Goal: Task Accomplishment & Management: Manage account settings

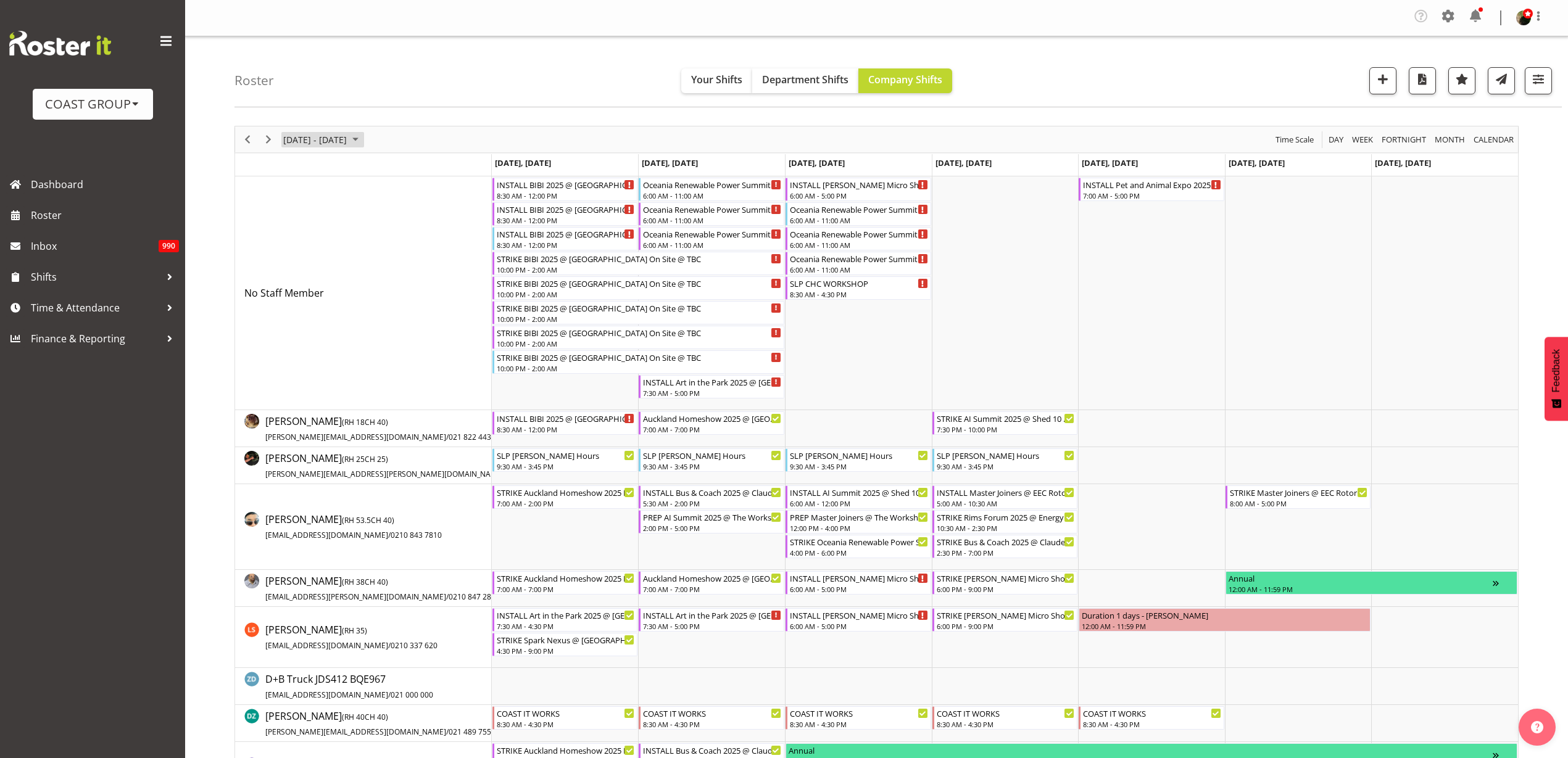
click at [325, 139] on span "[DATE] - [DATE]" at bounding box center [315, 140] width 66 height 16
click at [416, 274] on span "28" at bounding box center [414, 276] width 18 height 18
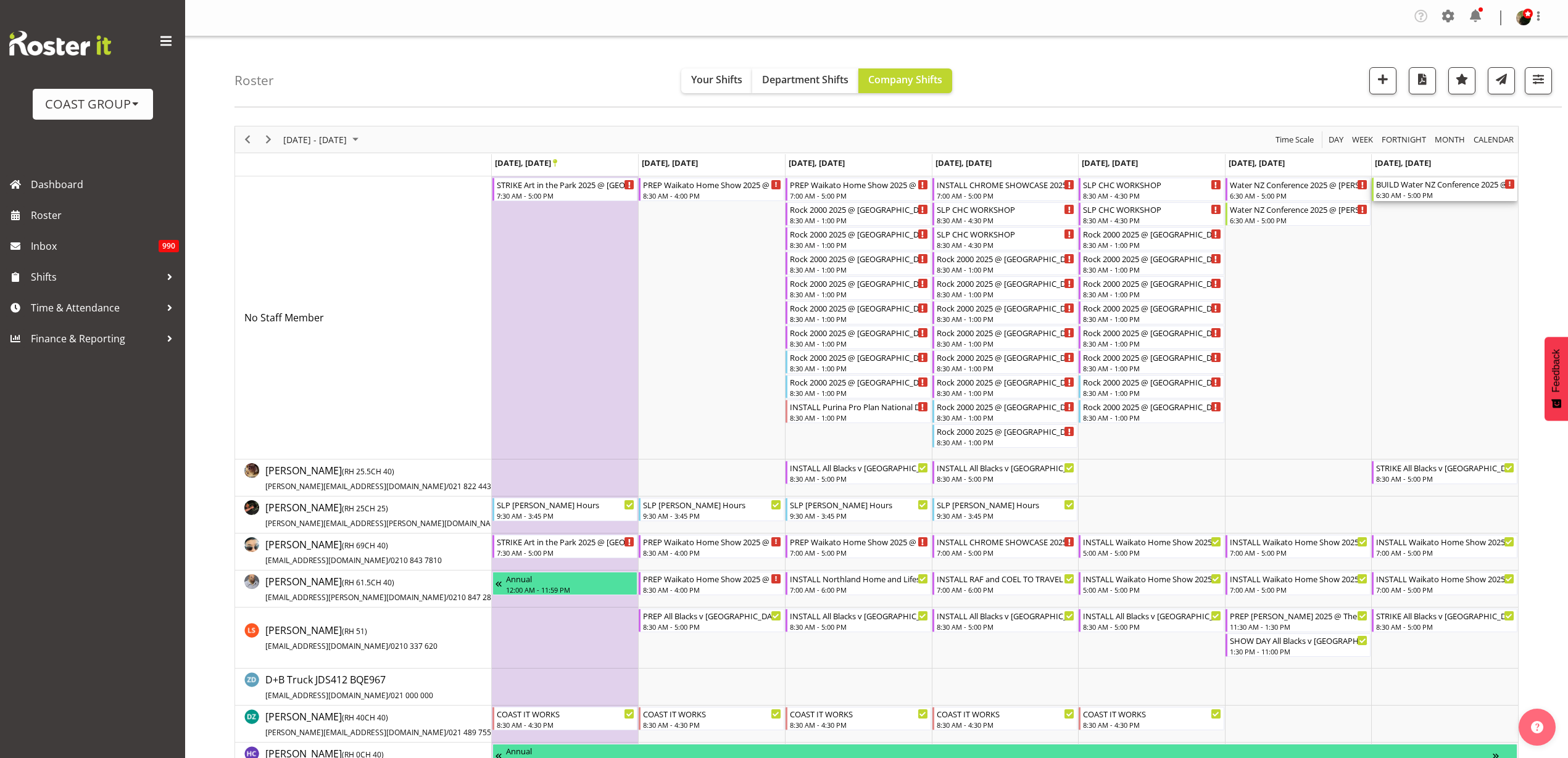
click at [1414, 192] on div "6:30 AM - 5:00 PM" at bounding box center [1445, 195] width 139 height 10
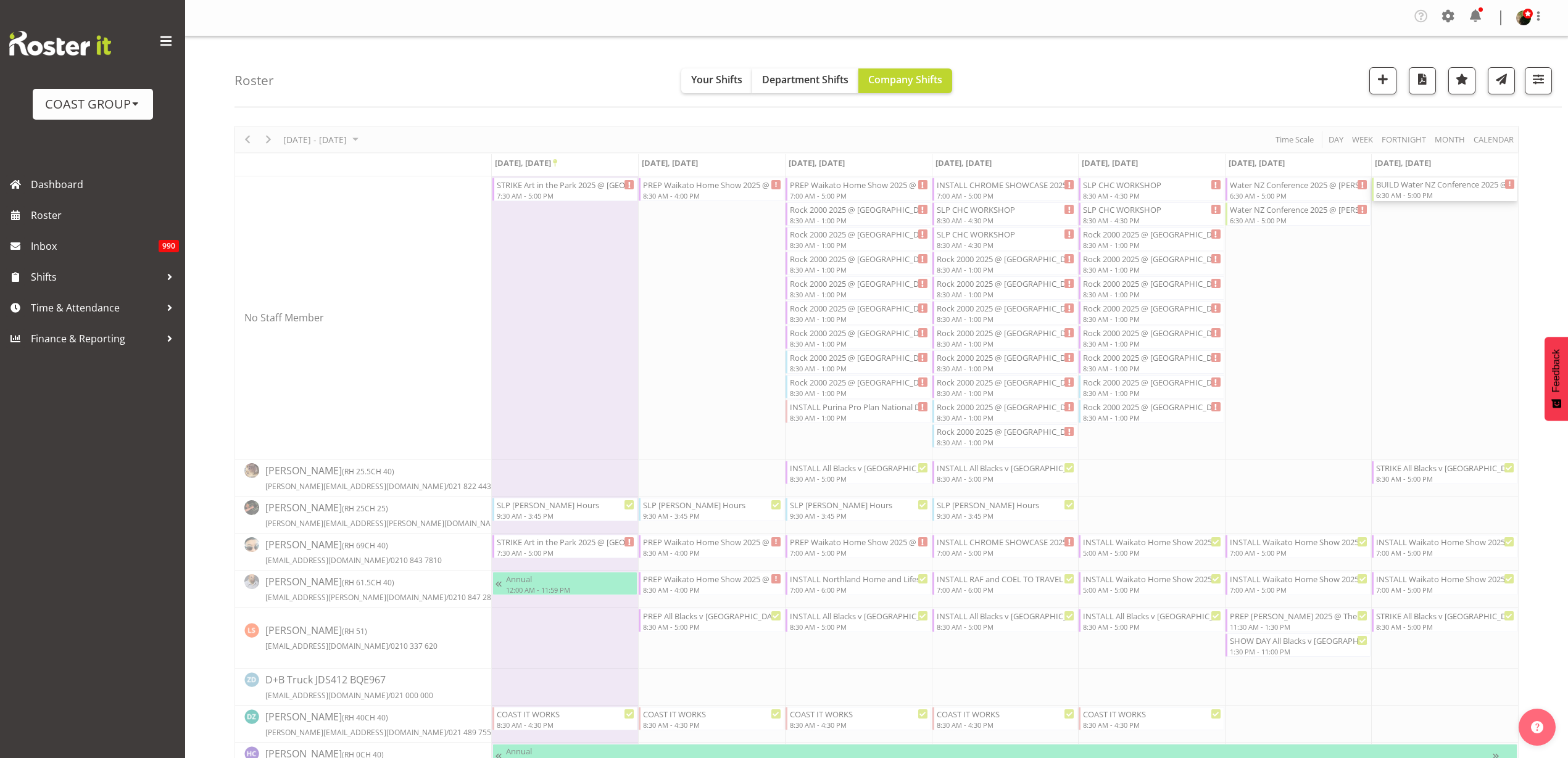
select select
select select "8"
select select "2025"
select select "6"
select select "30"
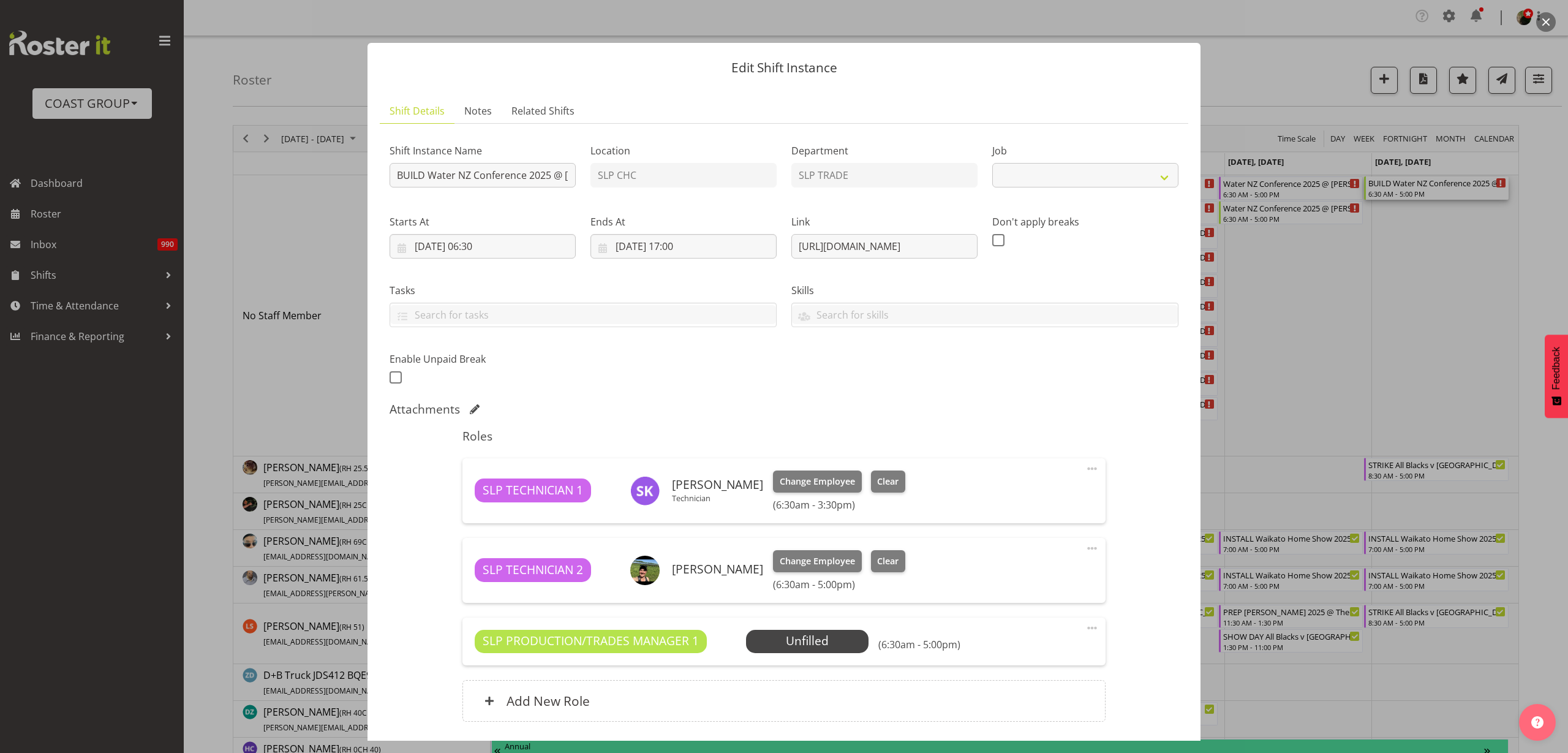
select select "10258"
click at [487, 245] on input "[DATE] 06:30" at bounding box center [482, 246] width 186 height 24
click at [483, 508] on select "00 01 02 03 04 05 06 07 08 09 10 11 12 13 14 15 16 17 18 19 20 21 22 23" at bounding box center [483, 506] width 28 height 24
select select "4"
click at [469, 495] on select "00 01 02 03 04 05 06 07 08 09 10 11 12 13 14 15 16 17 18 19 20 21 22 23" at bounding box center [483, 506] width 28 height 24
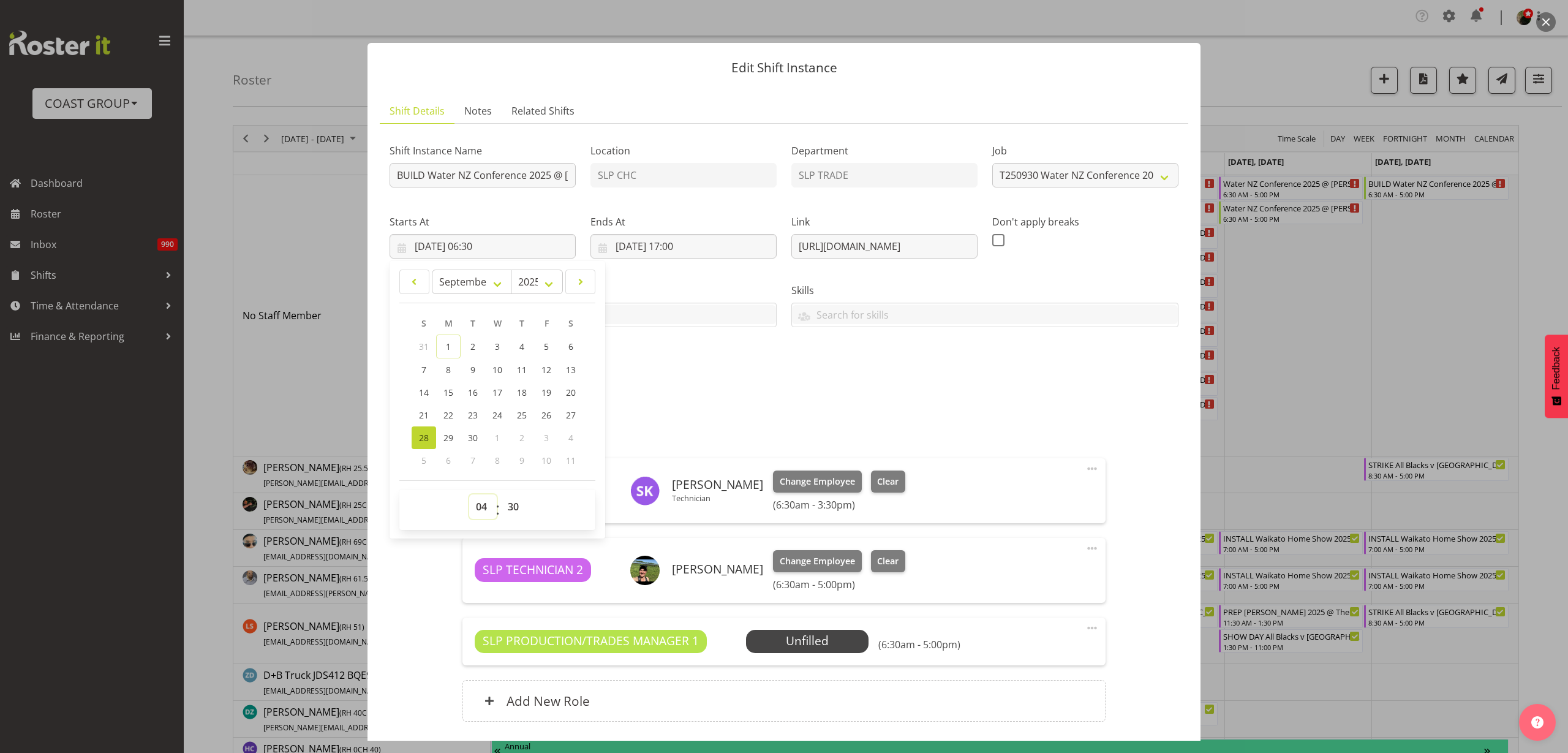
type input "[DATE] 04:30"
click at [547, 171] on input "BUILD Water NZ Conference 2025 @ [PERSON_NAME] On site @ 0700" at bounding box center [482, 175] width 186 height 24
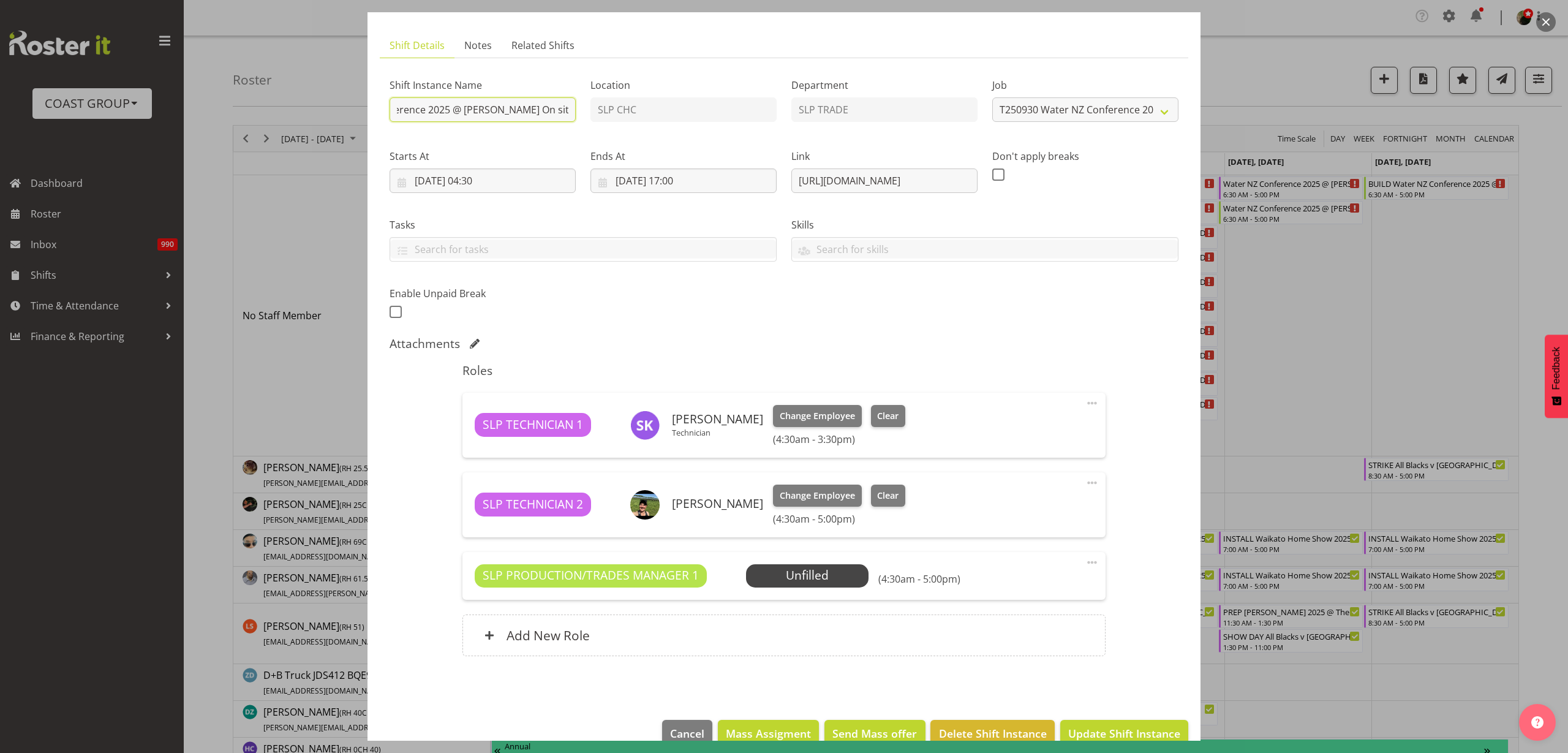
scroll to position [90, 0]
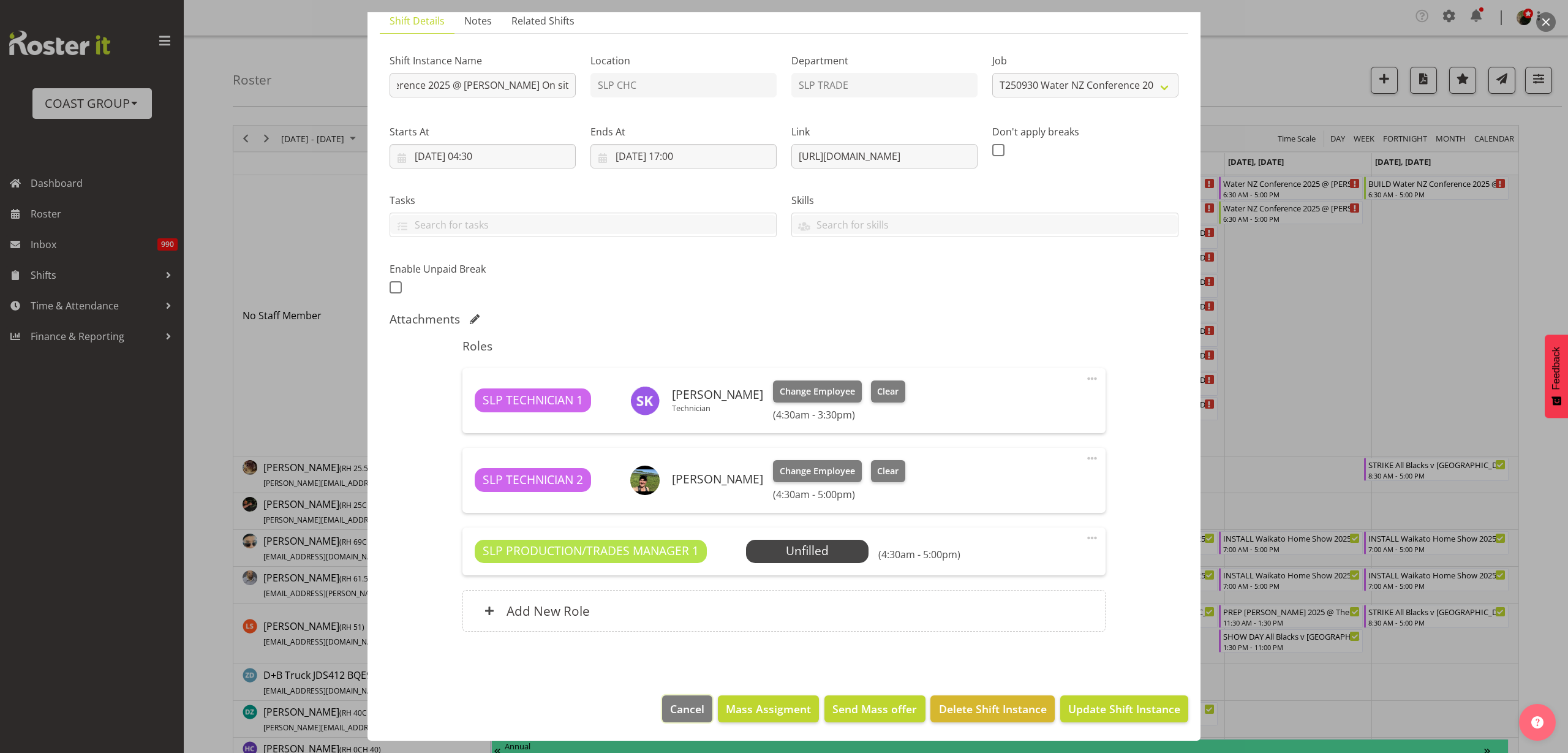
click at [685, 708] on span "Cancel" at bounding box center [687, 709] width 35 height 16
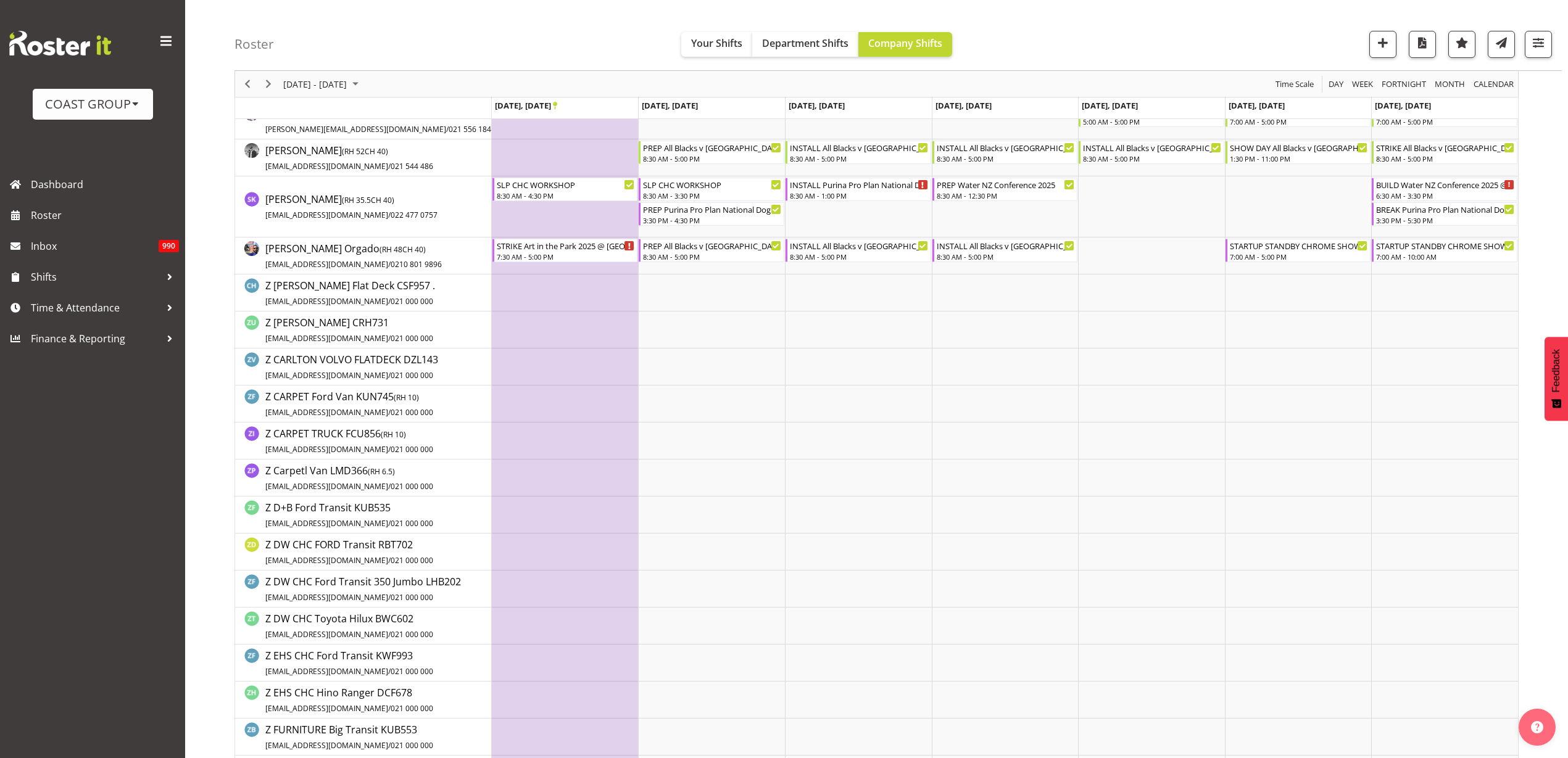
scroll to position [1310, 0]
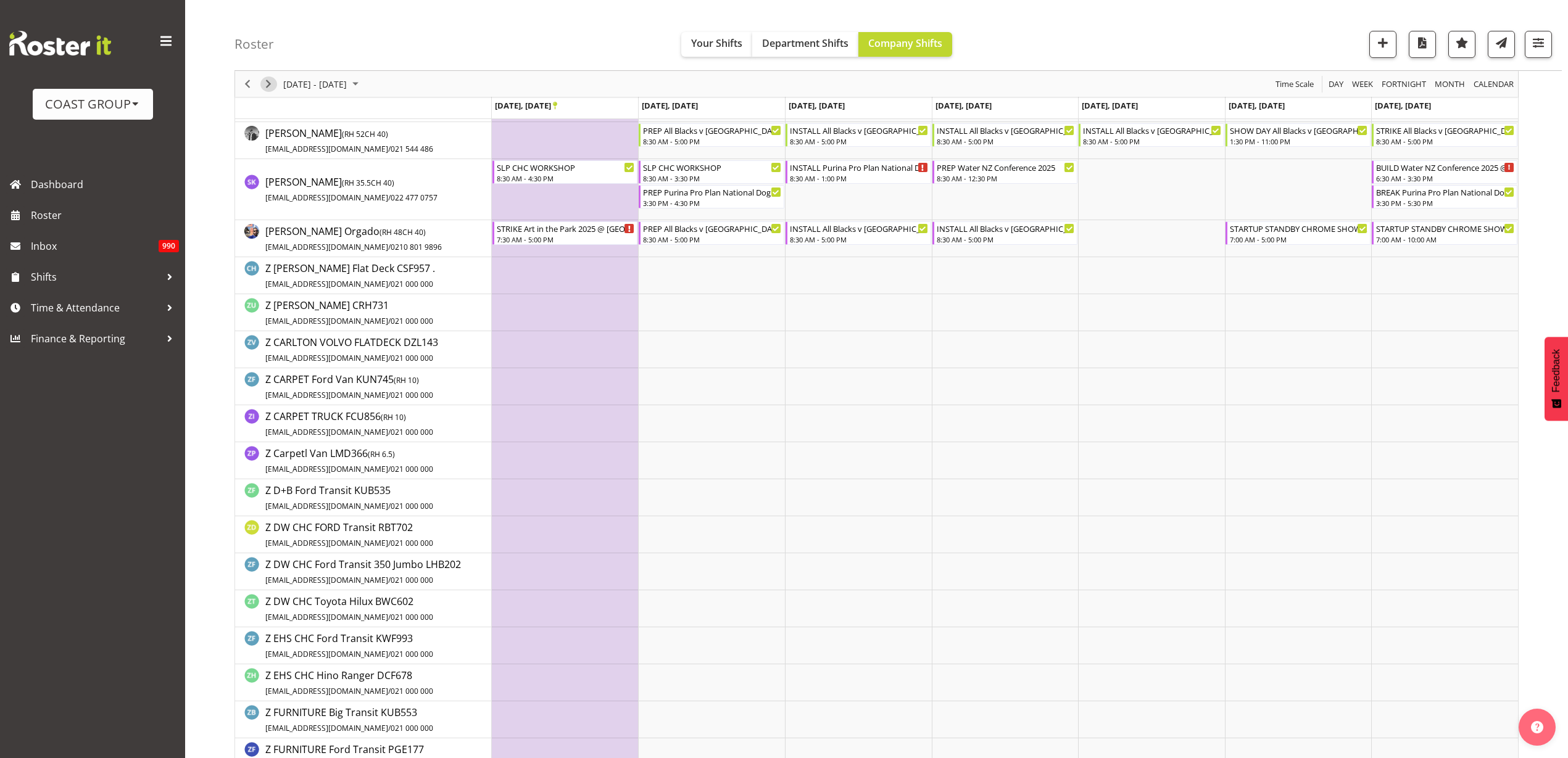
drag, startPoint x: 267, startPoint y: 82, endPoint x: 872, endPoint y: 211, distance: 618.6
click at [267, 82] on span "Next" at bounding box center [268, 84] width 15 height 16
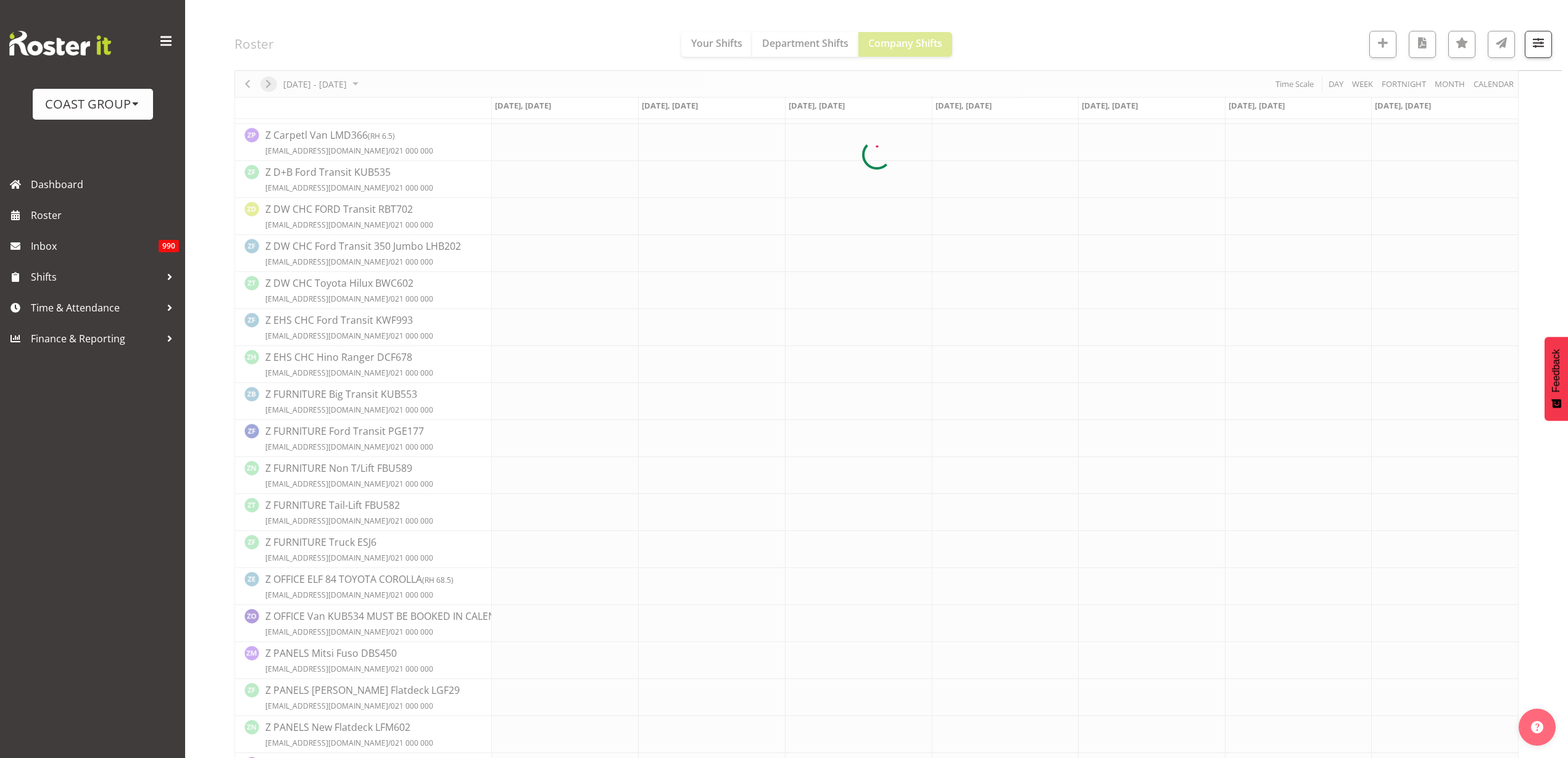
scroll to position [0, 0]
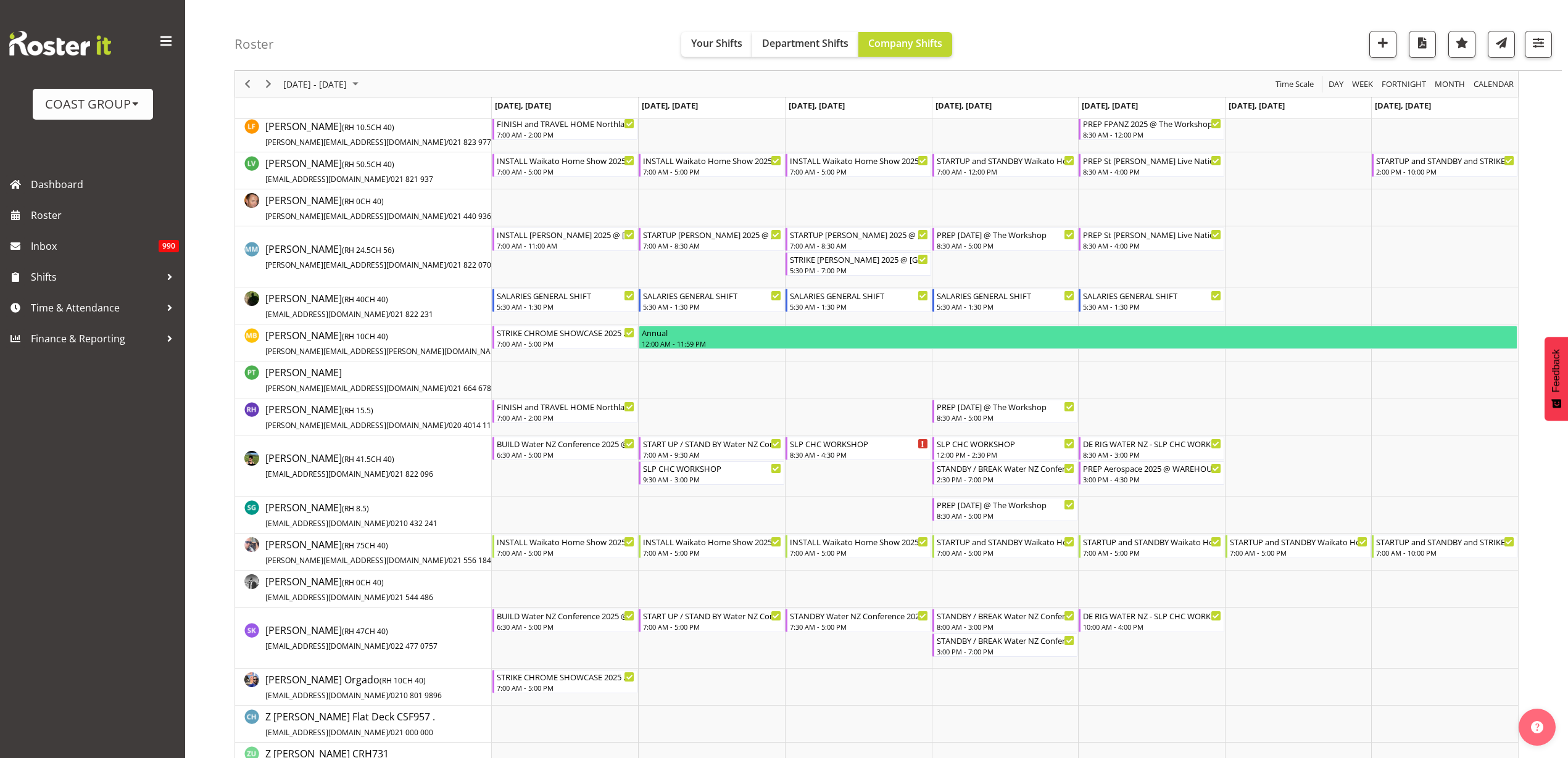
scroll to position [771, 0]
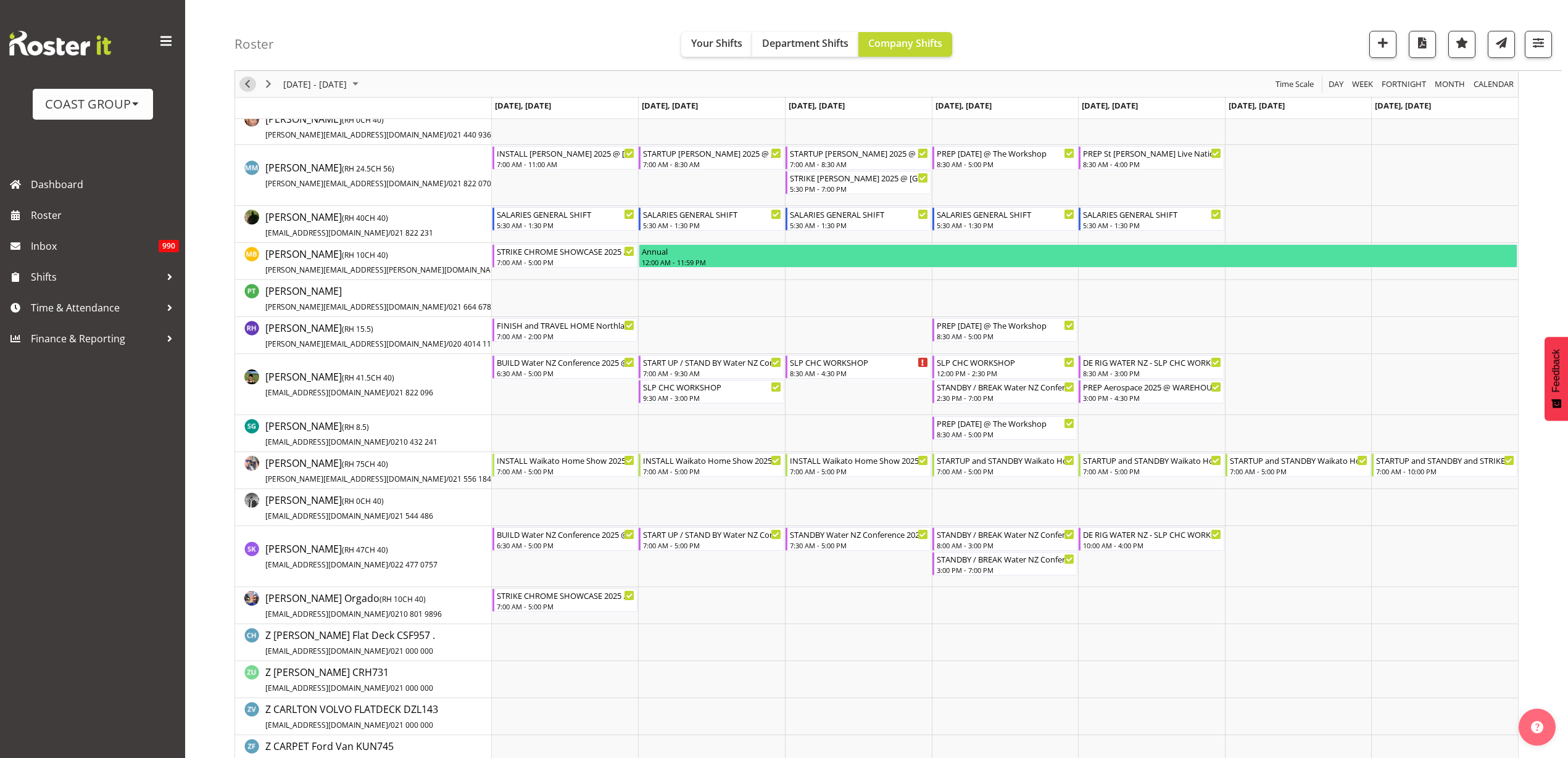
drag, startPoint x: 253, startPoint y: 82, endPoint x: 248, endPoint y: 82, distance: 5.0
click at [253, 82] on span "Previous" at bounding box center [247, 84] width 15 height 16
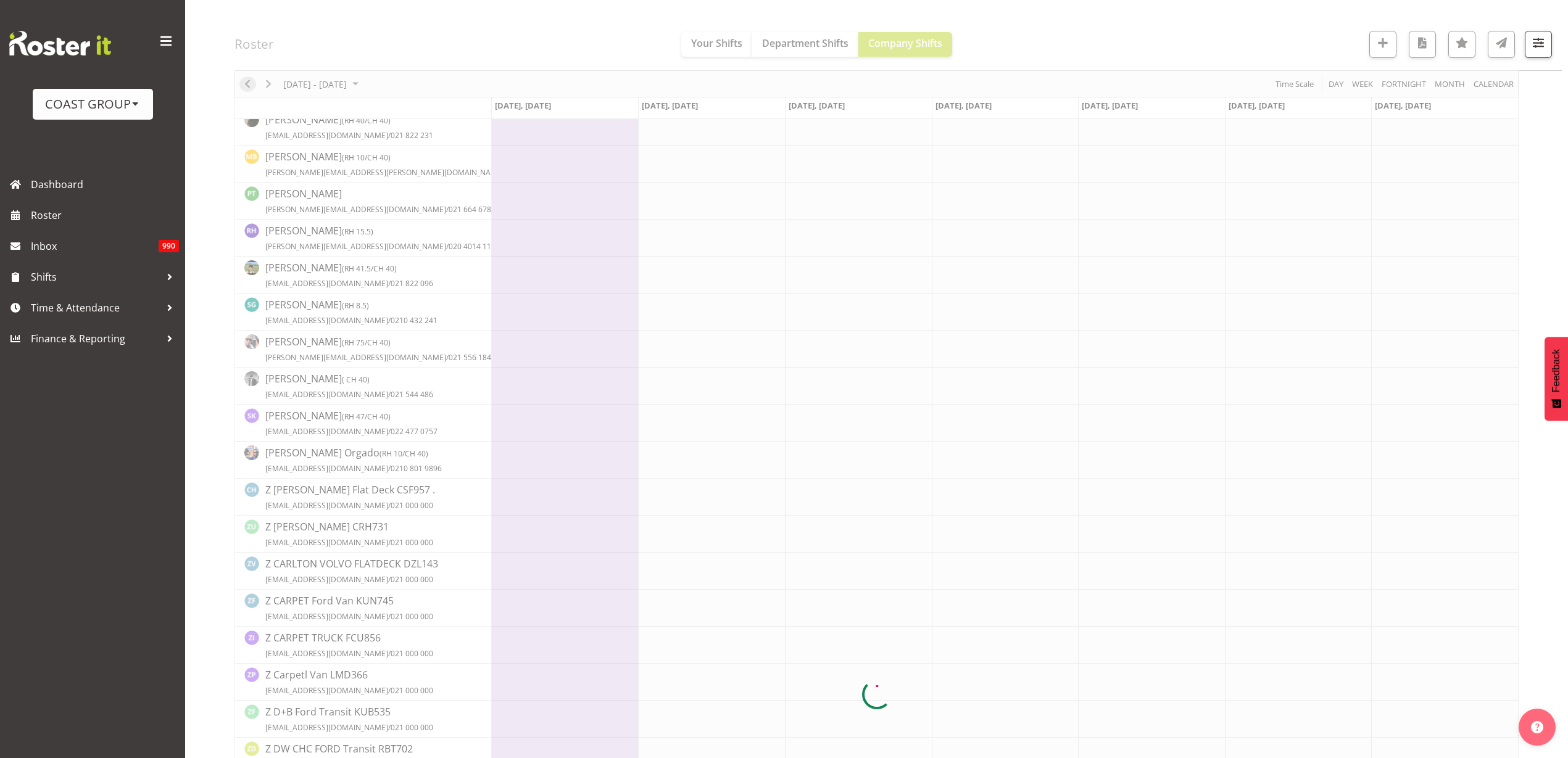
scroll to position [0, 0]
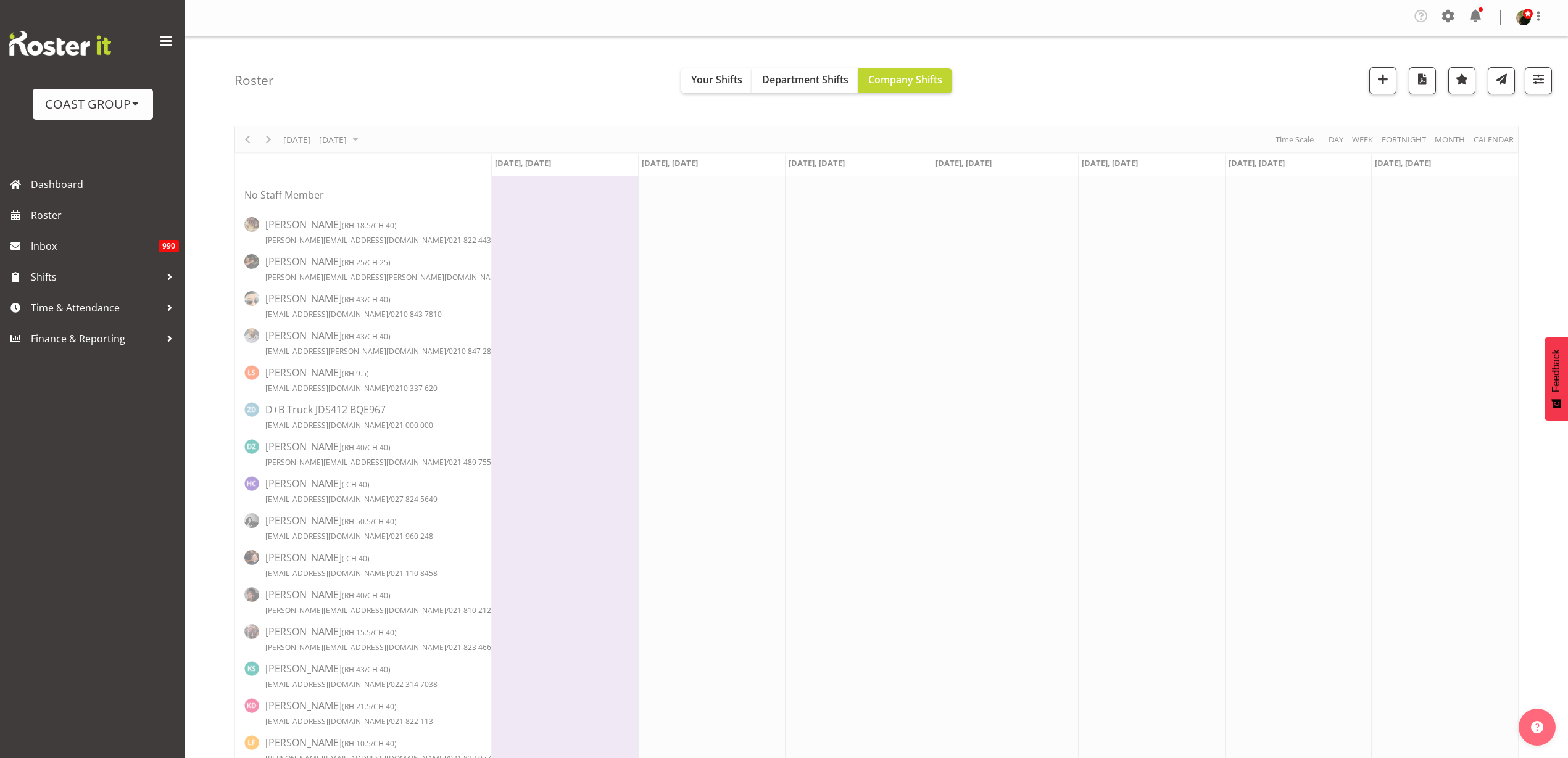
click at [245, 82] on h4 "Roster" at bounding box center [253, 81] width 40 height 15
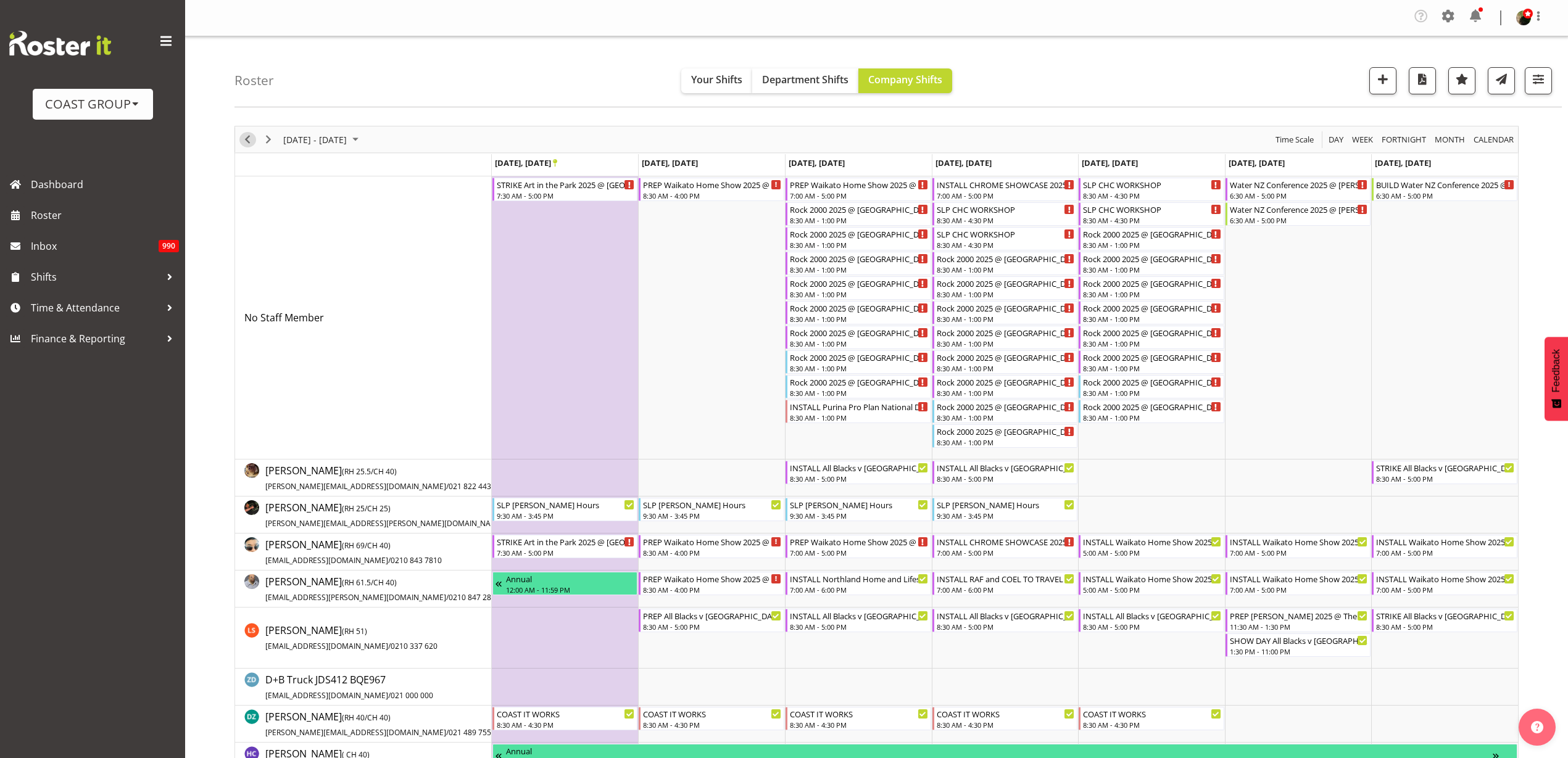
click at [241, 139] on span "Previous" at bounding box center [247, 140] width 15 height 16
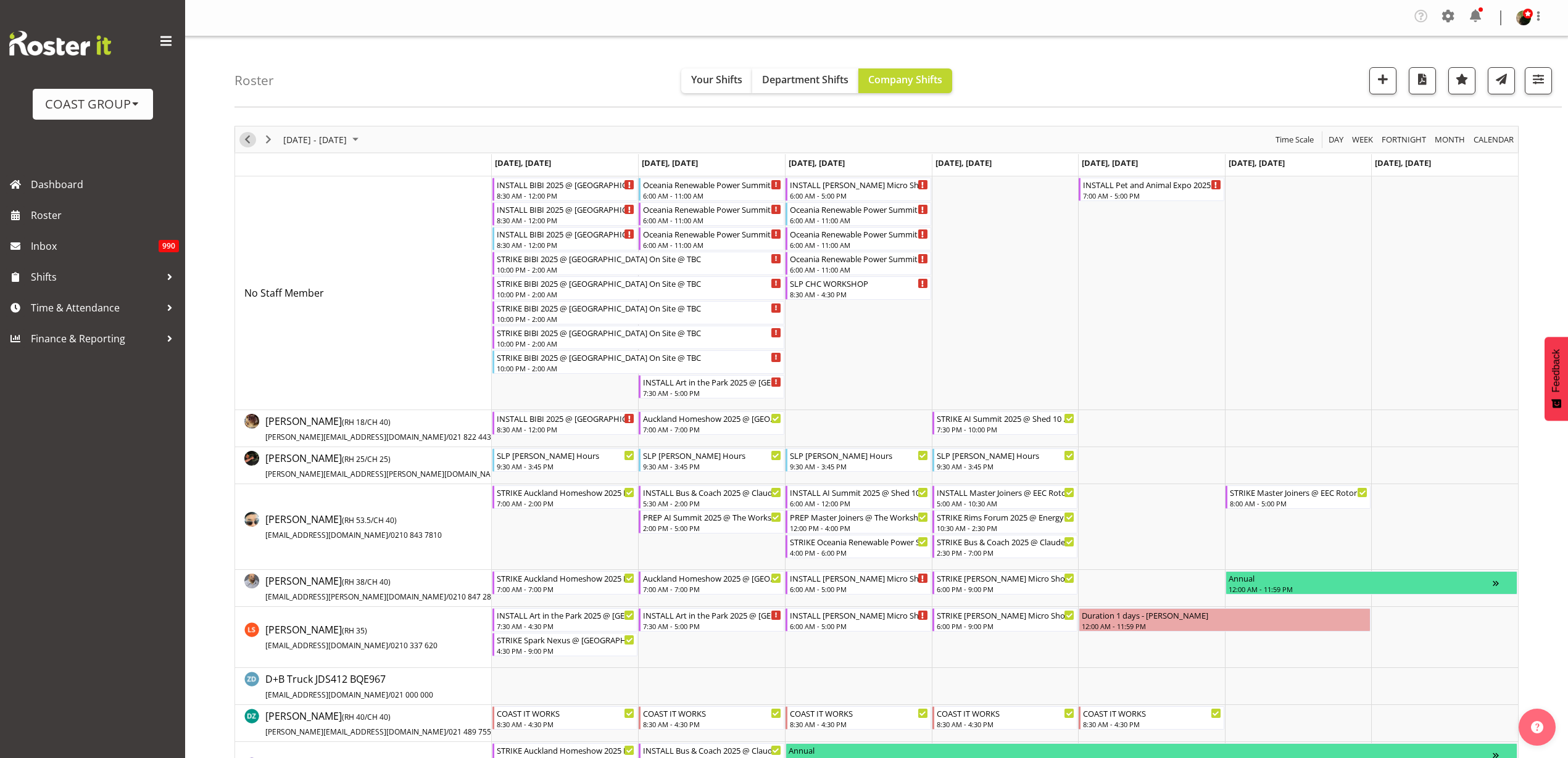
click at [249, 141] on span "Previous" at bounding box center [247, 140] width 15 height 16
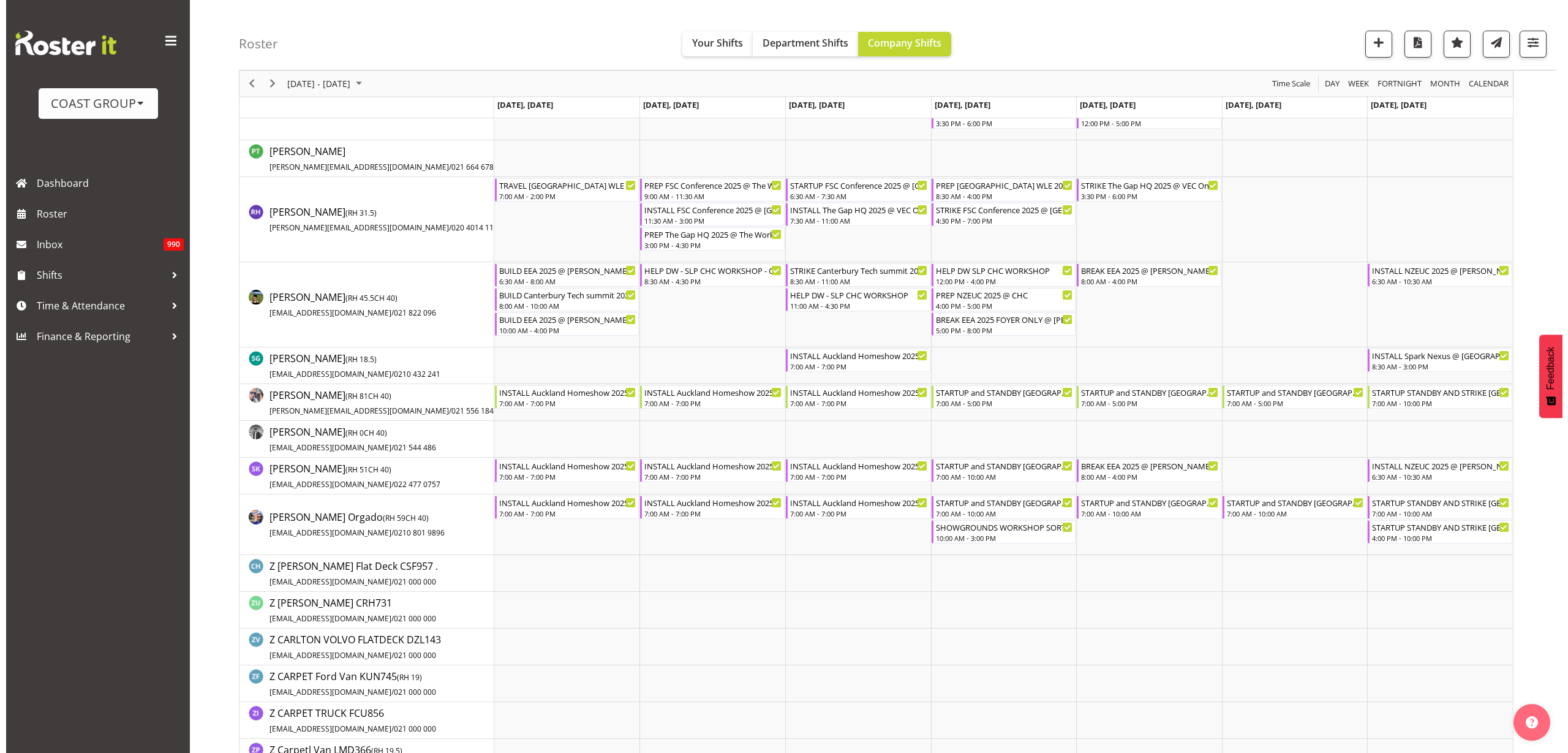
scroll to position [1302, 0]
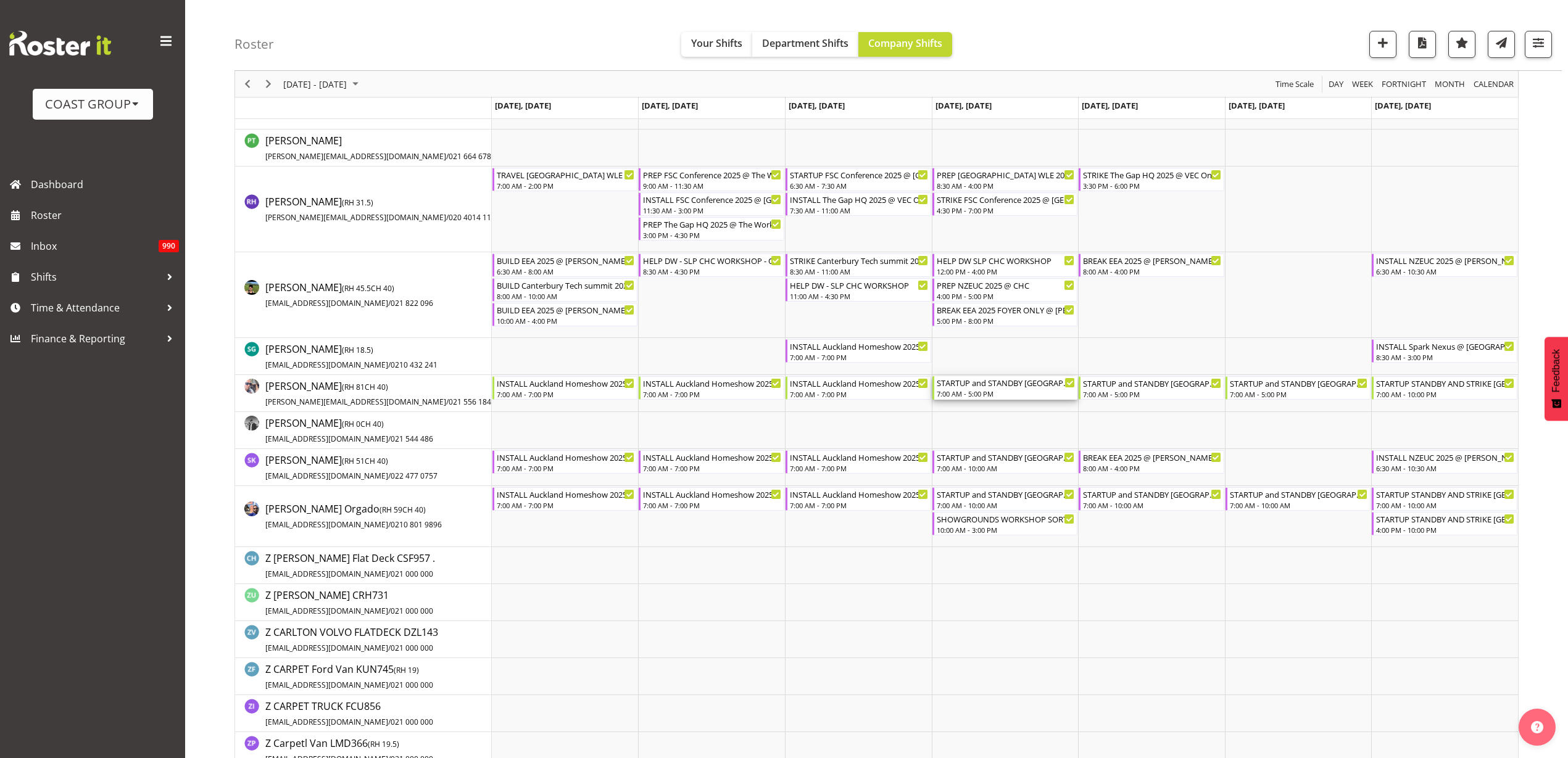
click at [985, 391] on div "7:00 AM - 5:00 PM" at bounding box center [1006, 393] width 139 height 10
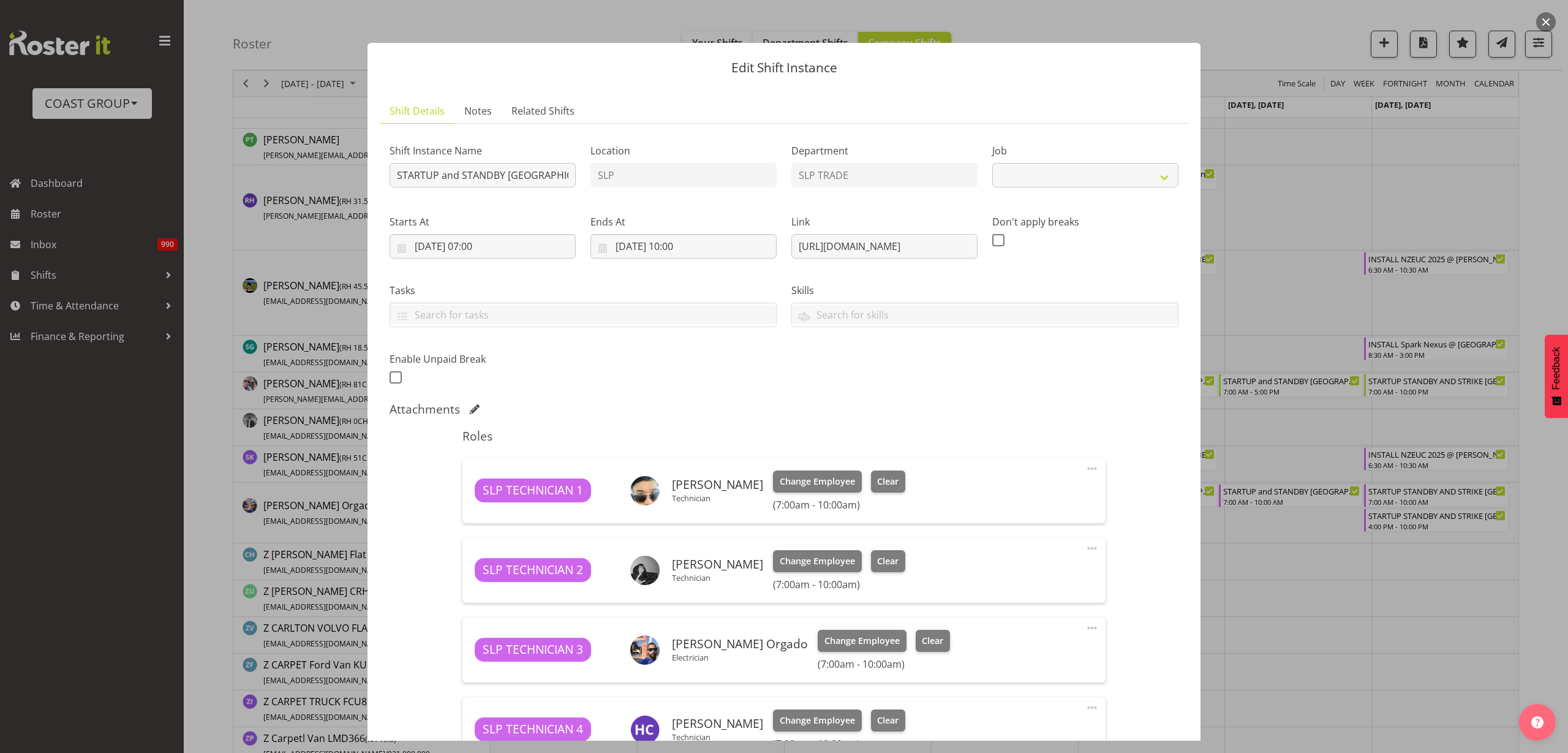
select select "9869"
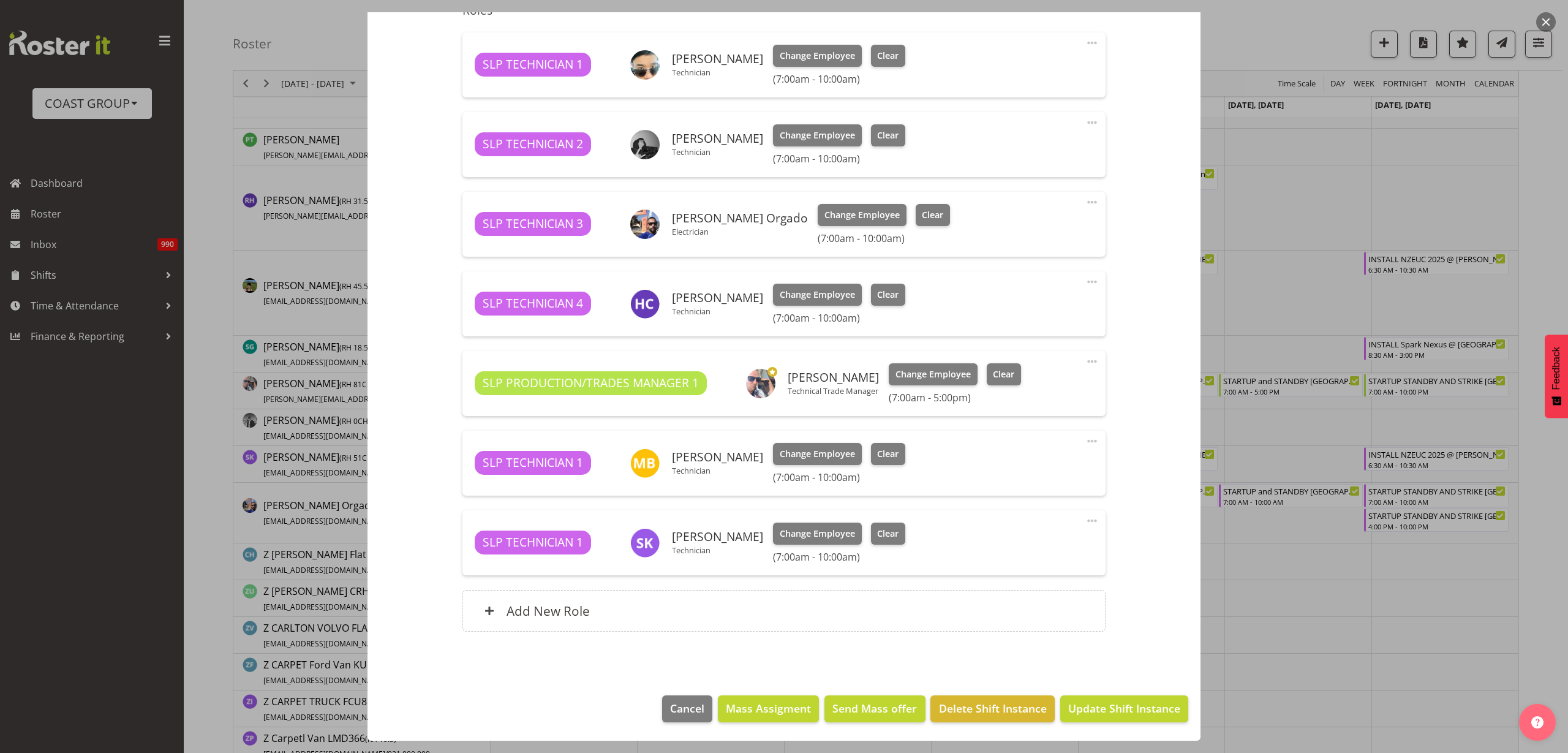
click at [1084, 361] on span at bounding box center [1091, 361] width 14 height 14
click at [996, 392] on link "Edit" at bounding box center [1041, 390] width 118 height 22
select select "8"
select select "2025"
select select "17"
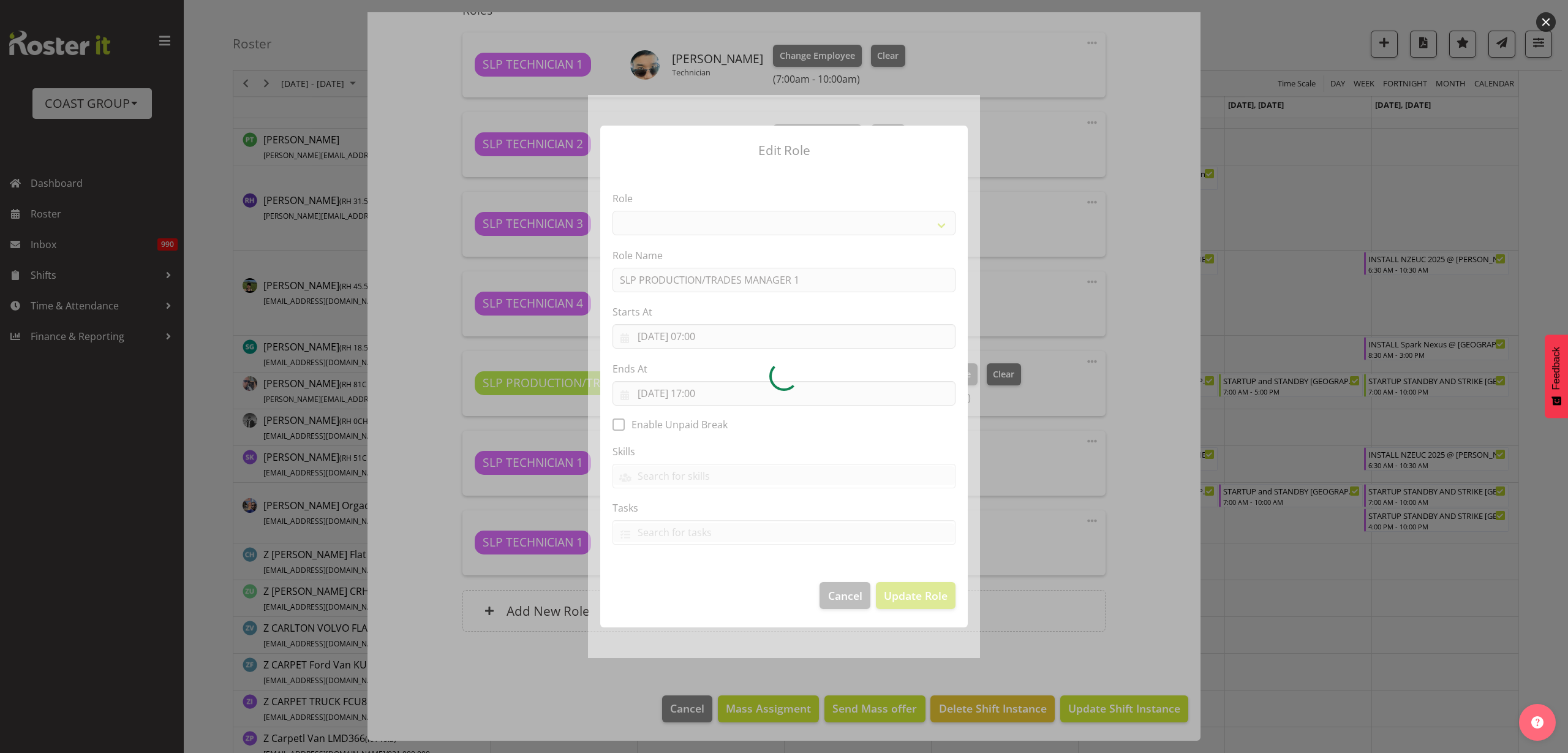
select select "125"
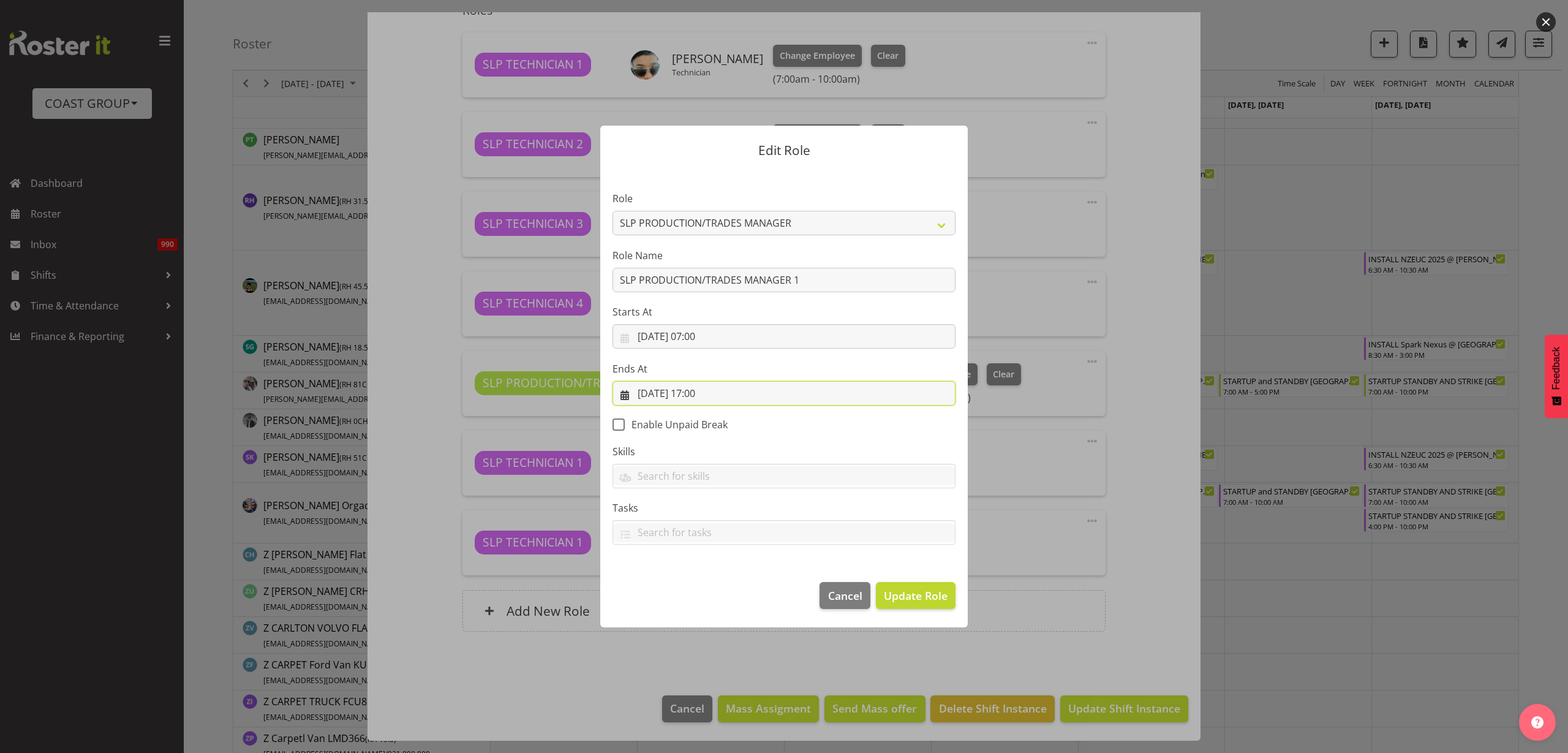
click at [702, 395] on input "[DATE] 17:00" at bounding box center [784, 392] width 343 height 24
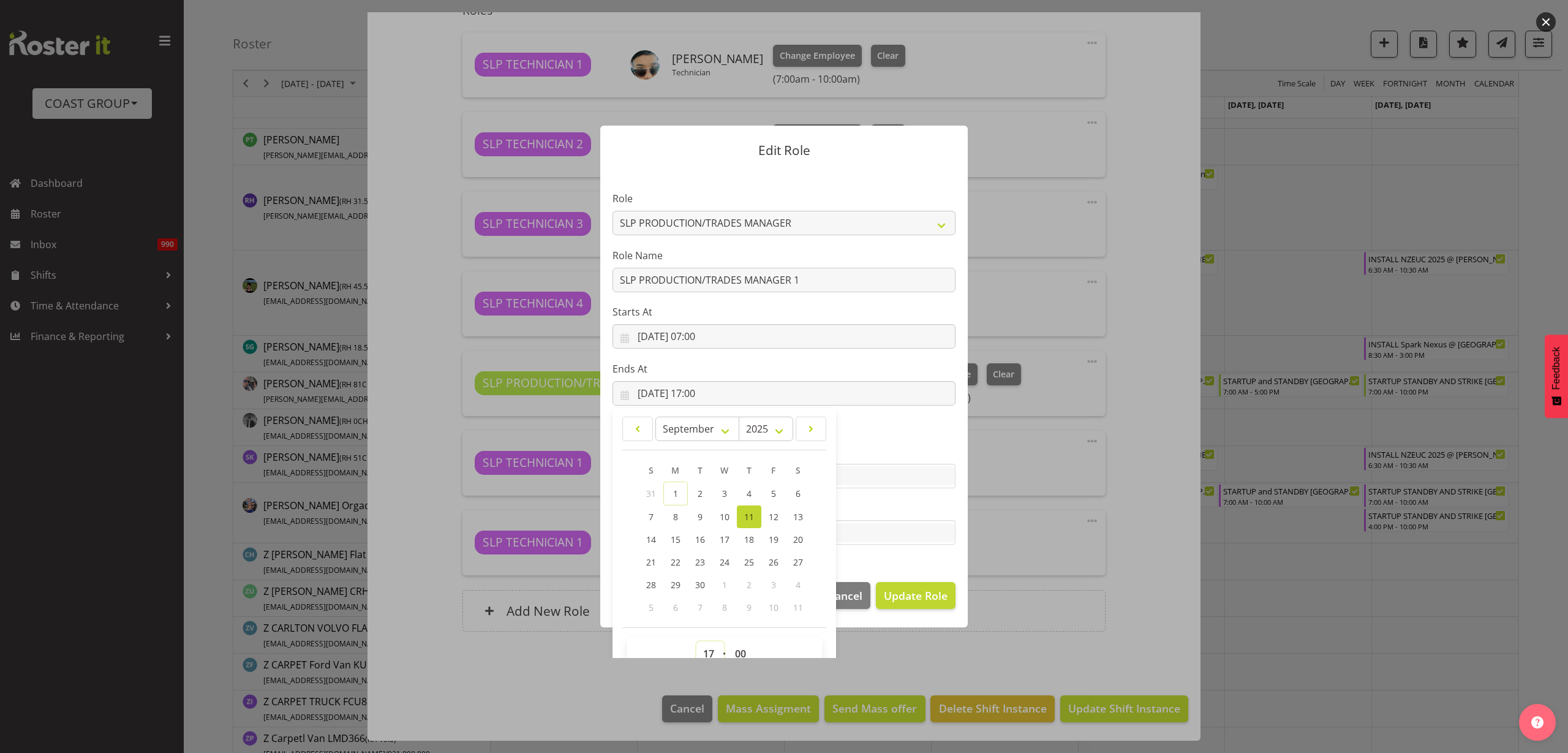
click at [708, 651] on select "00 01 02 03 04 05 06 07 08 09 10 11 12 13 14 15 16 17 18 19 20 21 22 23" at bounding box center [709, 653] width 28 height 24
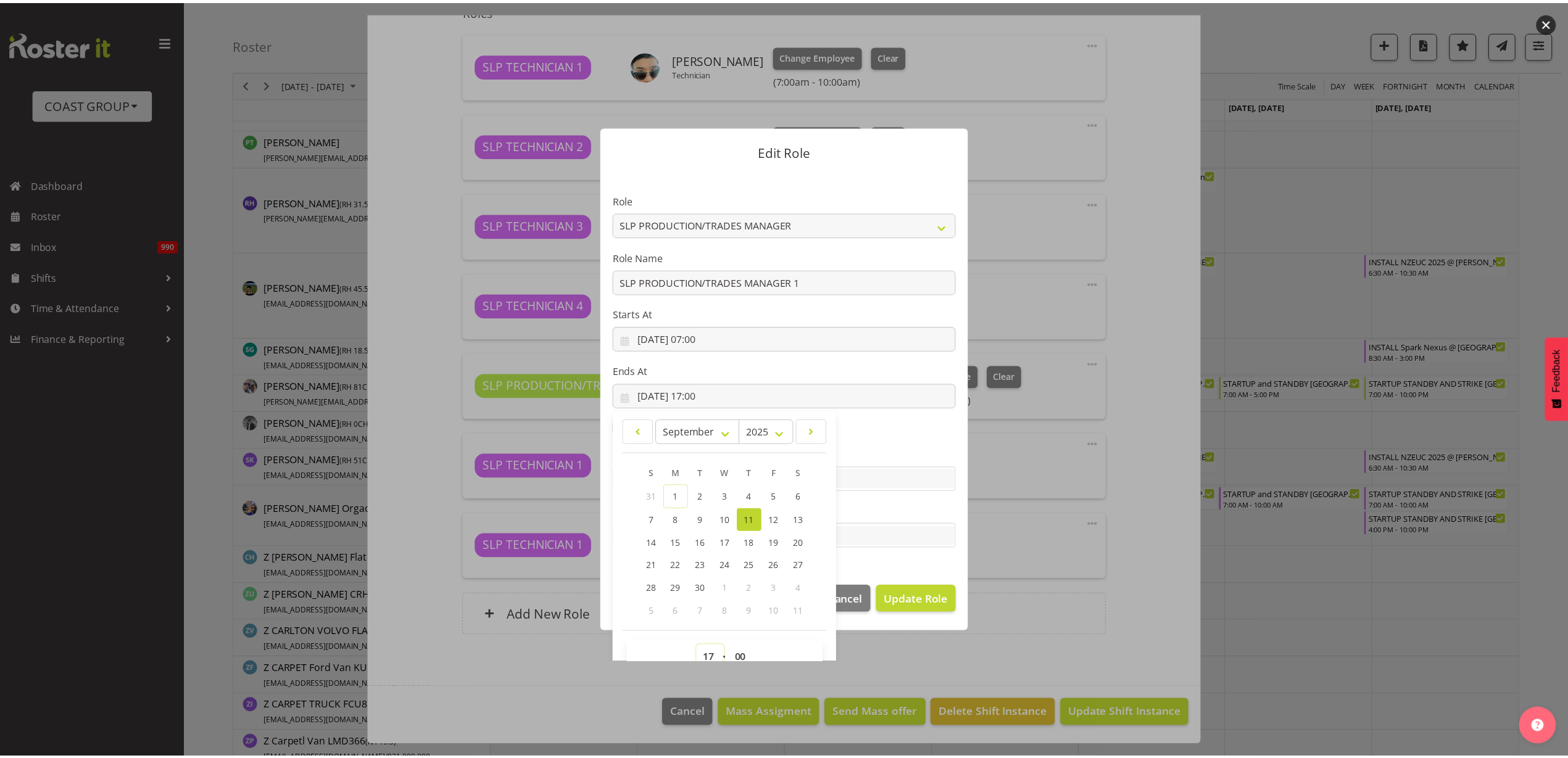
scroll to position [8, 0]
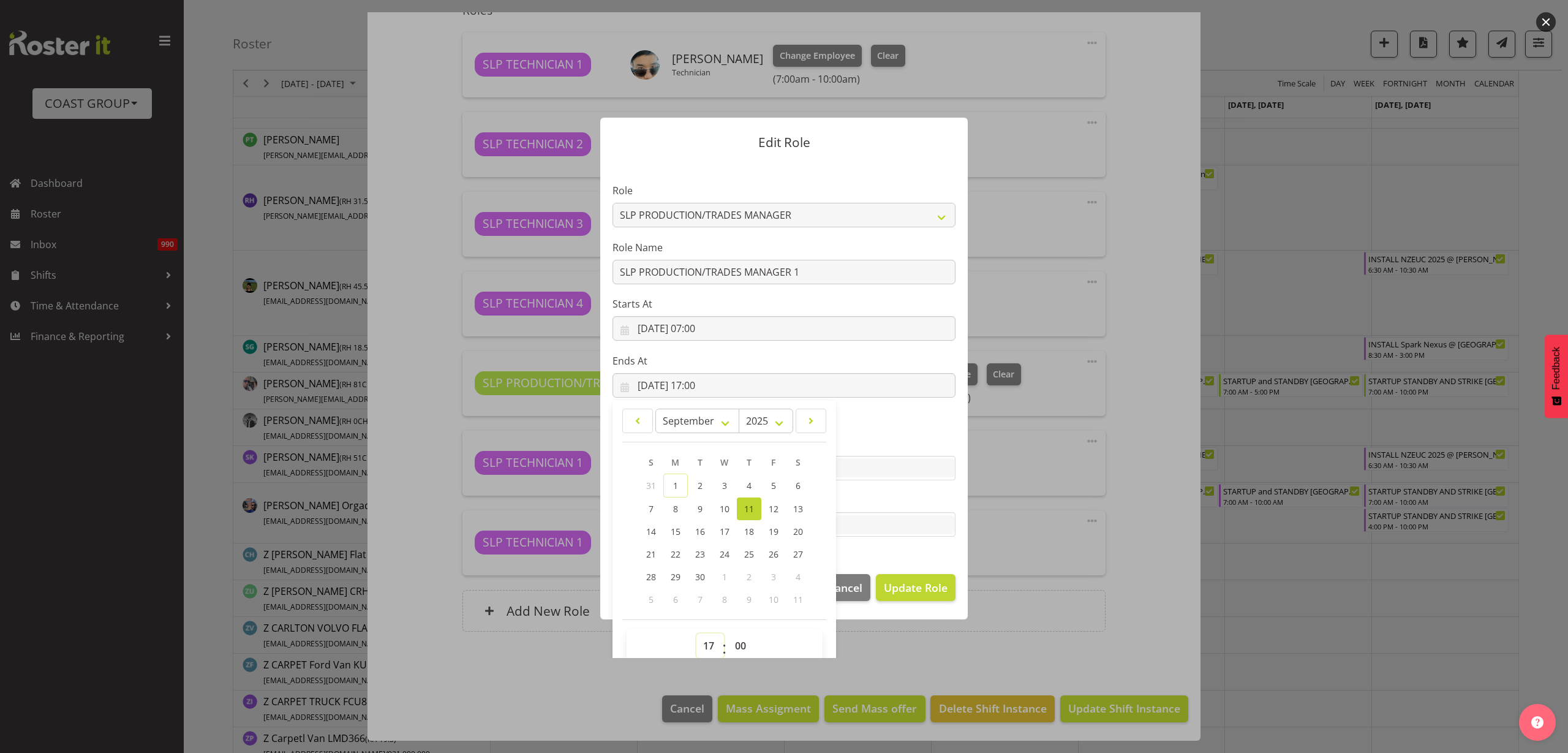
select select "21"
click at [696, 633] on select "00 01 02 03 04 05 06 07 08 09 10 11 12 13 14 15 16 17 18 19 20 21 22 23" at bounding box center [709, 645] width 28 height 24
type input "[DATE] 21:00"
select select "30"
type input "[DATE] 21:30"
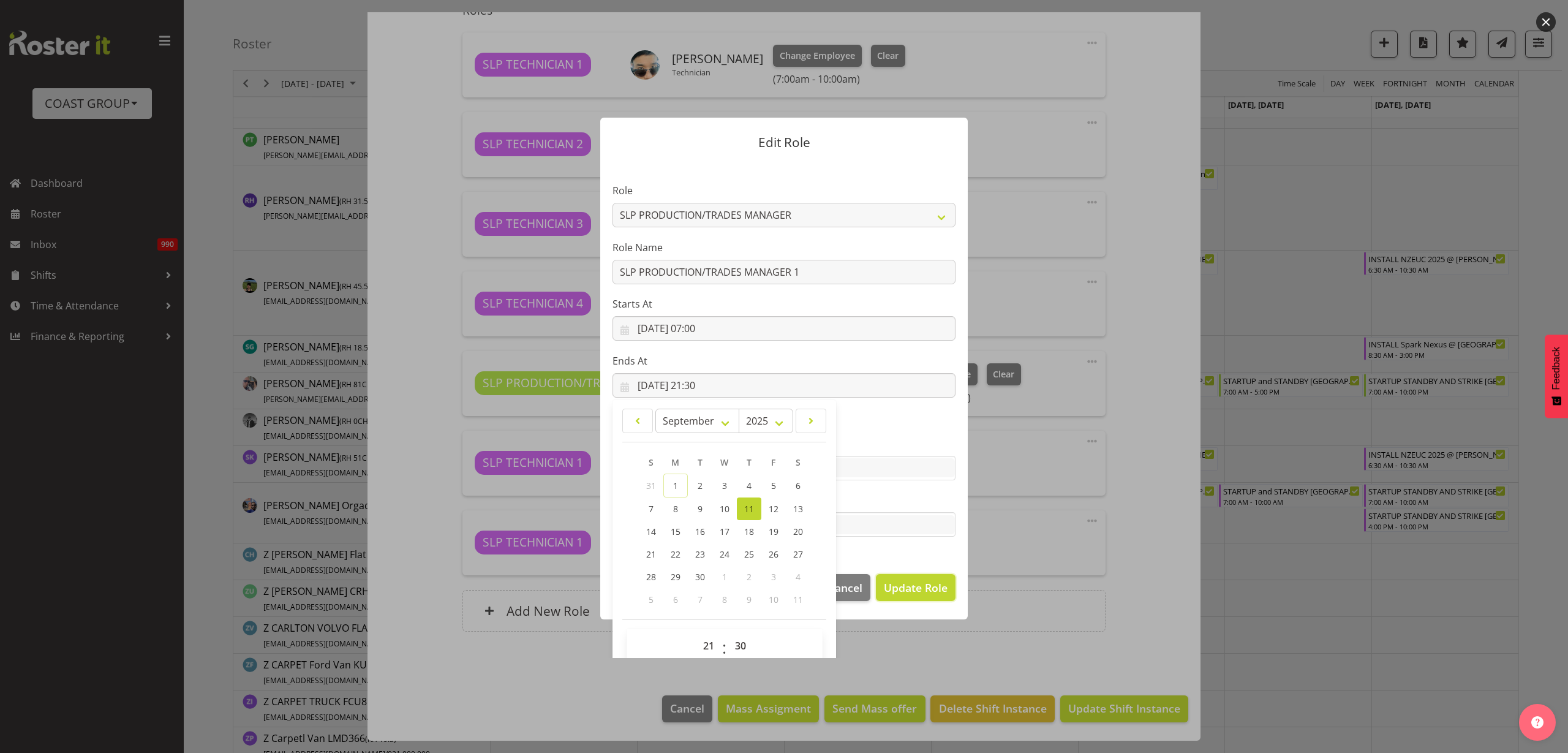
click at [903, 582] on span "Update Role" at bounding box center [916, 587] width 64 height 16
select select
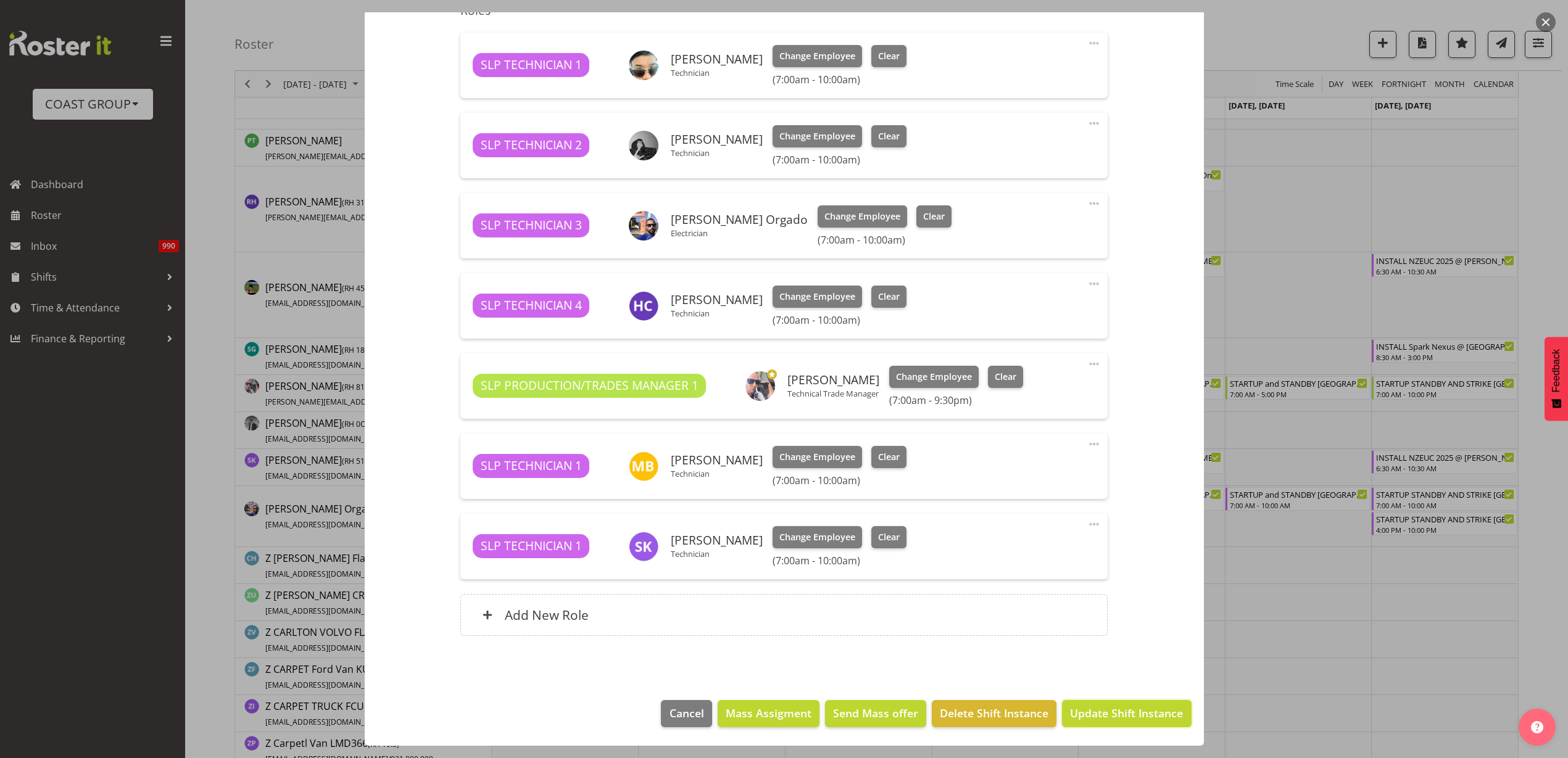
click at [1117, 714] on span "Update Shift Instance" at bounding box center [1126, 712] width 113 height 16
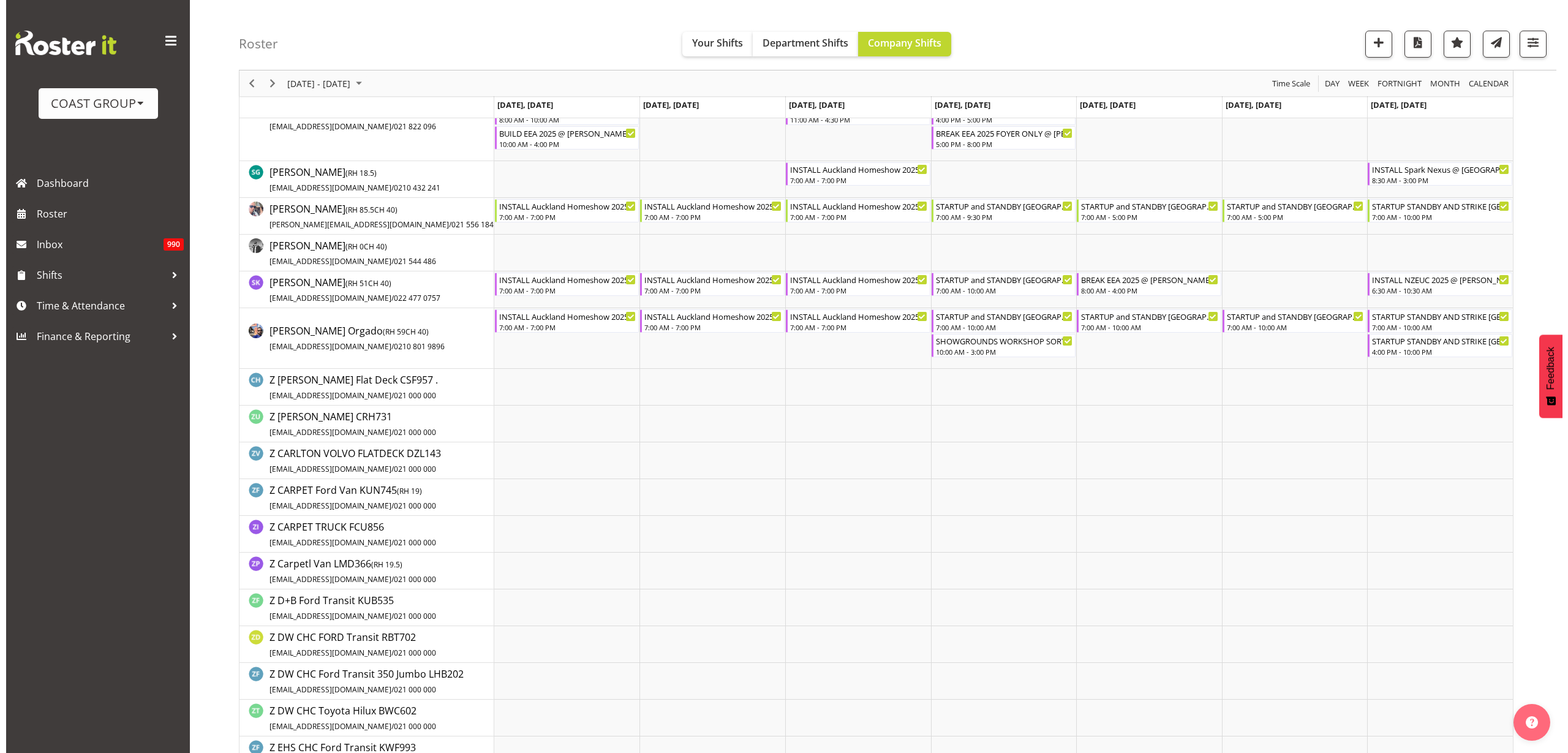
scroll to position [1455, 0]
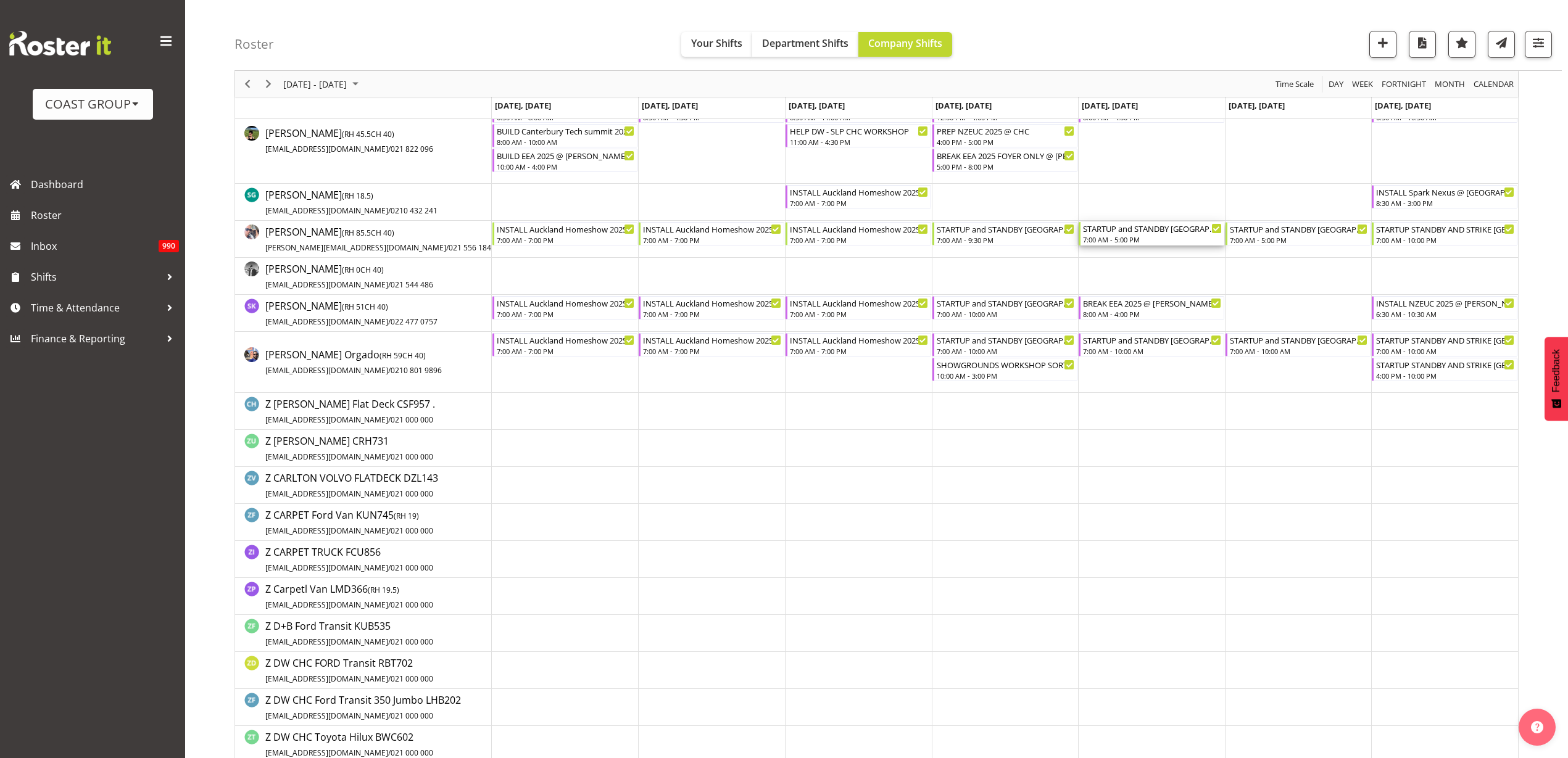
click at [1140, 233] on div "STARTUP and STANDBY [GEOGRAPHIC_DATA] Homeshow 2025 @ [GEOGRAPHIC_DATA]" at bounding box center [1151, 228] width 139 height 13
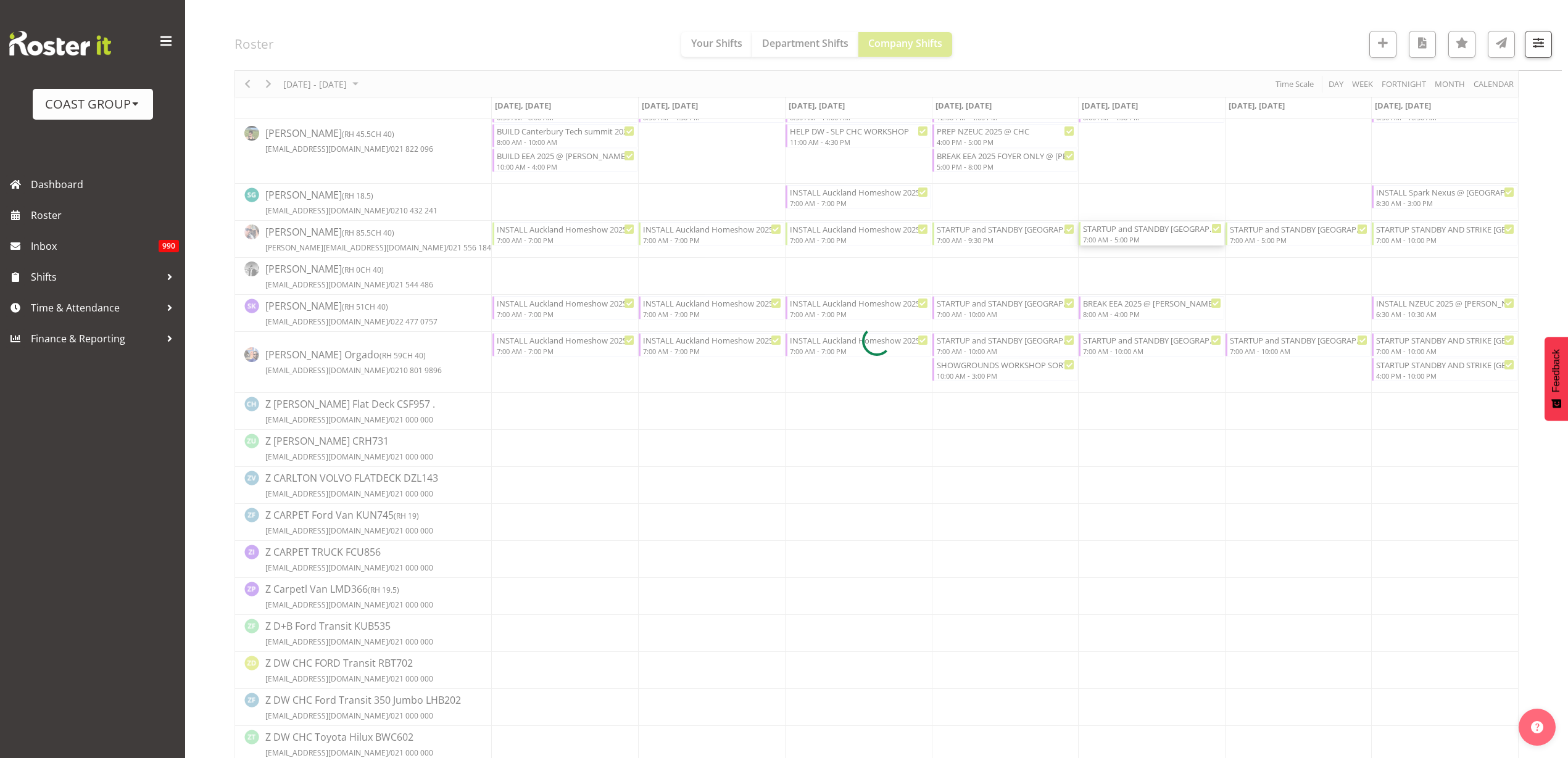
select select
select select "8"
select select "2025"
select select "7"
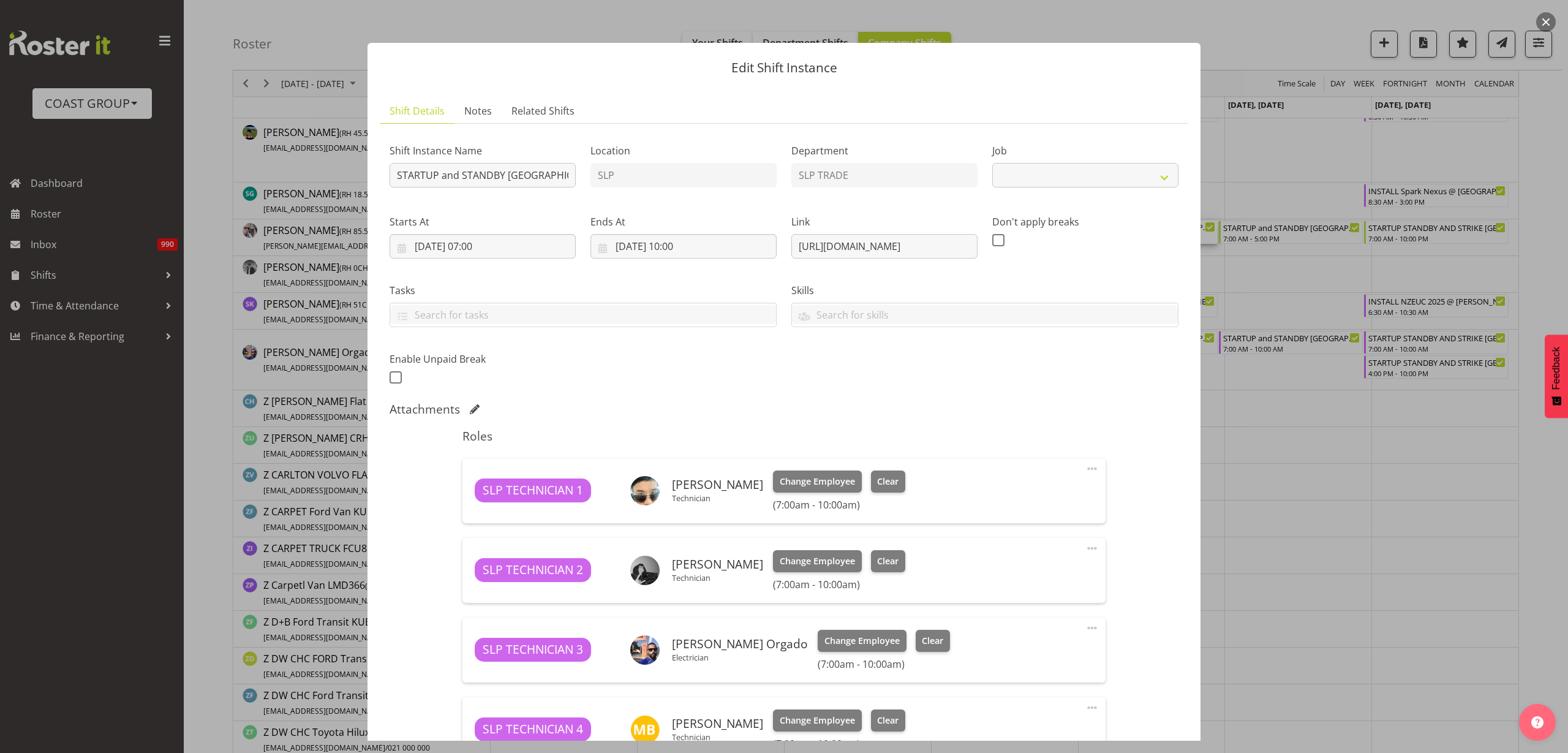
select select "9869"
click at [471, 249] on input "[DATE] 07:00" at bounding box center [482, 246] width 186 height 24
click at [481, 505] on select "00 01 02 03 04 05 06 07 08 09 10 11 12 13 14 15 16 17 18 19 20 21 22 23" at bounding box center [483, 506] width 28 height 24
select select "8"
click at [469, 495] on select "00 01 02 03 04 05 06 07 08 09 10 11 12 13 14 15 16 17 18 19 20 21 22 23" at bounding box center [483, 506] width 28 height 24
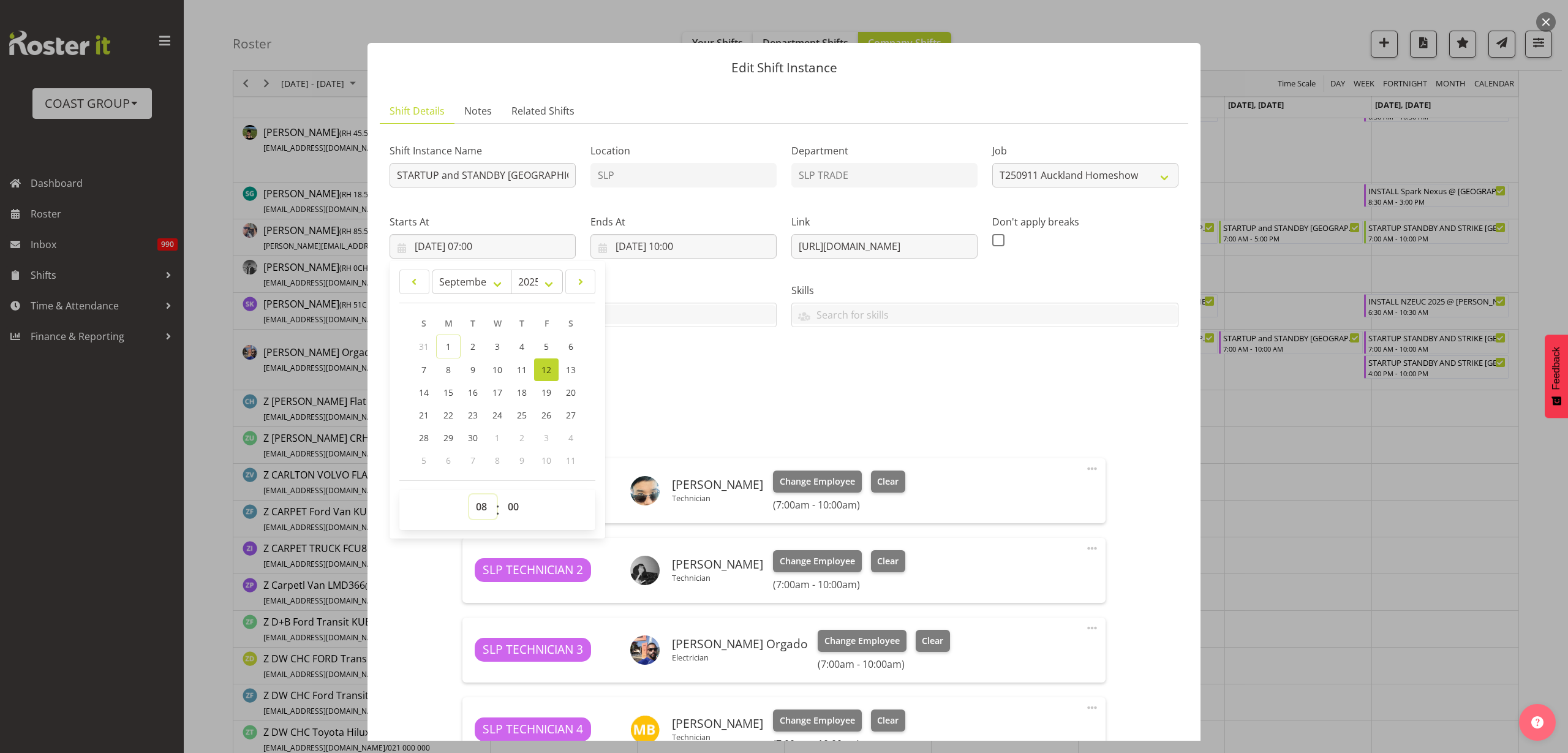
type input "[DATE] 08:00"
select select "30"
type input "[DATE] 08:30"
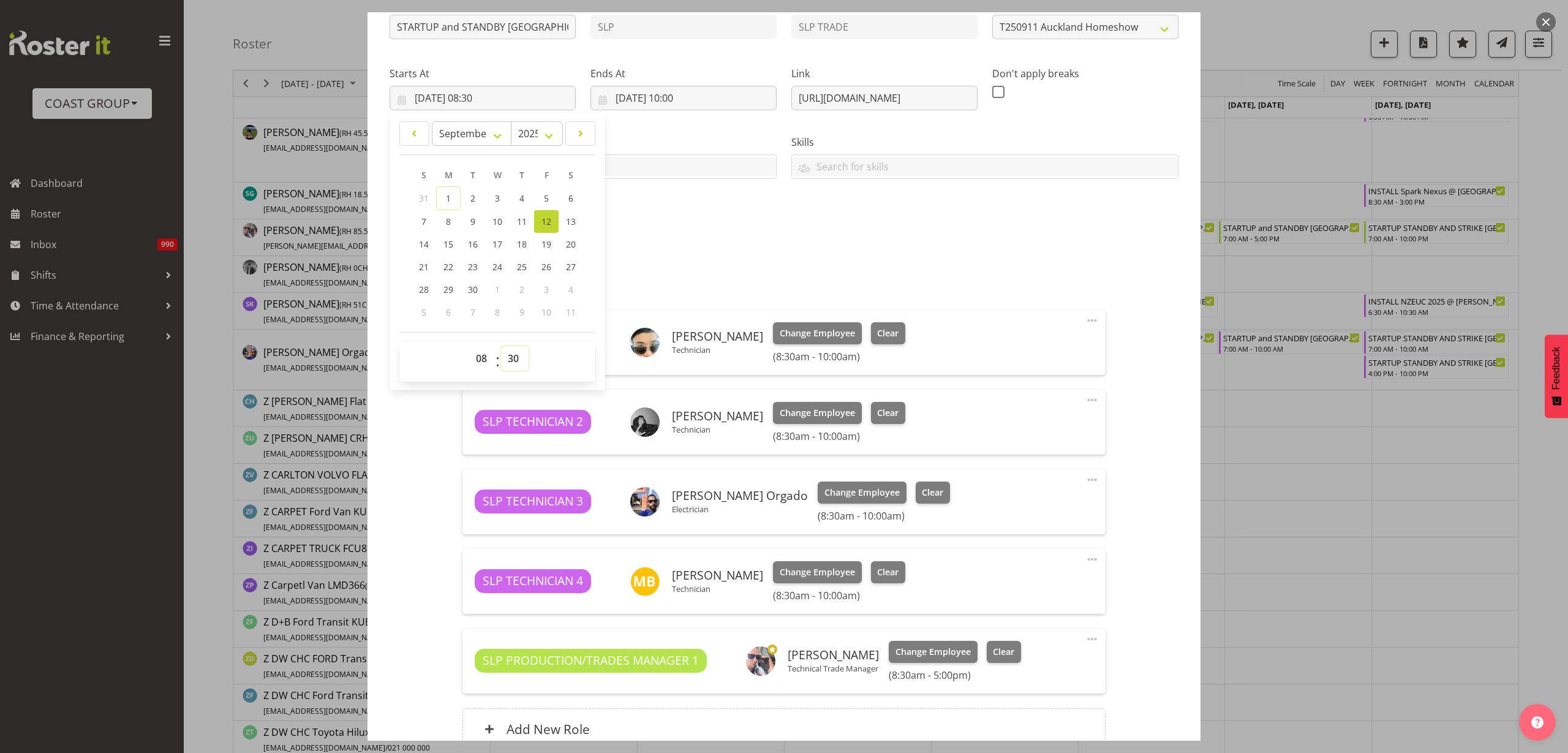
scroll to position [266, 0]
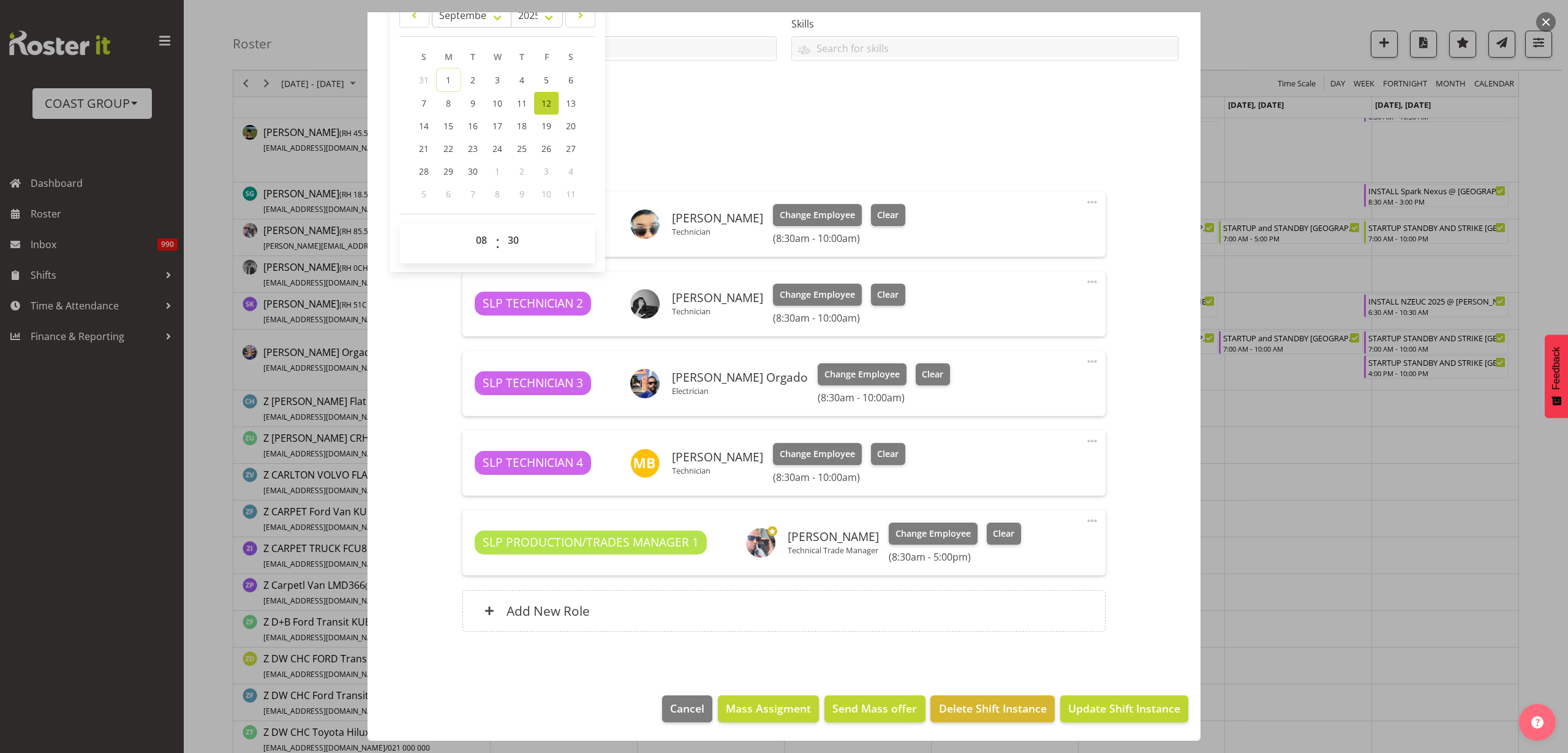
click at [1084, 519] on span at bounding box center [1091, 520] width 14 height 14
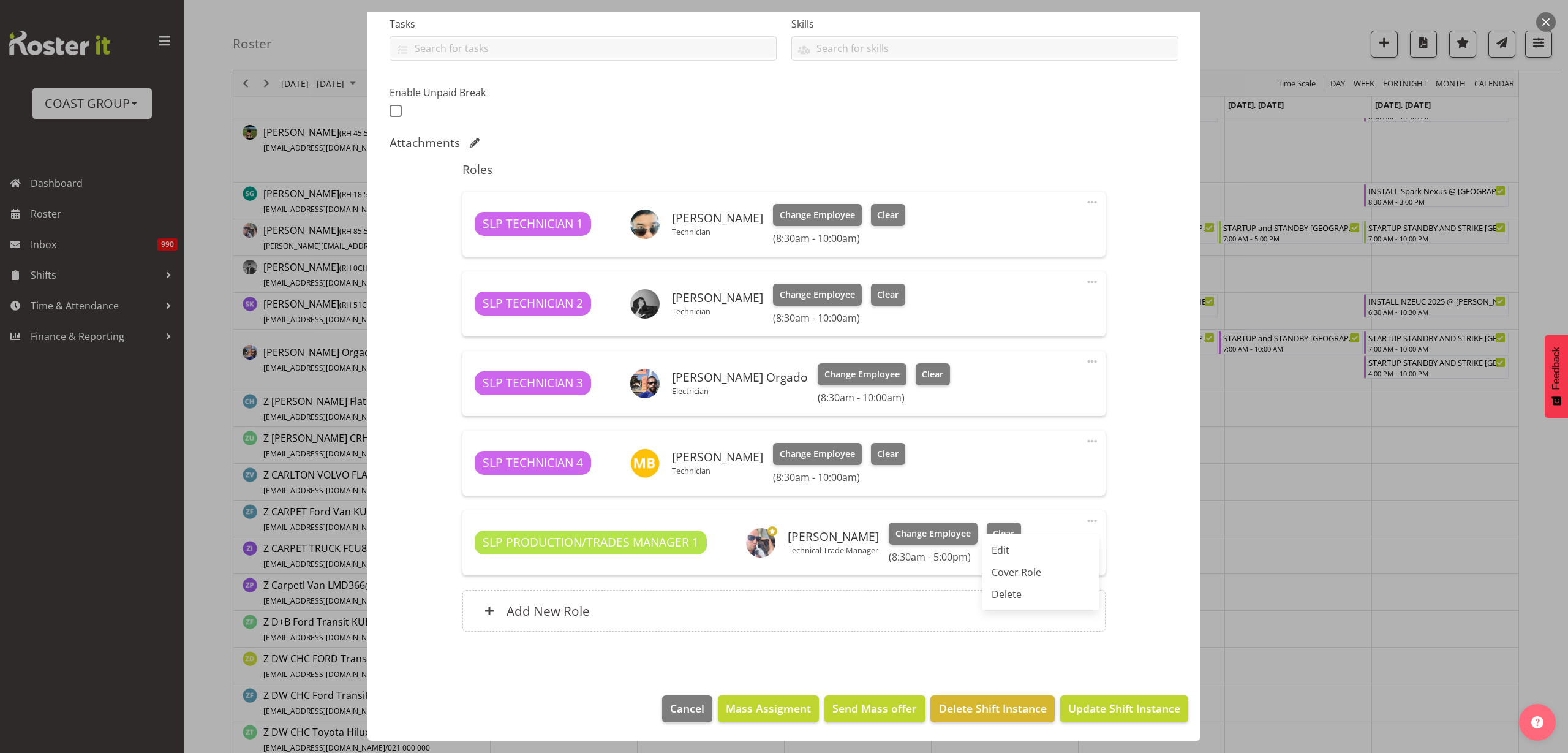
click at [1019, 551] on link "Edit" at bounding box center [1041, 550] width 118 height 22
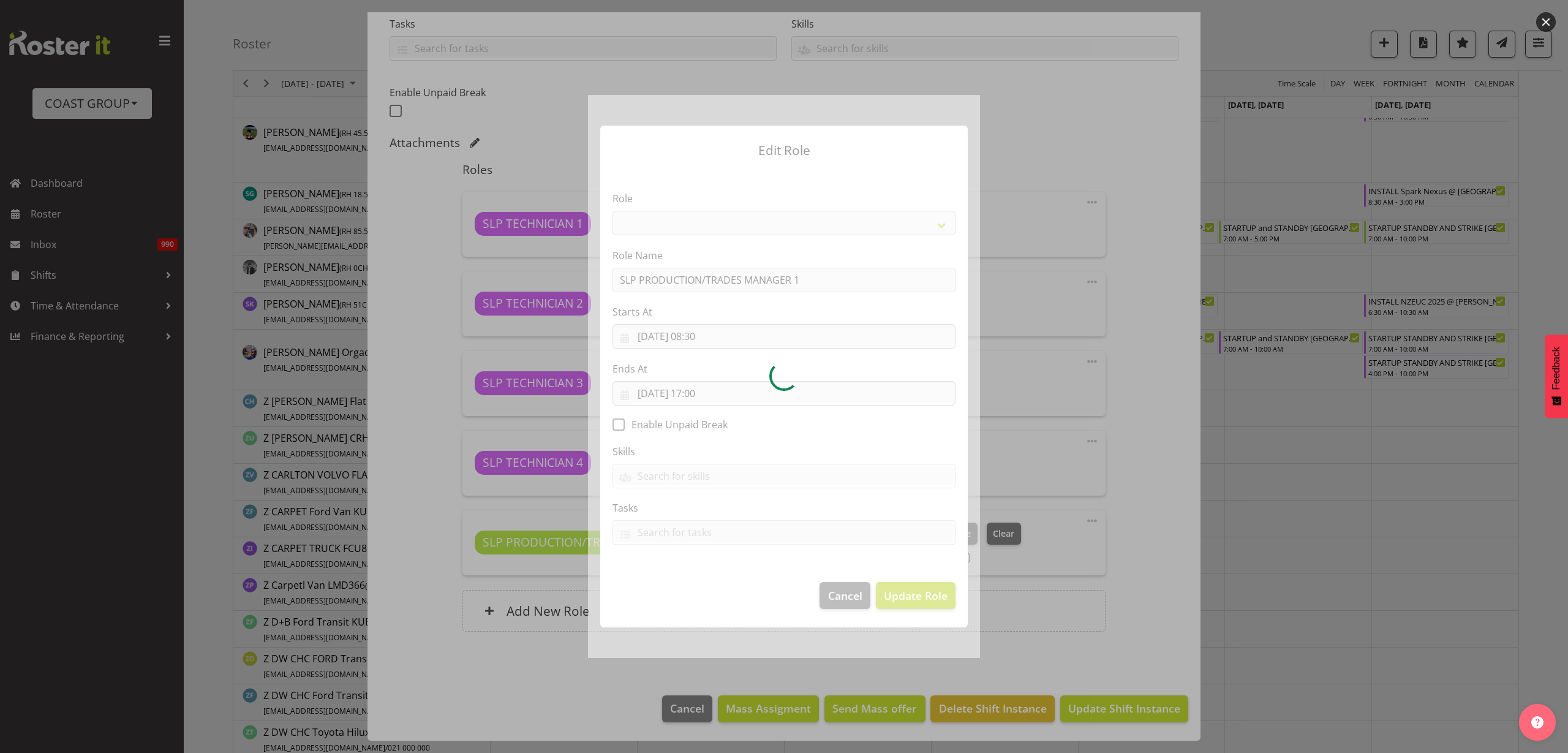
select select "125"
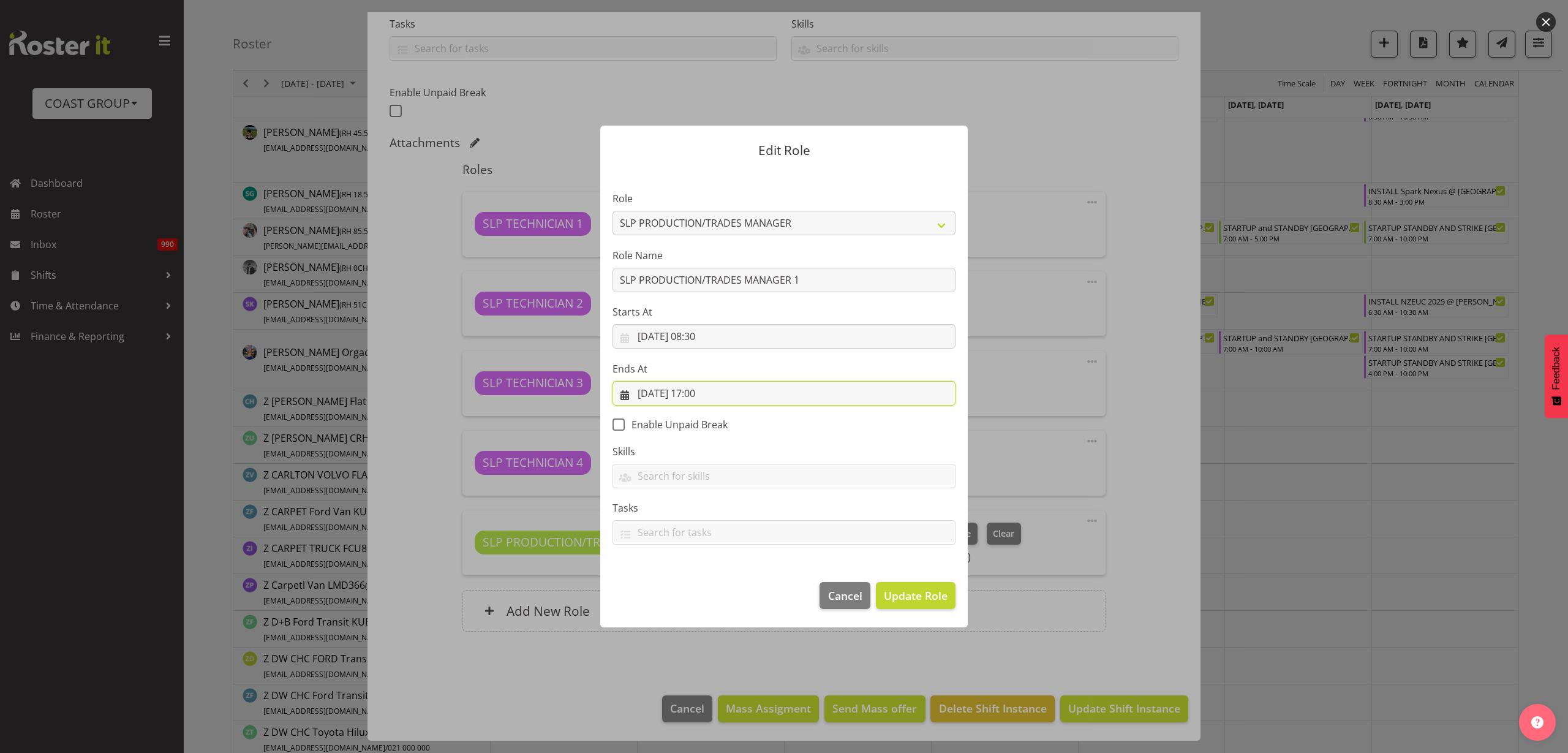
click at [713, 390] on input "[DATE] 17:00" at bounding box center [784, 392] width 343 height 24
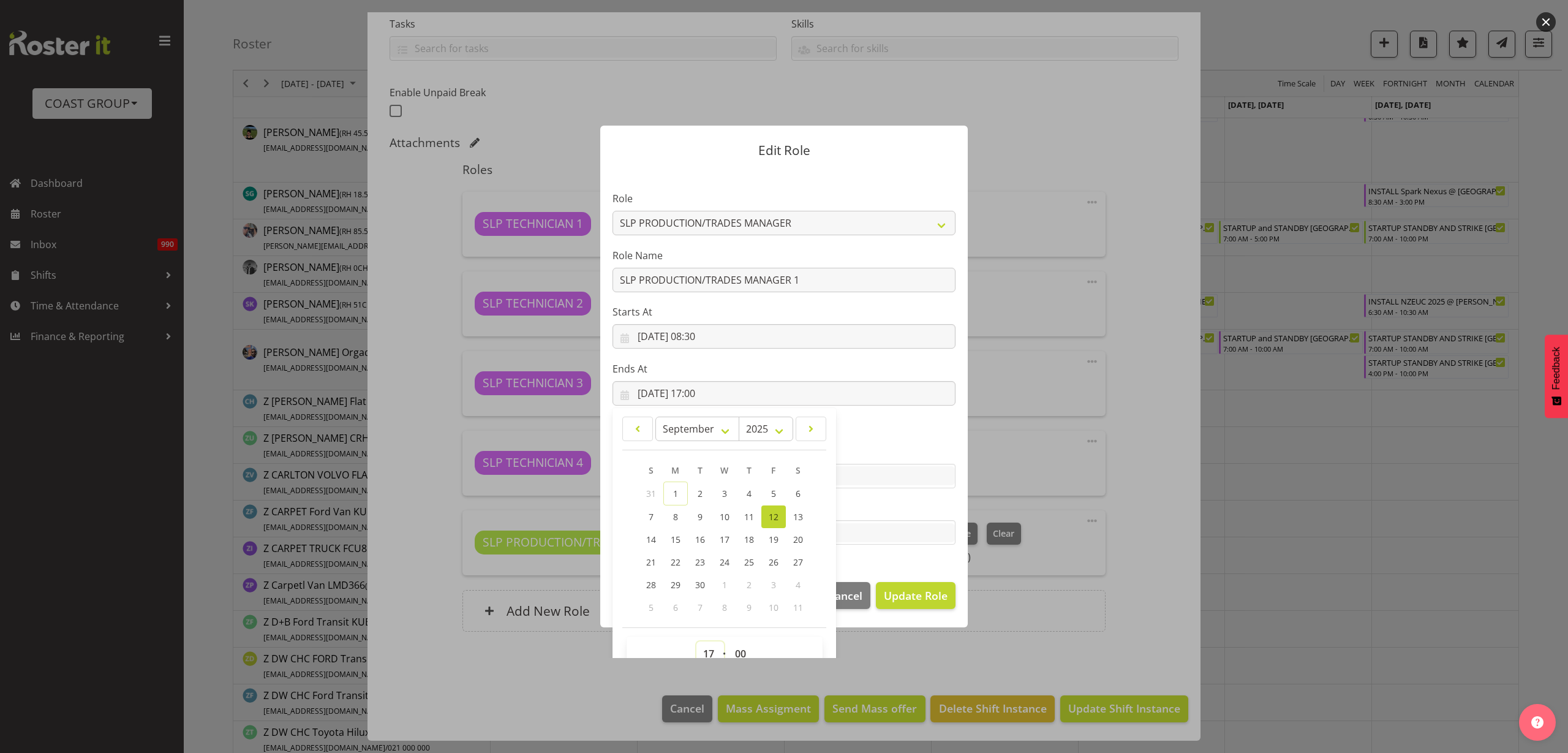
click at [706, 653] on select "00 01 02 03 04 05 06 07 08 09 10 11 12 13 14 15 16 17 18 19 20 21 22 23" at bounding box center [709, 653] width 28 height 24
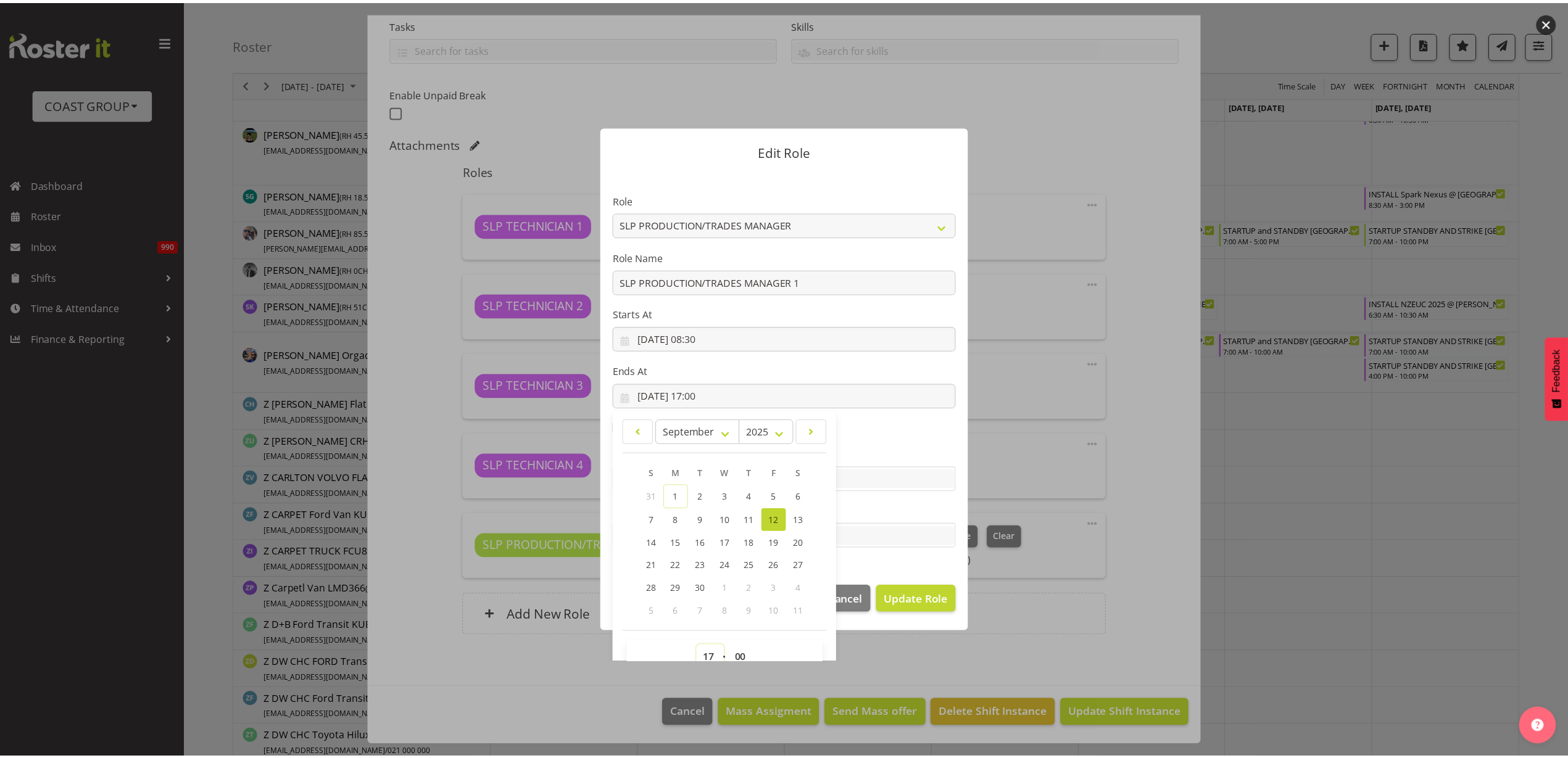
scroll to position [8, 0]
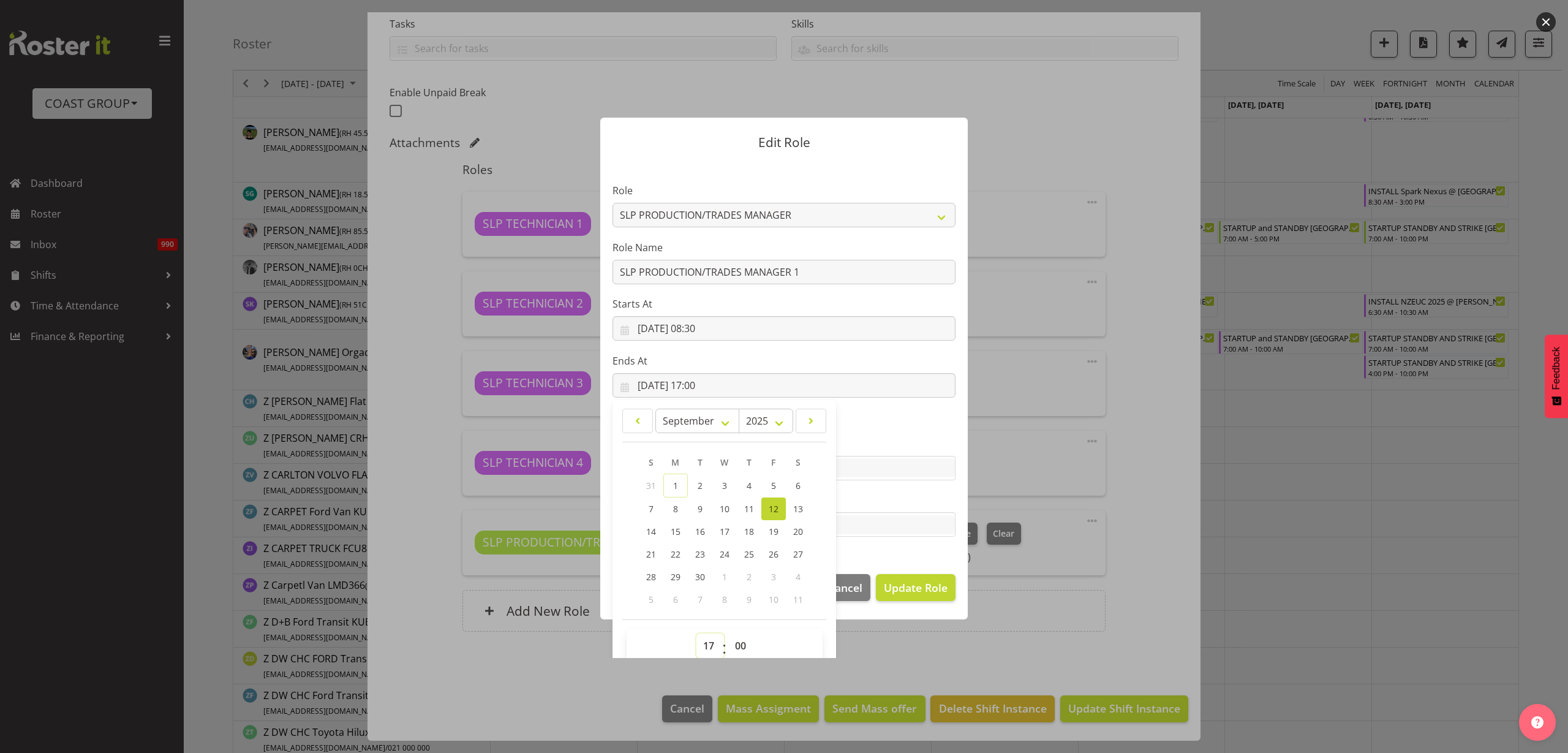
select select "21"
click at [696, 633] on select "00 01 02 03 04 05 06 07 08 09 10 11 12 13 14 15 16 17 18 19 20 21 22 23" at bounding box center [709, 645] width 28 height 24
type input "[DATE] 21:00"
select select "30"
type input "[DATE] 21:30"
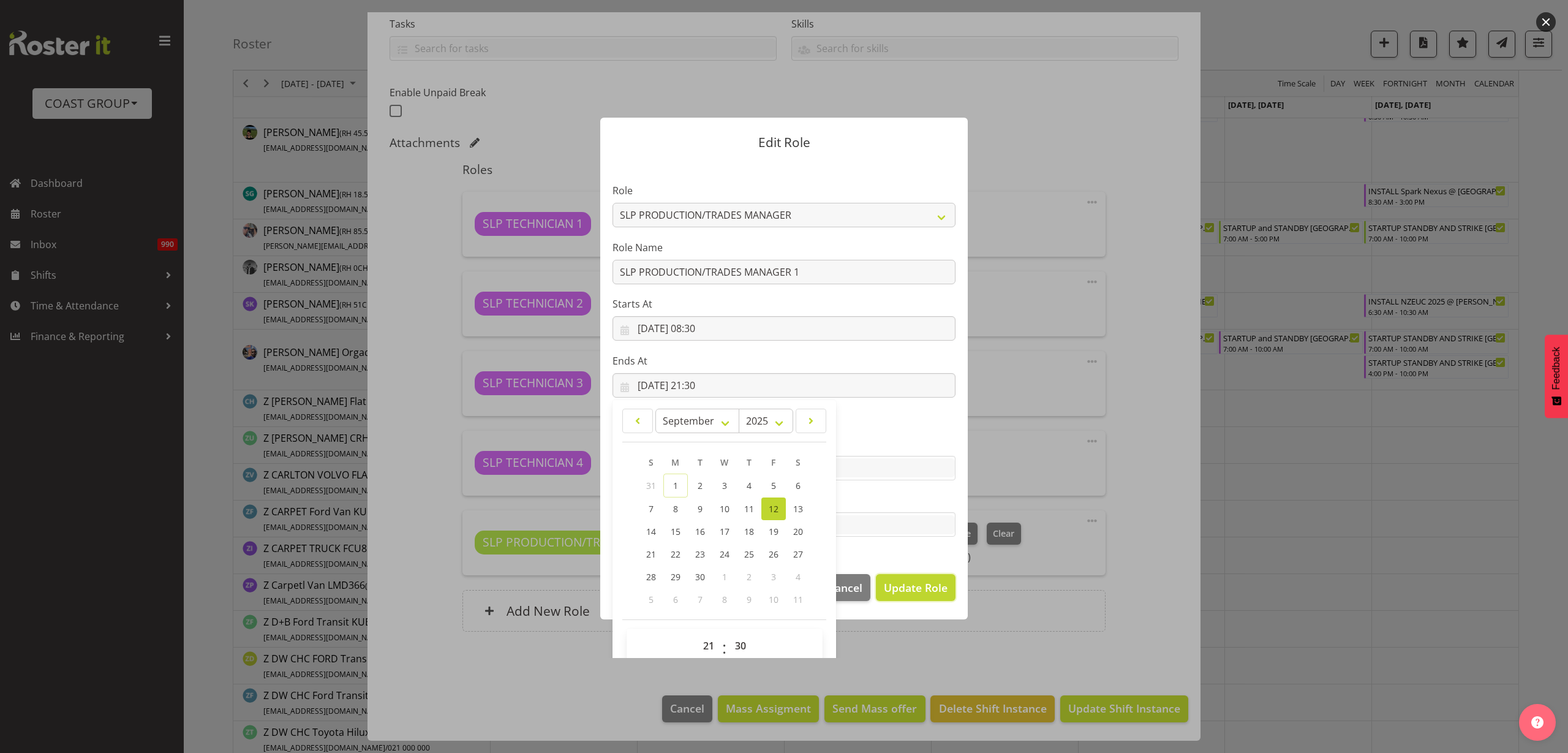
click at [903, 579] on span "Update Role" at bounding box center [916, 587] width 64 height 16
select select
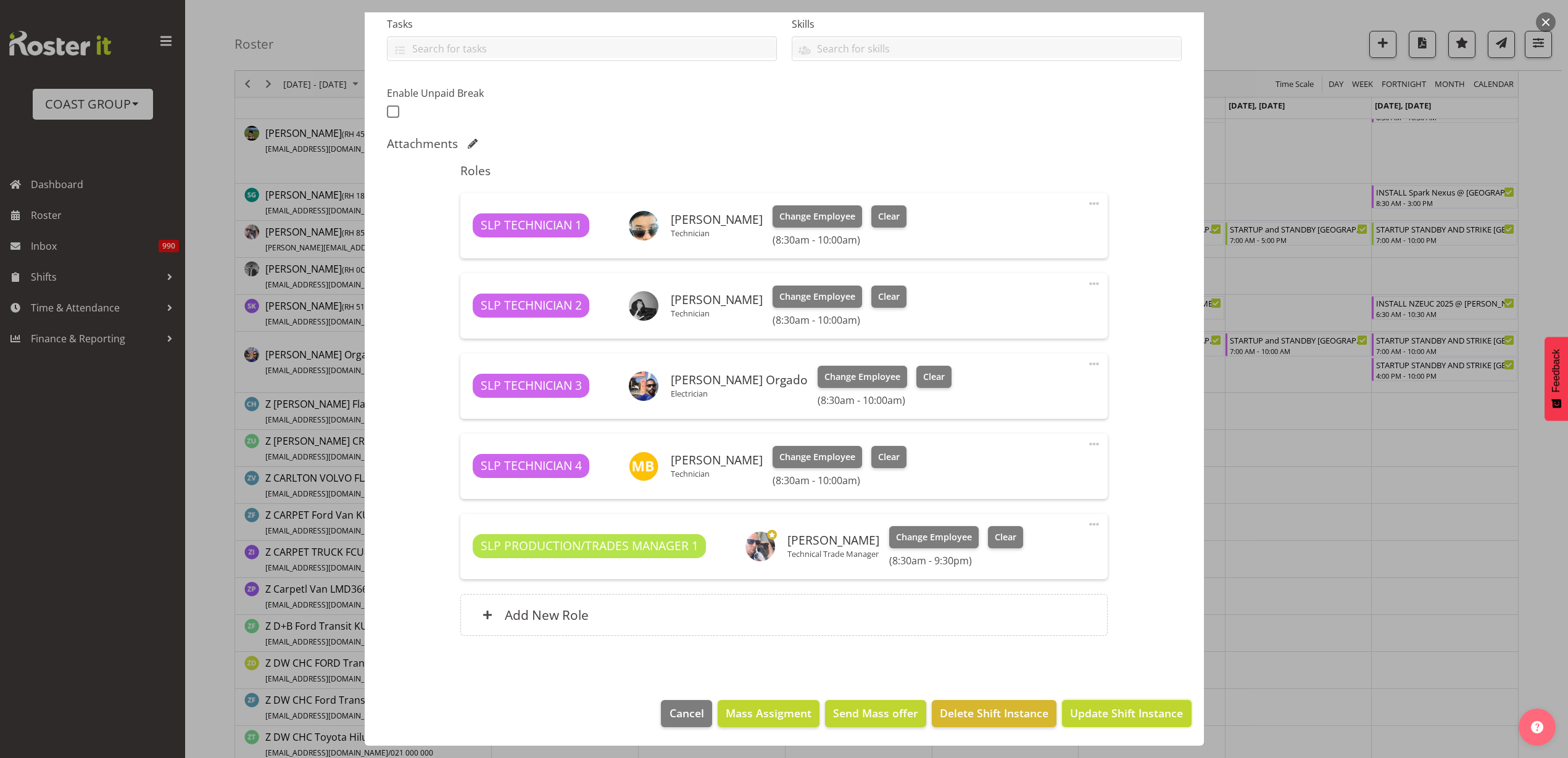
click at [1115, 713] on span "Update Shift Instance" at bounding box center [1126, 712] width 113 height 16
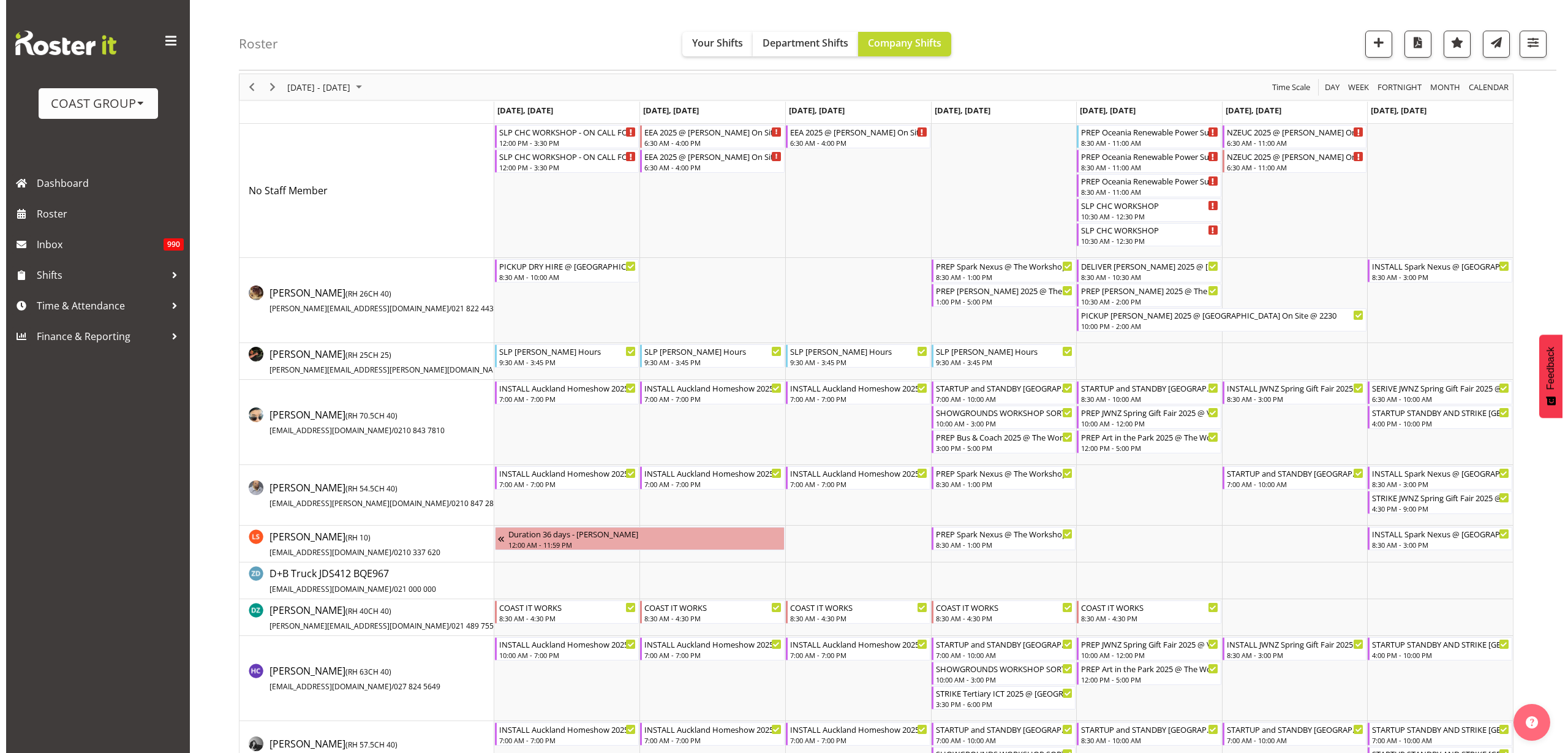
scroll to position [76, 0]
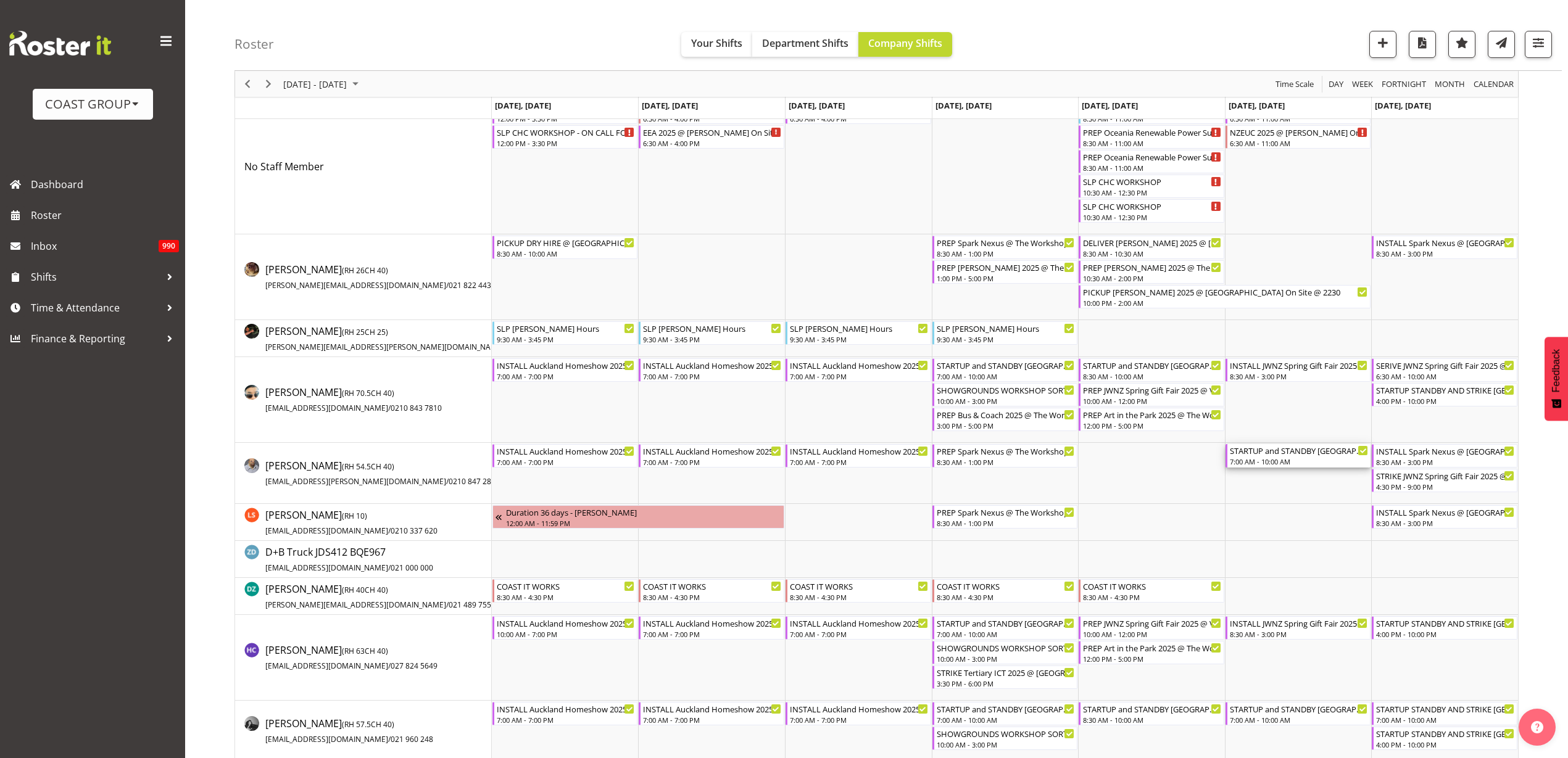
click at [1284, 456] on div "STARTUP and STANDBY Auckland Homeshow 2025 @ [GEOGRAPHIC_DATA] 7:00 AM - 10:00 …" at bounding box center [1298, 456] width 139 height 23
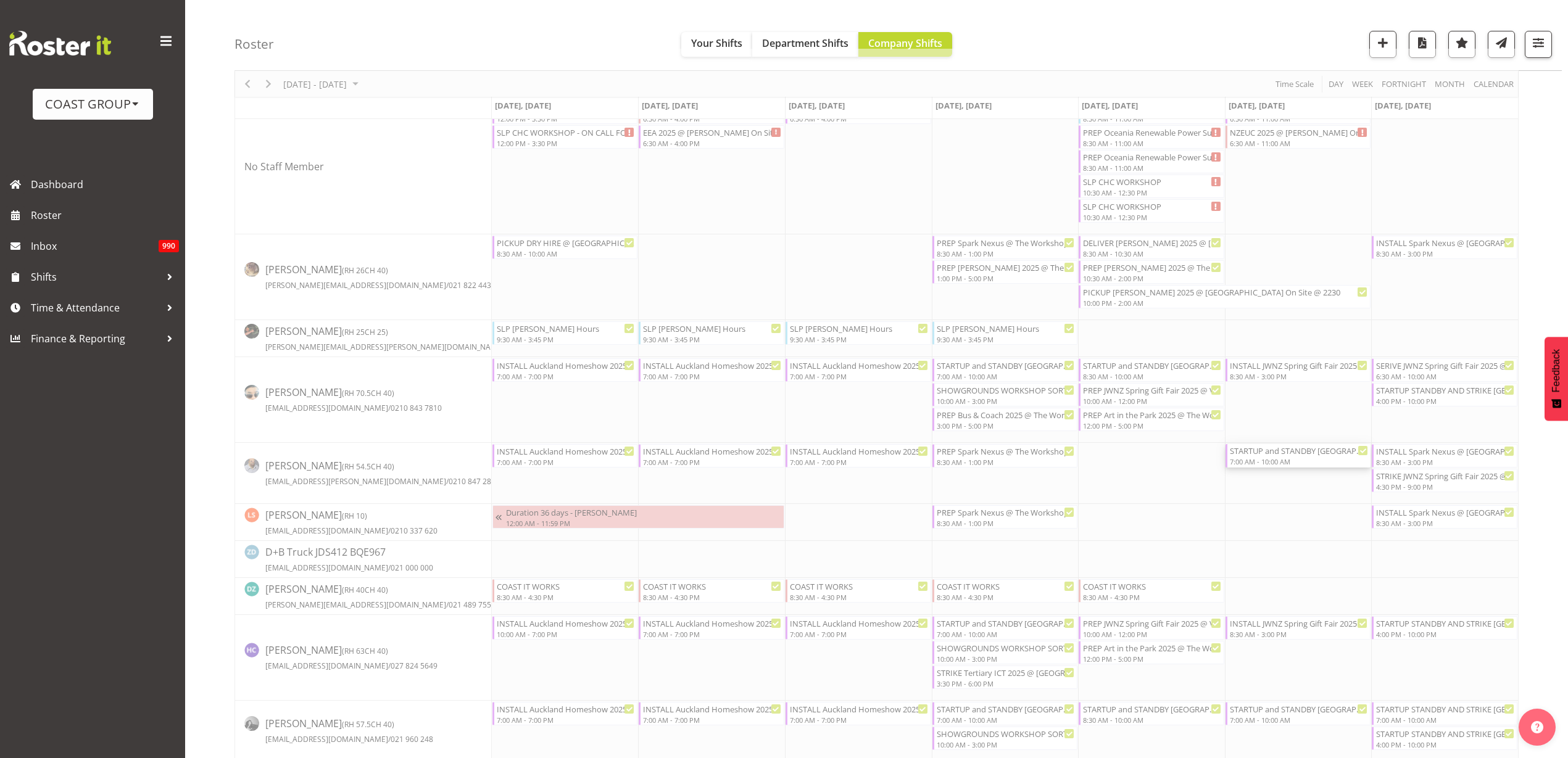
select select
select select "8"
select select "2025"
select select "7"
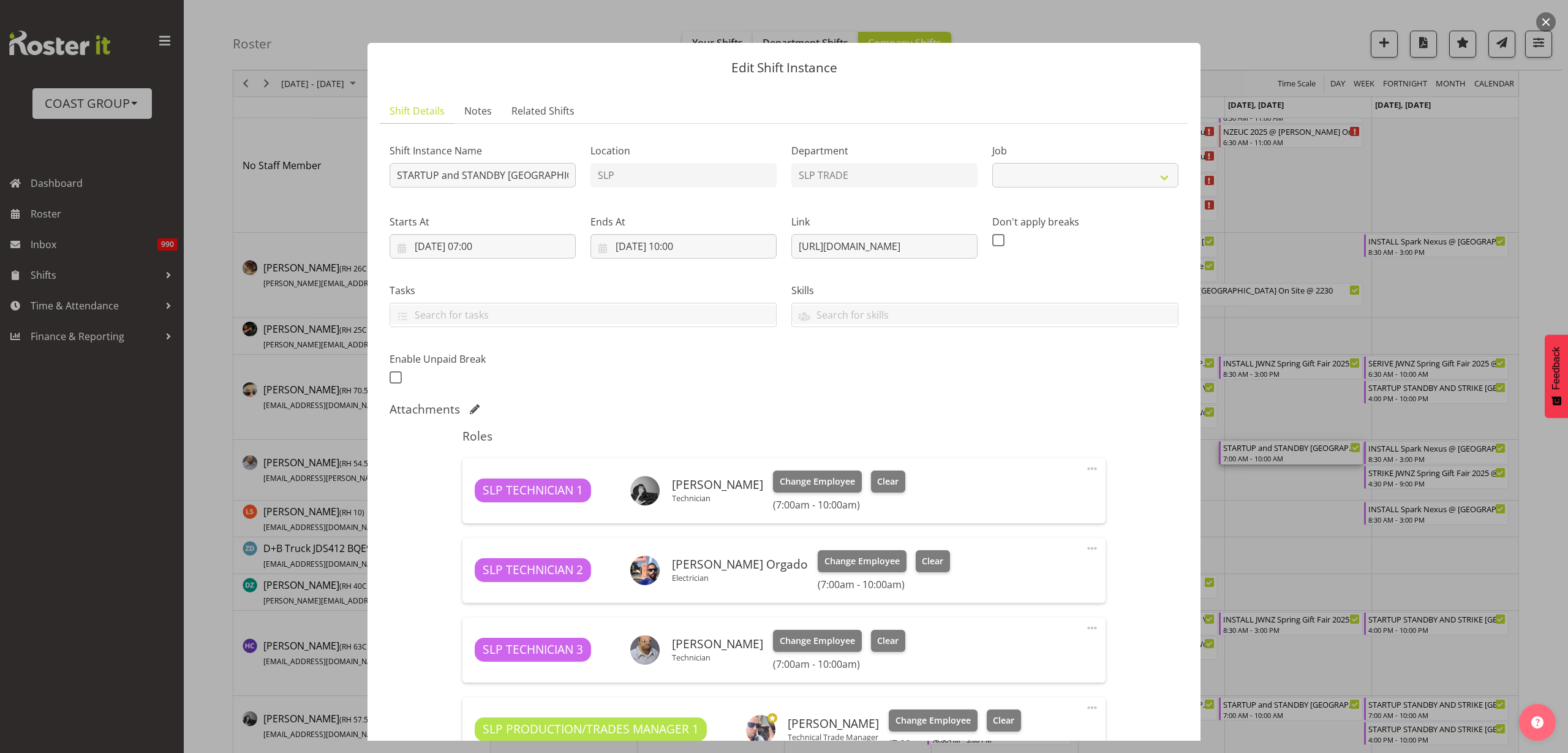
select select "9869"
click at [474, 248] on input "[DATE] 07:00" at bounding box center [482, 246] width 186 height 24
click at [480, 502] on select "00 01 02 03 04 05 06 07 08 09 10 11 12 13 14 15 16 17 18 19 20 21 22 23" at bounding box center [483, 506] width 28 height 24
select select "8"
click at [469, 495] on select "00 01 02 03 04 05 06 07 08 09 10 11 12 13 14 15 16 17 18 19 20 21 22 23" at bounding box center [483, 506] width 28 height 24
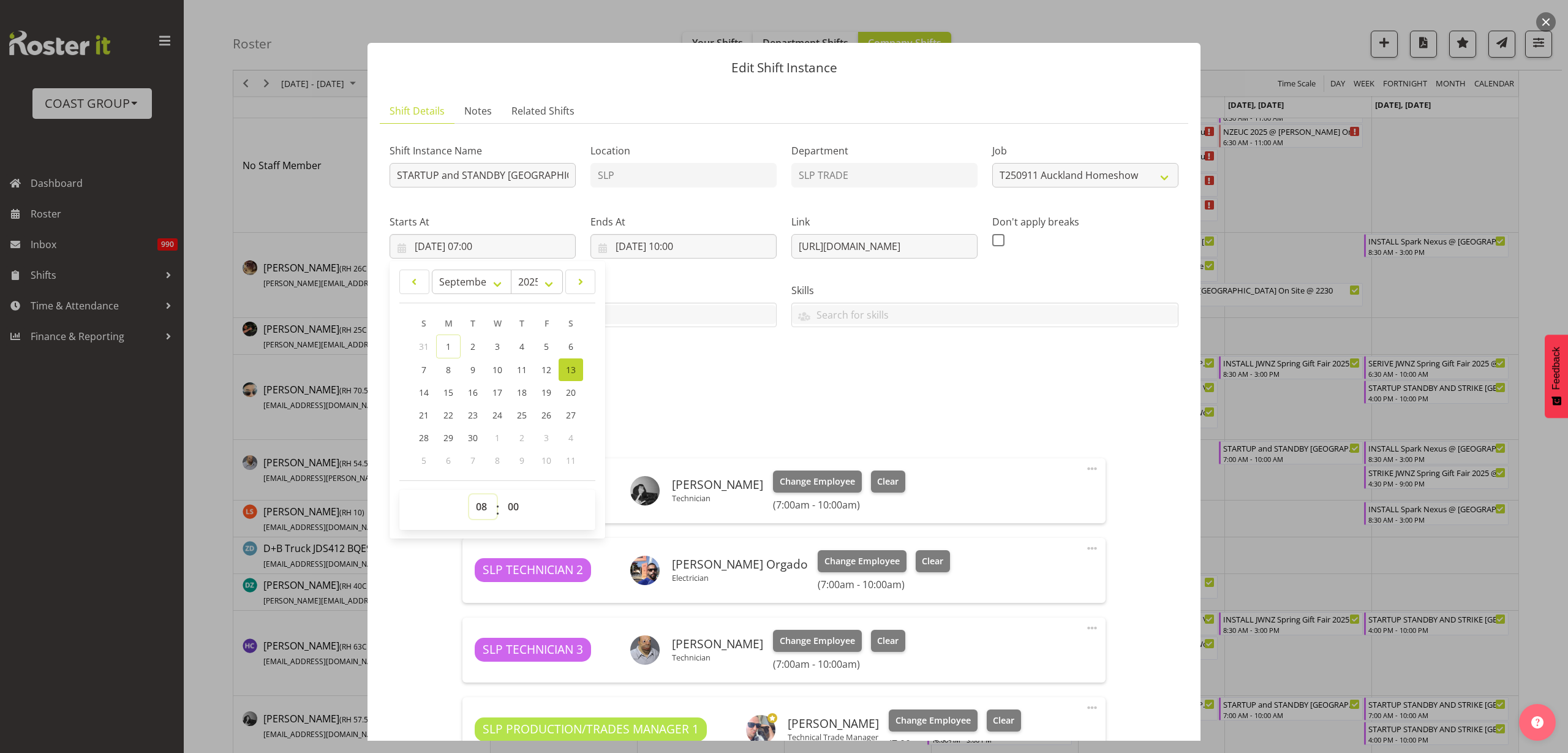
type input "[DATE] 08:00"
select select "30"
type input "[DATE] 08:30"
click at [946, 409] on div "Attachments" at bounding box center [784, 409] width 788 height 14
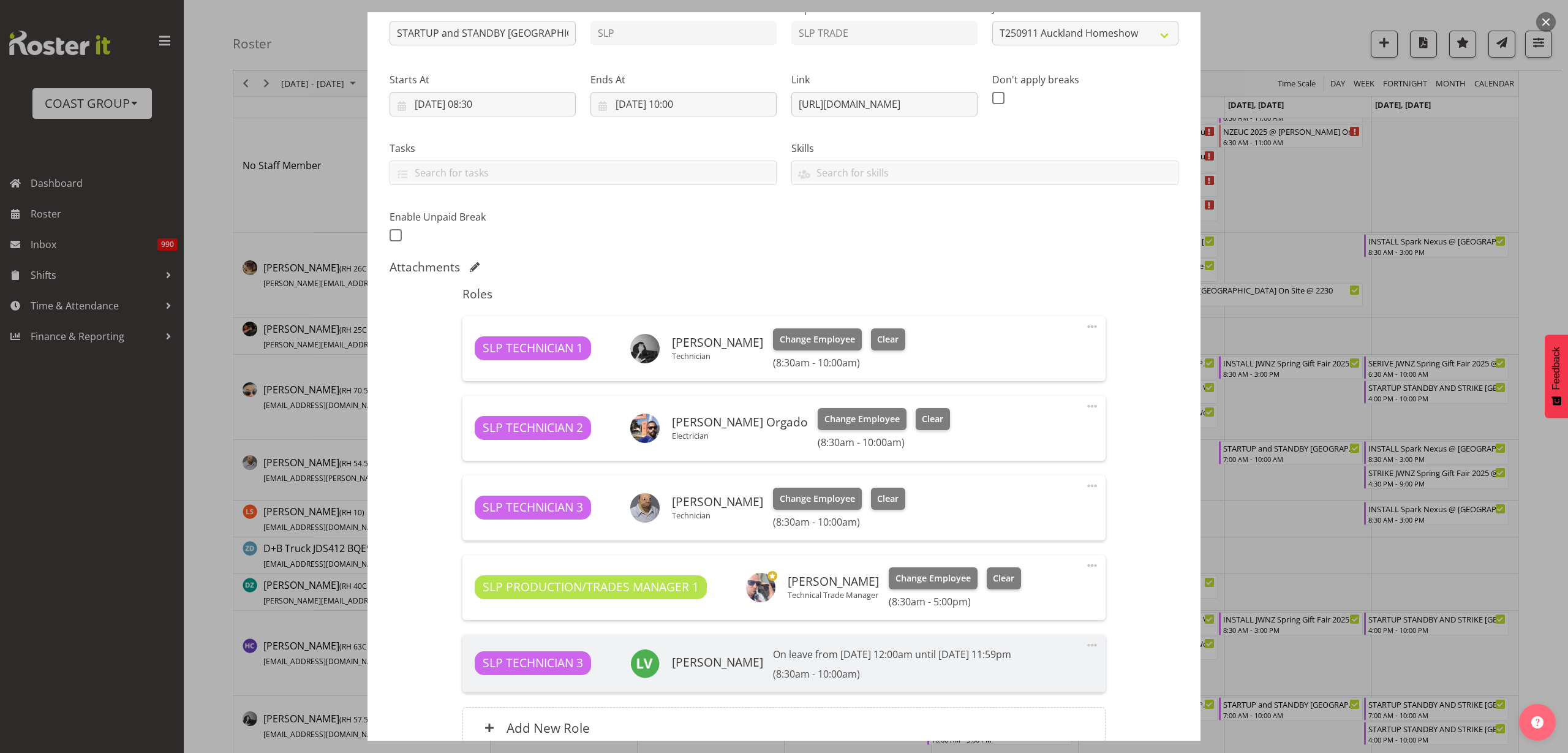
scroll to position [259, 0]
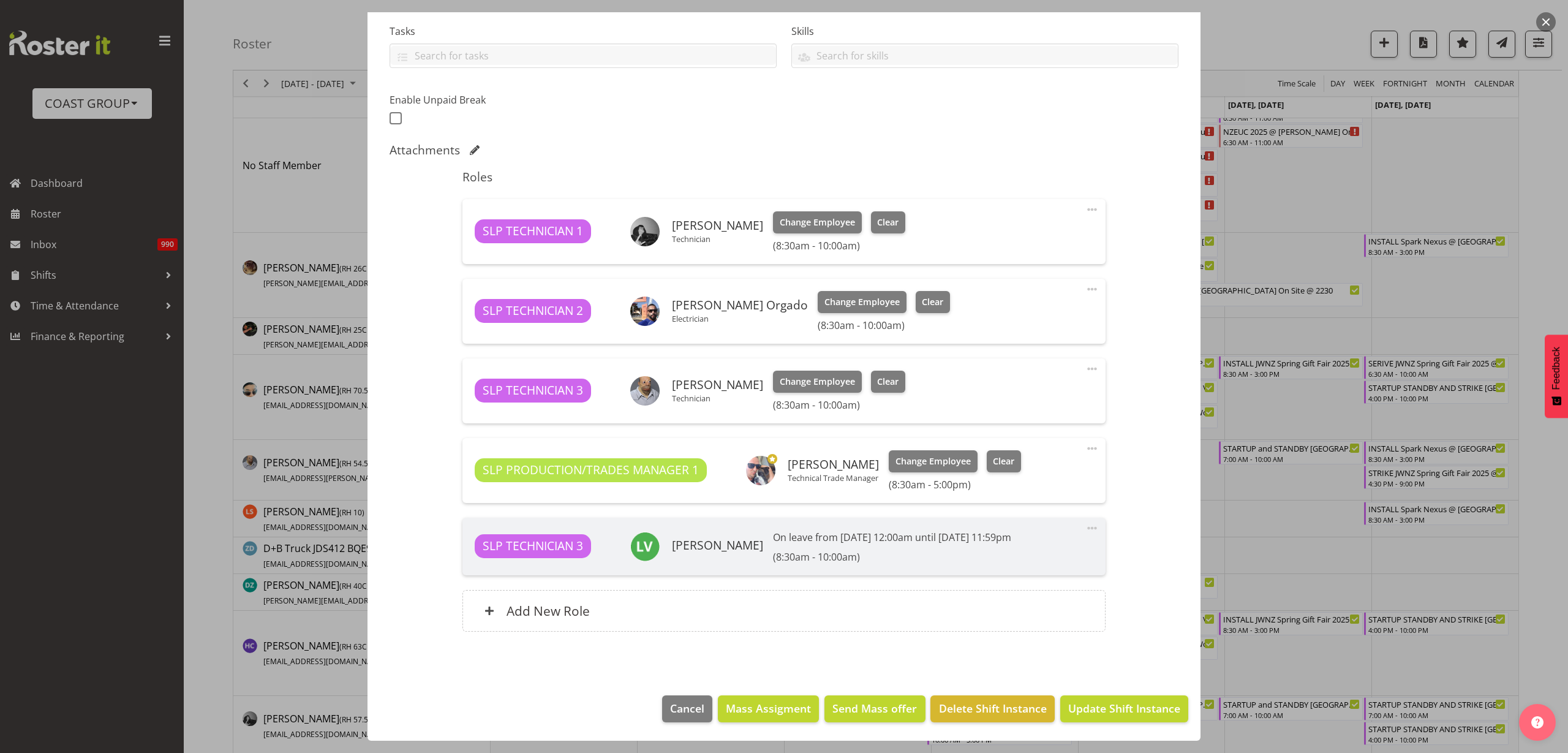
click at [1084, 445] on span at bounding box center [1091, 448] width 14 height 14
click at [1013, 480] on link "Edit" at bounding box center [1041, 477] width 118 height 22
select select "8"
select select "2025"
select select "17"
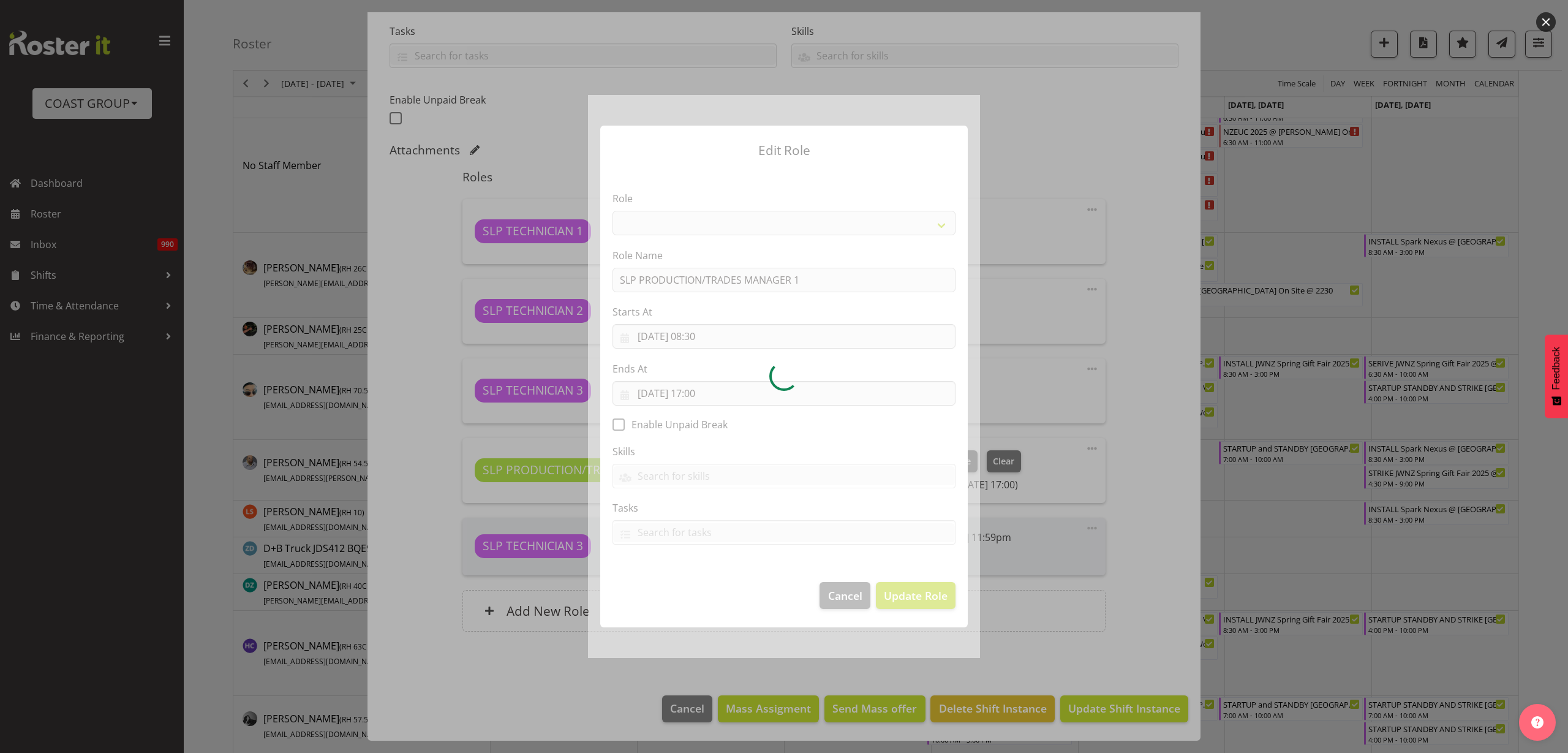
select select "125"
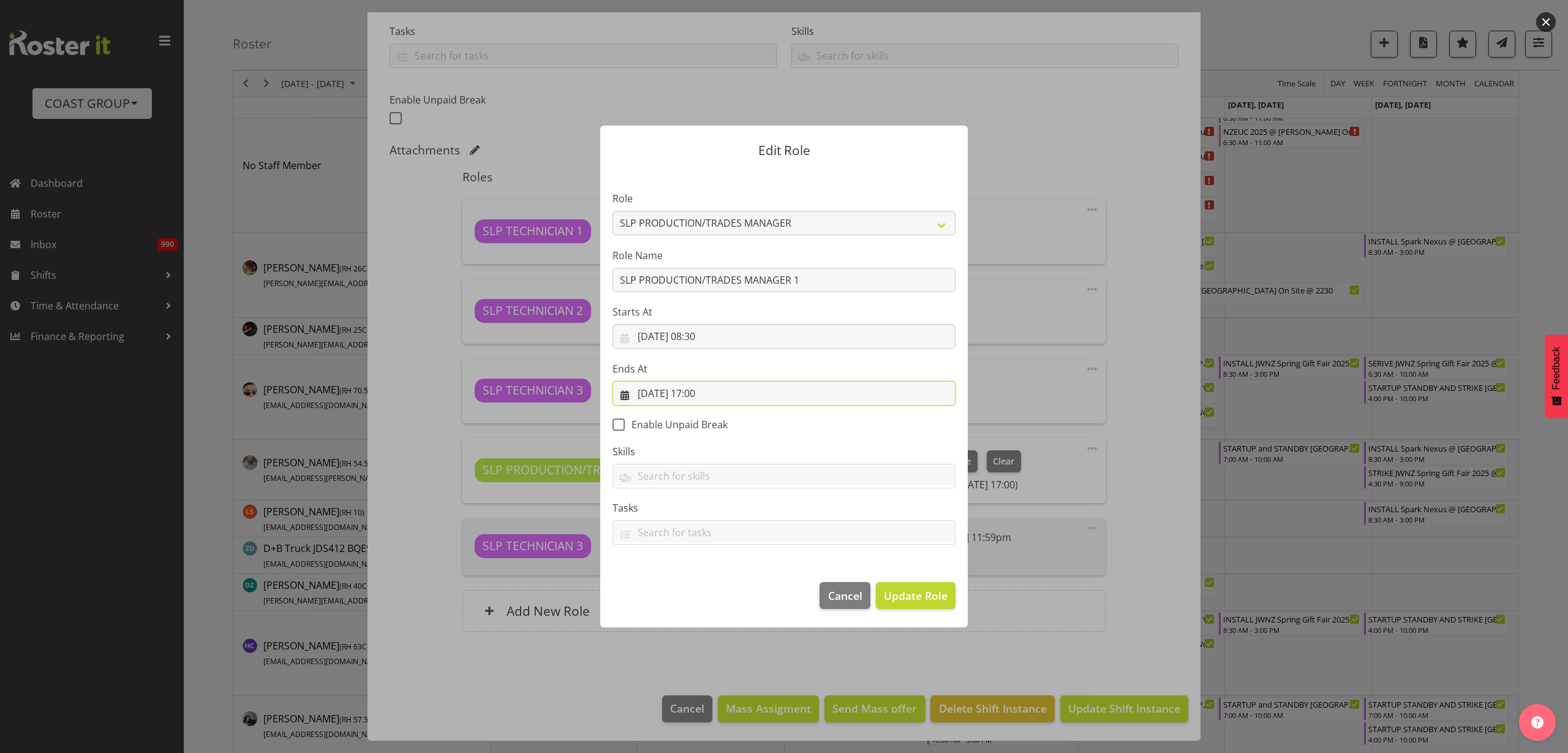
click at [699, 394] on input "[DATE] 17:00" at bounding box center [784, 392] width 343 height 24
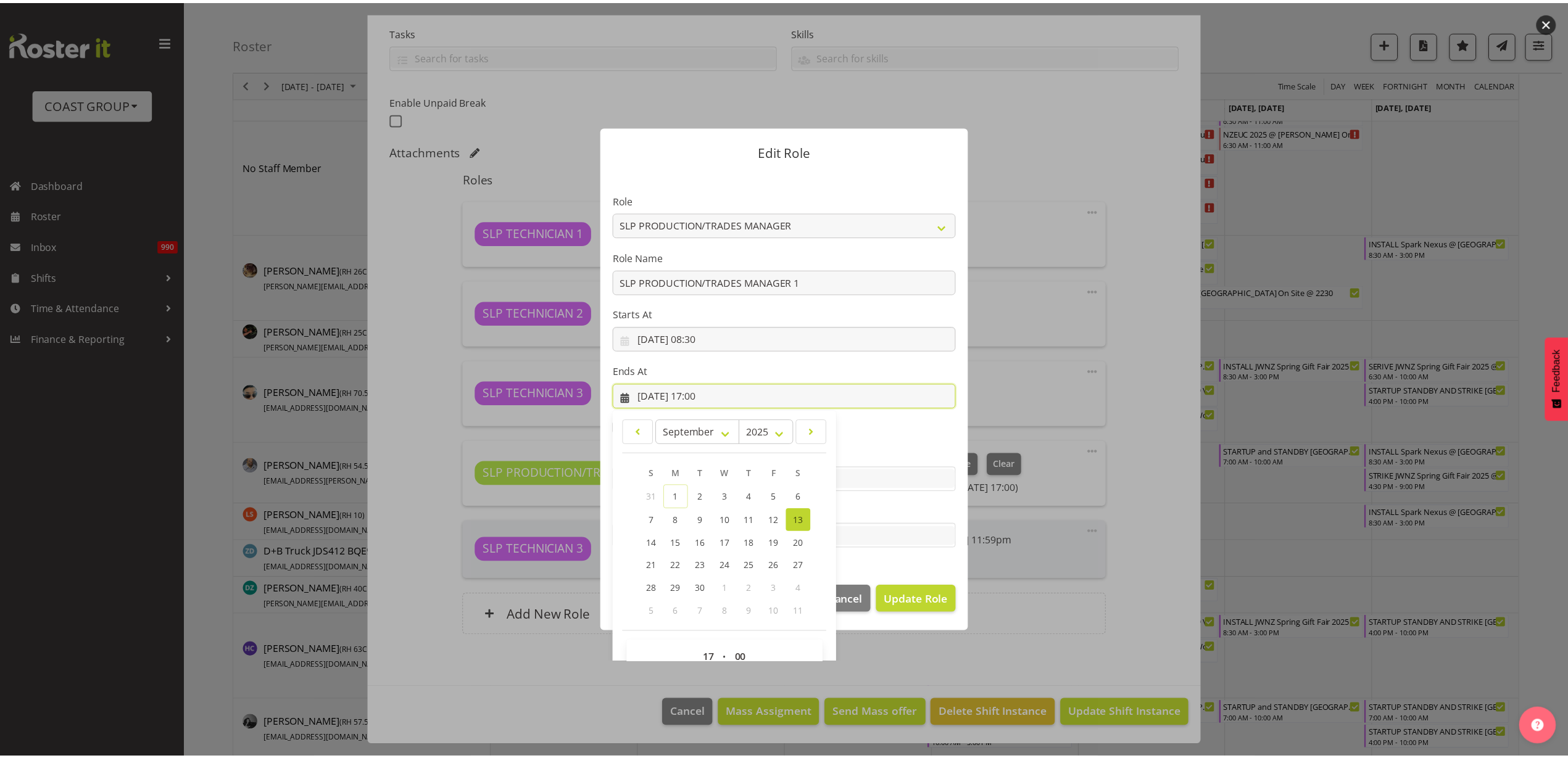
scroll to position [28, 0]
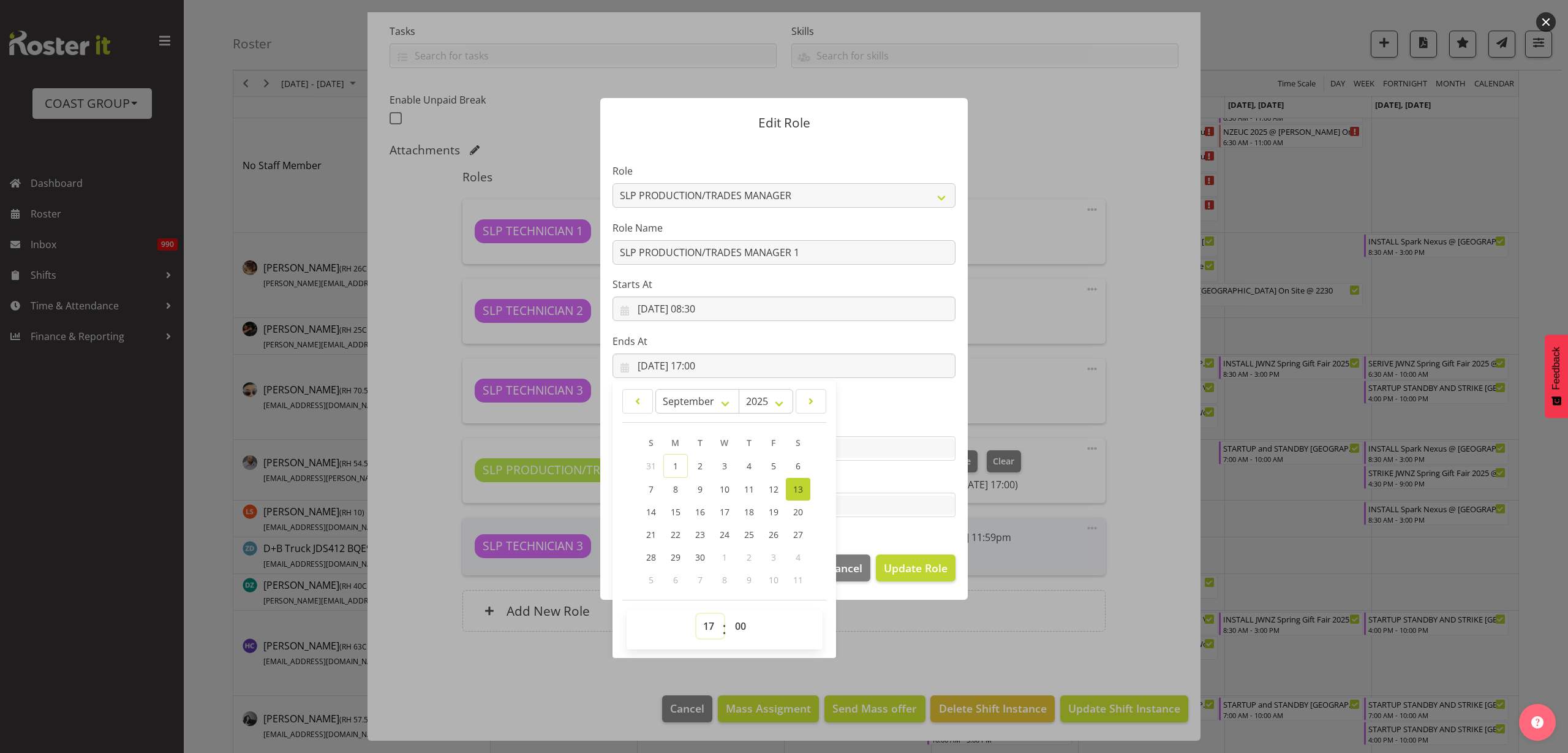
click at [702, 624] on select "00 01 02 03 04 05 06 07 08 09 10 11 12 13 14 15 16 17 18 19 20 21 22 23" at bounding box center [709, 626] width 28 height 24
select select "21"
click at [696, 614] on select "00 01 02 03 04 05 06 07 08 09 10 11 12 13 14 15 16 17 18 19 20 21 22 23" at bounding box center [709, 626] width 28 height 24
type input "[DATE] 21:00"
select select "30"
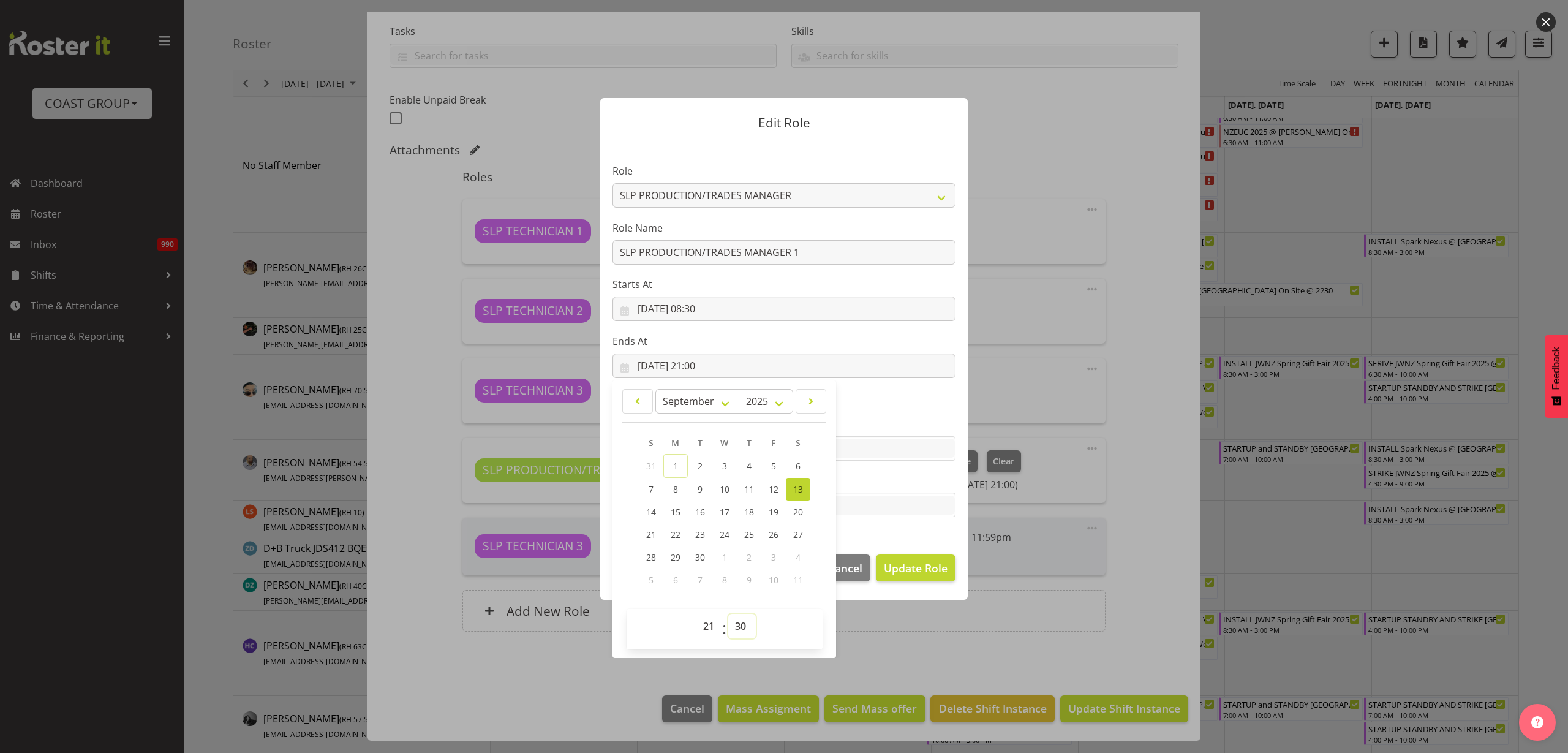
type input "[DATE] 21:30"
click at [910, 562] on span "Update Role" at bounding box center [916, 568] width 64 height 16
select select
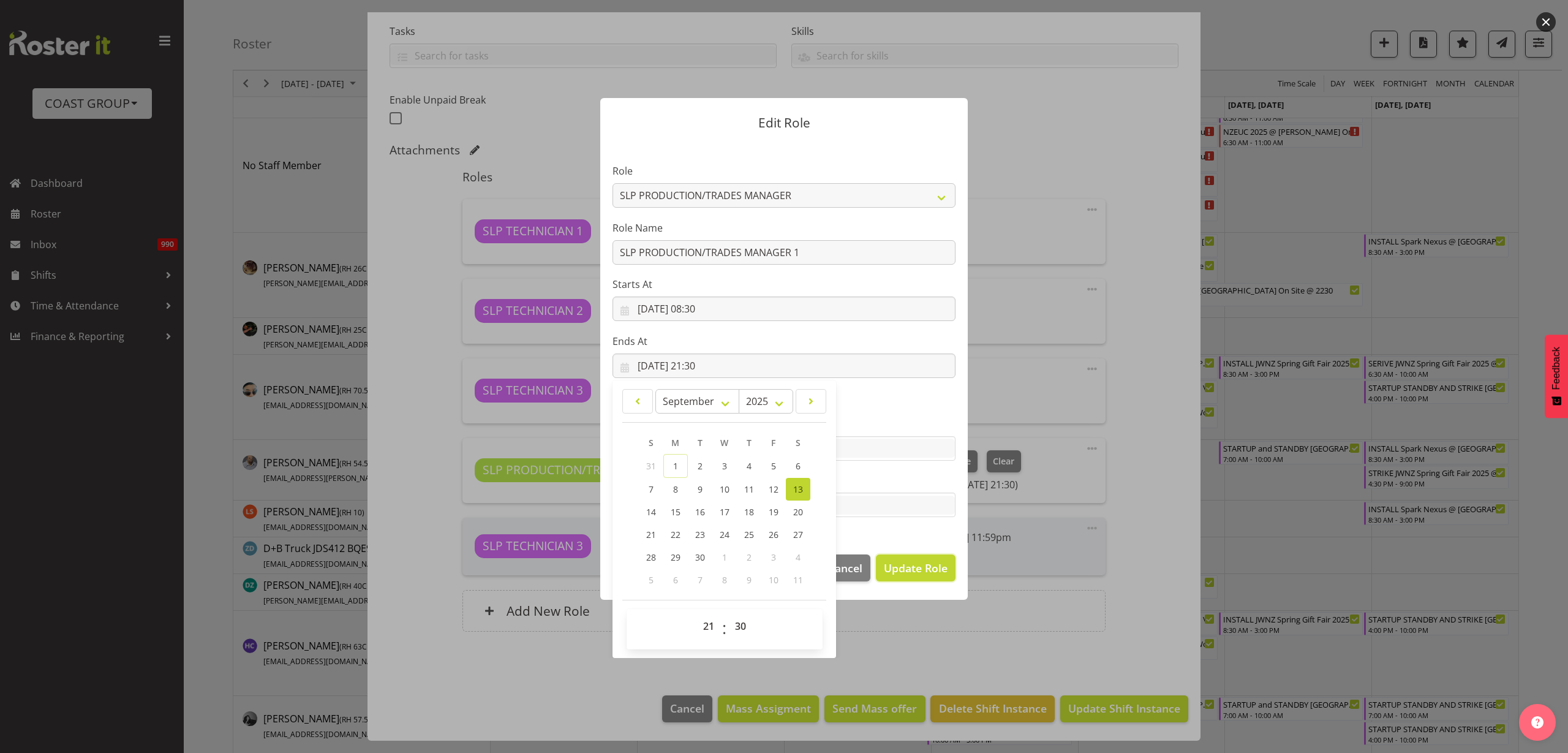
select select
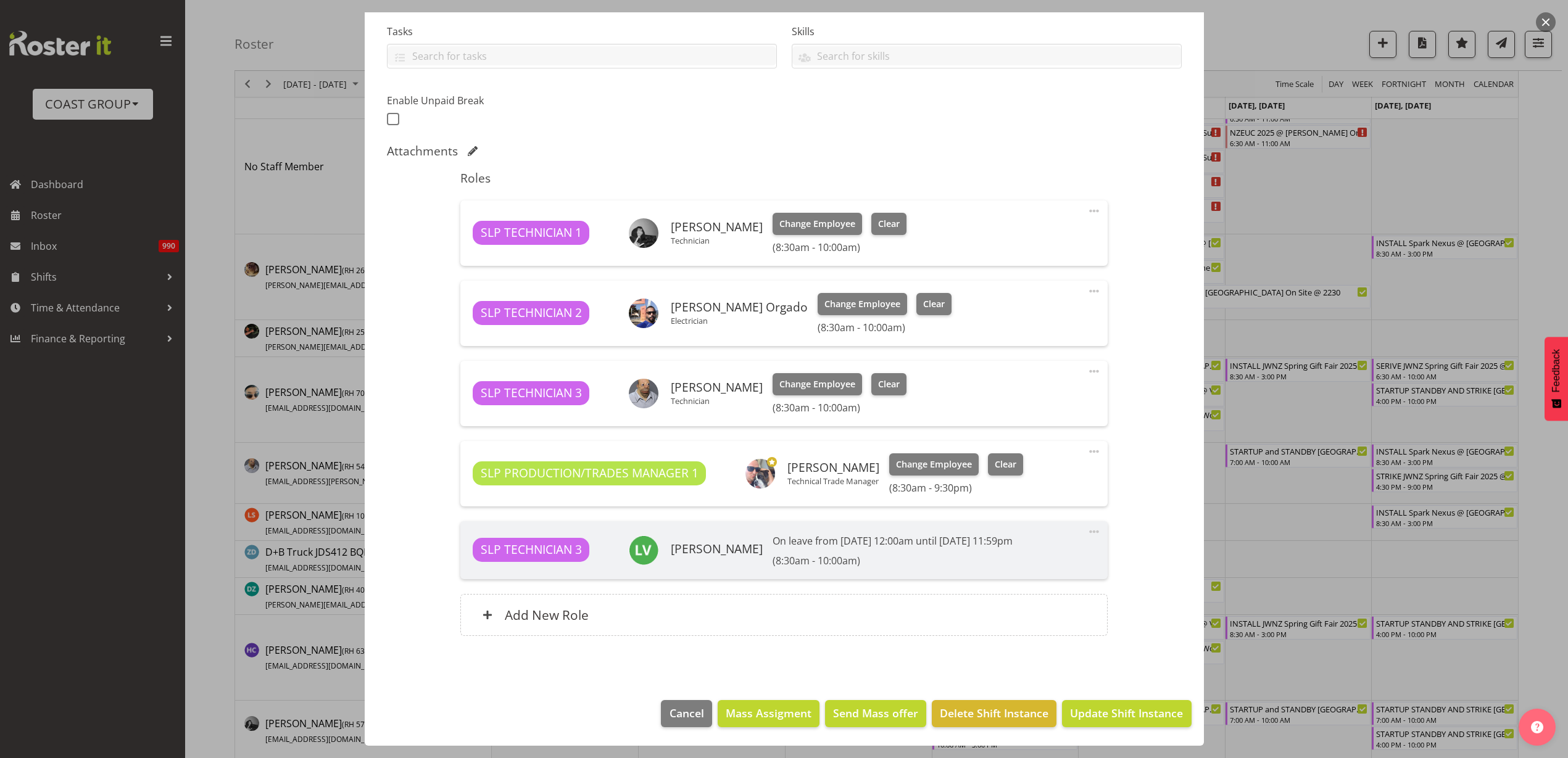
scroll to position [0, 0]
click at [1117, 704] on button "Update Shift Instance" at bounding box center [1126, 713] width 129 height 27
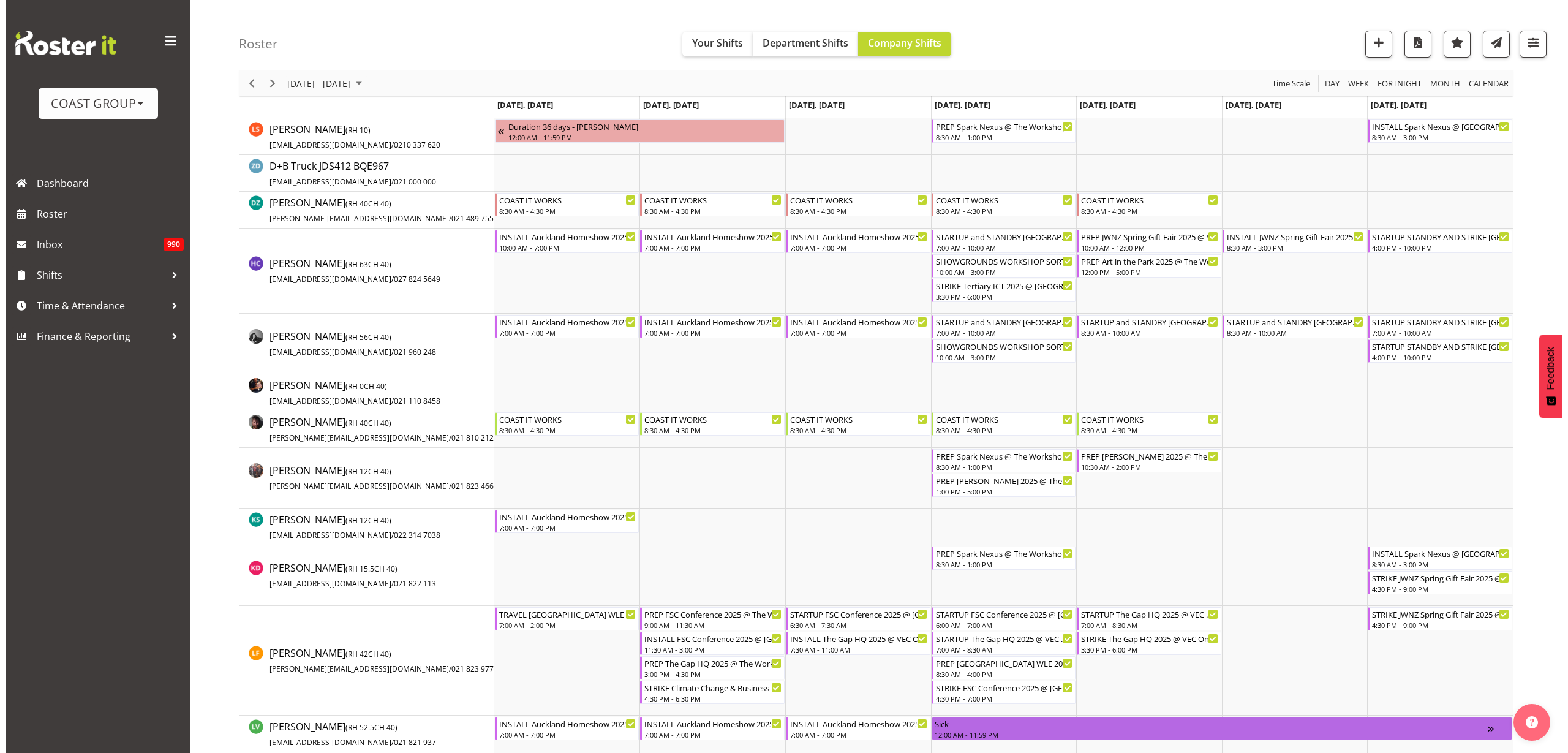
scroll to position [460, 0]
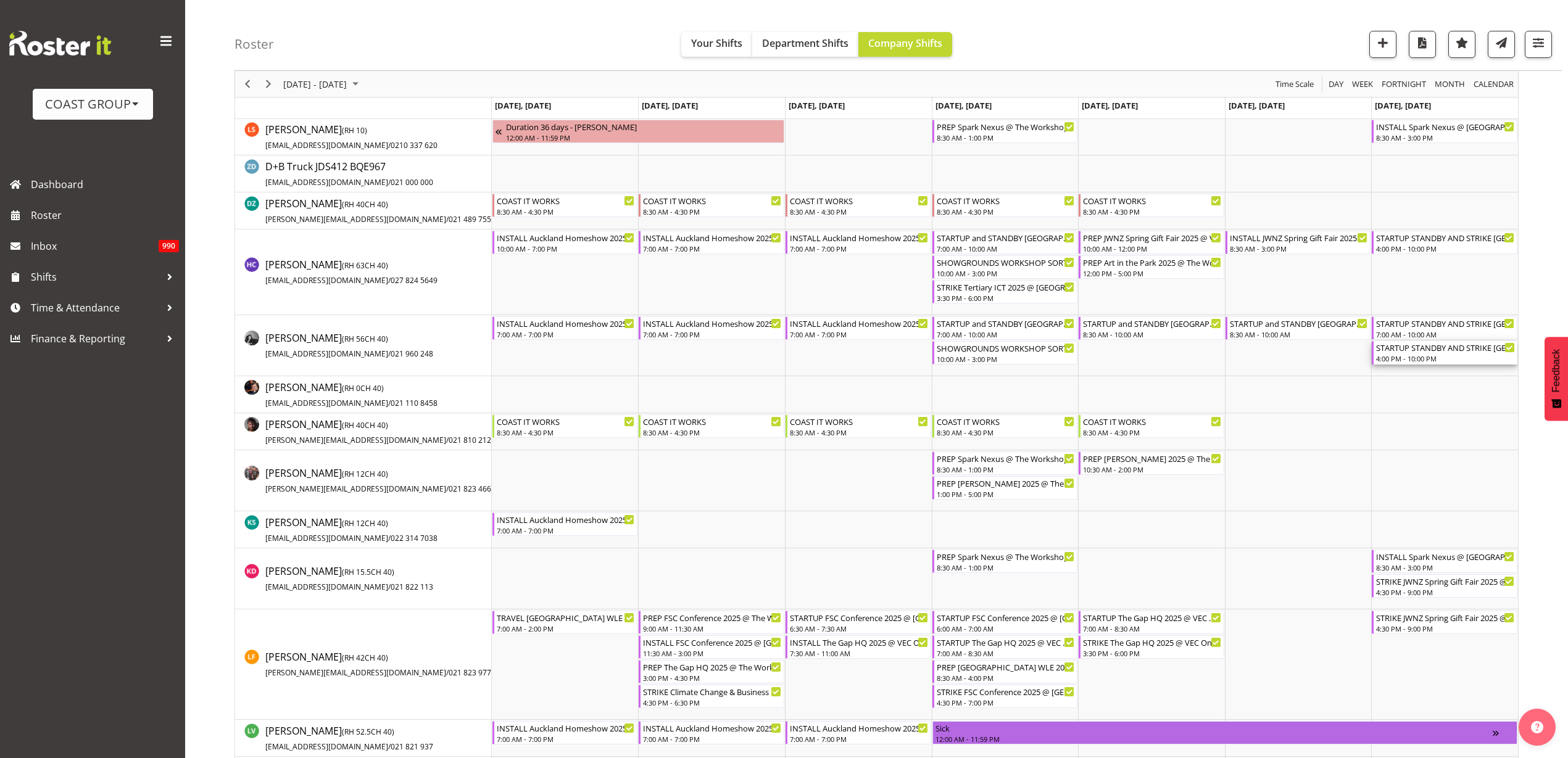
click at [1422, 351] on div "STARTUP STANDBY AND STRIKE [GEOGRAPHIC_DATA] Homeshow 2025 @ [GEOGRAPHIC_DATA]" at bounding box center [1445, 346] width 139 height 13
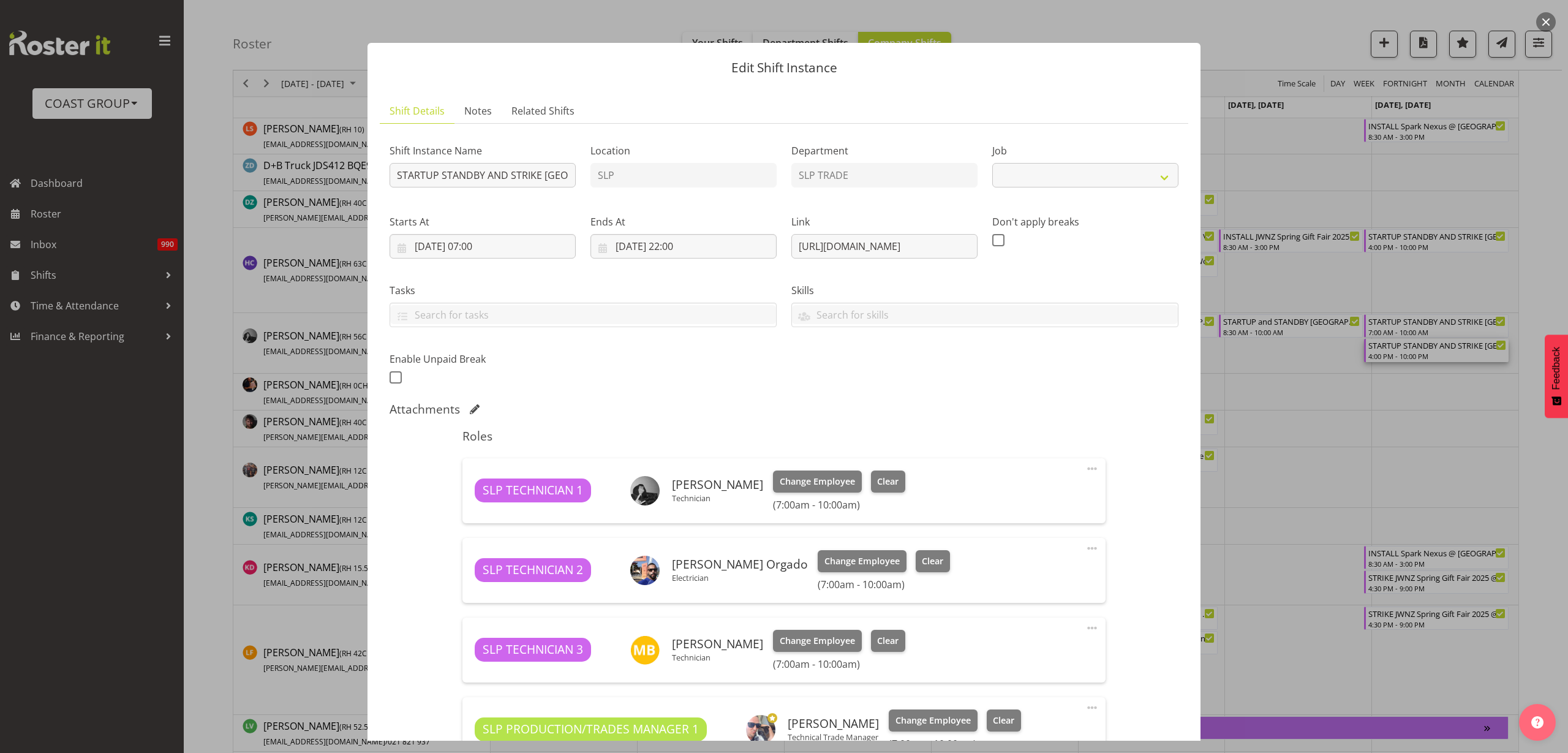
select select "9869"
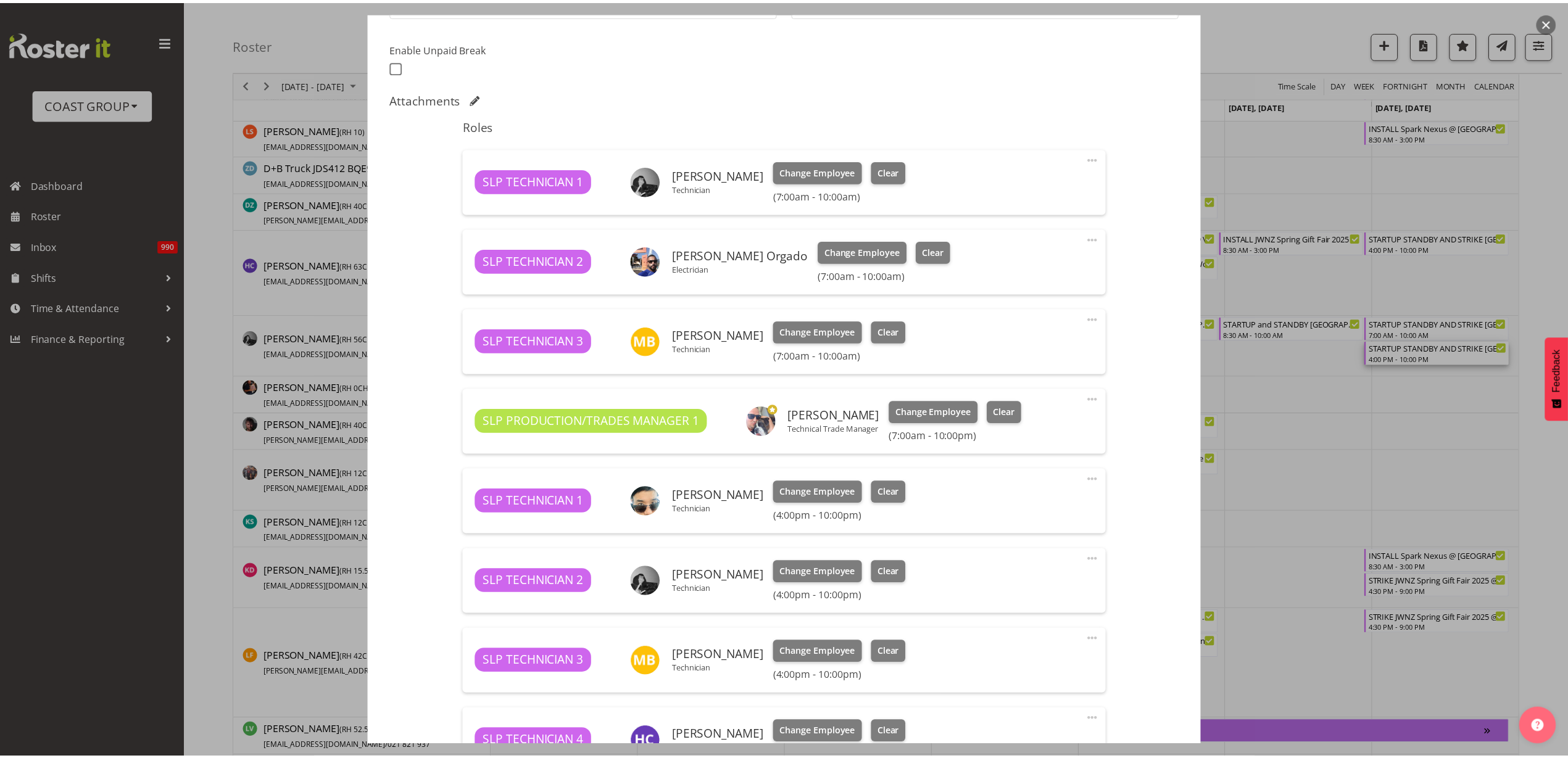
scroll to position [385, 0]
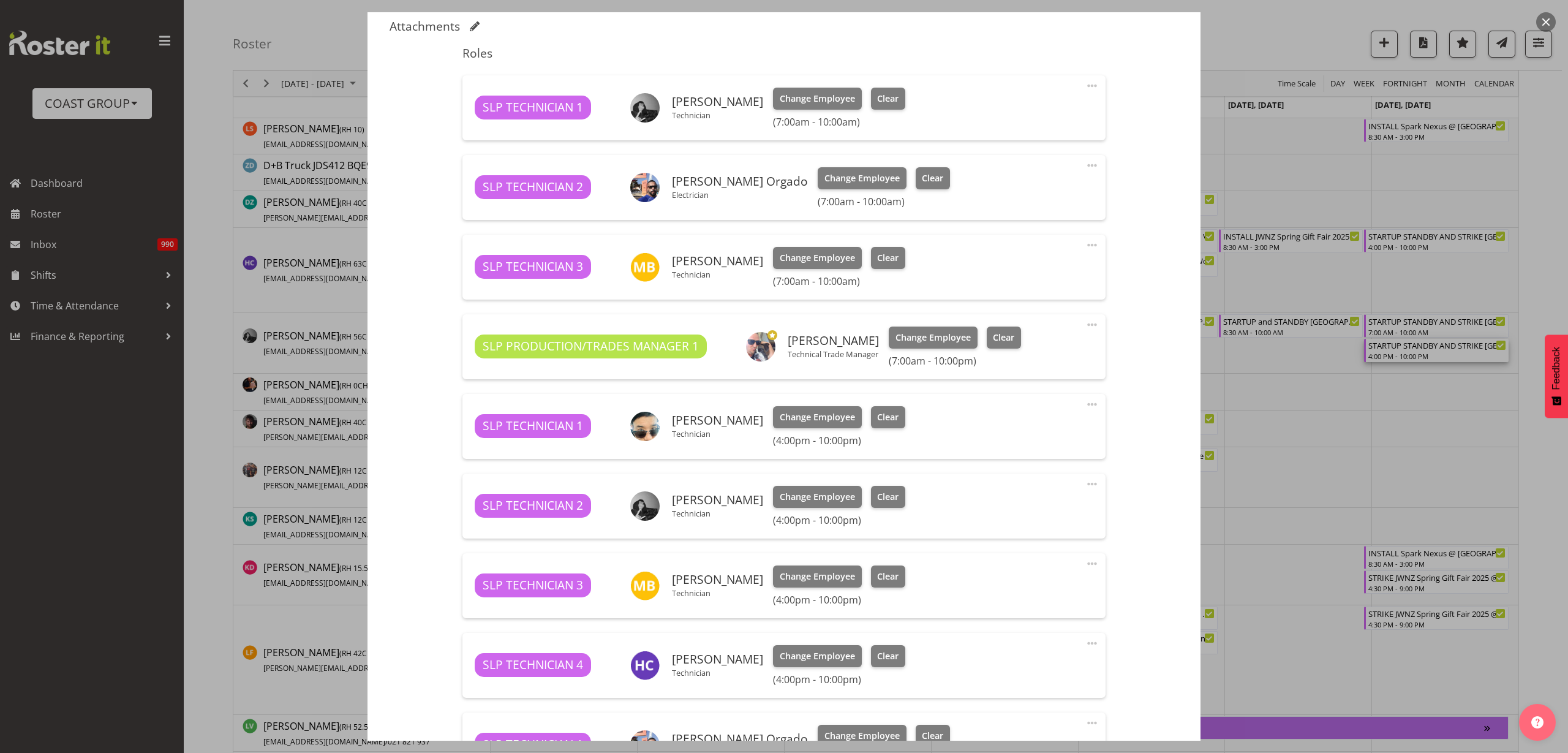
click at [1084, 401] on span at bounding box center [1091, 404] width 14 height 14
click at [1011, 436] on link "Edit" at bounding box center [1041, 433] width 118 height 22
select select "8"
select select "2025"
select select "16"
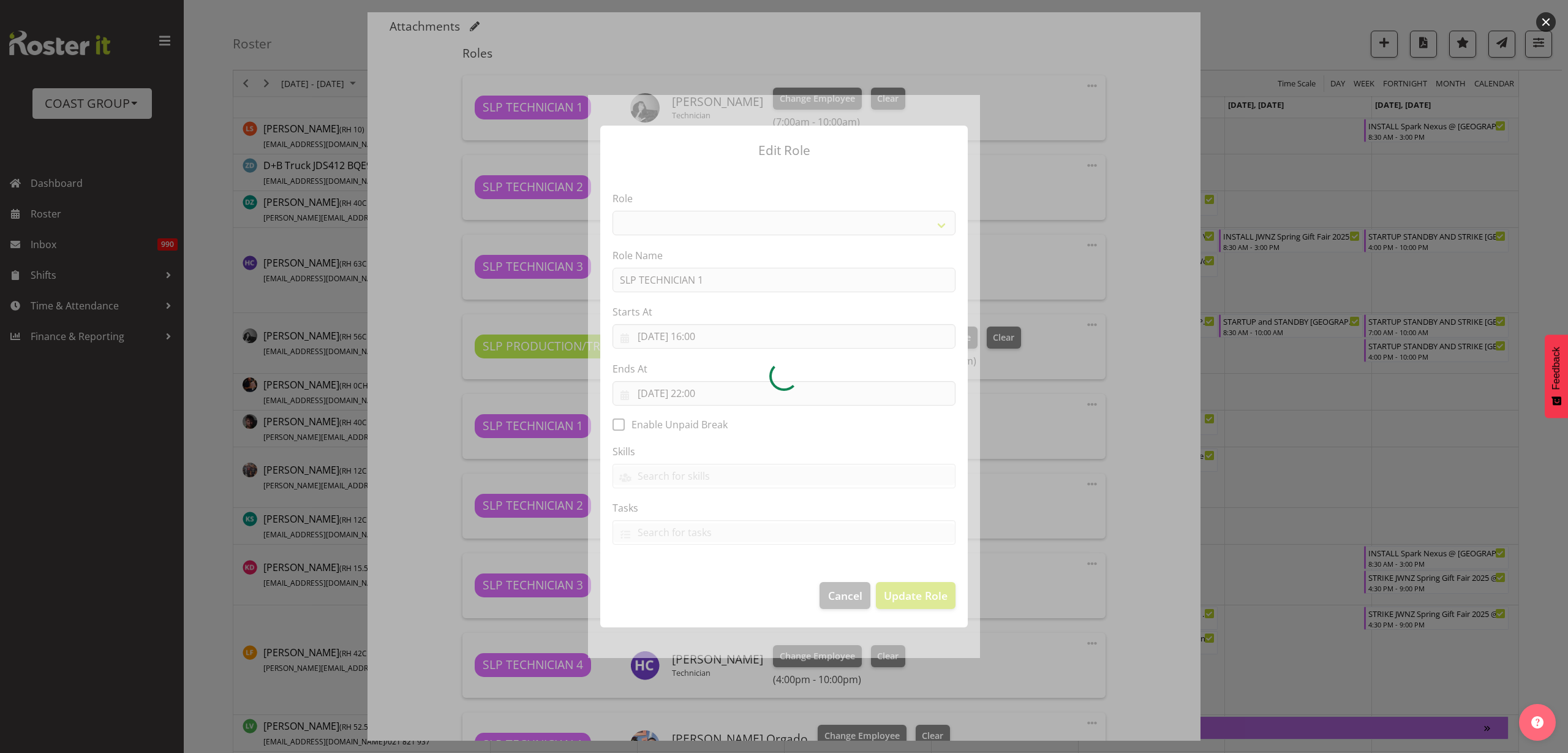
select select "123"
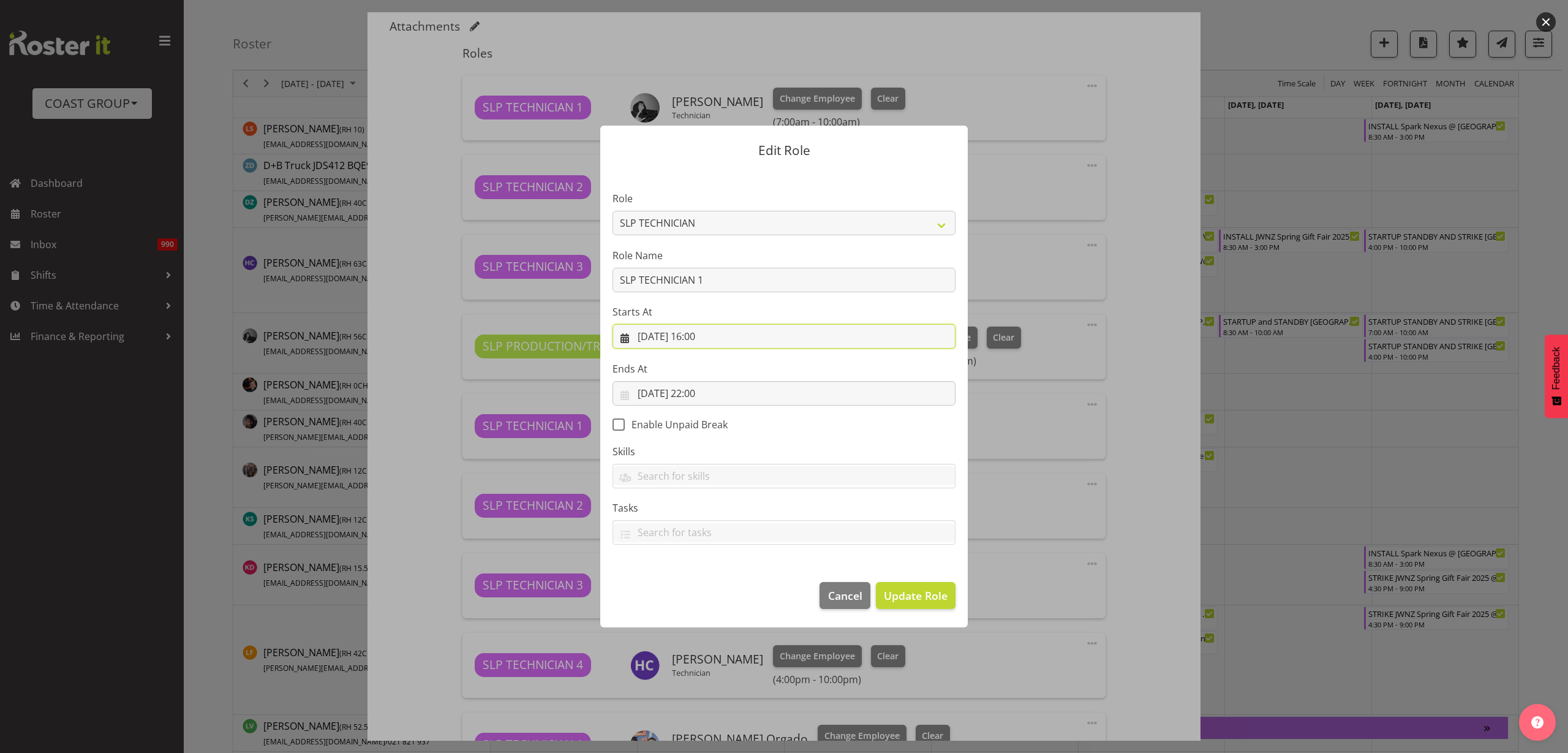
click at [690, 336] on input "[DATE] 16:00" at bounding box center [784, 336] width 343 height 24
click at [707, 596] on select "00 01 02 03 04 05 06 07 08 09 10 11 12 13 14 15 16 17 18 19 20 21 22 23" at bounding box center [709, 596] width 28 height 24
select select "18"
click at [696, 584] on select "00 01 02 03 04 05 06 07 08 09 10 11 12 13 14 15 16 17 18 19 20 21 22 23" at bounding box center [709, 596] width 28 height 24
type input "[DATE] 18:00"
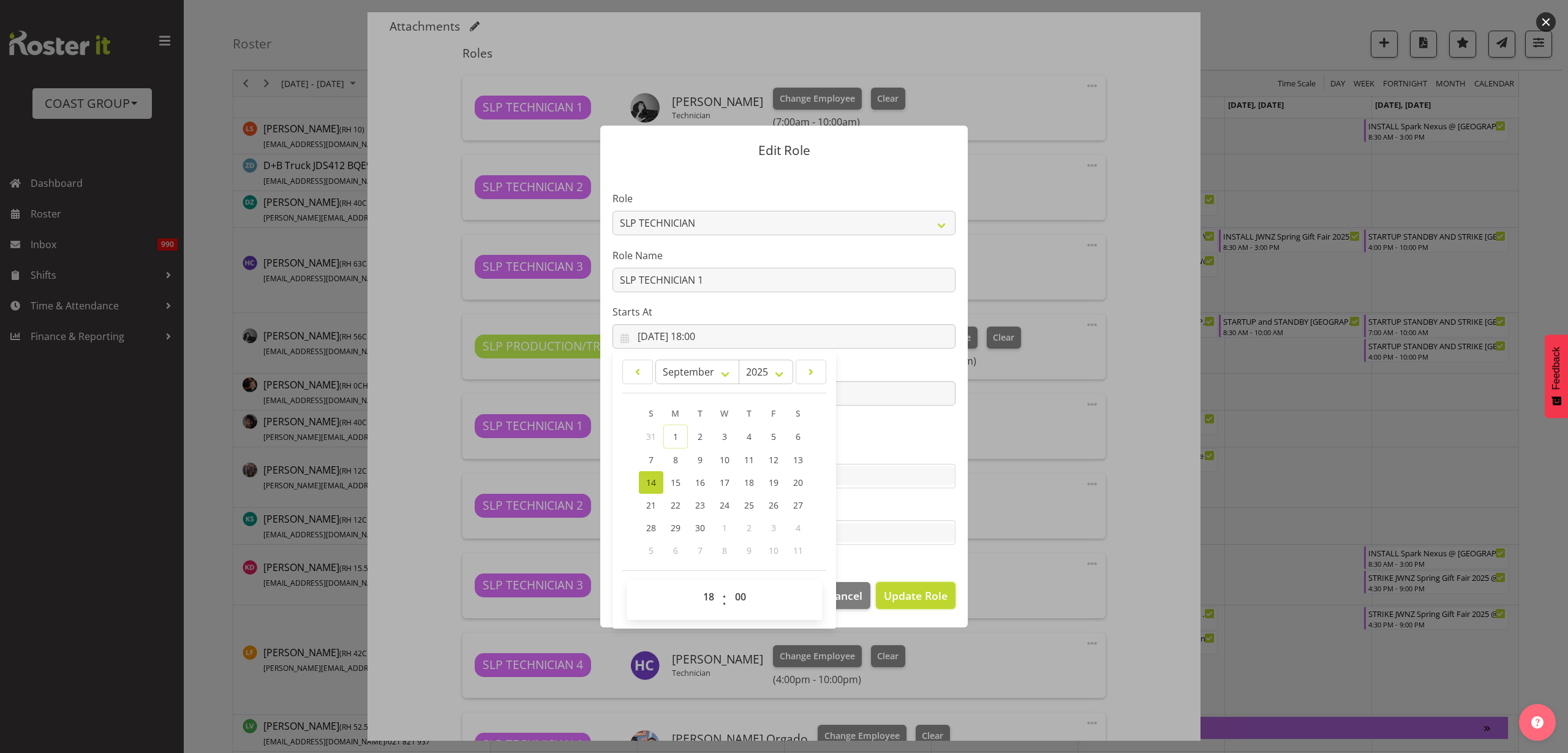
click at [907, 589] on span "Update Role" at bounding box center [916, 595] width 64 height 16
select select
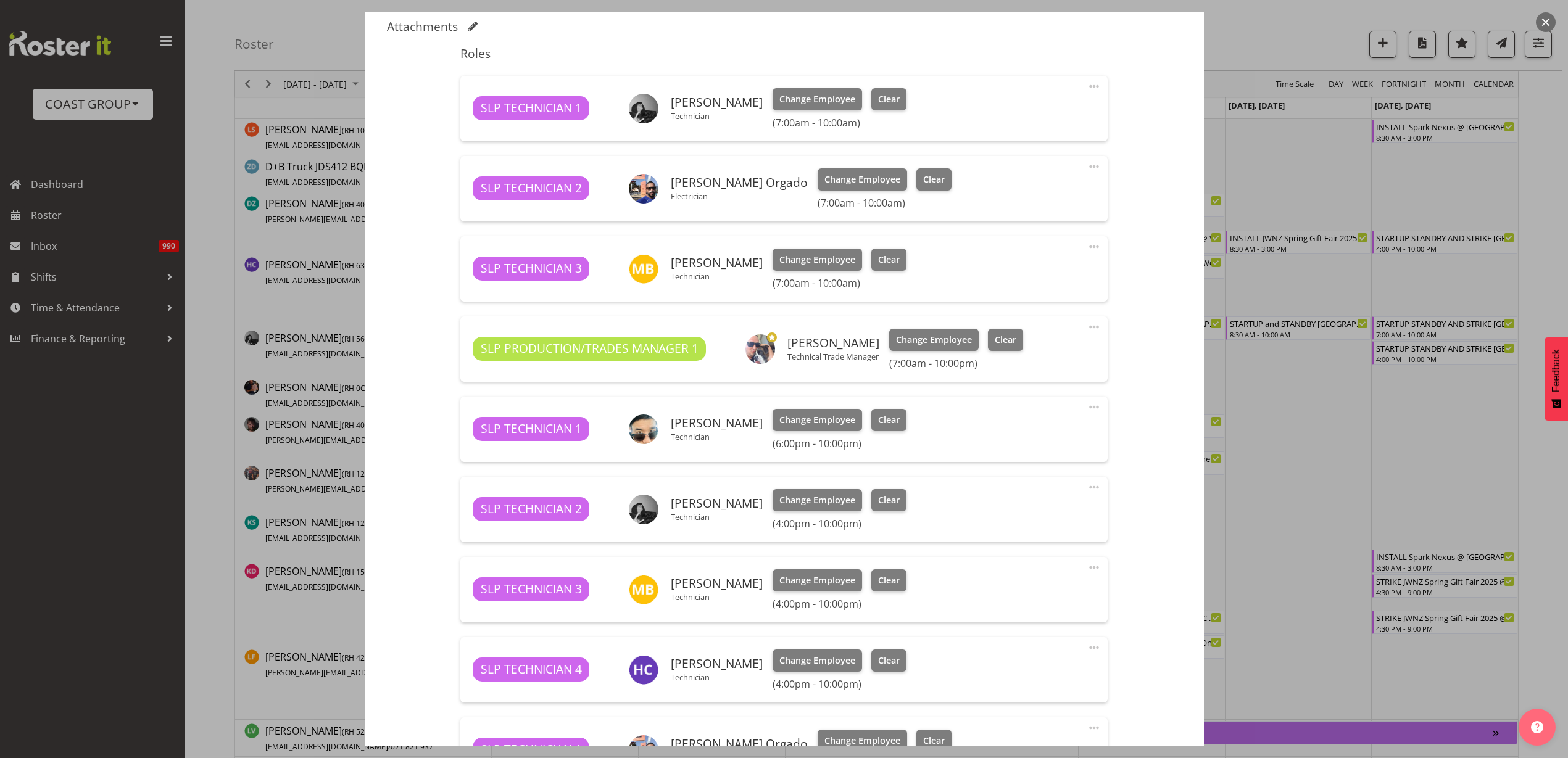
click at [1086, 486] on span at bounding box center [1093, 486] width 15 height 15
click at [1021, 515] on link "Edit" at bounding box center [1042, 516] width 118 height 22
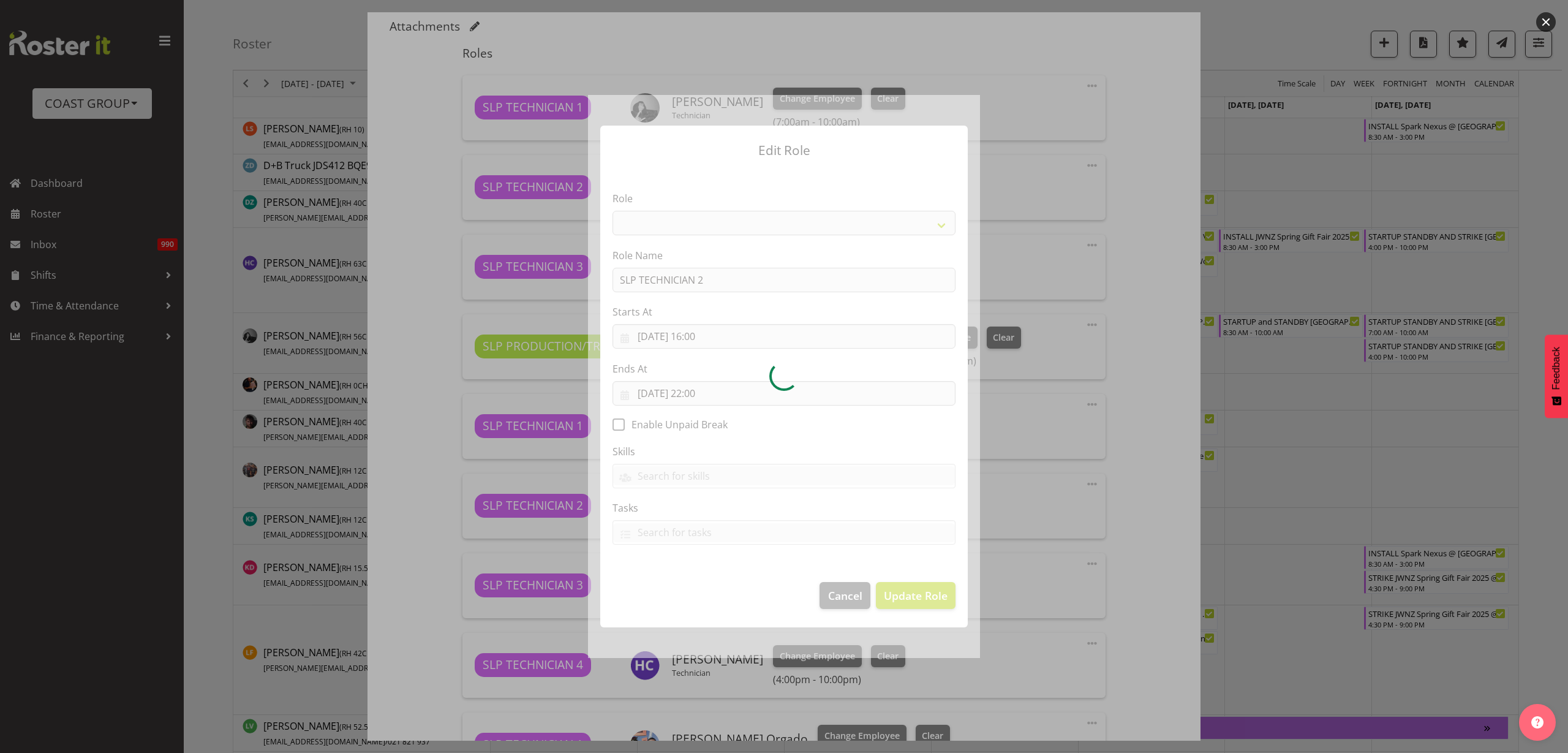
click at [711, 340] on div at bounding box center [784, 376] width 392 height 563
select select "123"
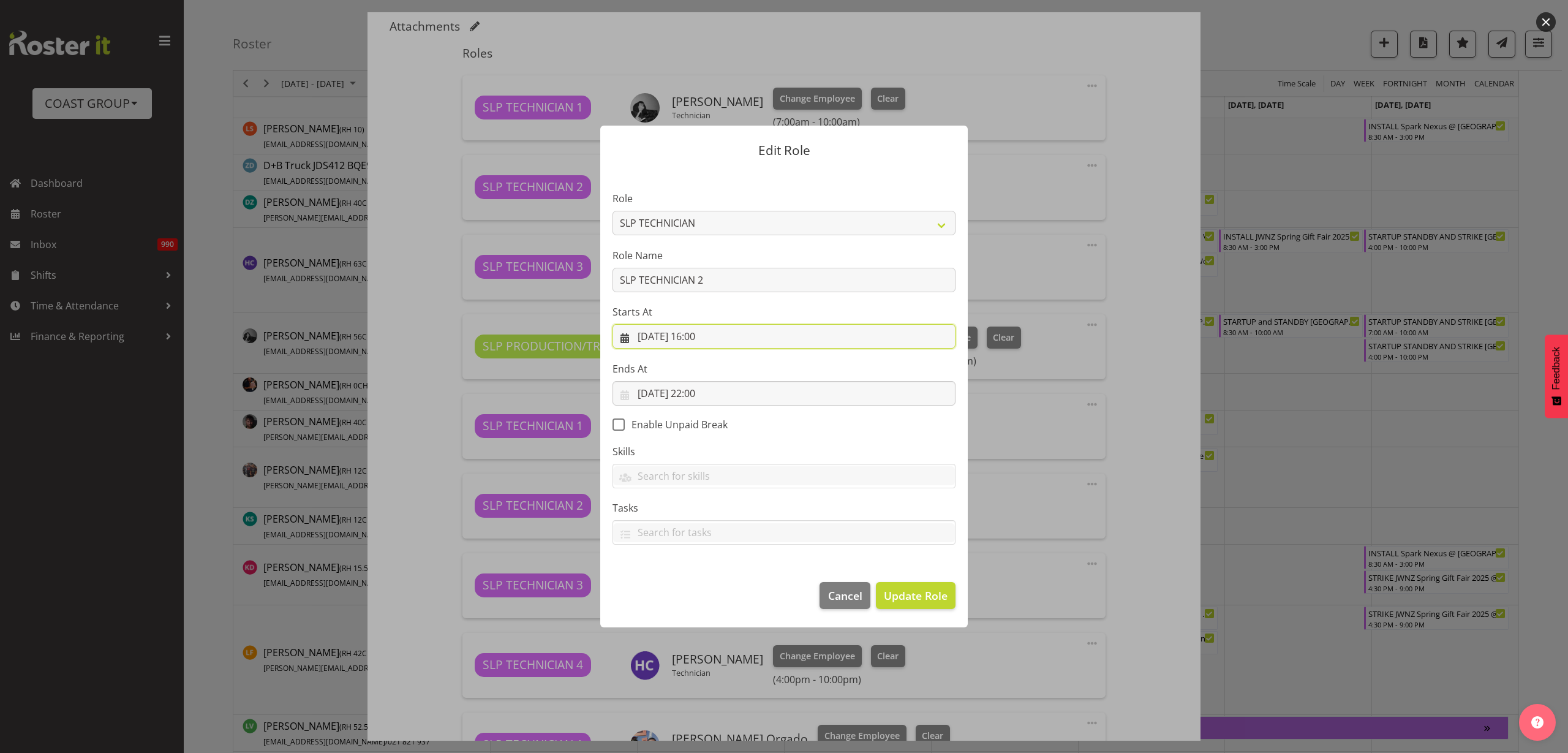
click at [725, 336] on input "[DATE] 16:00" at bounding box center [784, 336] width 343 height 24
click at [708, 599] on select "00 01 02 03 04 05 06 07 08 09 10 11 12 13 14 15 16 17 18 19 20 21 22 23" at bounding box center [709, 596] width 28 height 24
select select "18"
click at [696, 584] on select "00 01 02 03 04 05 06 07 08 09 10 11 12 13 14 15 16 17 18 19 20 21 22 23" at bounding box center [709, 596] width 28 height 24
type input "[DATE] 18:00"
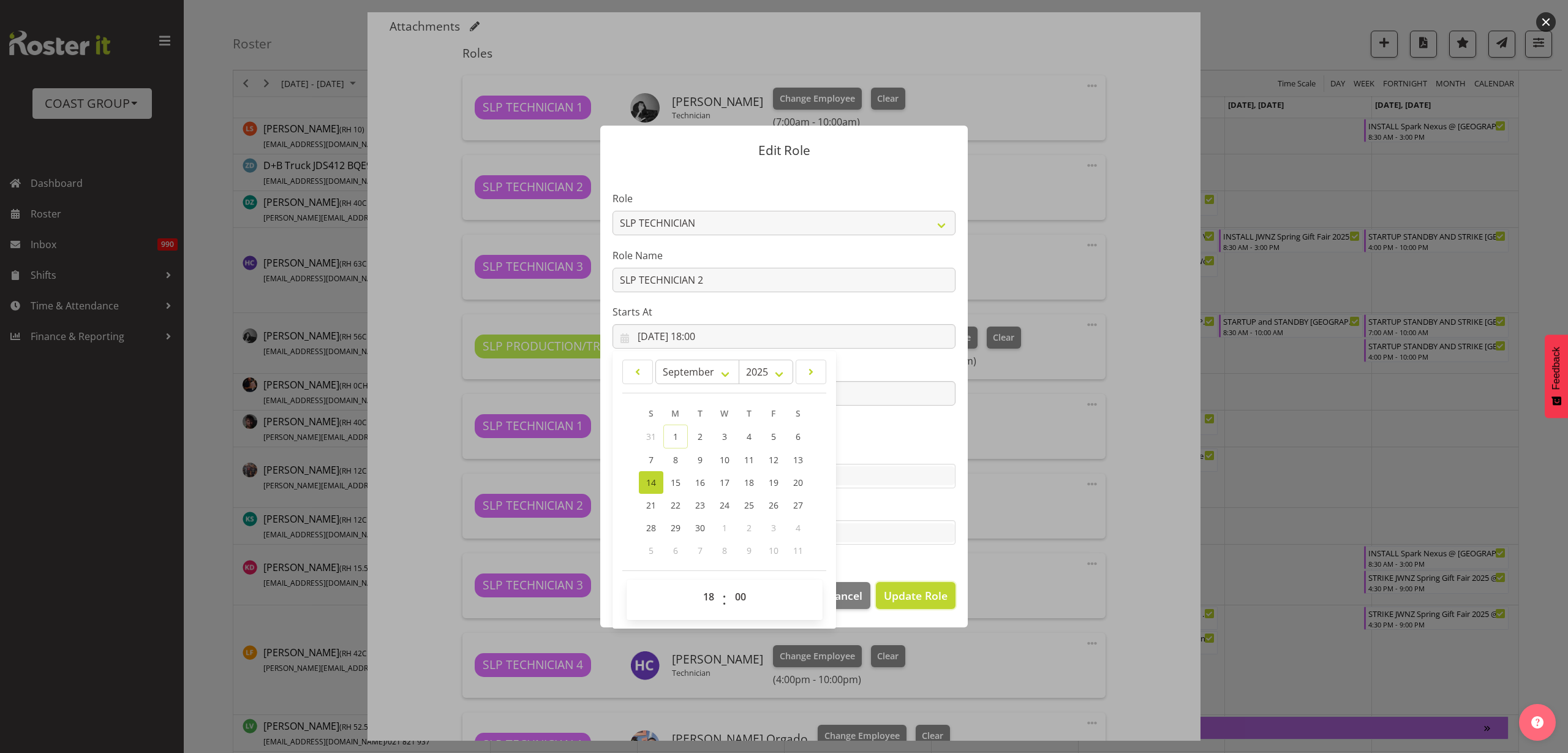
click at [915, 594] on span "Update Role" at bounding box center [916, 595] width 64 height 16
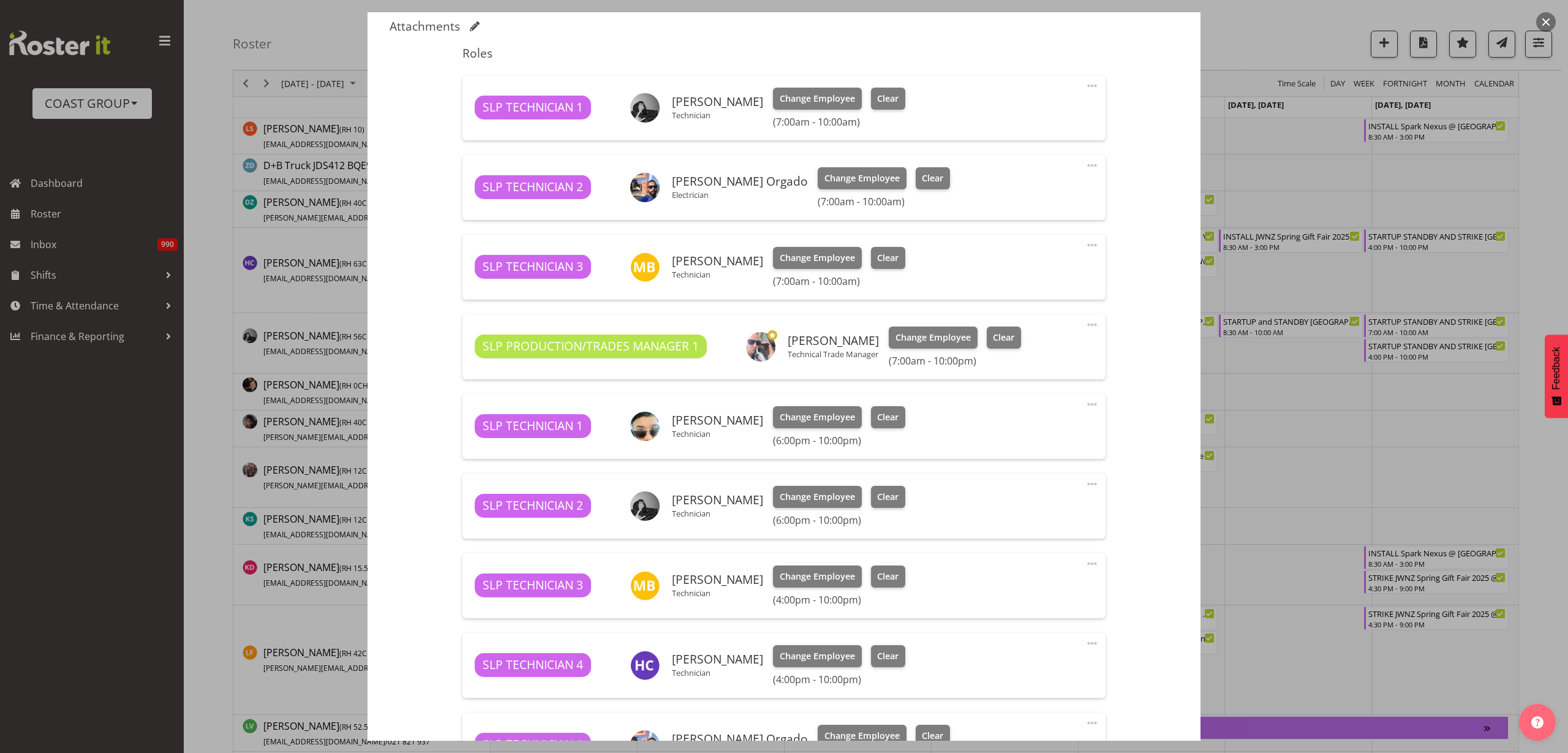
select select
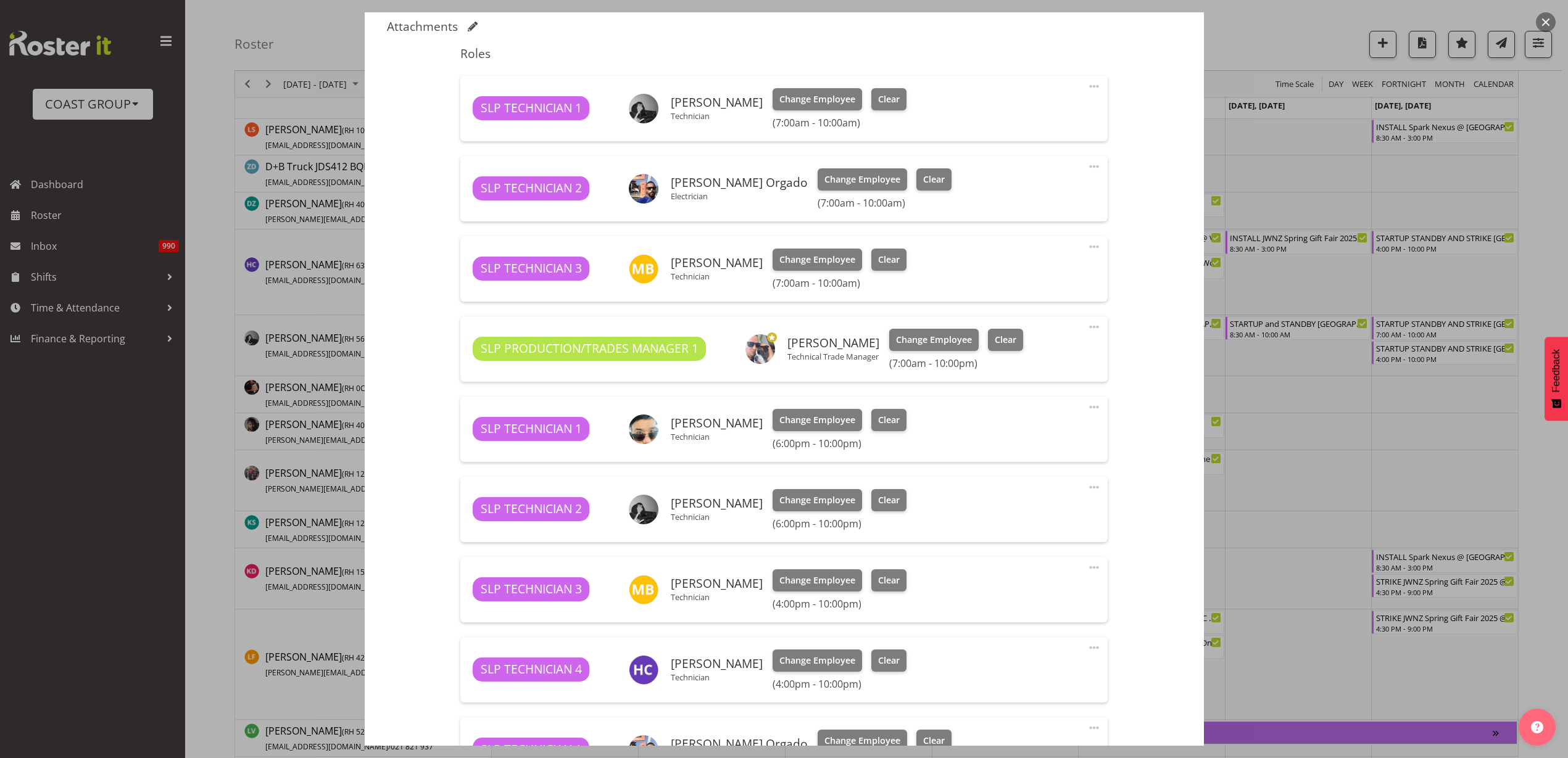
click at [1086, 567] on span at bounding box center [1093, 567] width 15 height 15
click at [1036, 591] on link "Edit" at bounding box center [1042, 597] width 118 height 22
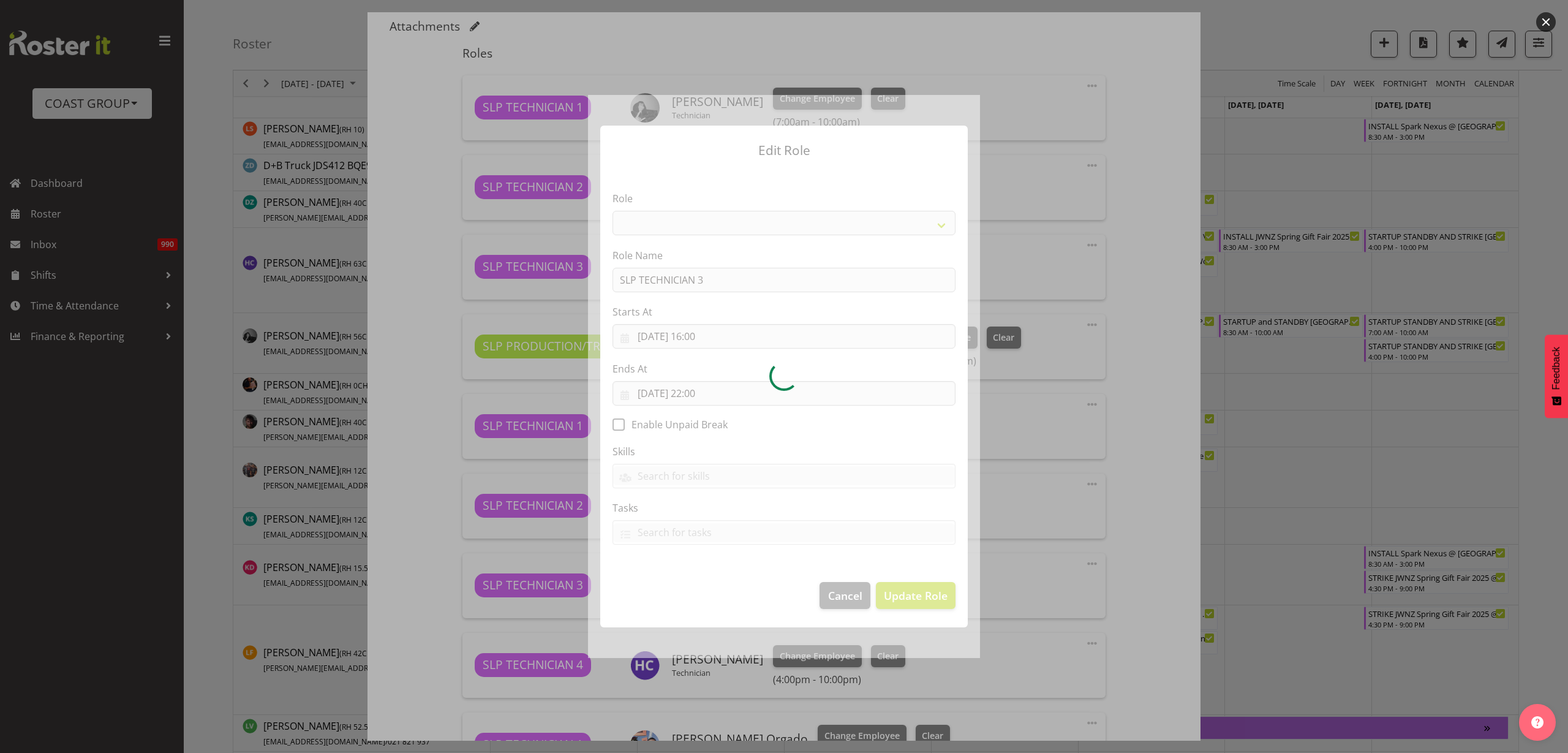
select select "123"
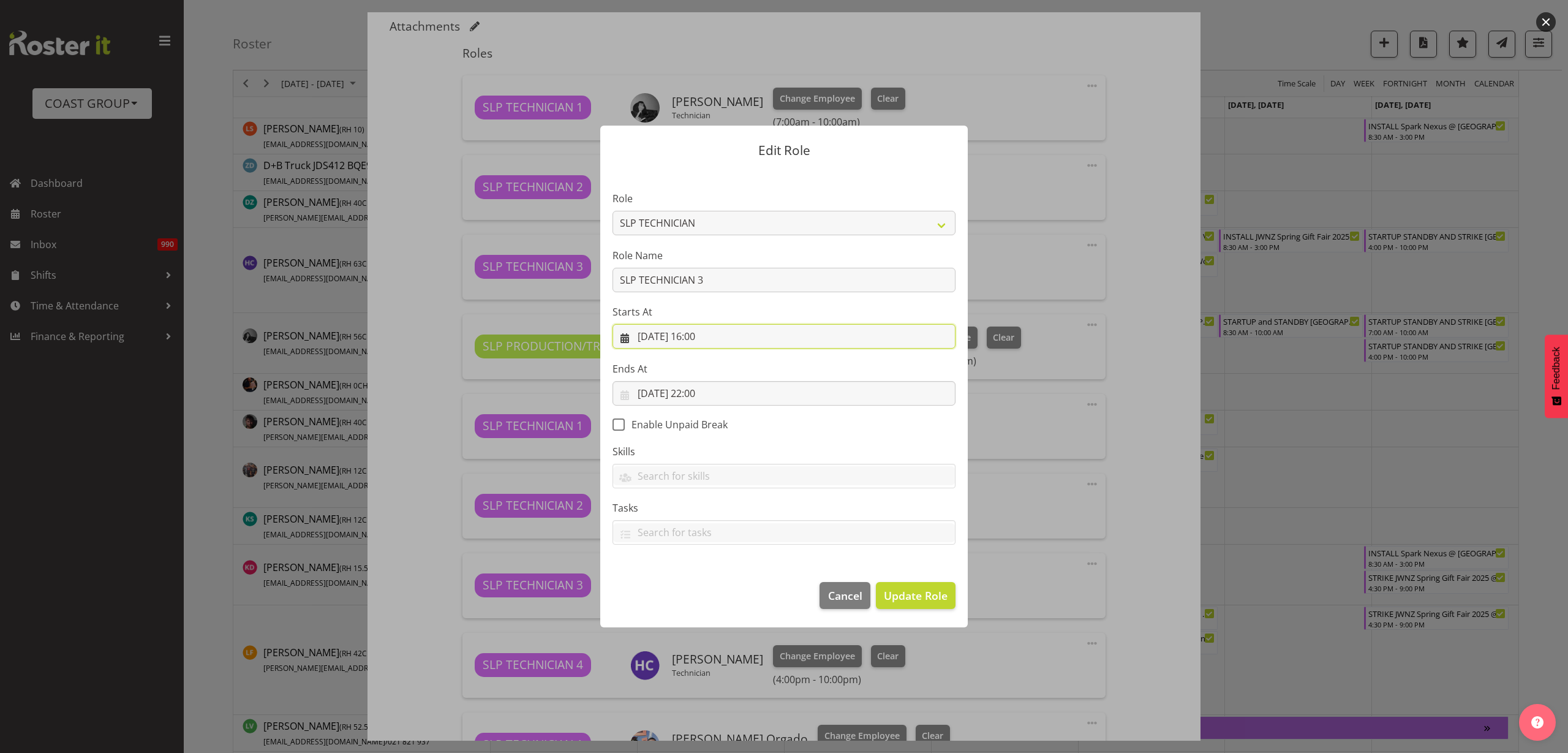
click at [703, 336] on input "[DATE] 16:00" at bounding box center [784, 336] width 343 height 24
click at [708, 601] on select "00 01 02 03 04 05 06 07 08 09 10 11 12 13 14 15 16 17 18 19 20 21 22 23" at bounding box center [709, 596] width 28 height 24
select select "18"
click at [696, 584] on select "00 01 02 03 04 05 06 07 08 09 10 11 12 13 14 15 16 17 18 19 20 21 22 23" at bounding box center [709, 596] width 28 height 24
type input "[DATE] 18:00"
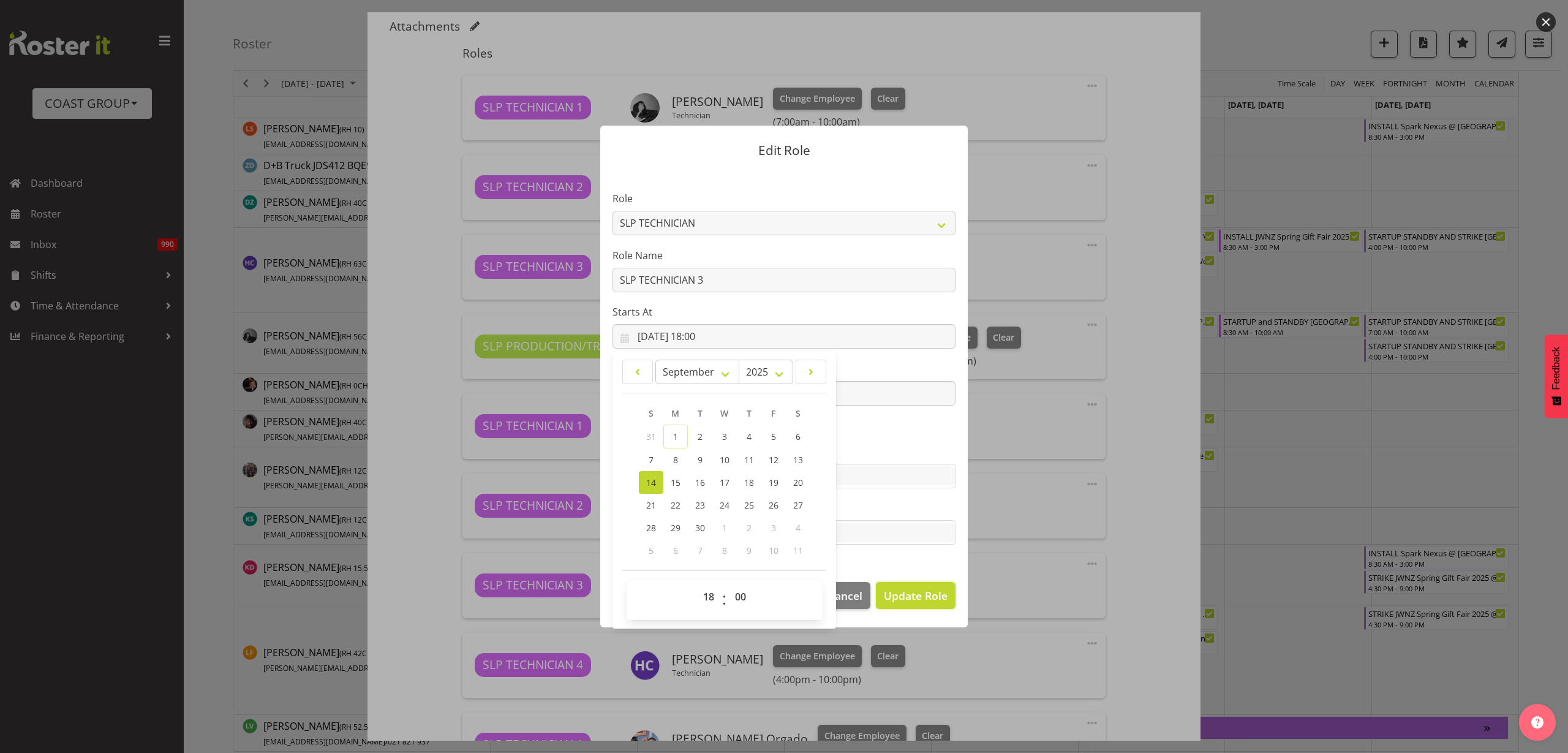
click at [924, 587] on span "Update Role" at bounding box center [916, 595] width 64 height 16
select select
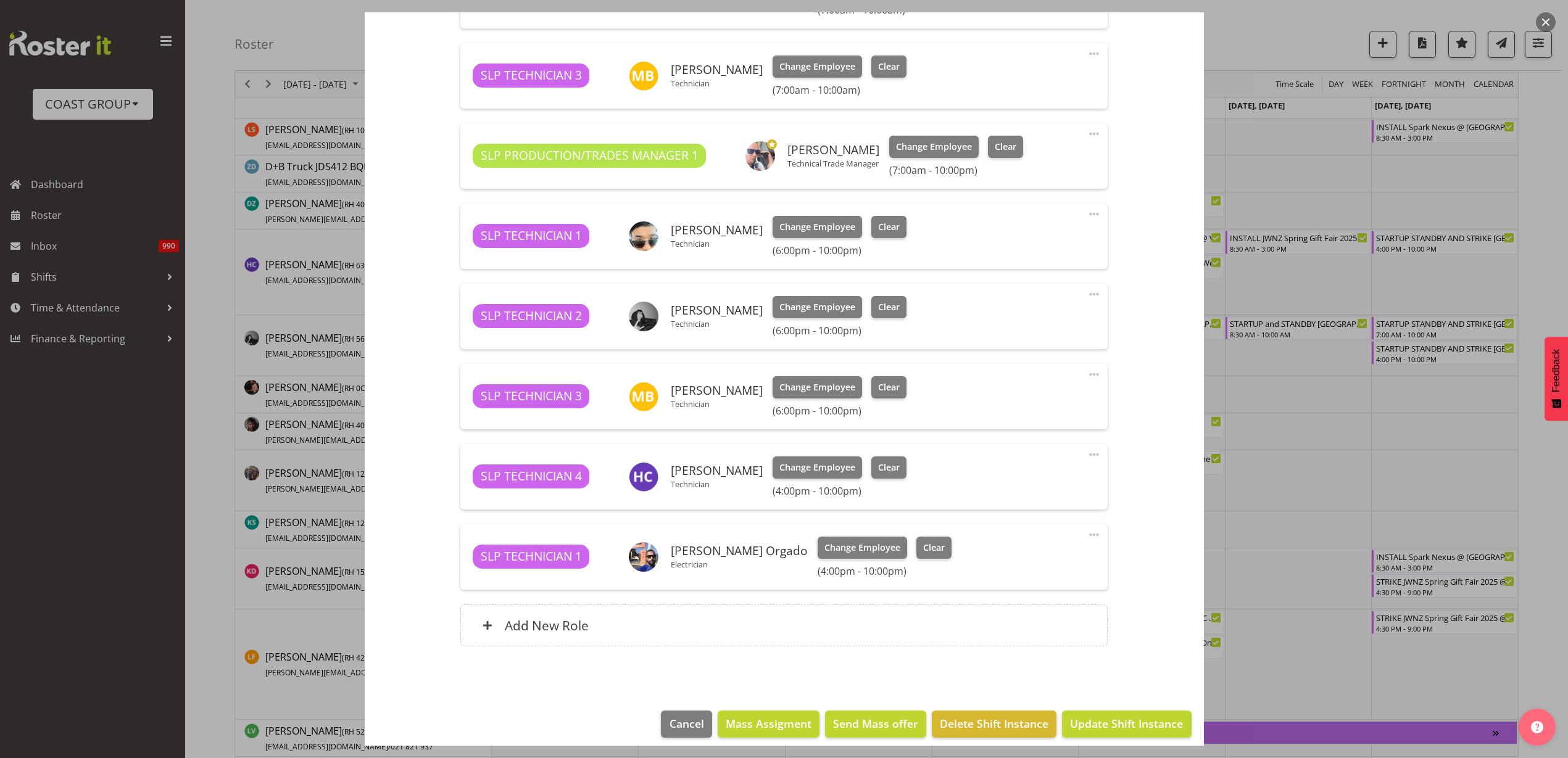
scroll to position [589, 0]
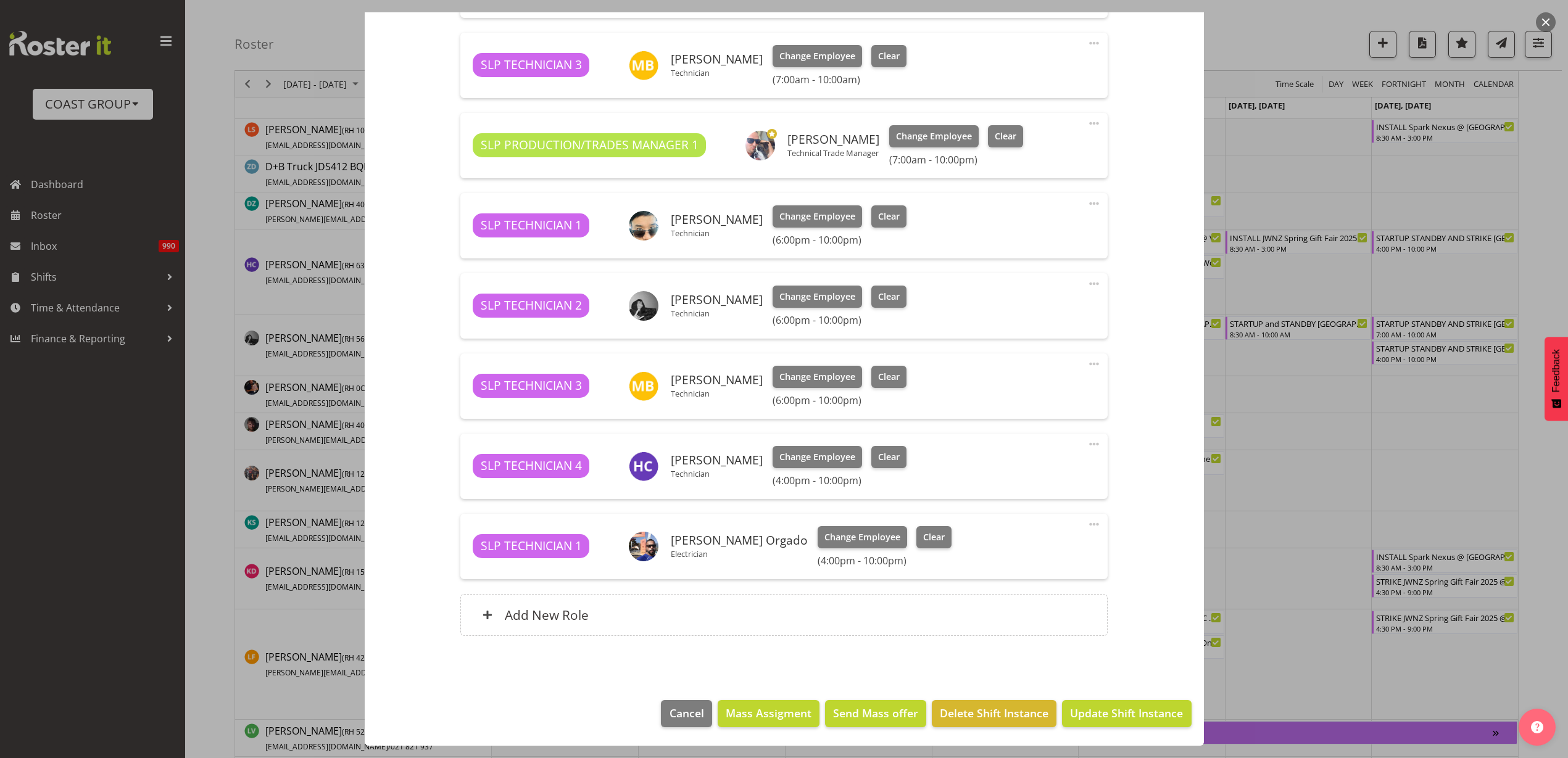
click at [1086, 441] on span at bounding box center [1093, 444] width 15 height 15
click at [1030, 466] on link "Edit" at bounding box center [1042, 474] width 118 height 22
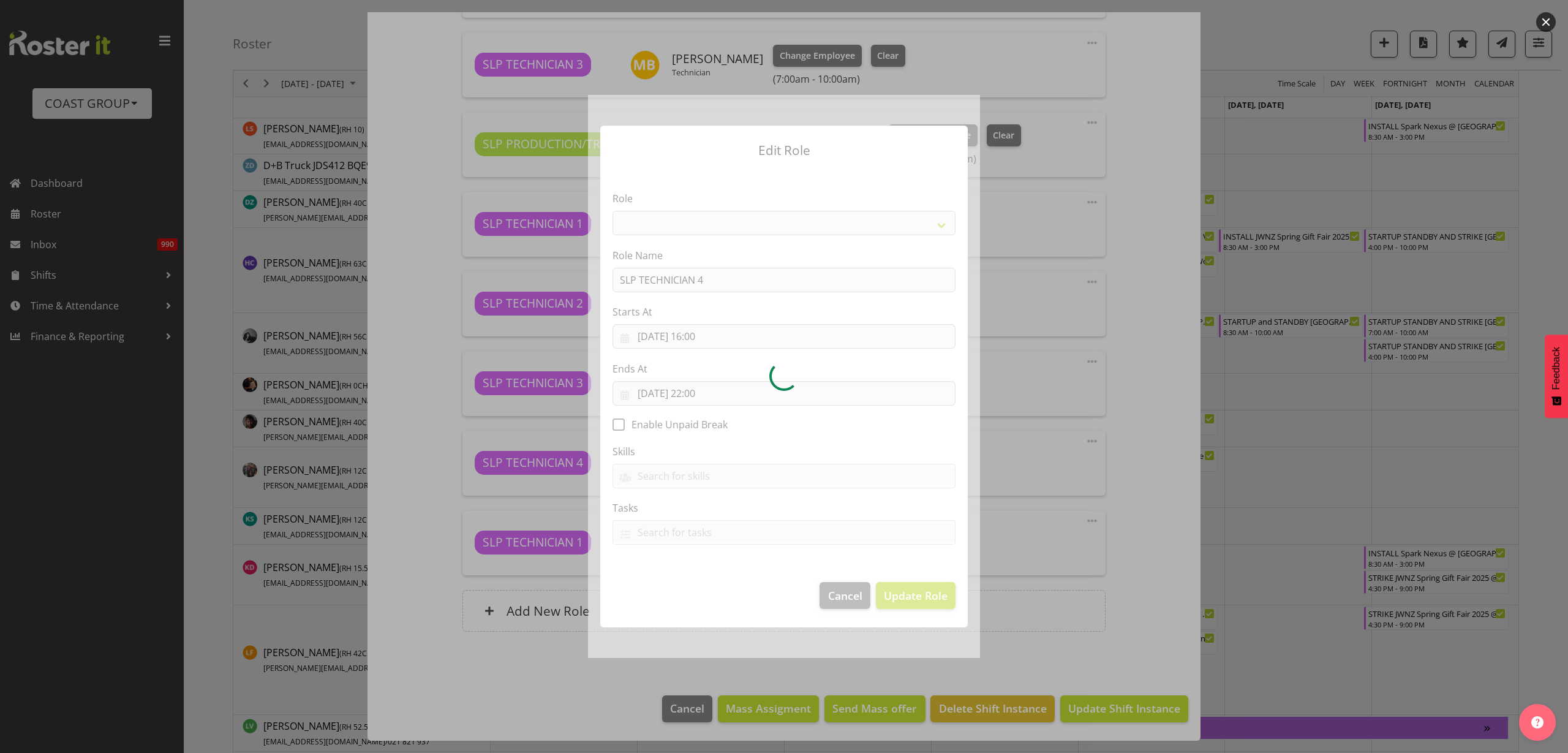
select select "123"
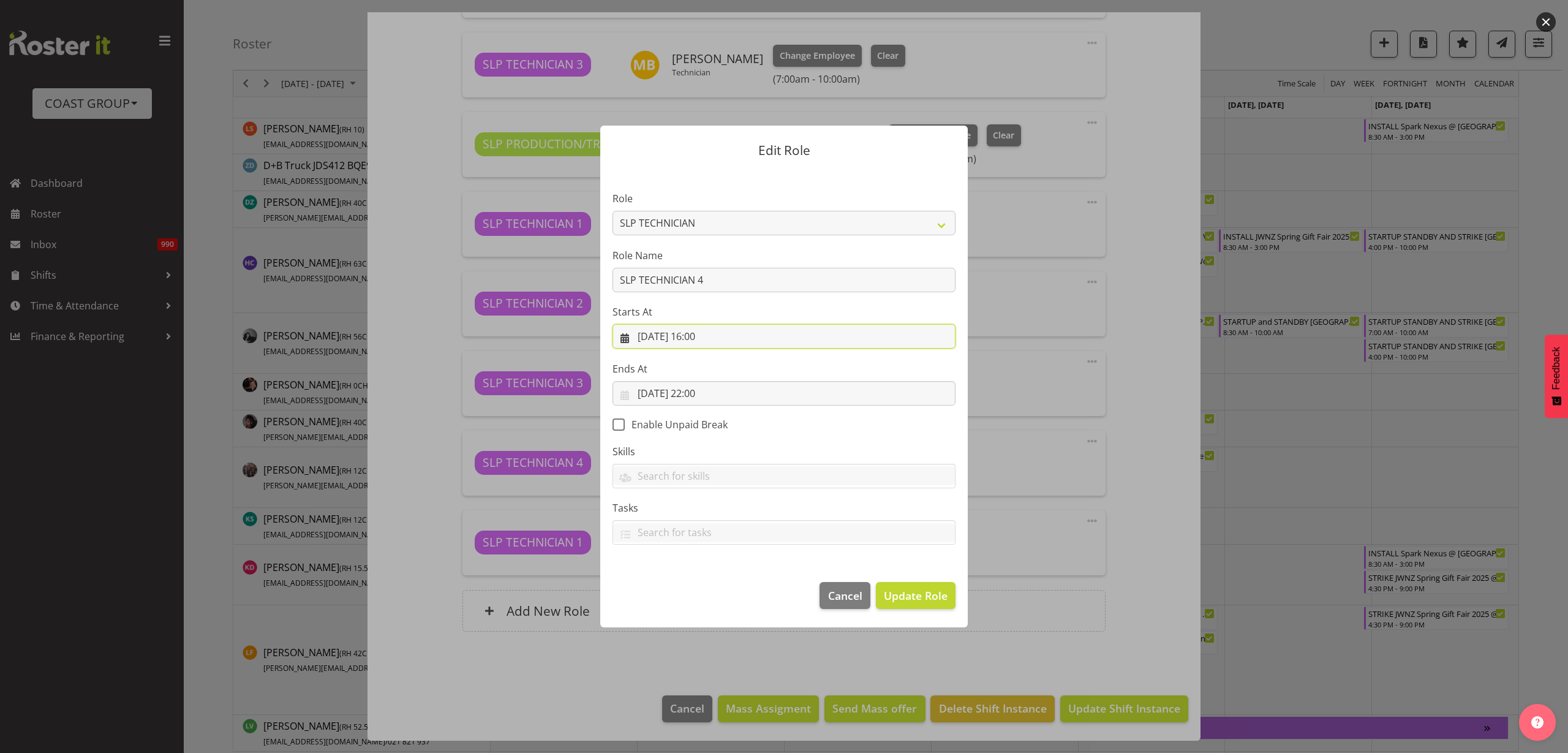
click at [892, 335] on input "[DATE] 16:00" at bounding box center [784, 336] width 343 height 24
click at [709, 594] on select "00 01 02 03 04 05 06 07 08 09 10 11 12 13 14 15 16 17 18 19 20 21 22 23" at bounding box center [709, 596] width 28 height 24
select select "18"
click at [696, 584] on select "00 01 02 03 04 05 06 07 08 09 10 11 12 13 14 15 16 17 18 19 20 21 22 23" at bounding box center [709, 596] width 28 height 24
type input "[DATE] 18:00"
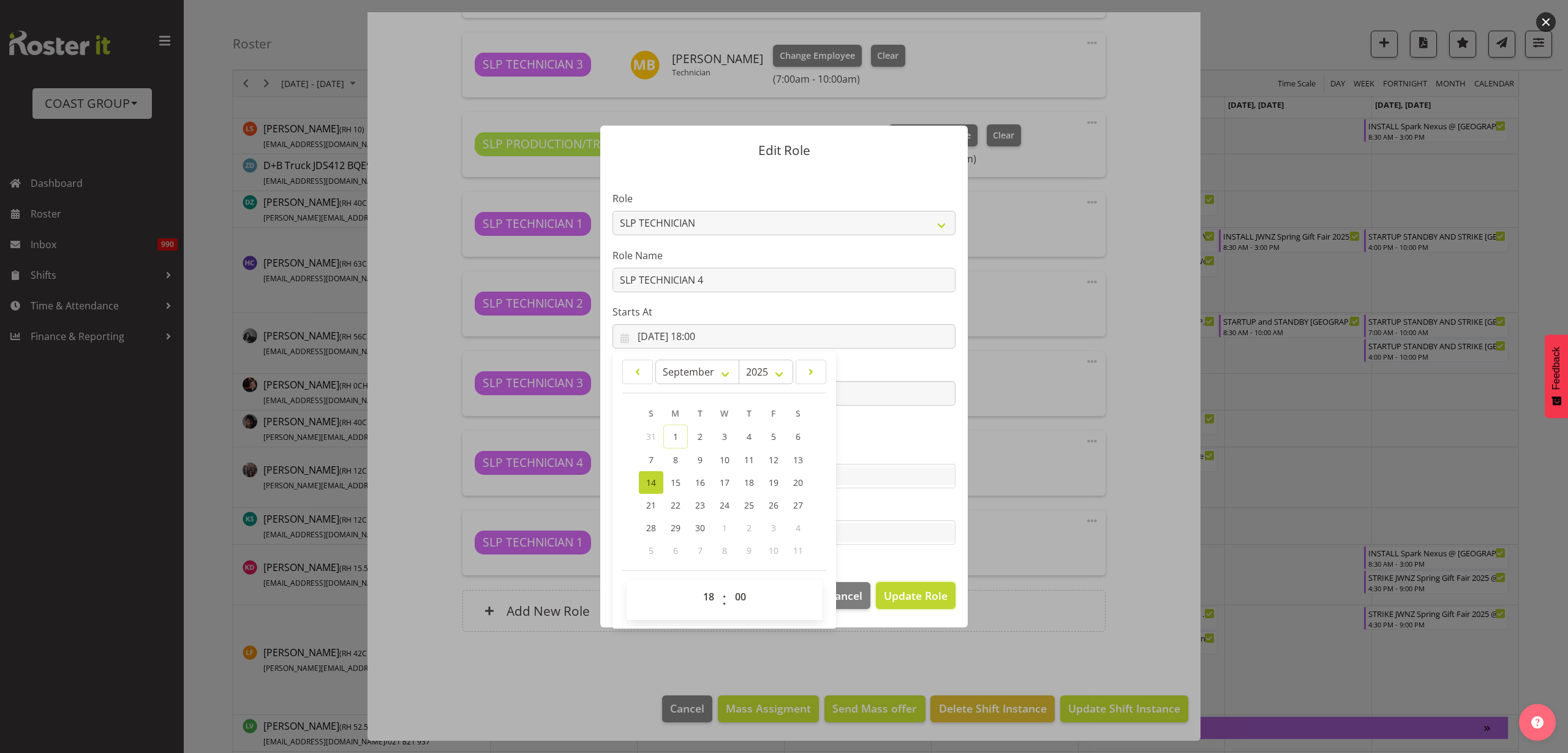
click at [921, 591] on span "Update Role" at bounding box center [916, 595] width 64 height 16
select select
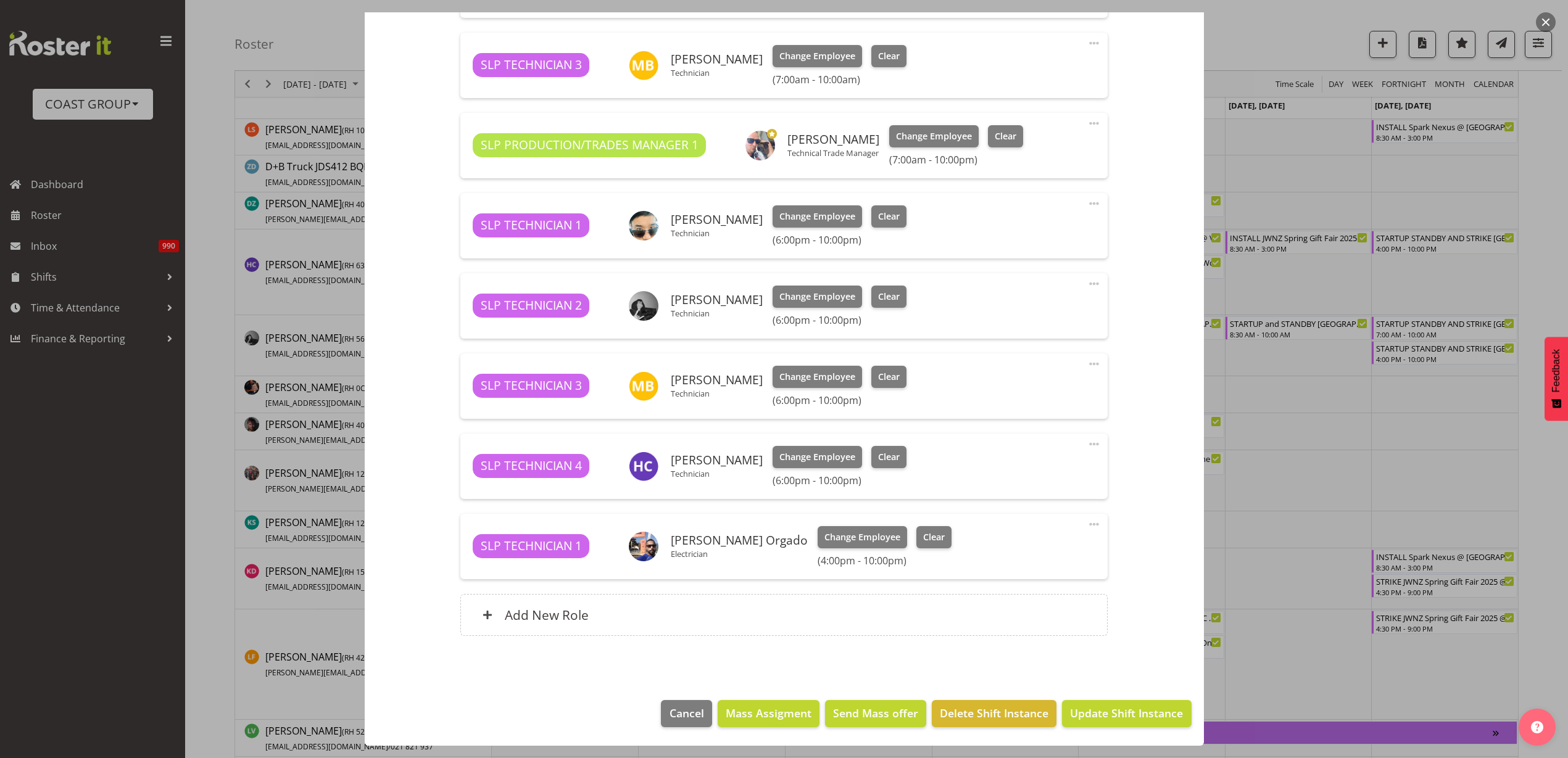
click at [1086, 523] on span at bounding box center [1093, 523] width 15 height 15
click at [1043, 551] on link "Edit" at bounding box center [1042, 553] width 118 height 22
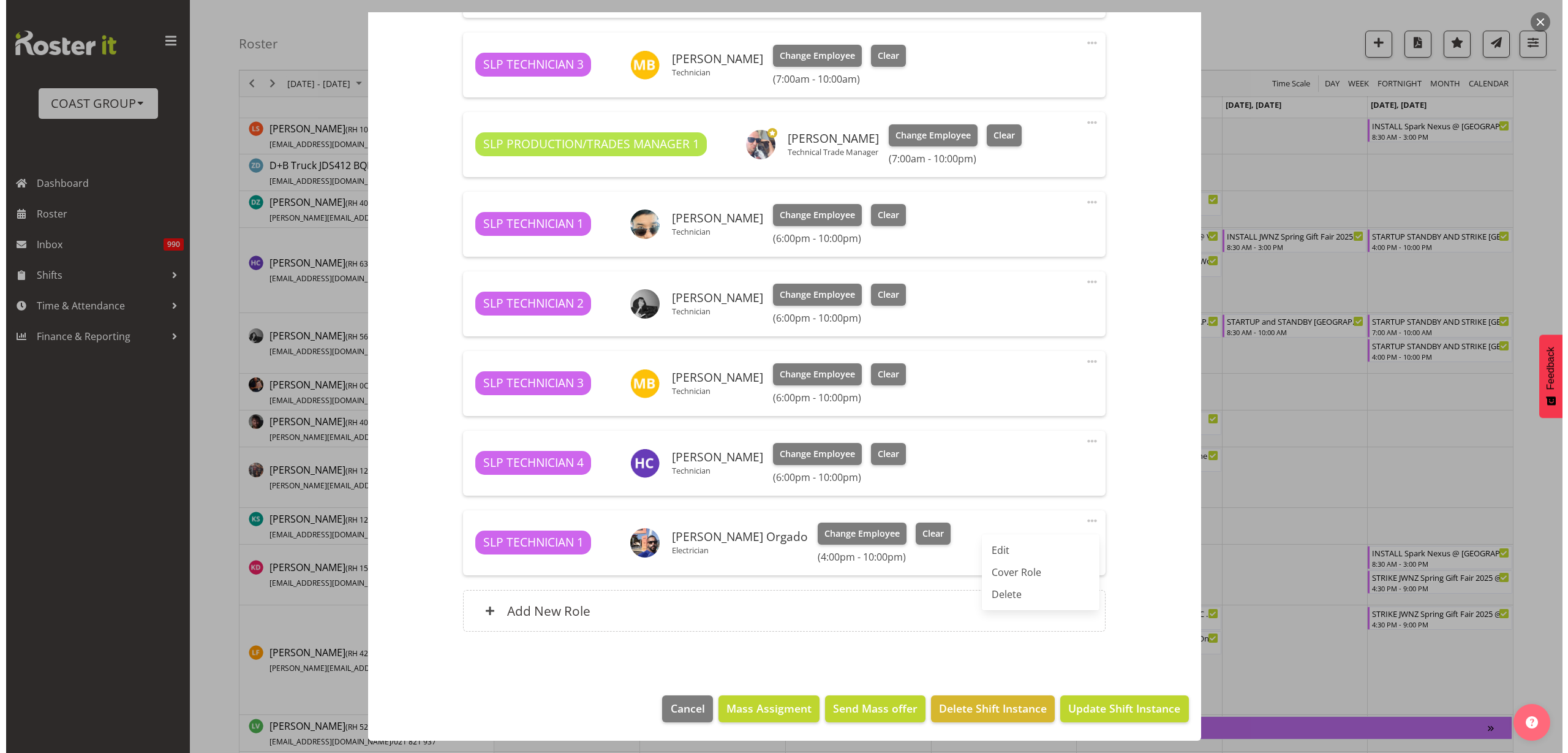
select select "8"
select select "2025"
select select "16"
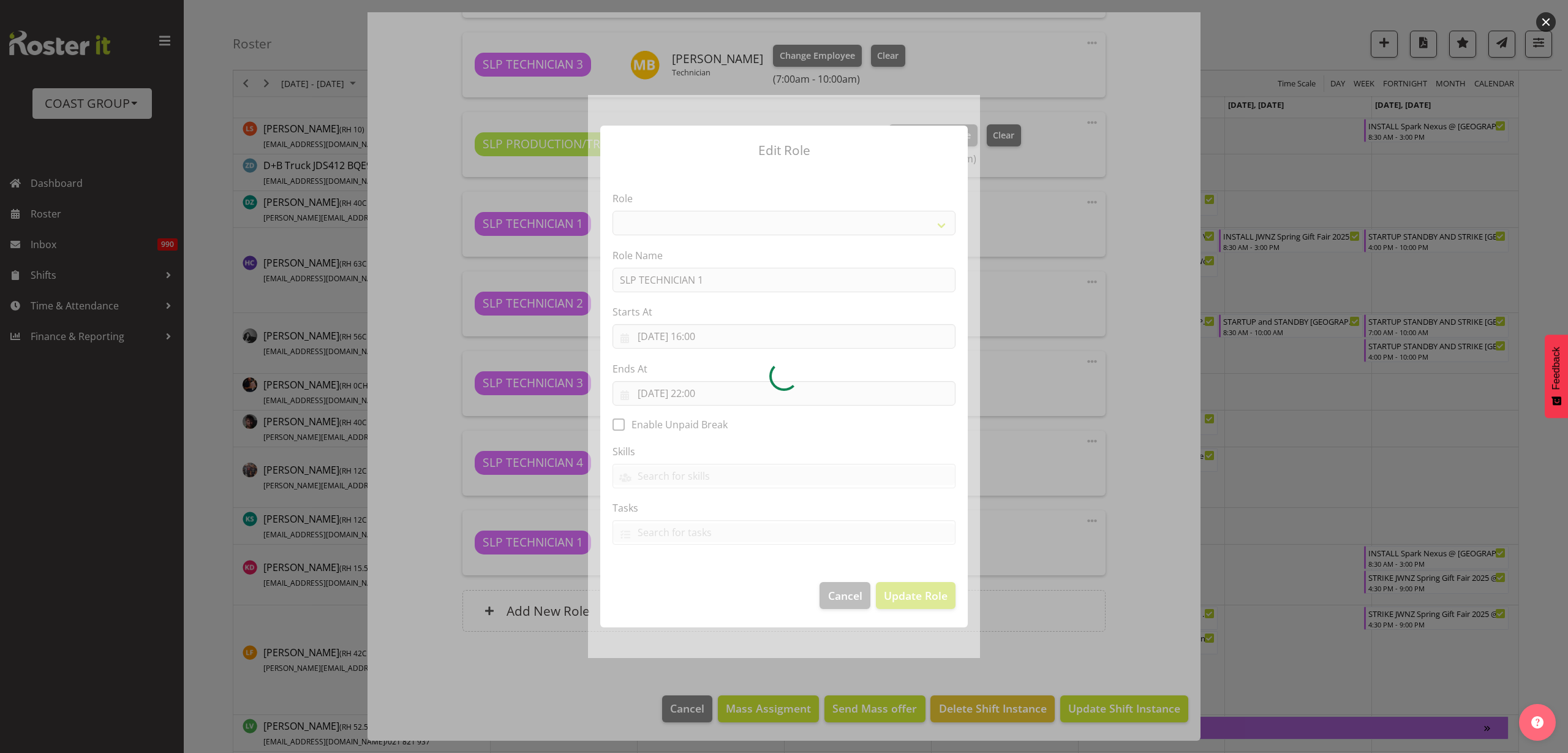
select select "123"
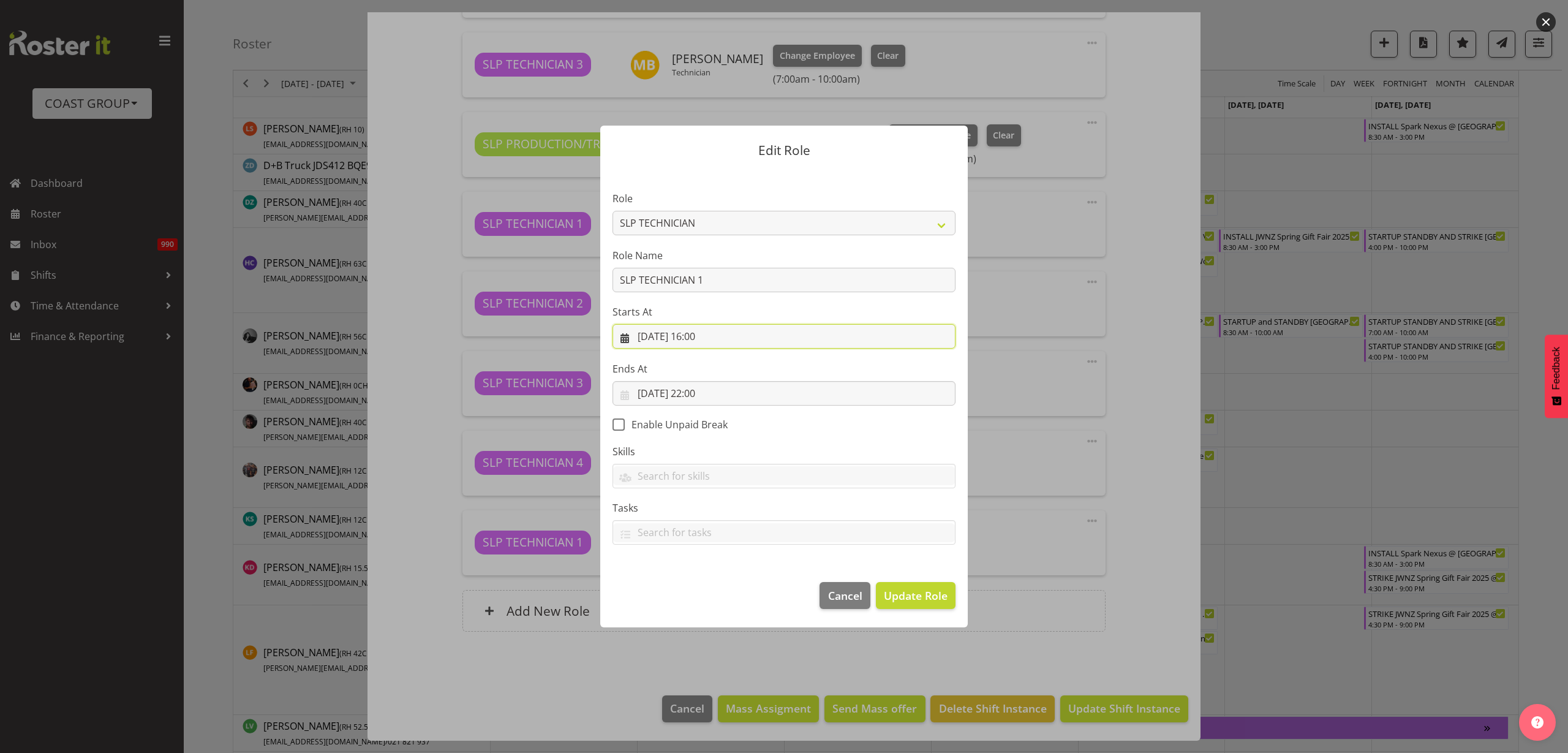
click at [764, 336] on input "[DATE] 16:00" at bounding box center [784, 336] width 343 height 24
click at [704, 601] on select "00 01 02 03 04 05 06 07 08 09 10 11 12 13 14 15 16 17 18 19 20 21 22 23" at bounding box center [709, 596] width 28 height 24
select select "18"
click at [696, 584] on select "00 01 02 03 04 05 06 07 08 09 10 11 12 13 14 15 16 17 18 19 20 21 22 23" at bounding box center [709, 596] width 28 height 24
type input "[DATE] 18:00"
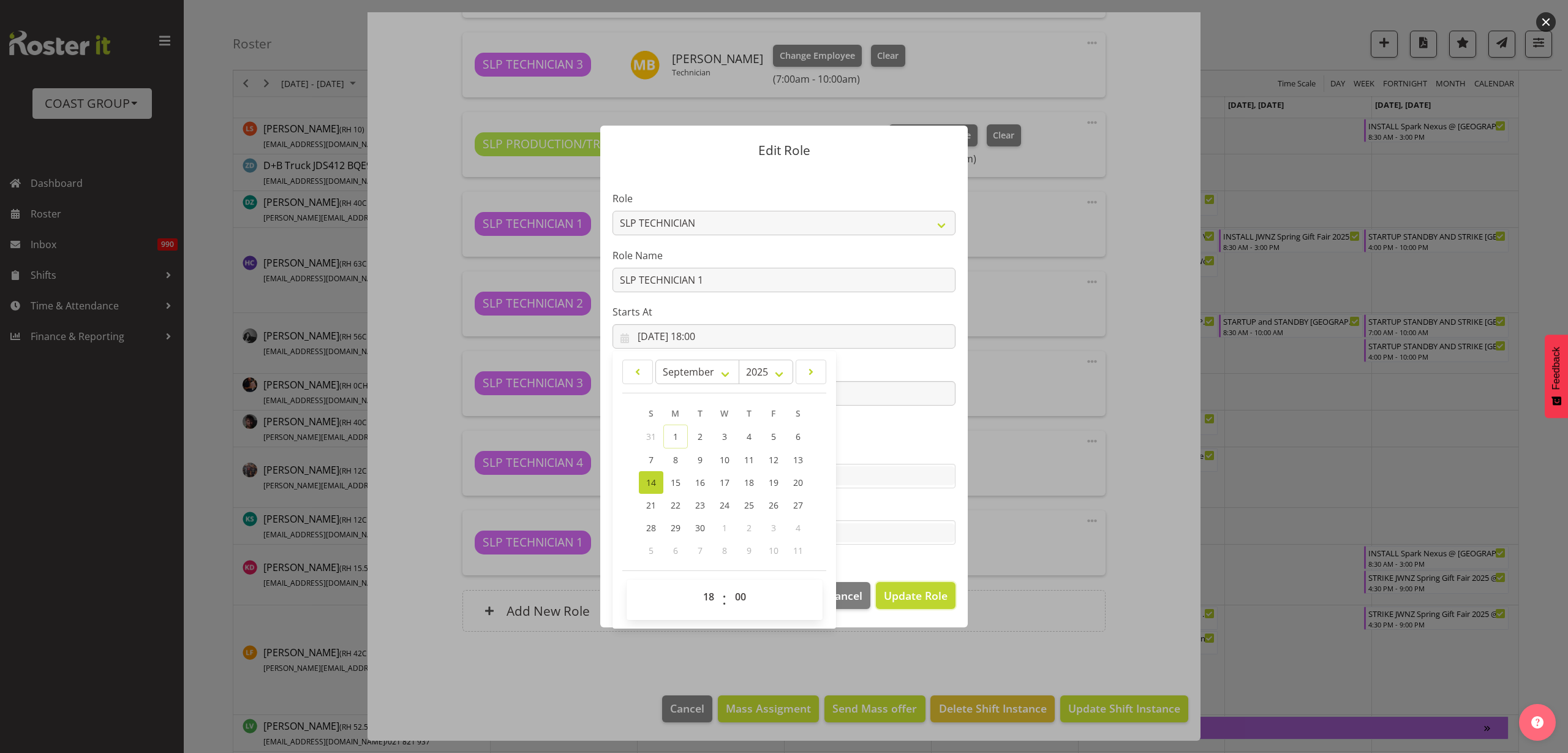
click at [923, 596] on span "Update Role" at bounding box center [916, 595] width 64 height 16
select select
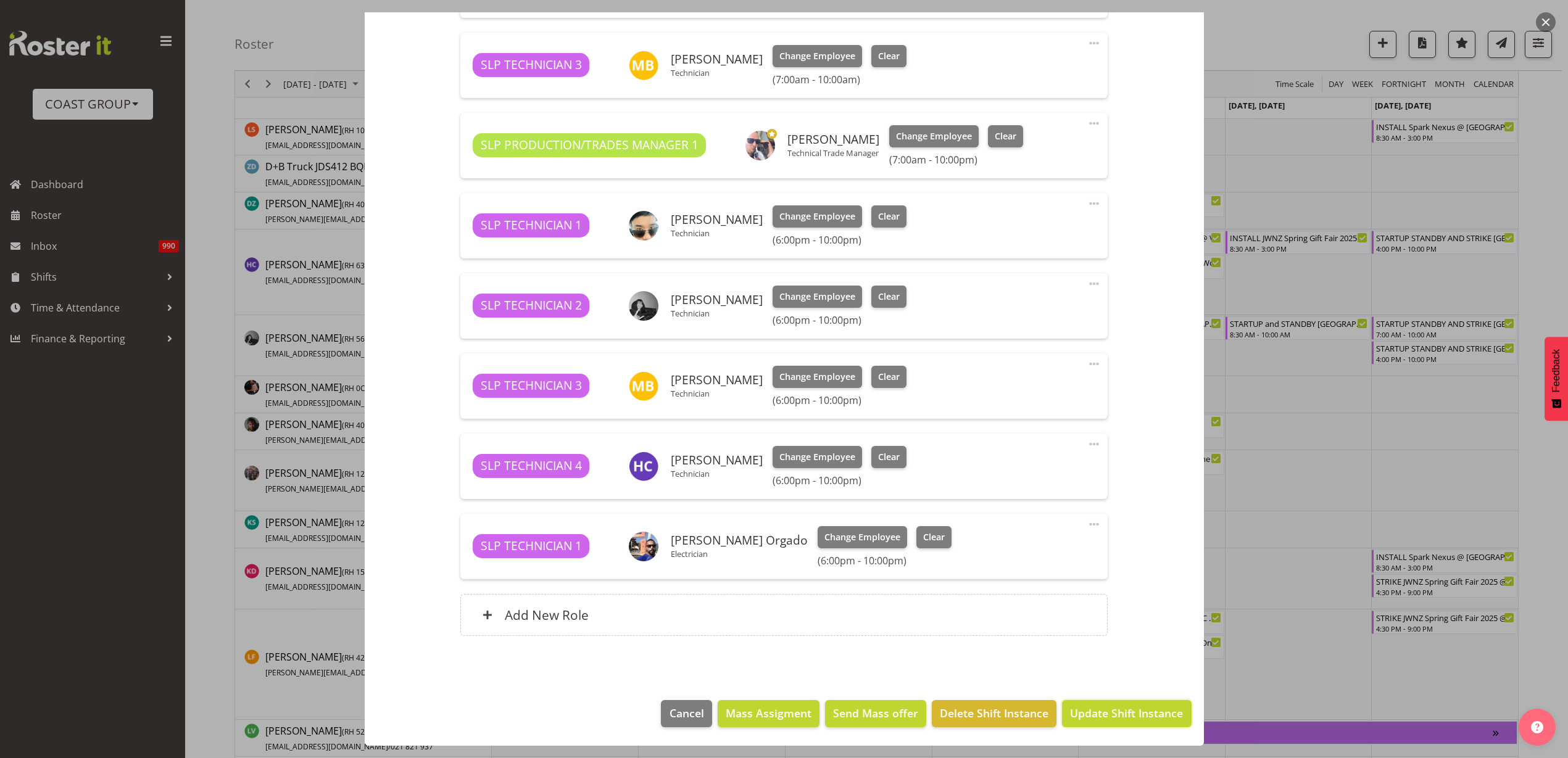
click at [1161, 718] on span "Update Shift Instance" at bounding box center [1126, 712] width 113 height 16
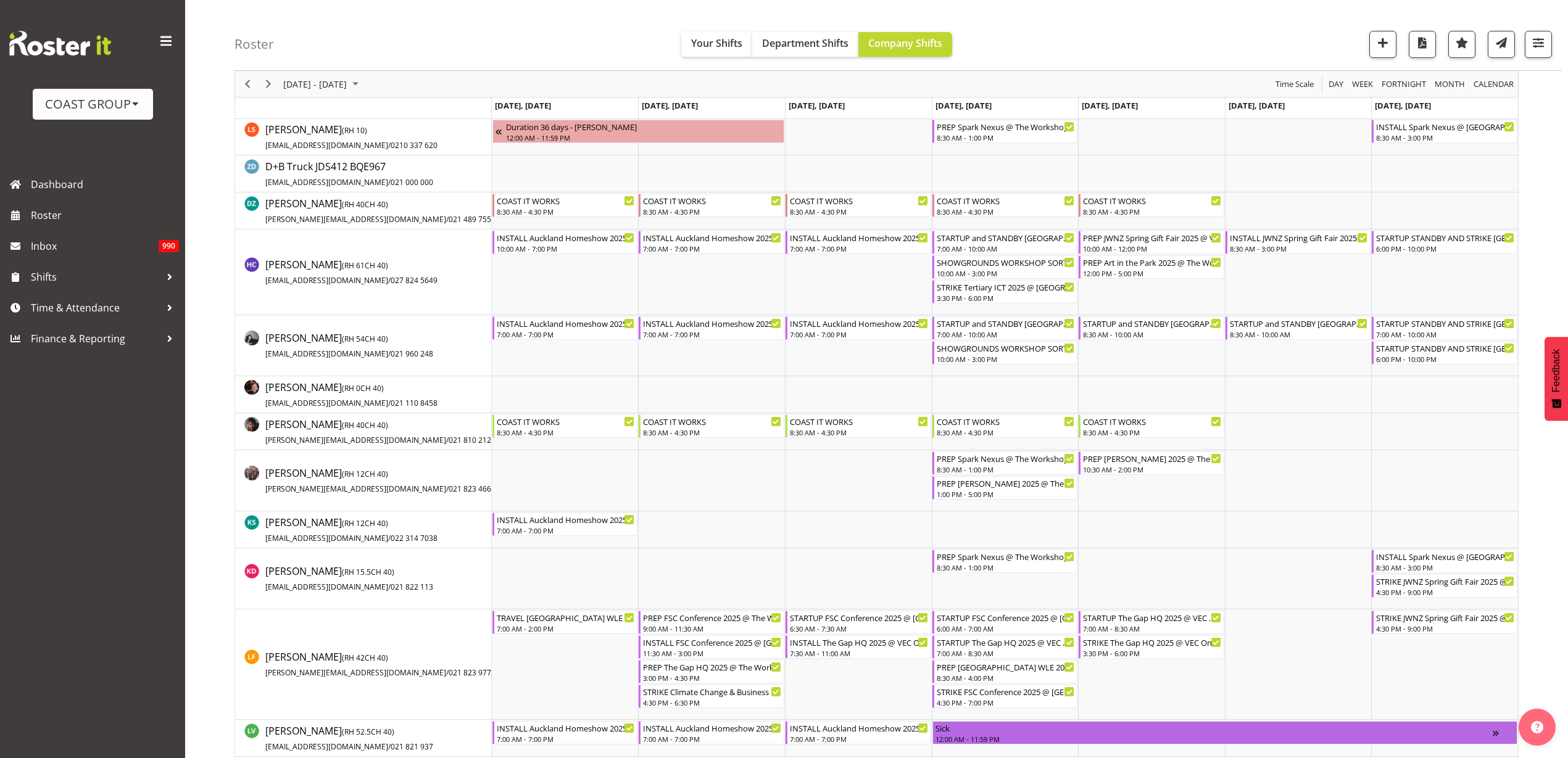
scroll to position [682, 0]
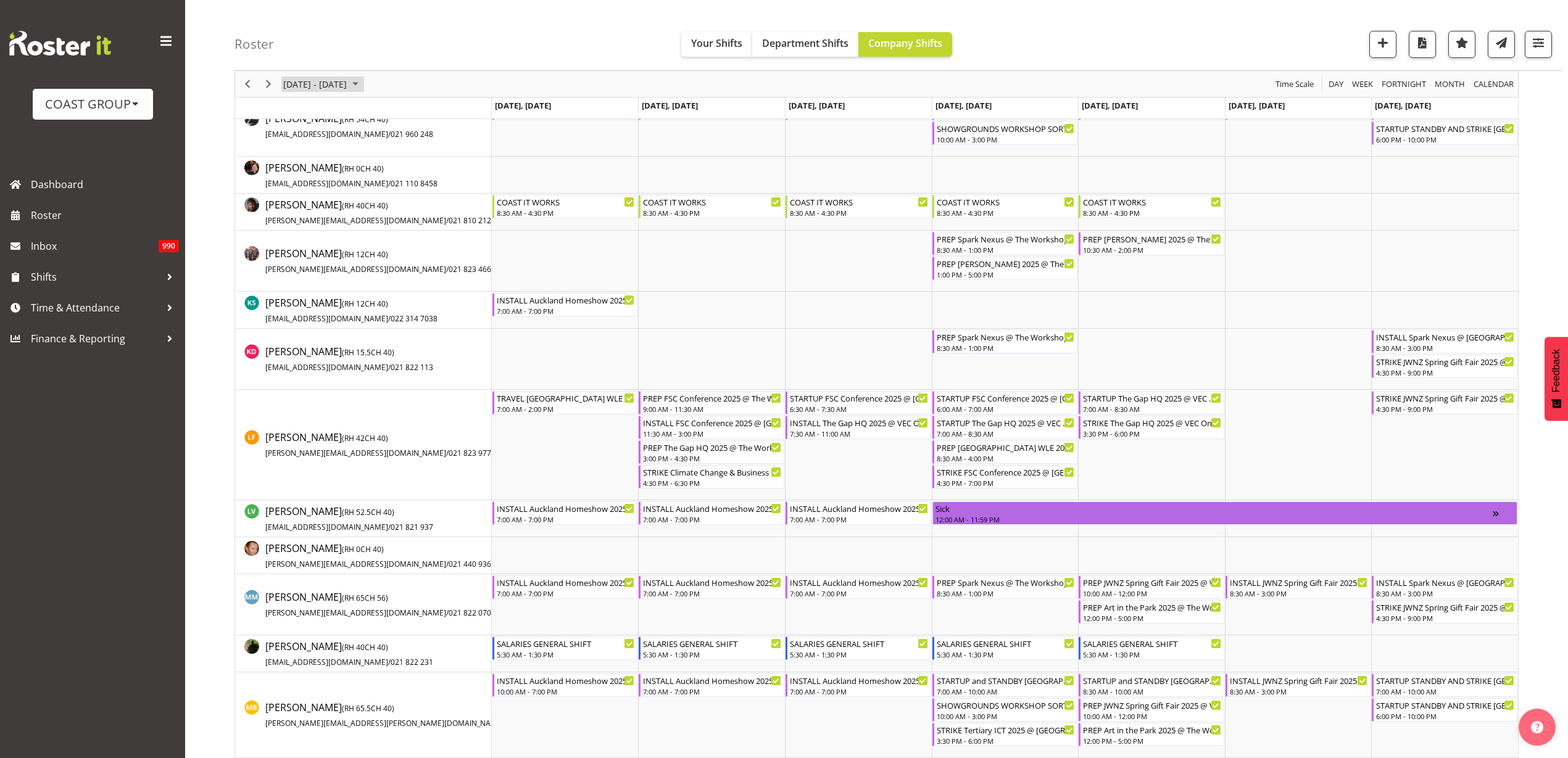
click at [324, 84] on span "[DATE] - [DATE]" at bounding box center [315, 84] width 66 height 16
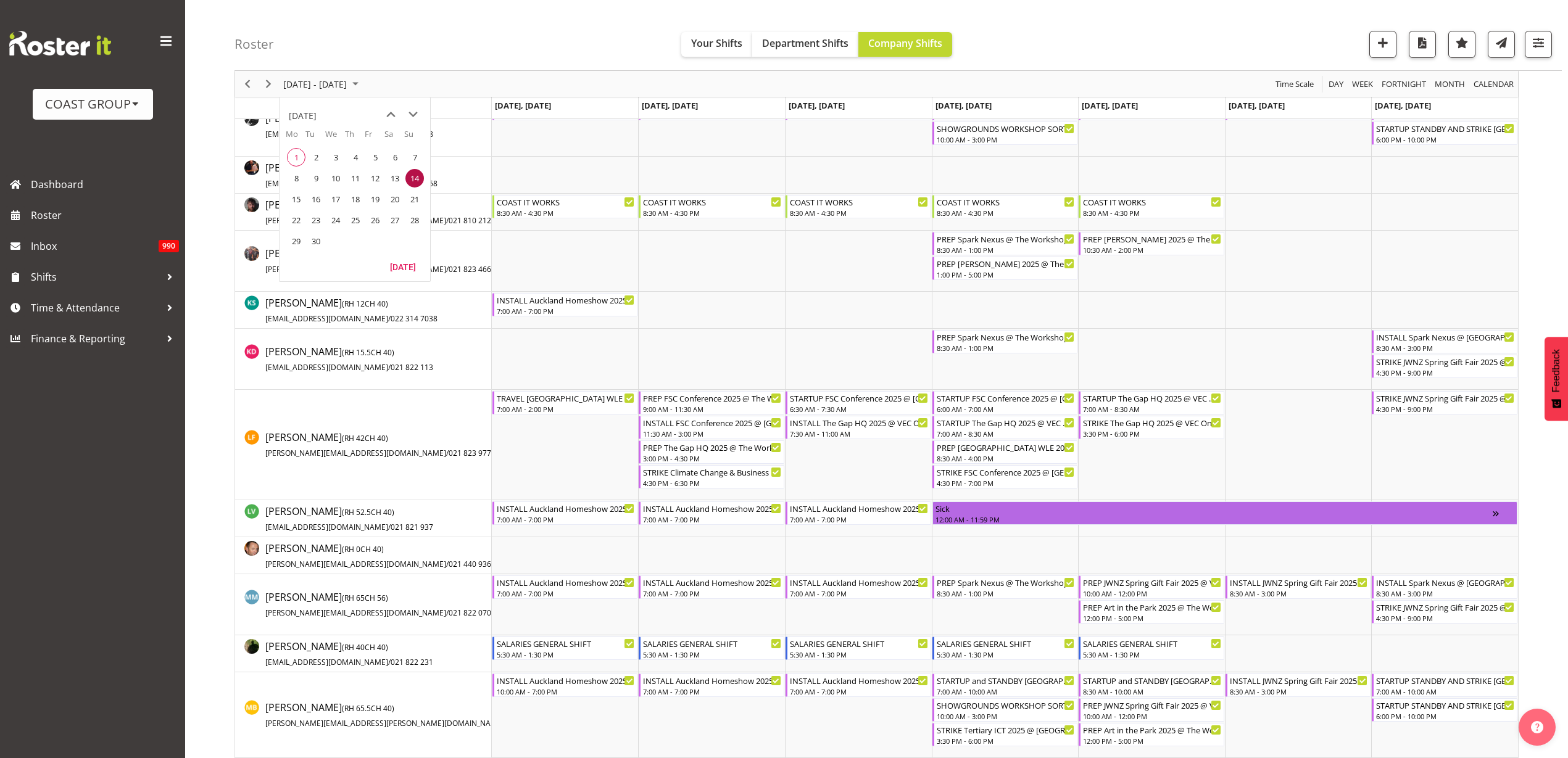
click at [412, 113] on span "next month" at bounding box center [413, 115] width 21 height 22
click at [388, 111] on span "previous month" at bounding box center [390, 115] width 21 height 22
click at [296, 240] on span "29" at bounding box center [295, 241] width 18 height 18
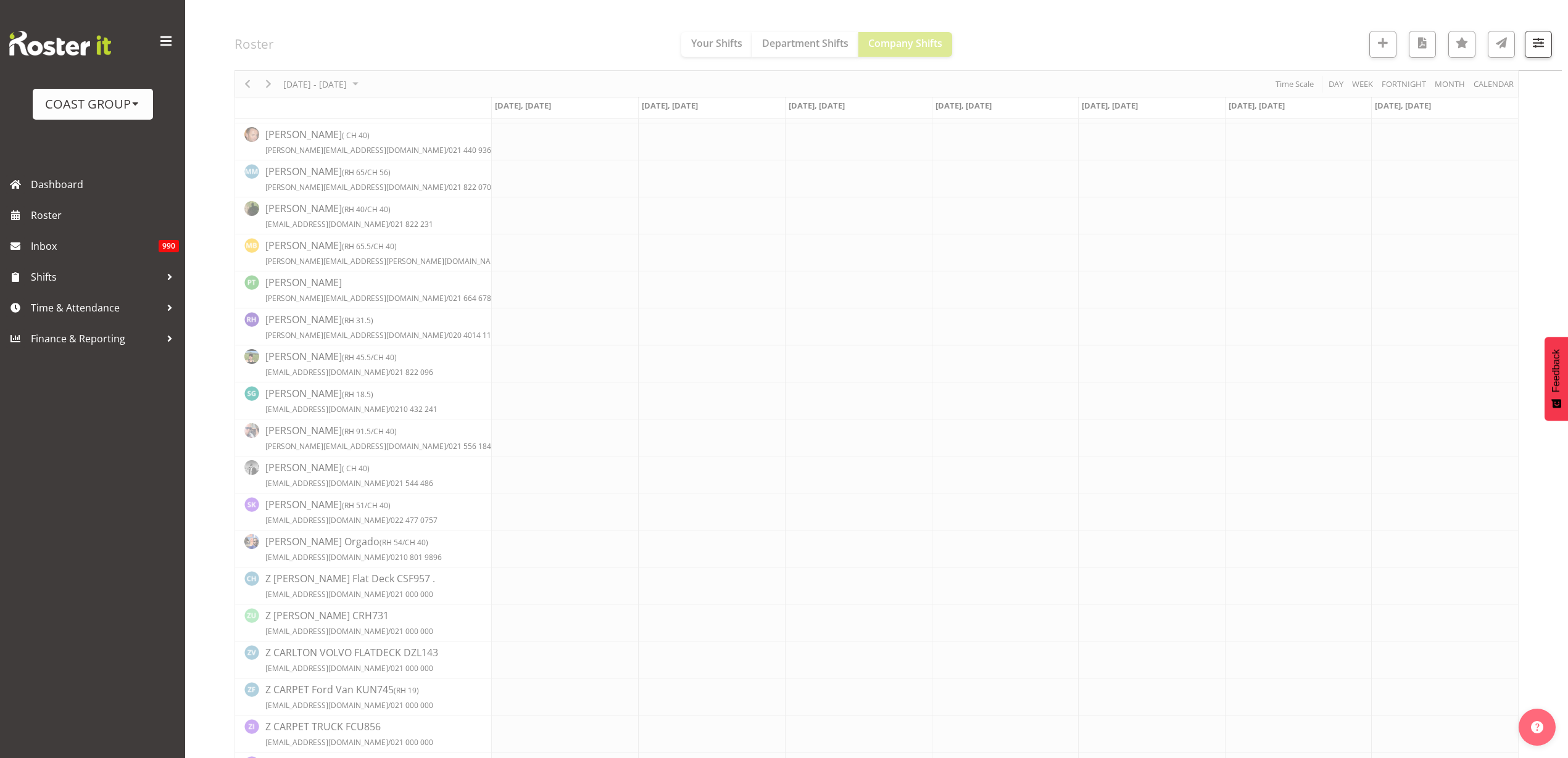
scroll to position [0, 0]
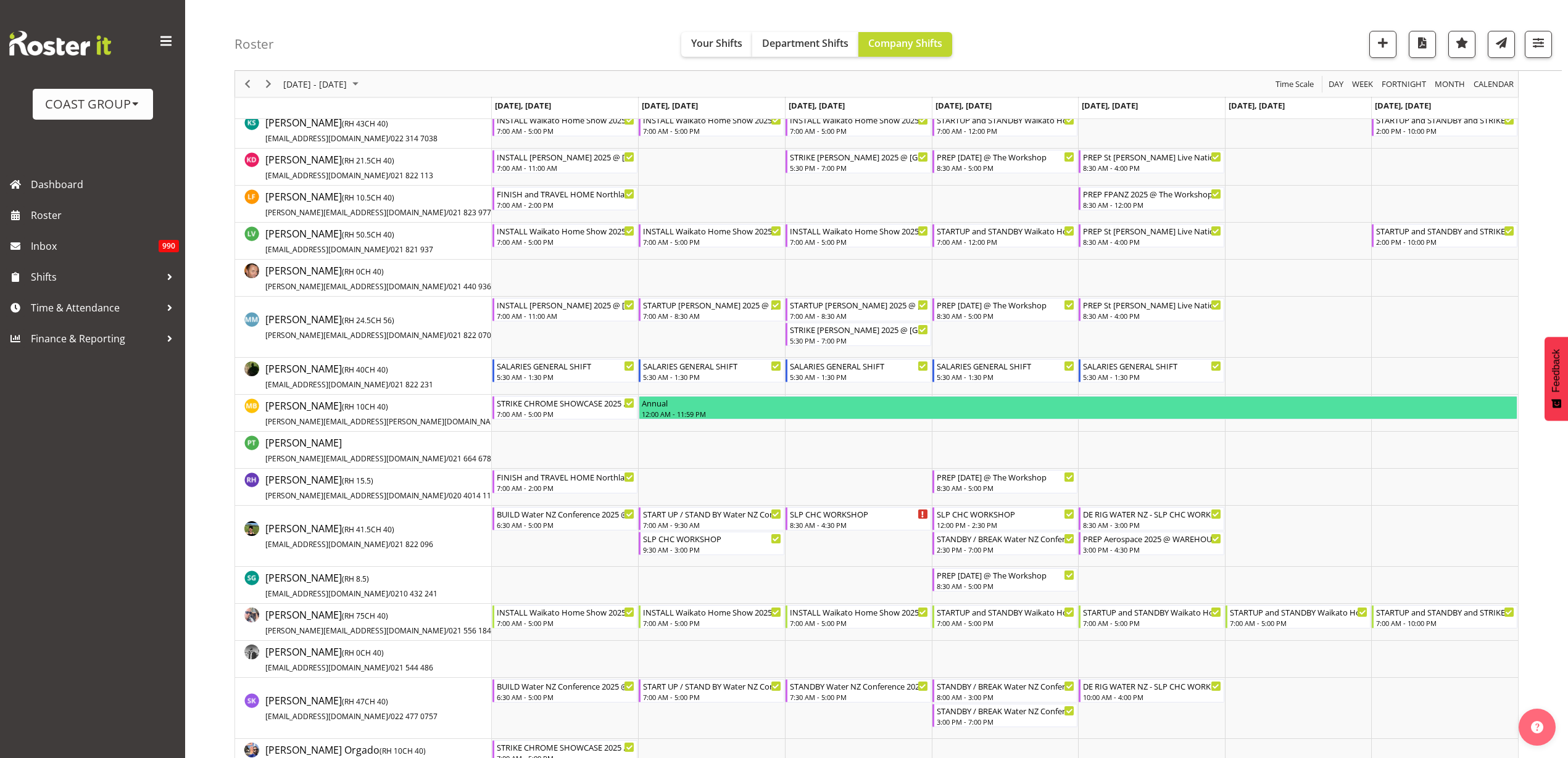
scroll to position [694, 0]
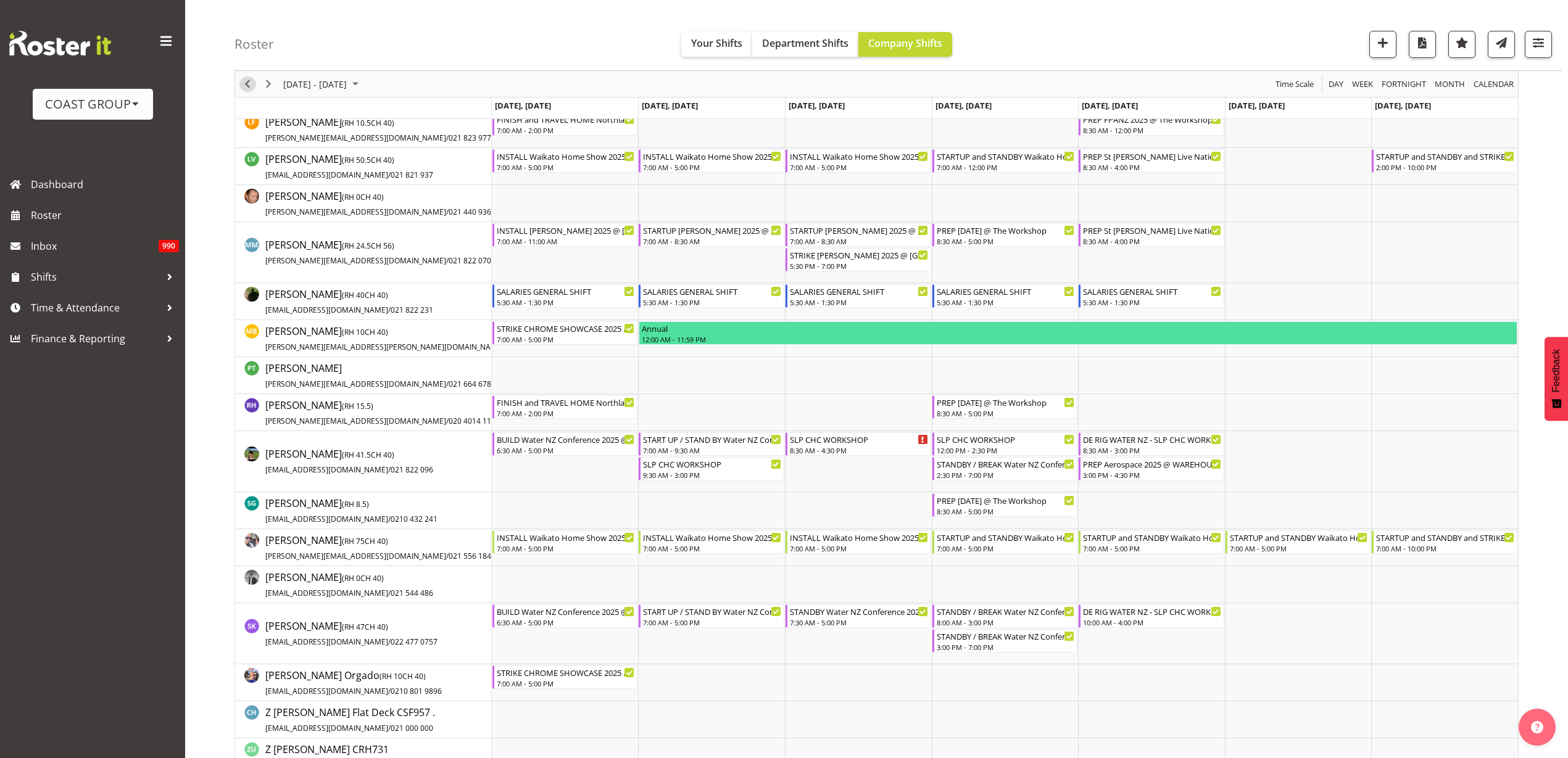
click at [248, 81] on span "Previous" at bounding box center [247, 84] width 15 height 16
click at [248, 51] on h4 "Roster" at bounding box center [253, 44] width 40 height 15
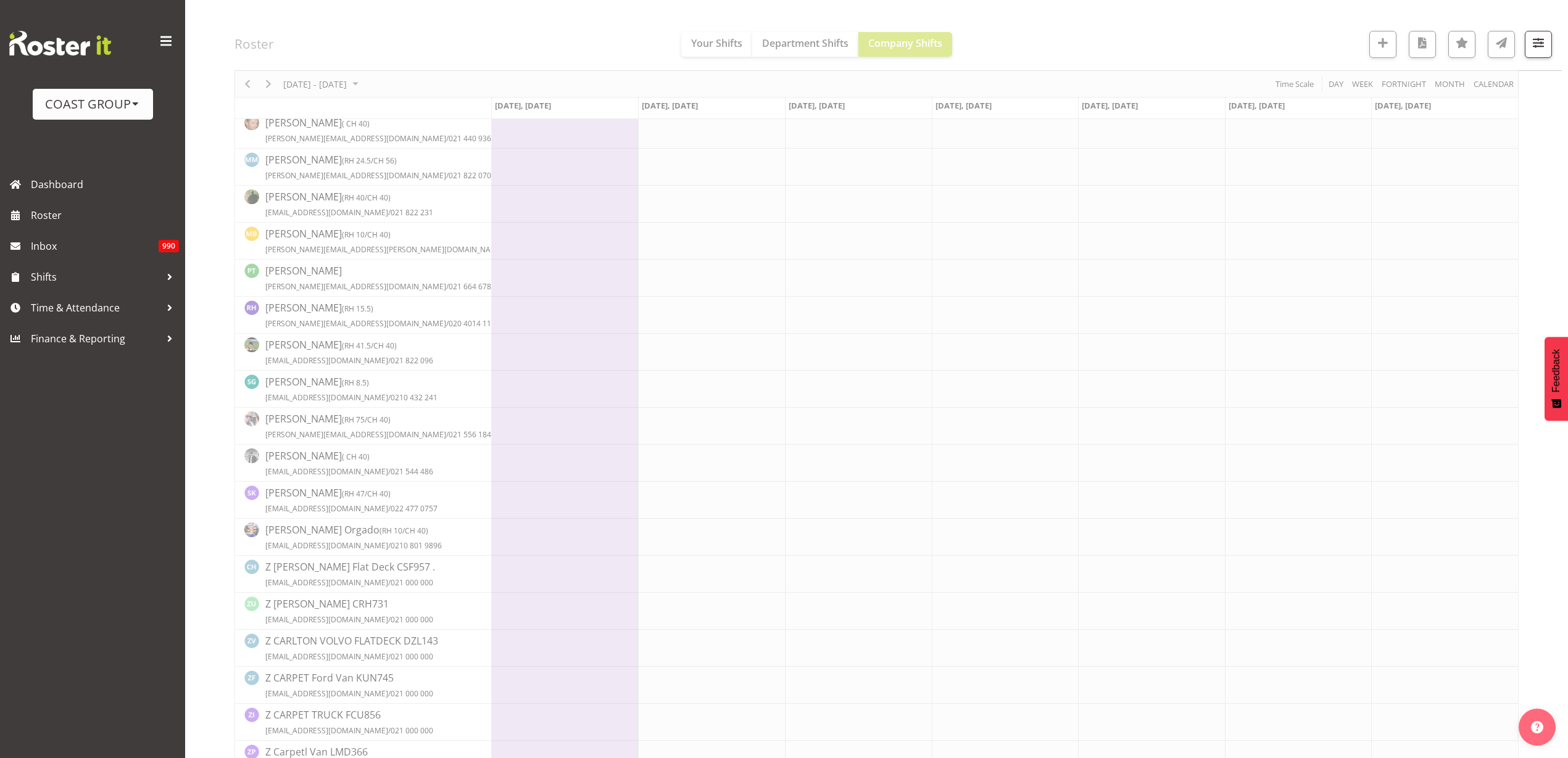
scroll to position [0, 0]
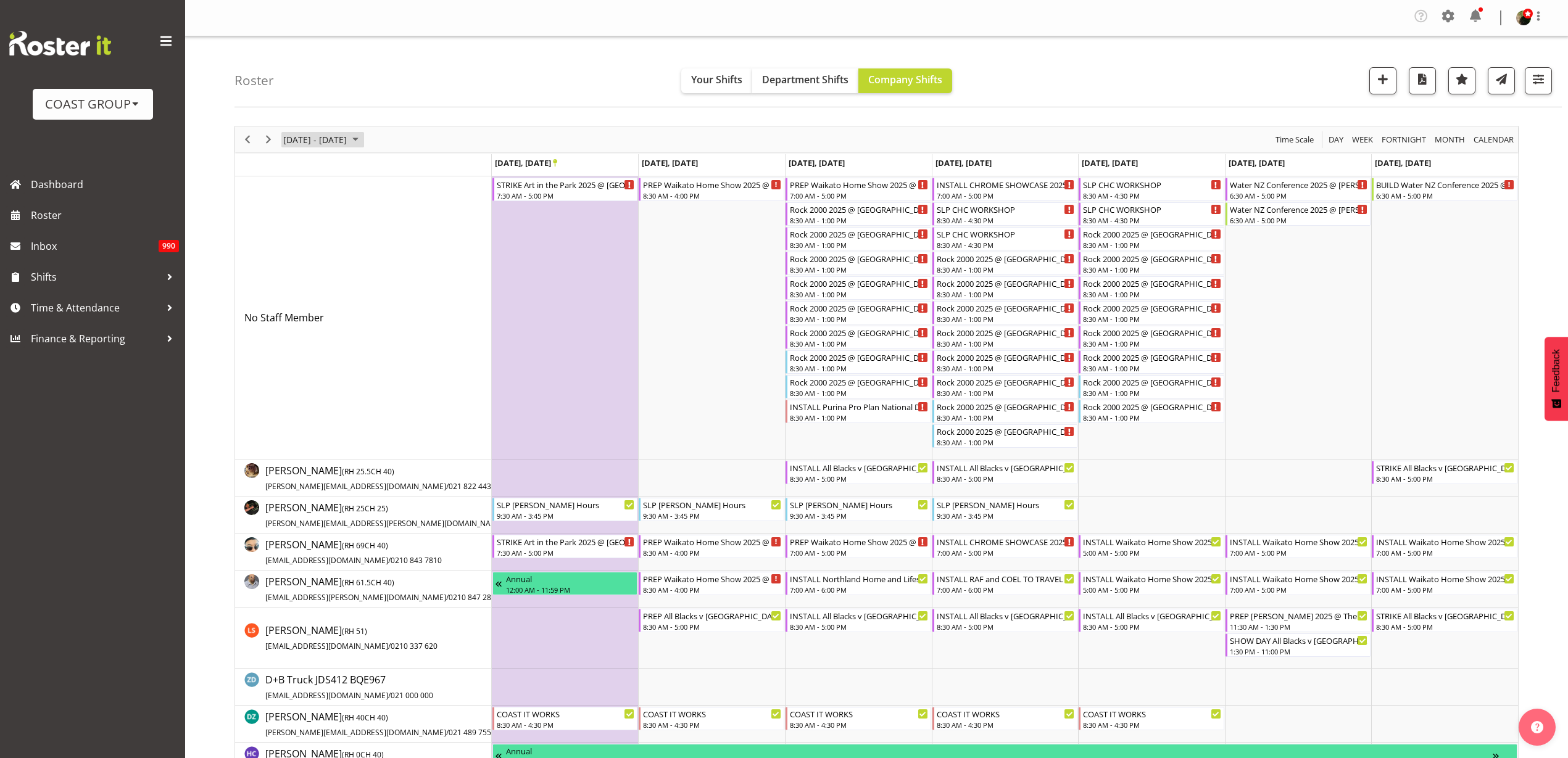
click at [324, 137] on span "[DATE] - [DATE]" at bounding box center [315, 140] width 66 height 16
click at [387, 170] on span "previous month" at bounding box center [390, 170] width 21 height 22
click at [375, 293] on span "29" at bounding box center [375, 296] width 18 height 18
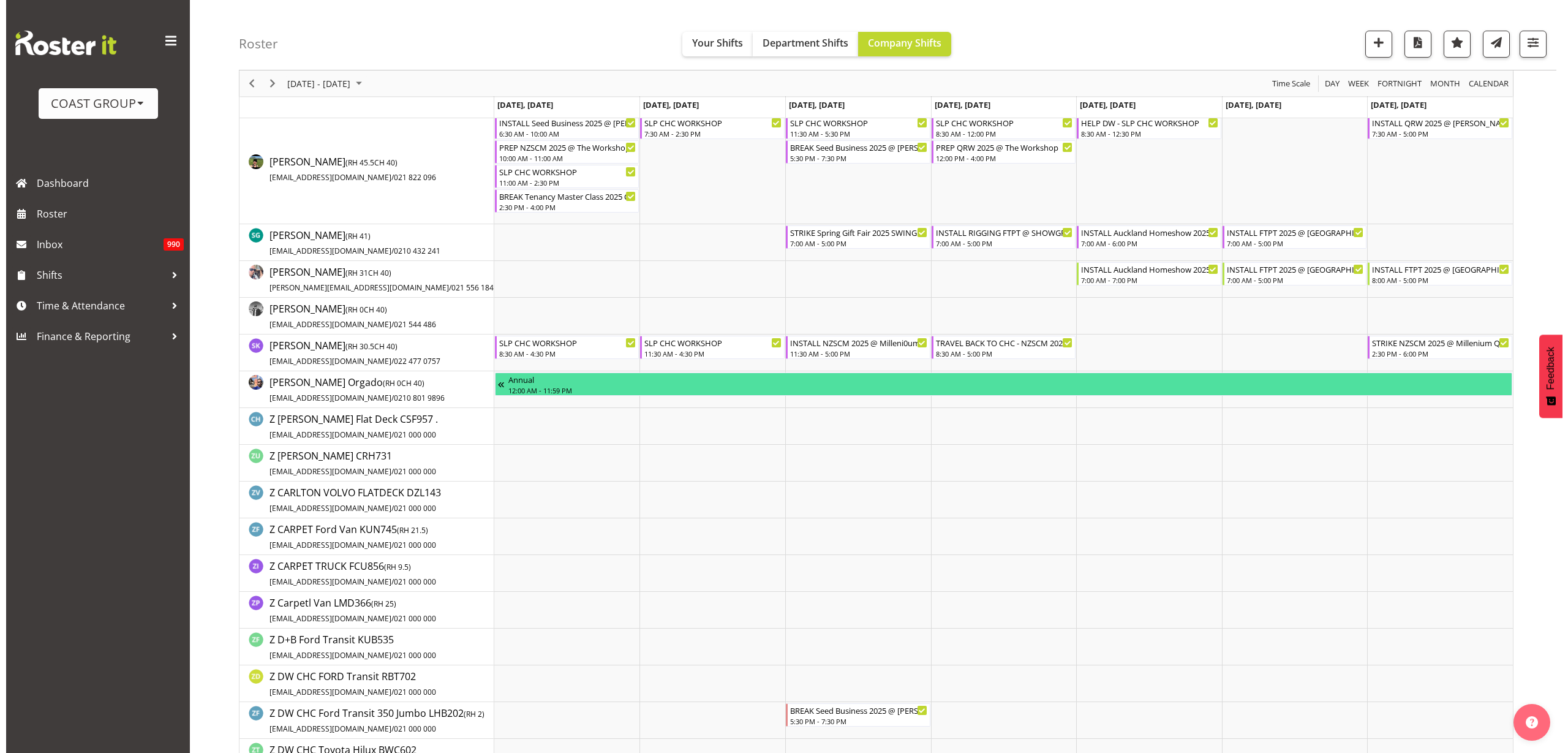
scroll to position [1532, 0]
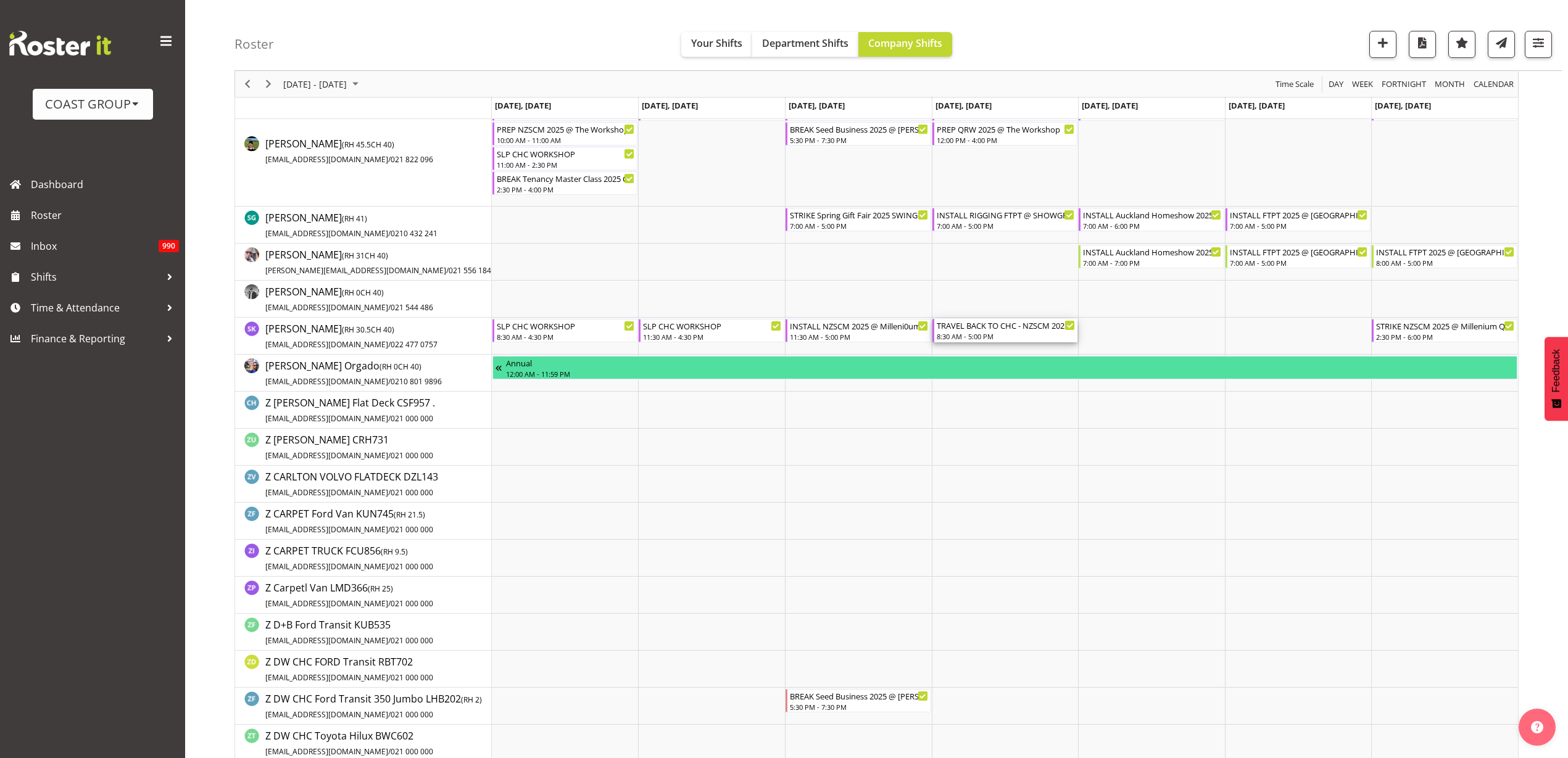
click at [983, 328] on div "TRAVEL BACK TO CHC - NZSCM 2025" at bounding box center [1006, 325] width 139 height 13
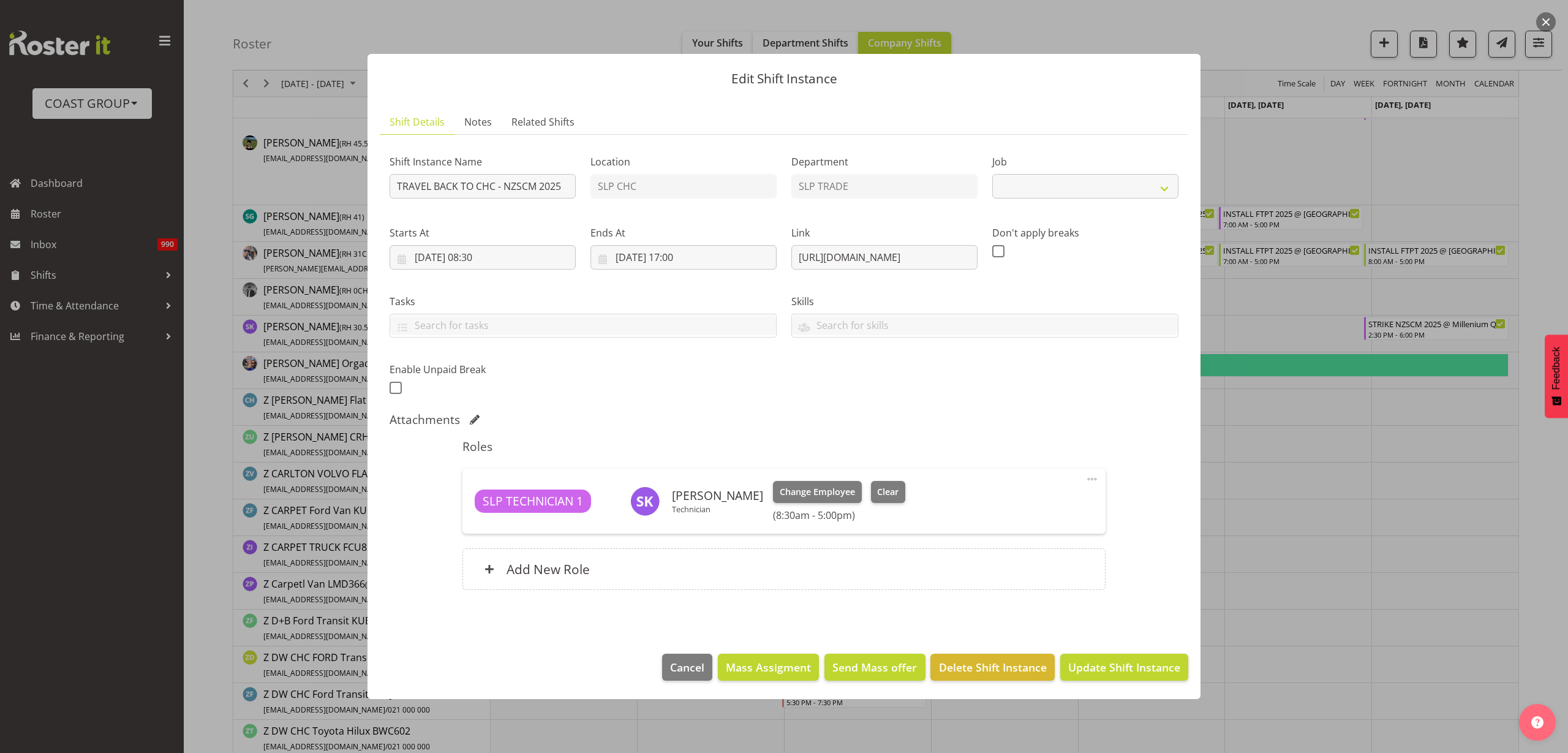
select select "9580"
drag, startPoint x: 796, startPoint y: 255, endPoint x: 1165, endPoint y: 236, distance: 369.5
click at [1165, 236] on div "Shift Instance Name TRAVEL BACK TO CHC - NZSCM 2025 Location SLP CHC Department…" at bounding box center [784, 271] width 804 height 268
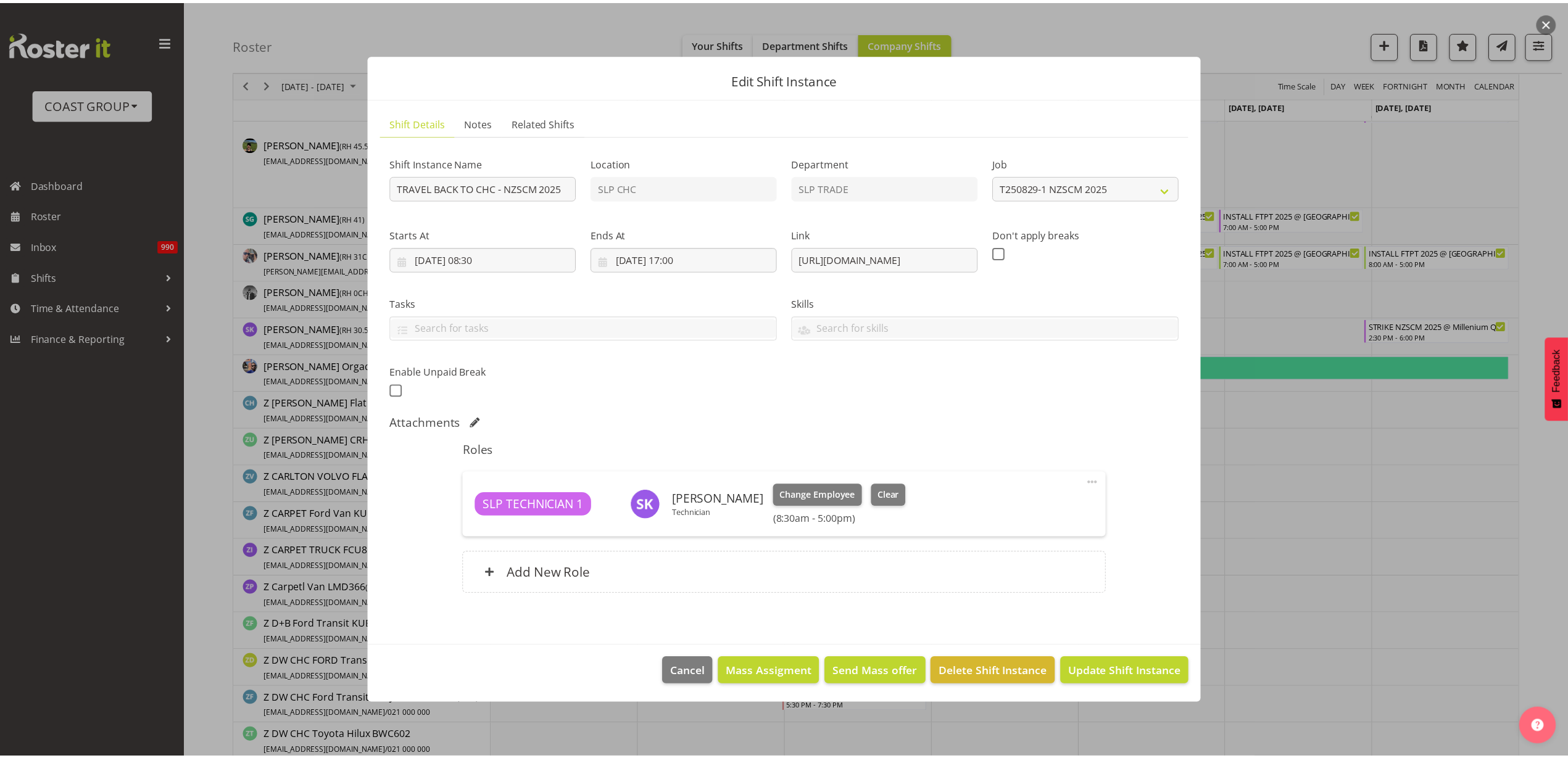
scroll to position [0, 0]
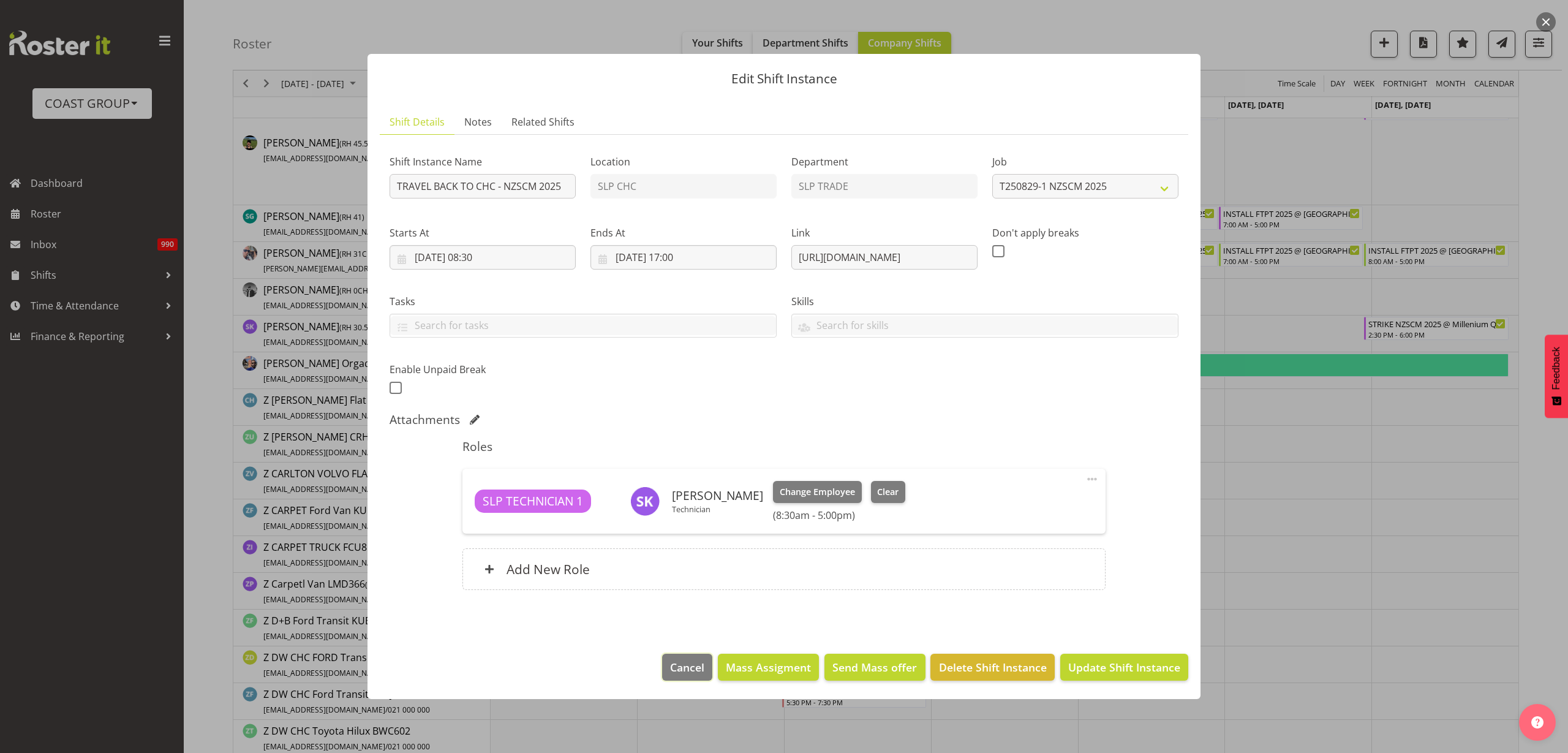
click at [696, 670] on span "Cancel" at bounding box center [687, 667] width 35 height 16
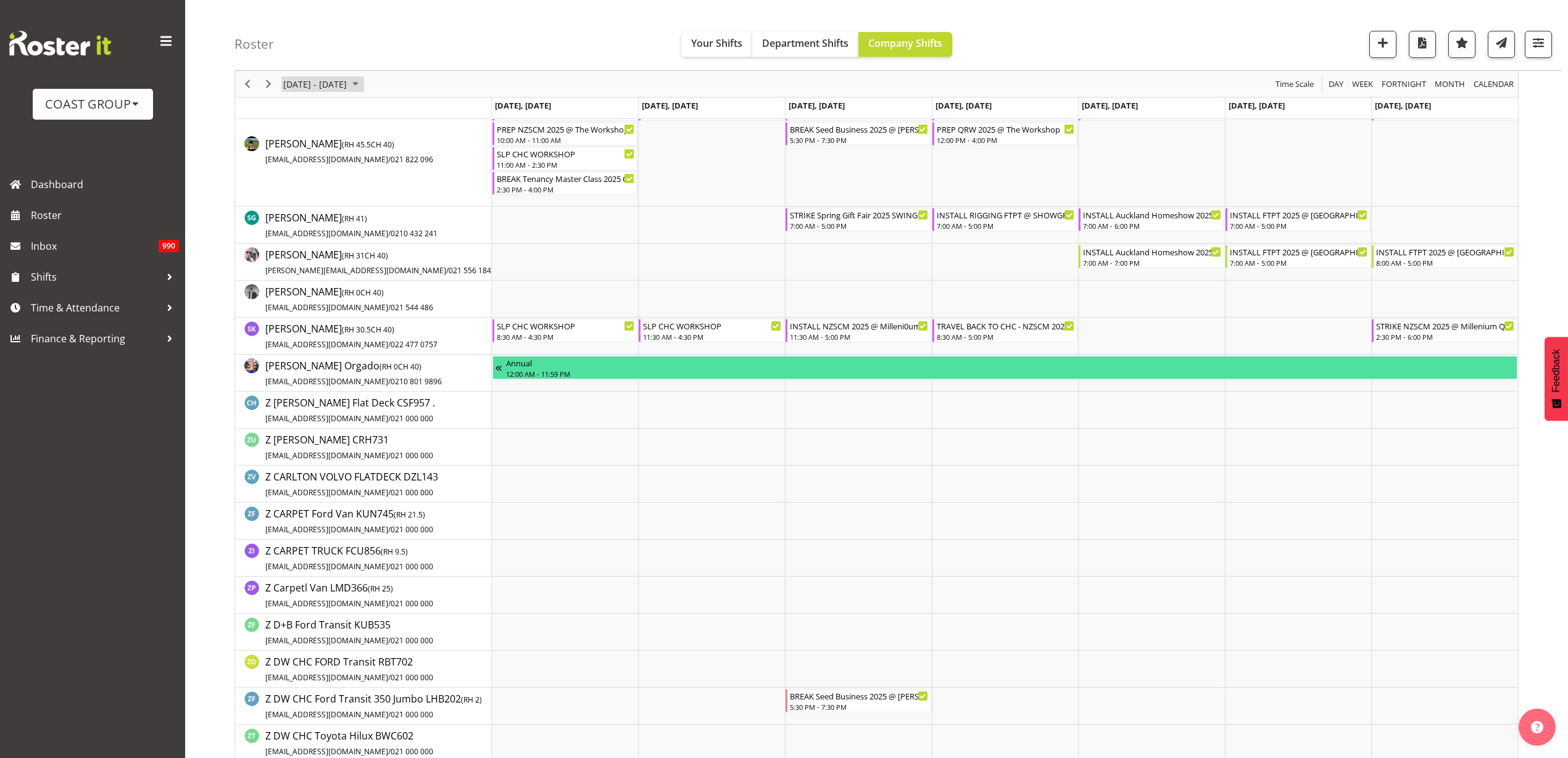
click at [314, 81] on span "[DATE] - [DATE]" at bounding box center [315, 84] width 66 height 16
click at [415, 115] on span "next month" at bounding box center [413, 115] width 21 height 22
click at [296, 177] on span "8" at bounding box center [295, 178] width 18 height 18
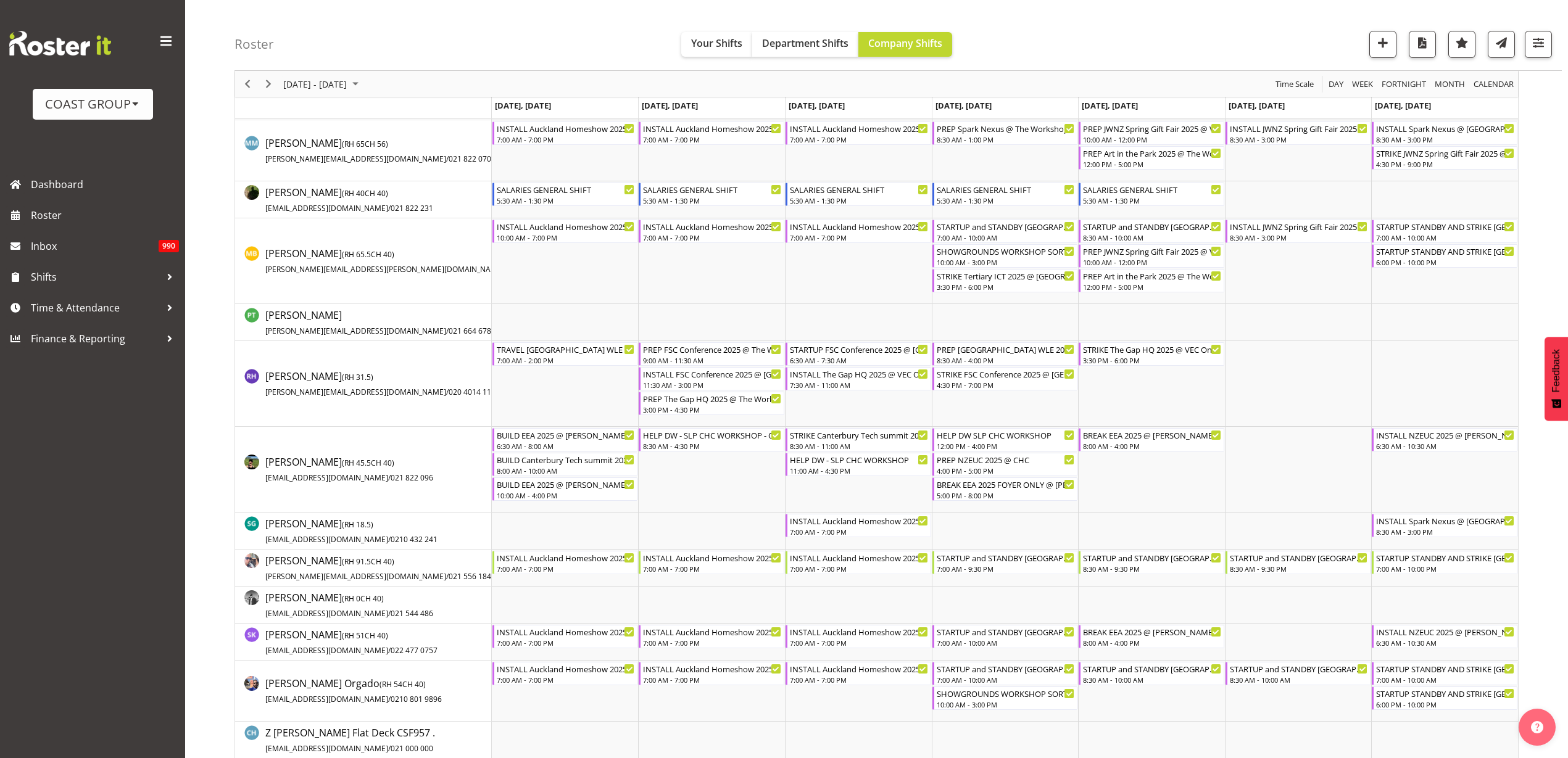
scroll to position [1156, 0]
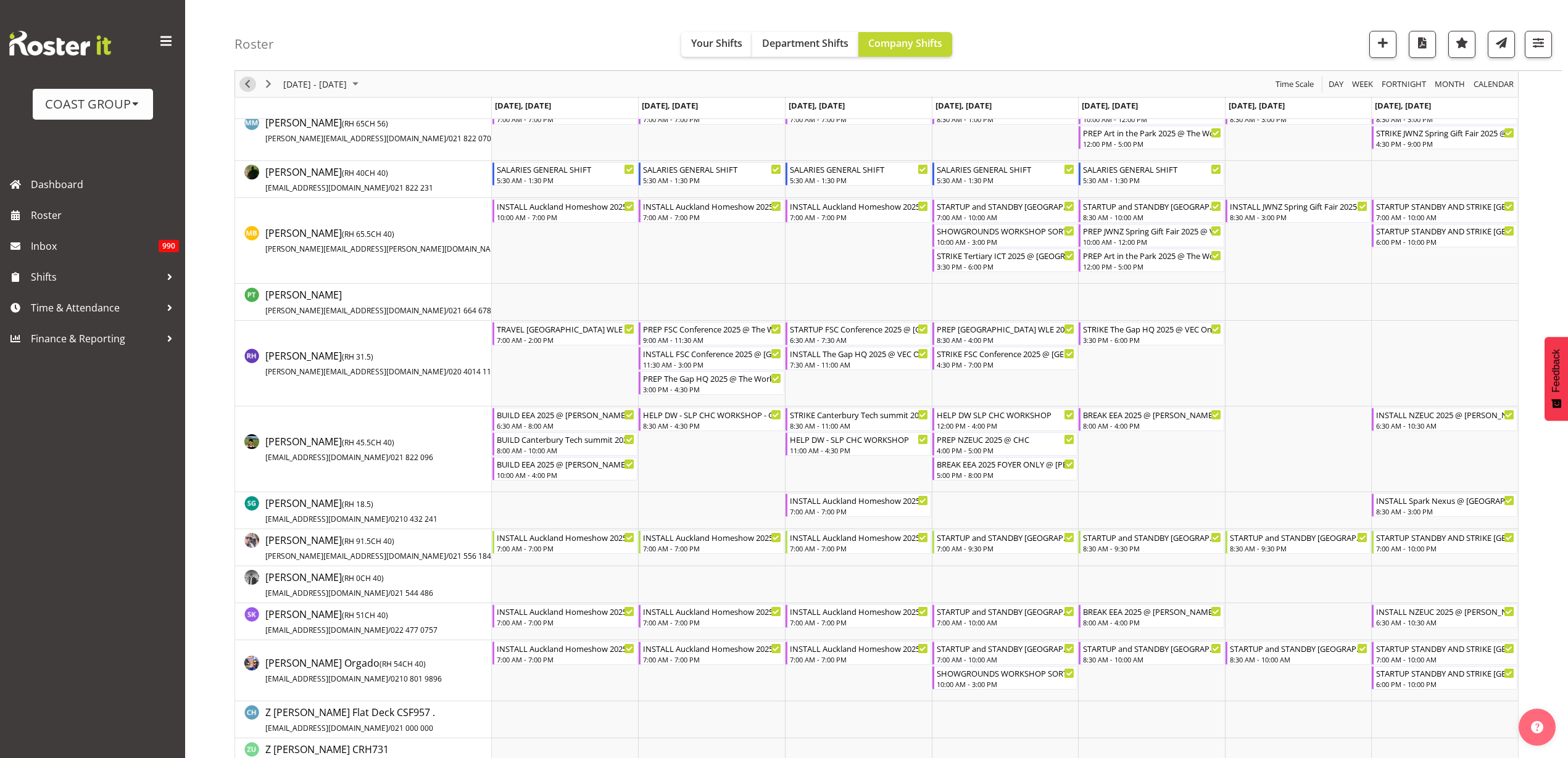
click at [245, 82] on span "Previous" at bounding box center [247, 84] width 15 height 16
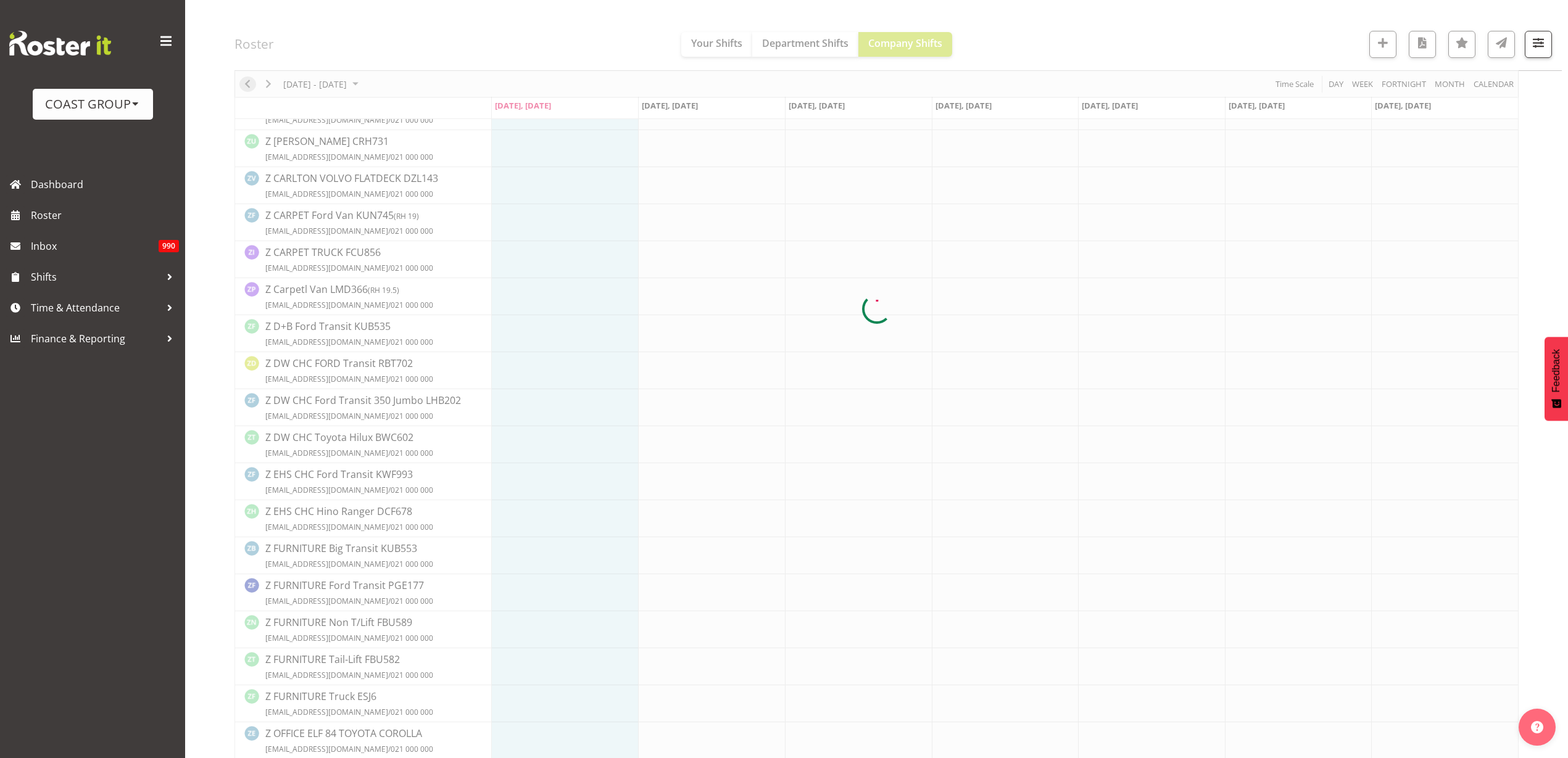
scroll to position [0, 0]
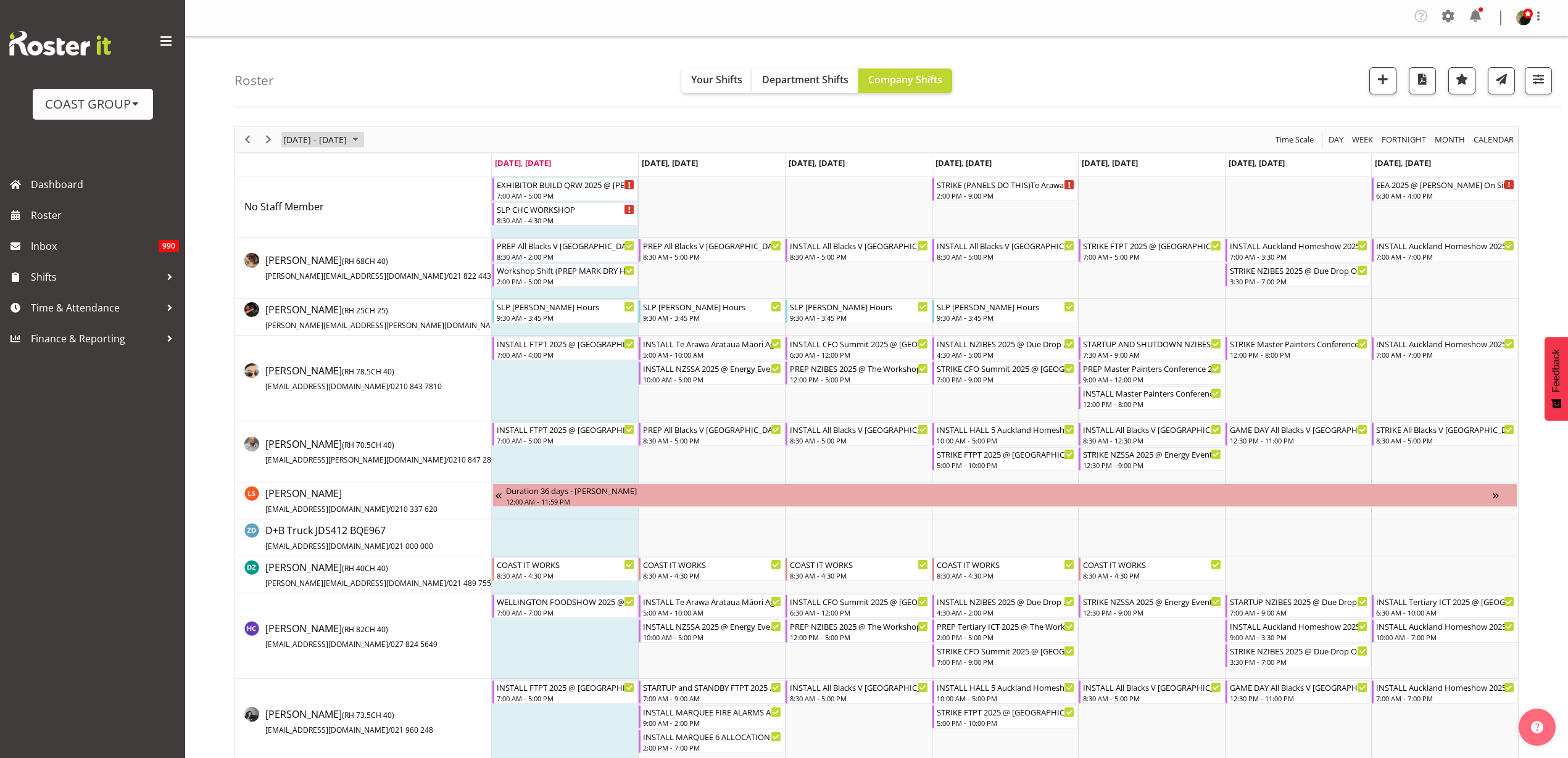
click at [286, 133] on span "[DATE] - [DATE]" at bounding box center [315, 140] width 66 height 16
click at [410, 168] on span "next month" at bounding box center [413, 170] width 21 height 22
click at [313, 236] on span "7" at bounding box center [316, 233] width 18 height 18
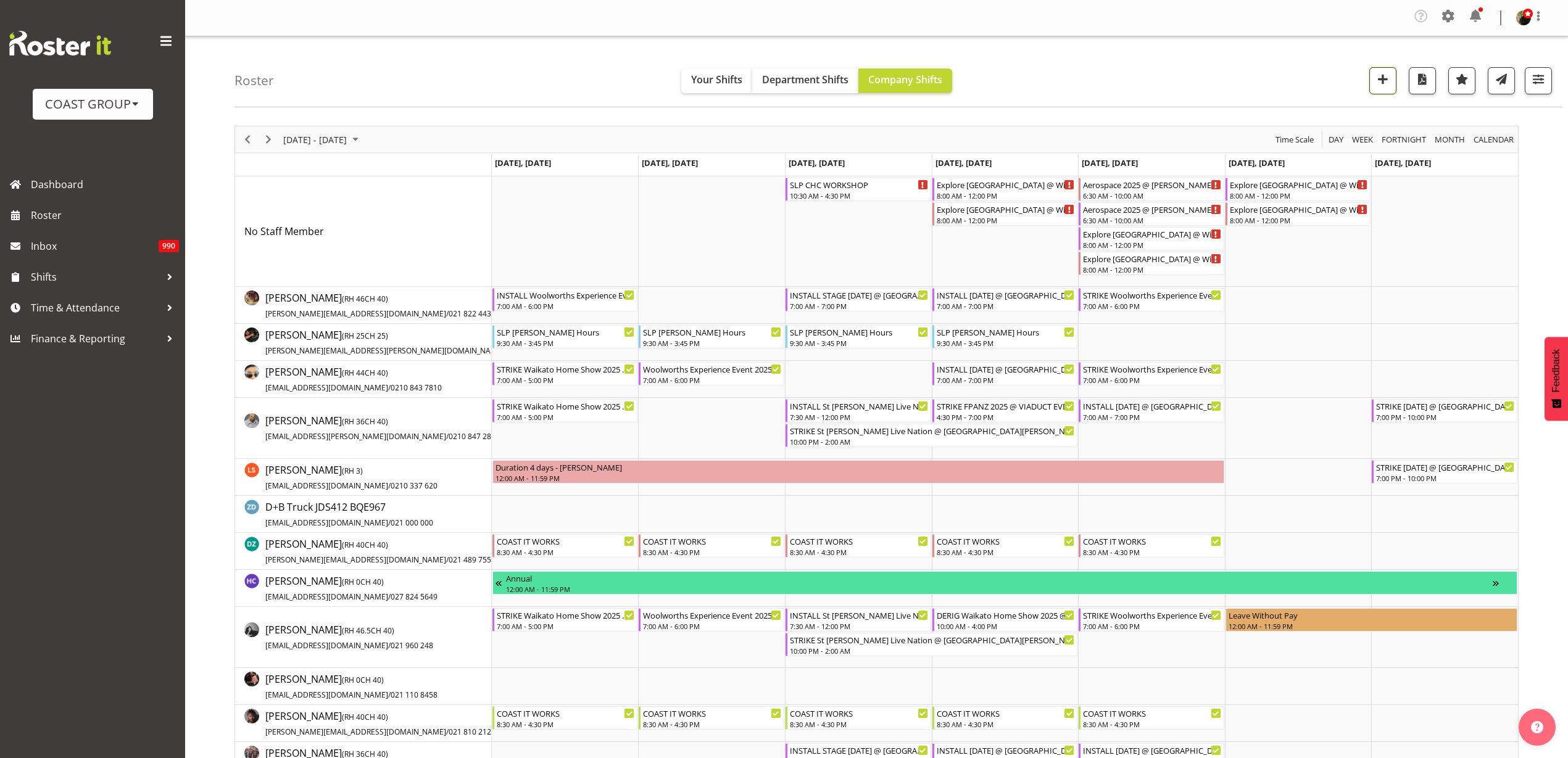
click at [1384, 74] on span "button" at bounding box center [1383, 79] width 17 height 16
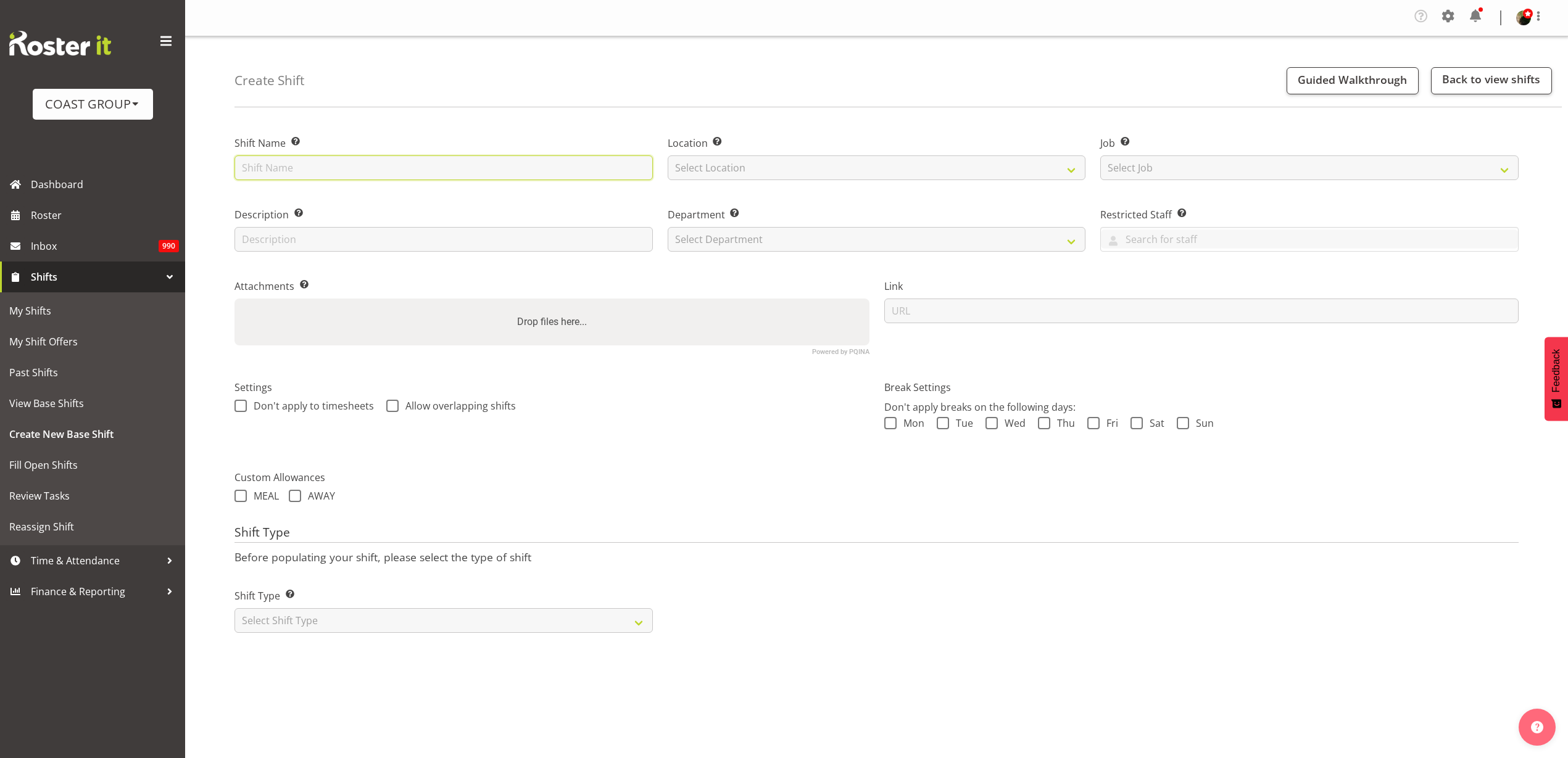
click at [375, 167] on input "text" at bounding box center [443, 167] width 418 height 24
paste input "BOP Home + Outdoors Show 25"
type input "BOP Home + Outdoors Show 25 @ Baypark On Site @ 0800 With D+B"
select select "31"
click at [1233, 163] on select "Select Job Create new job 1 Carlton Events 1 Carlton Hamilton 1 Carlton Welling…" at bounding box center [1309, 167] width 418 height 24
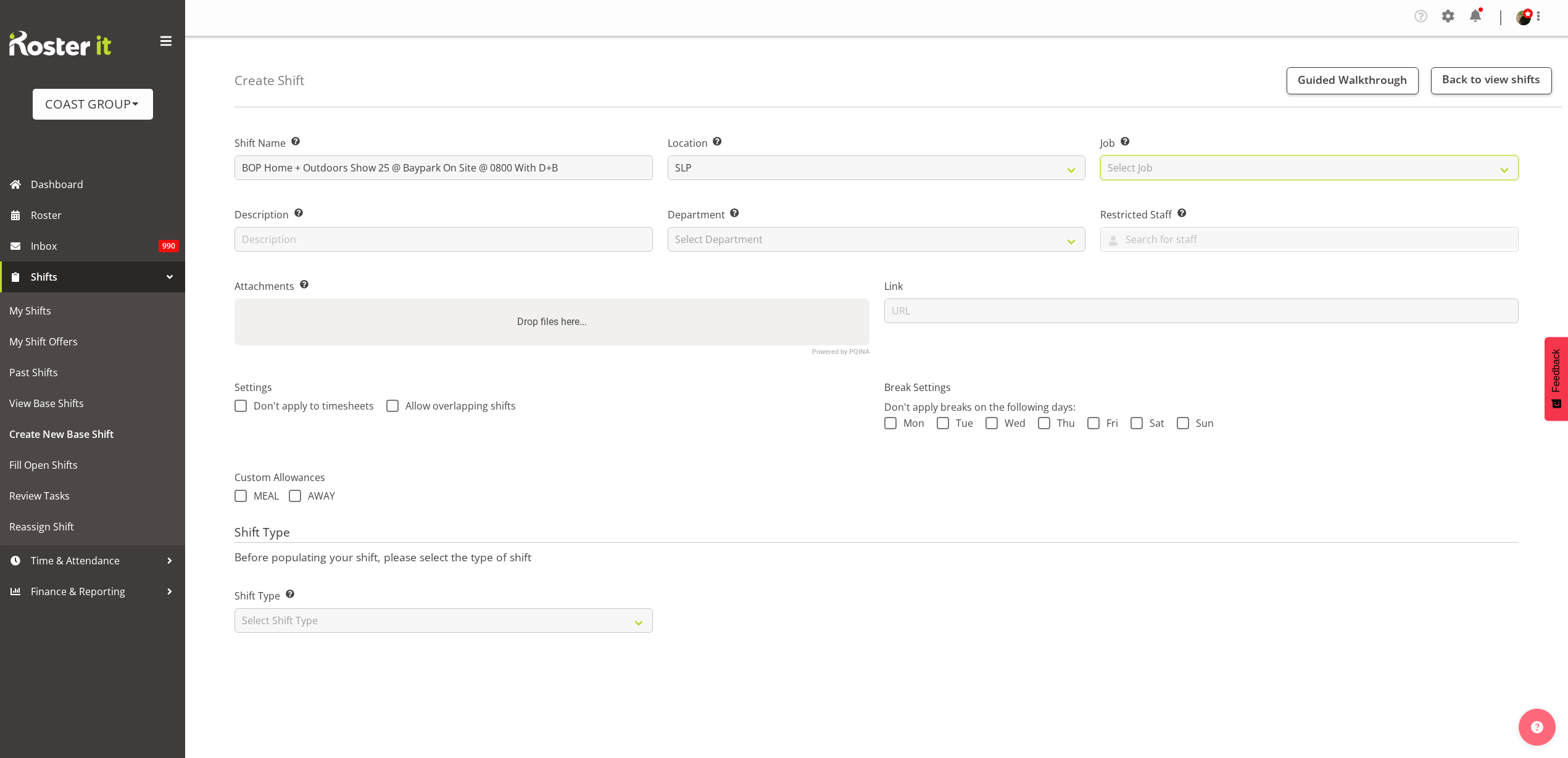
select select "0"
click at [1100, 155] on select "Select Job Create new job 1 Carlton Events 1 Carlton Hamilton 1 Carlton Welling…" at bounding box center [1309, 167] width 418 height 24
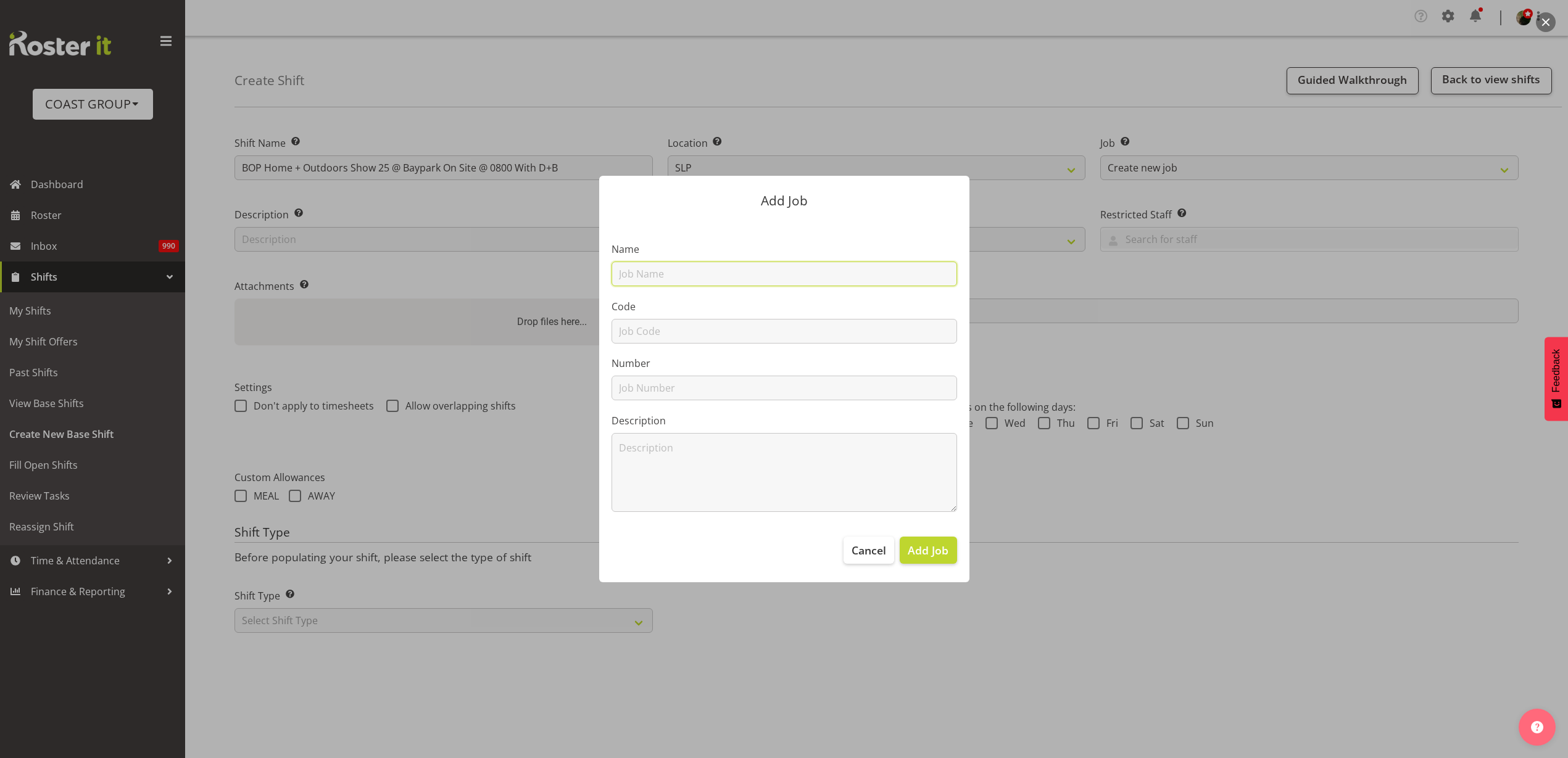
click at [708, 272] on input "text" at bounding box center [784, 273] width 346 height 24
paste input "BOP Home + Outdoors Show 25"
type input "T251010-1 BOP Home + Outdoors Show 25"
type input "T251010-1"
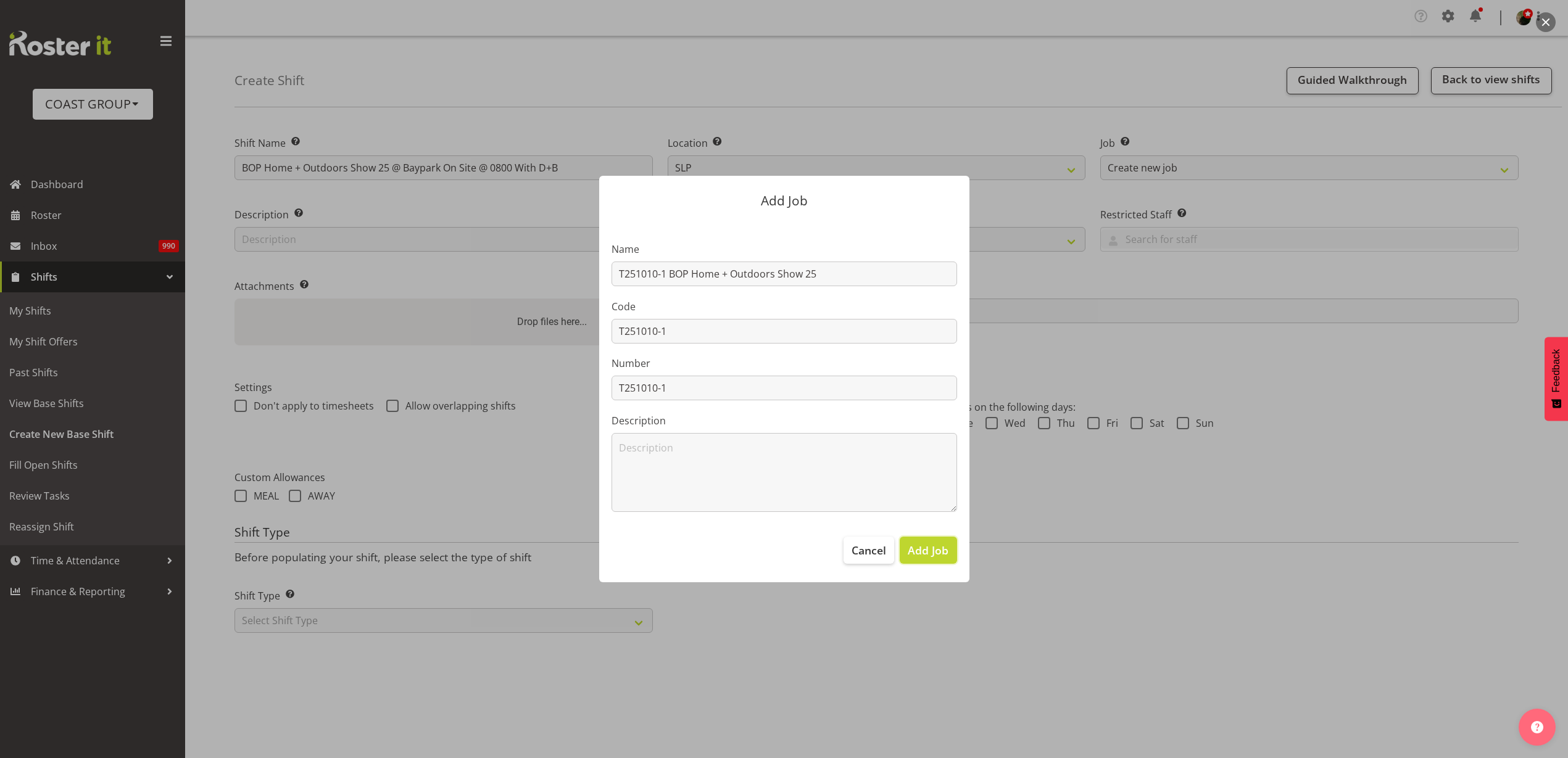
click at [938, 547] on span "Add Job" at bounding box center [928, 550] width 41 height 16
select select
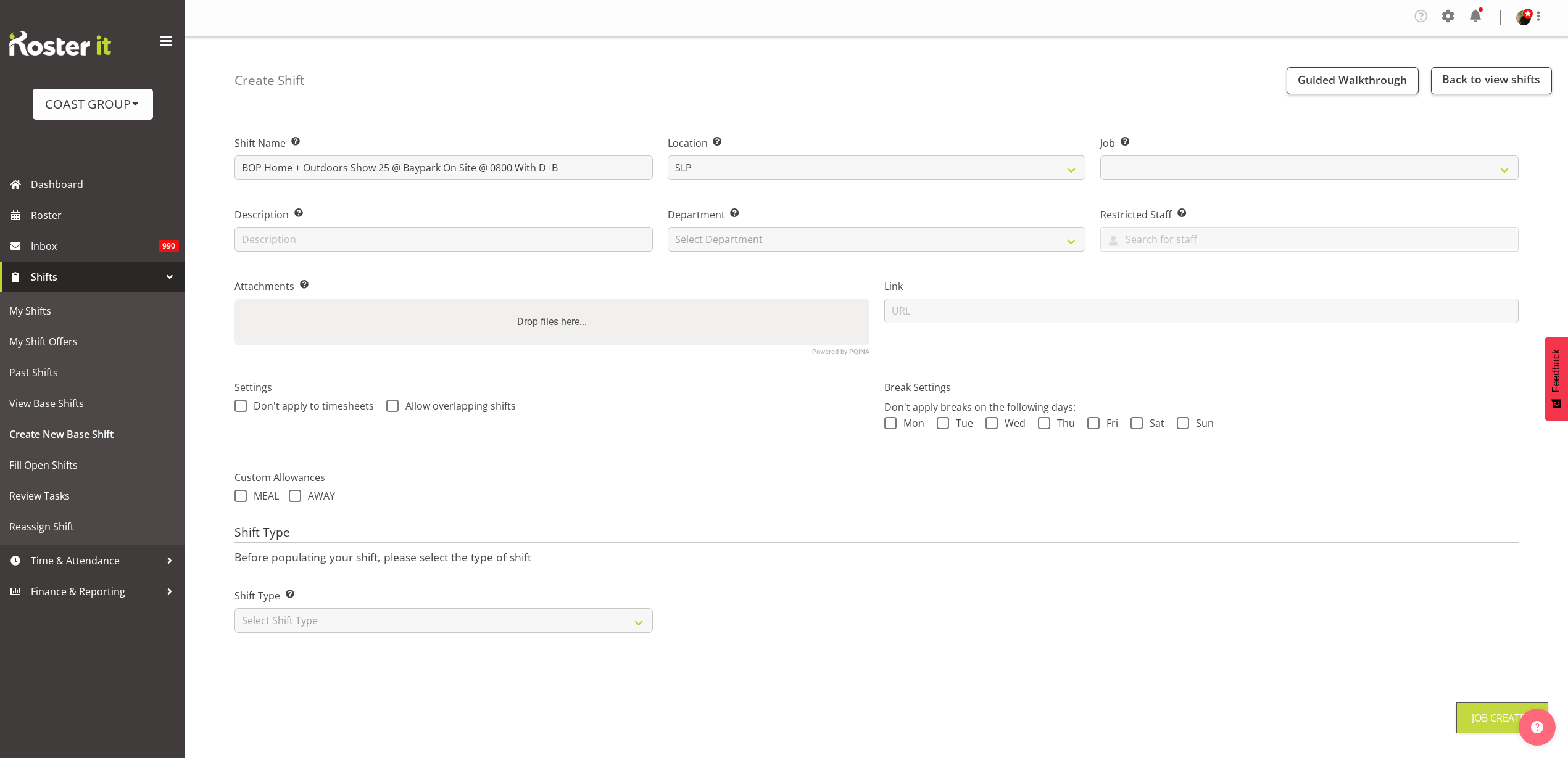
select select "10586"
click at [764, 236] on select "Select Department CARLTON EVENTS Carlton Hamilton Carlton Wellington DW AKL DW …" at bounding box center [877, 239] width 418 height 24
select select "23"
click at [668, 227] on select "Select Department CARLTON EVENTS Carlton Hamilton Carlton Wellington DW AKL DW …" at bounding box center [877, 239] width 418 height 24
click at [939, 312] on input "url" at bounding box center [1202, 311] width 635 height 24
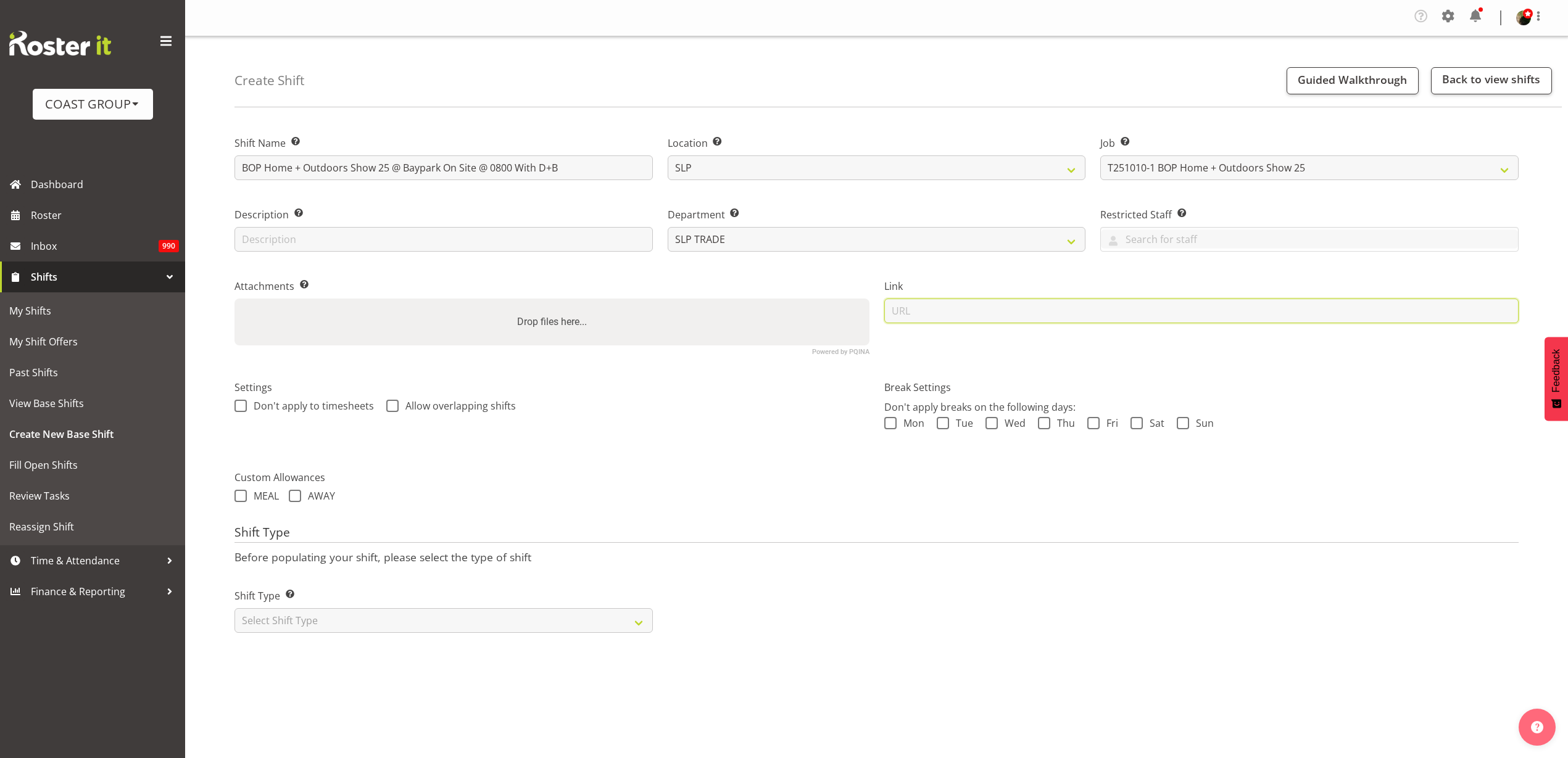
paste input "https://drive.google.com/drive/folders/1rdLsSA6RomCVPxKGv0lf2qdLCt2-c948"
type input "https://drive.google.com/drive/folders/1rdLsSA6RomCVPxKGv0lf2qdLCt2-c948"
click at [370, 615] on select "Select Shift Type One Off Shift Recurring Shift Rotating Shift" at bounding box center [443, 620] width 418 height 24
select select "recurring"
click at [234, 609] on select "Select Shift Type One Off Shift Recurring Shift Rotating Shift" at bounding box center [443, 620] width 418 height 24
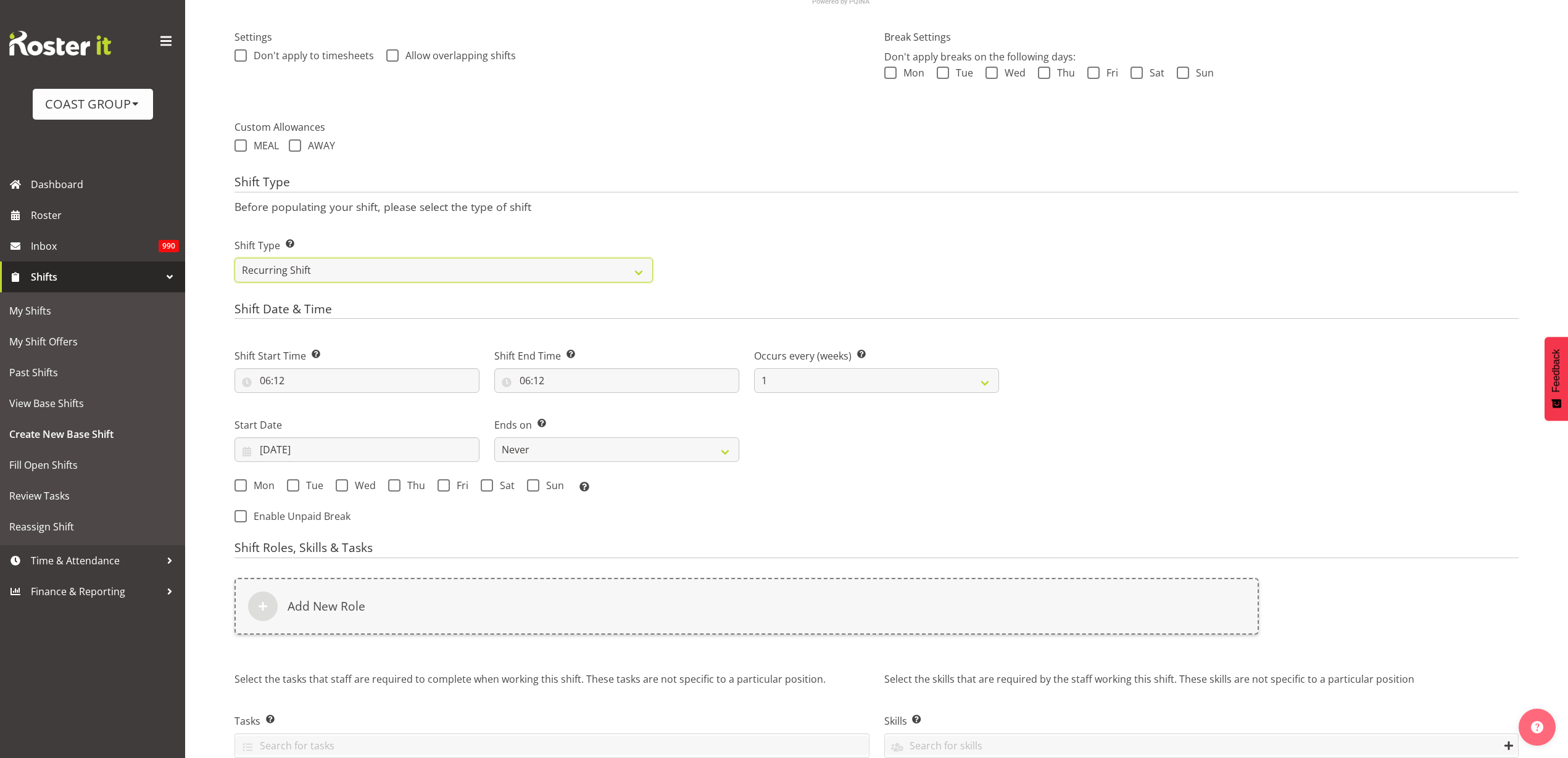
scroll to position [413, 0]
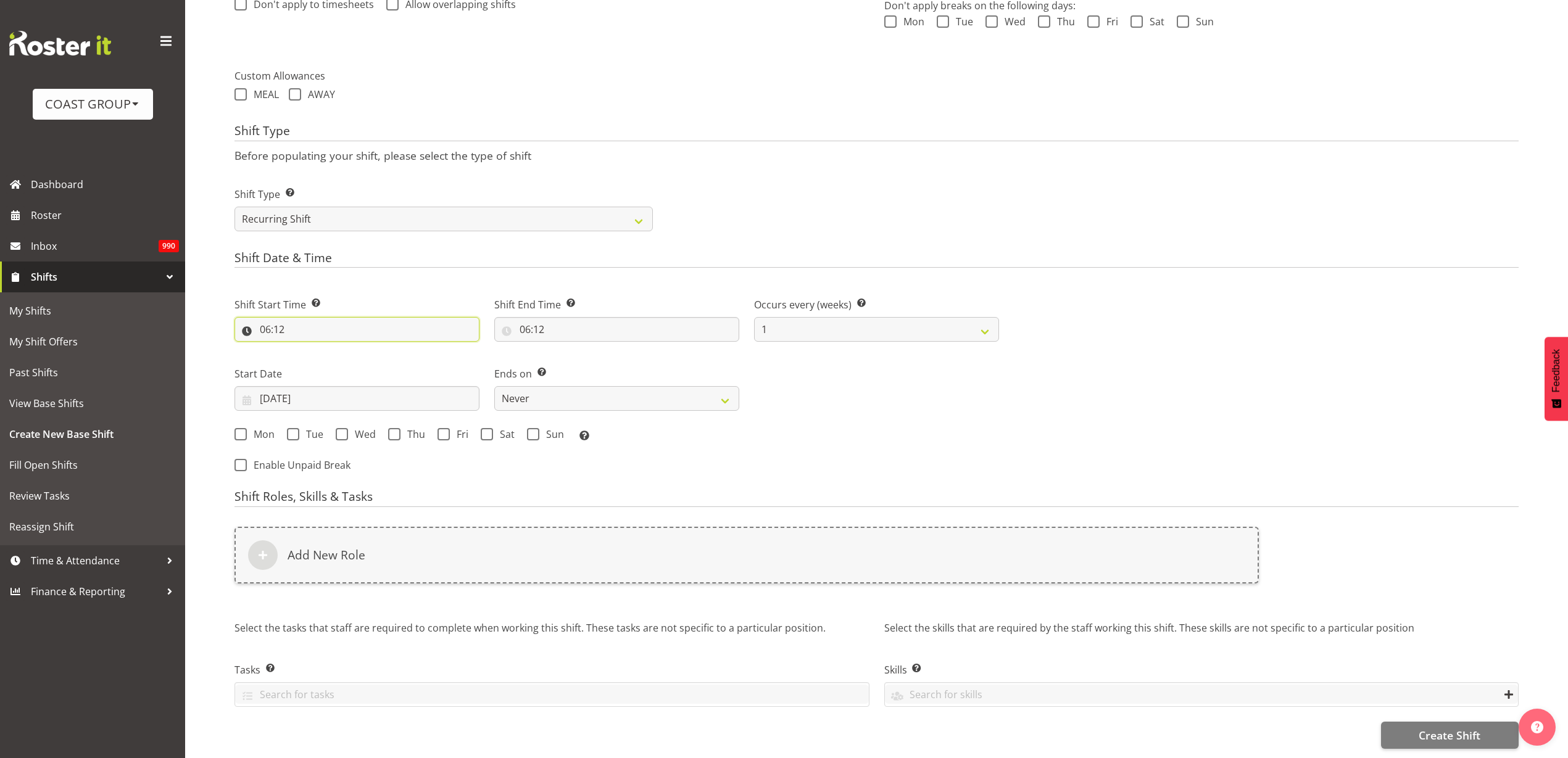
click at [317, 317] on input "06:12" at bounding box center [356, 329] width 245 height 24
select select "7"
type input "07:12"
select select "5"
type input "05:12"
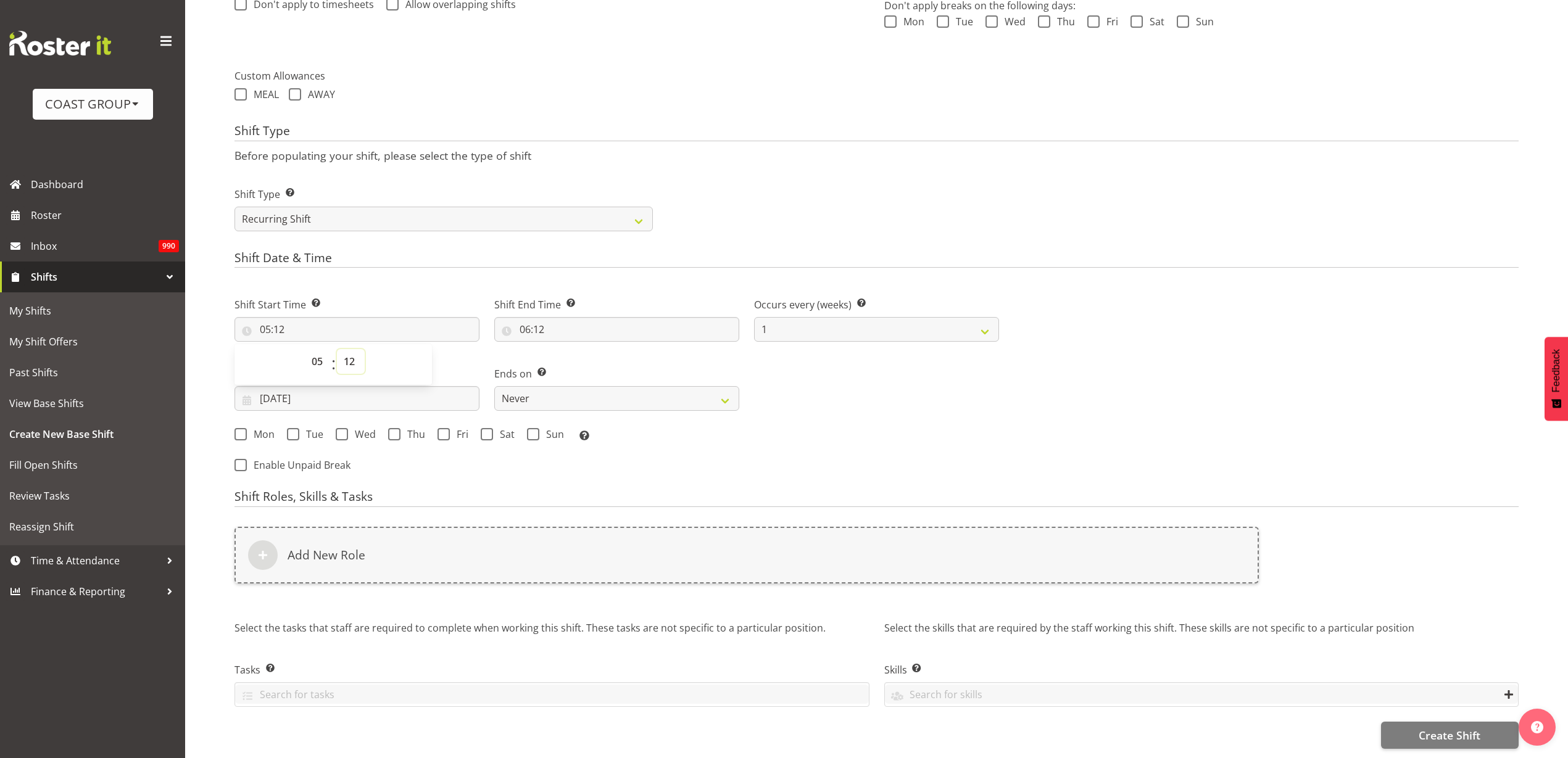
select select "30"
type input "05:30"
click at [573, 317] on input "06:12" at bounding box center [617, 329] width 245 height 24
select select "10"
type input "10:12"
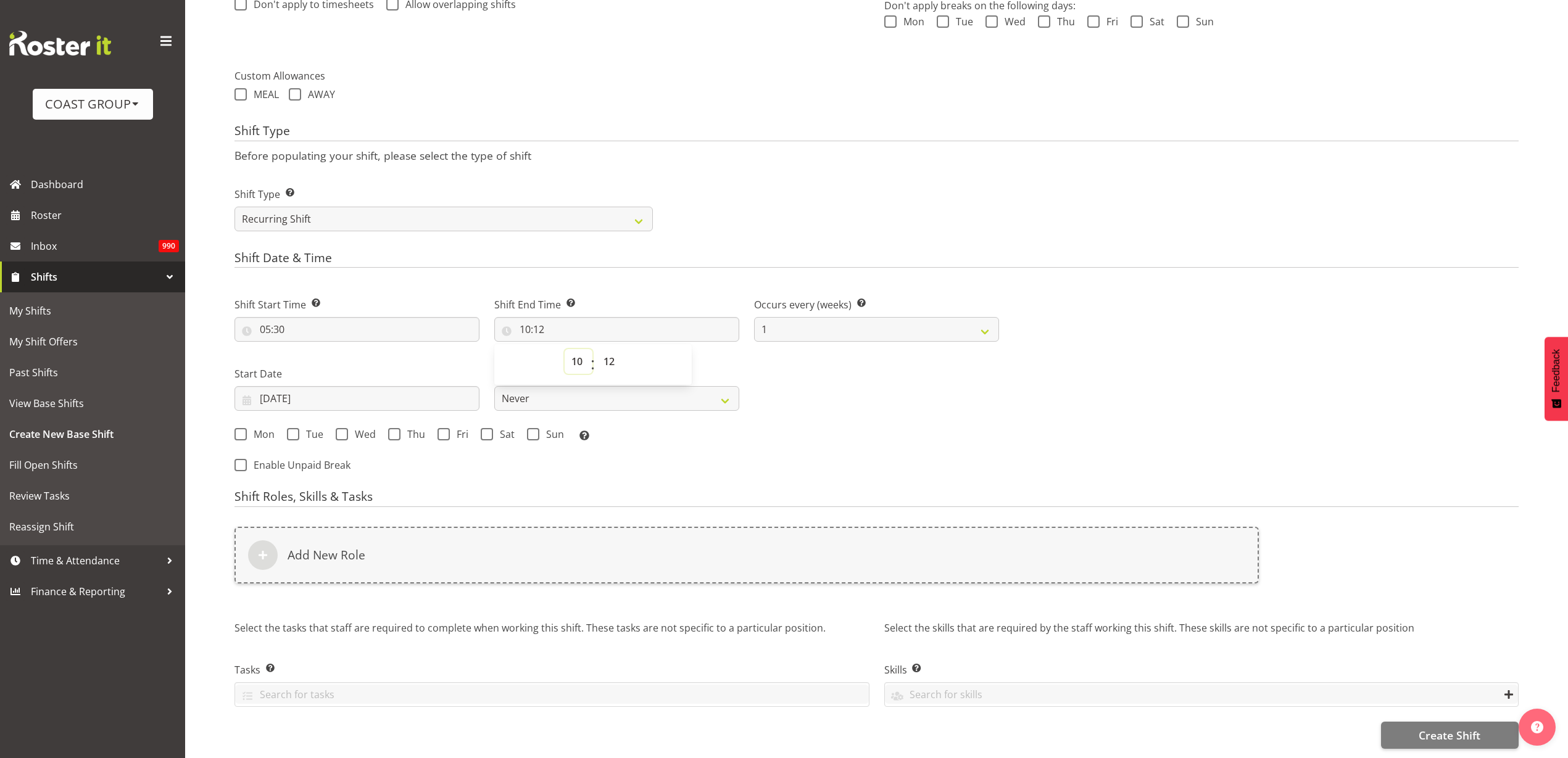
select select "16"
type input "16:12"
select select "0"
type input "16:00"
click at [314, 386] on input "01/09/2025" at bounding box center [356, 398] width 245 height 24
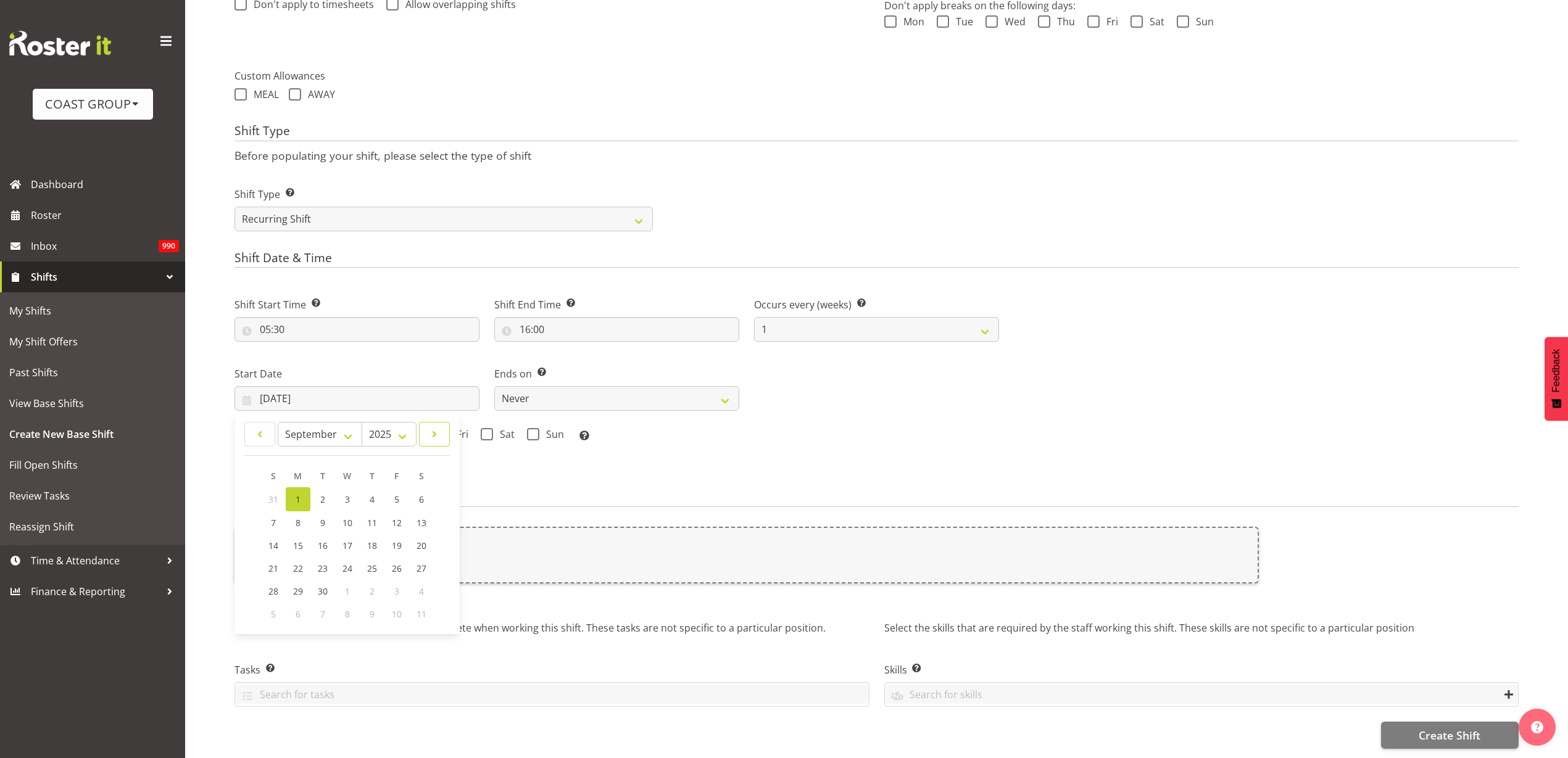
click at [438, 427] on span at bounding box center [434, 434] width 15 height 15
select select "9"
click at [294, 511] on link "6" at bounding box center [297, 522] width 24 height 23
type input "06/10/2025"
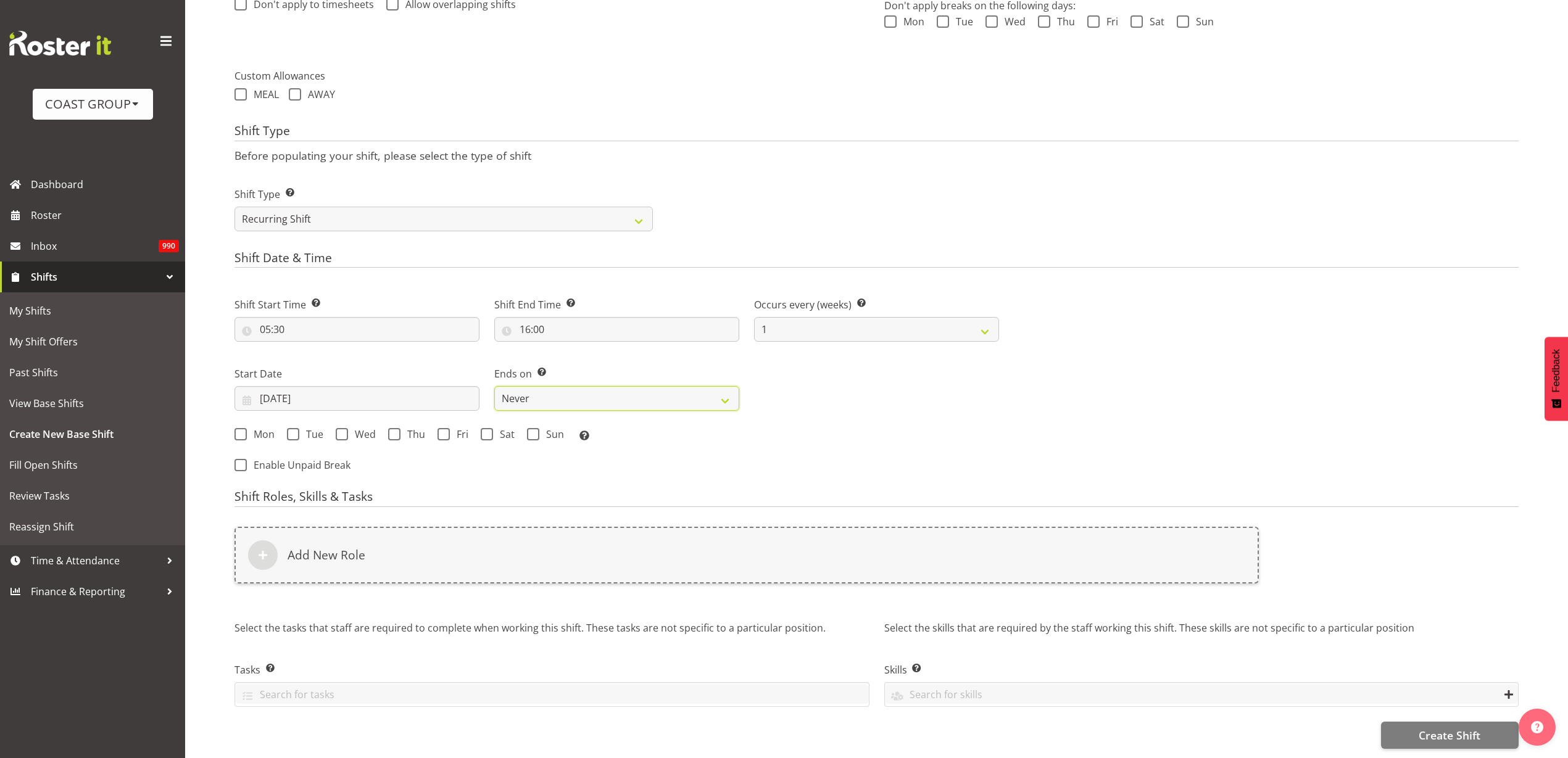
click at [541, 386] on select "Never On Date" at bounding box center [617, 398] width 245 height 24
select select "date"
click at [494, 386] on select "Never On Date" at bounding box center [617, 398] width 245 height 24
select select "8"
select select "2025"
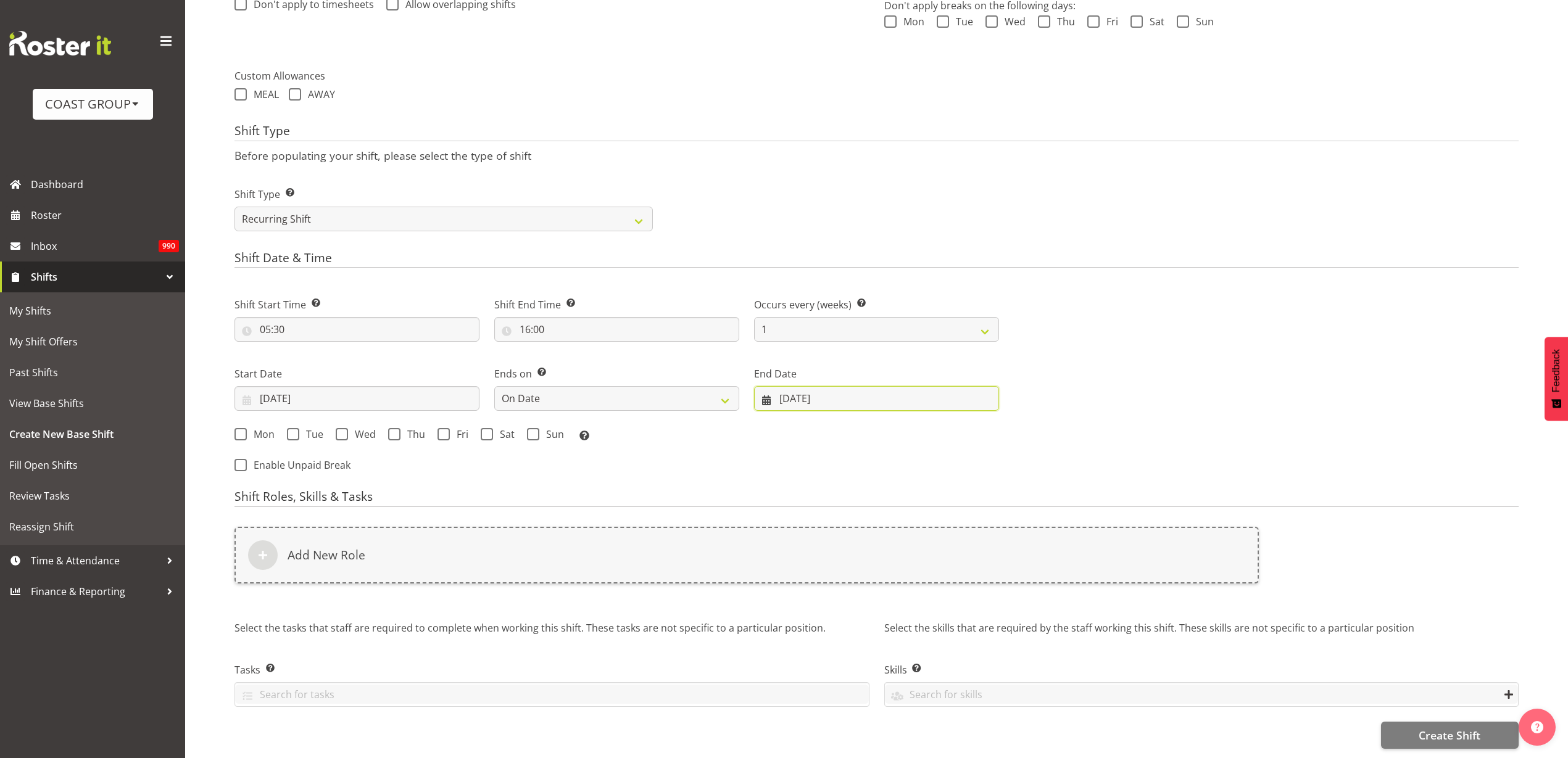
click at [808, 386] on input "01/09/2025" at bounding box center [877, 398] width 245 height 24
click at [981, 422] on link at bounding box center [974, 434] width 31 height 24
select select "9"
click at [892, 511] on link "8" at bounding box center [885, 522] width 24 height 23
type input "08/10/2025"
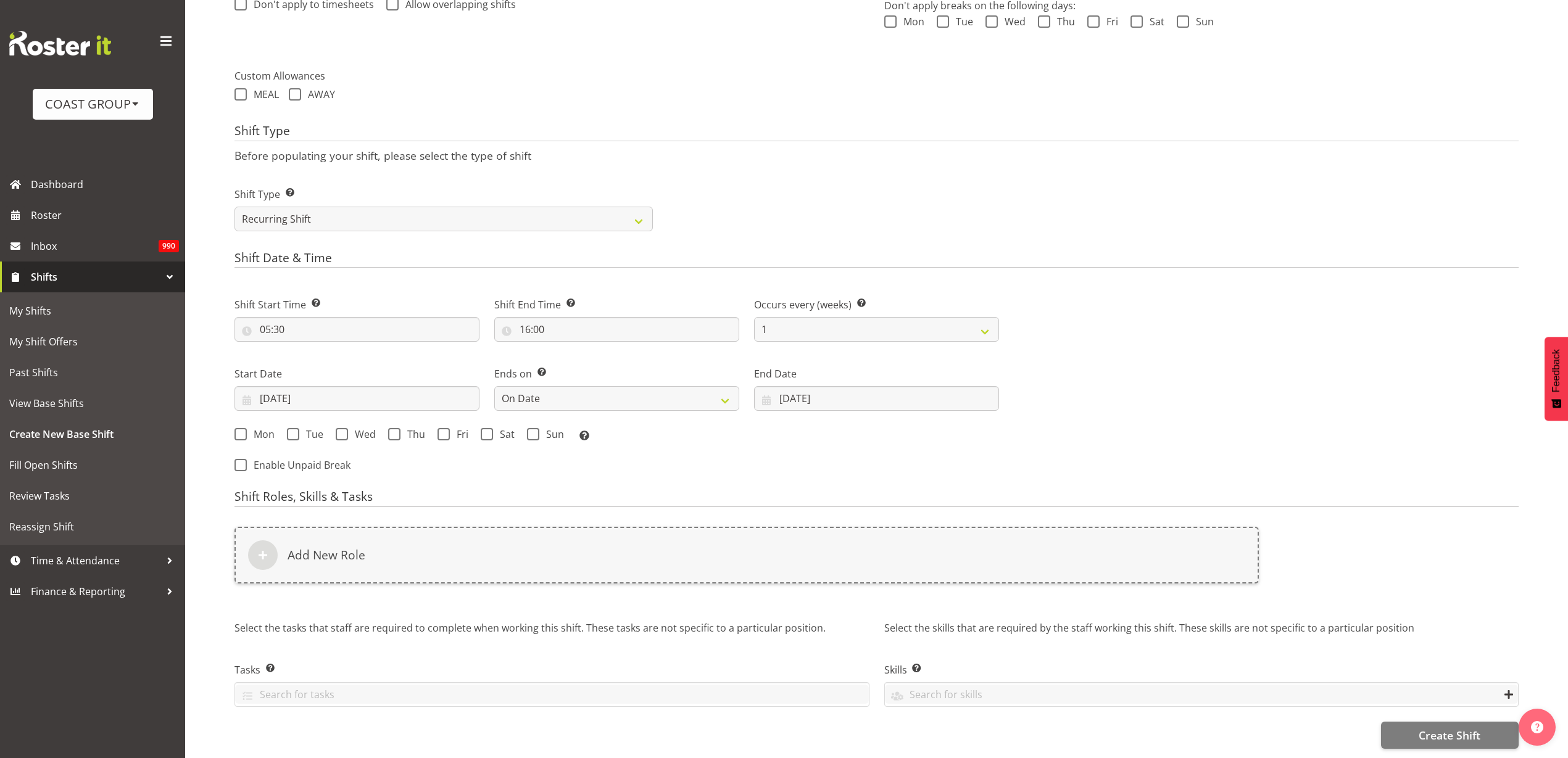
click at [251, 428] on span "Mon" at bounding box center [260, 434] width 28 height 13
click at [243, 431] on input "Mon" at bounding box center [238, 435] width 8 height 8
checkbox input "true"
drag, startPoint x: 305, startPoint y: 418, endPoint x: 336, endPoint y: 418, distance: 31.0
click at [306, 428] on span "Tue" at bounding box center [311, 434] width 24 height 13
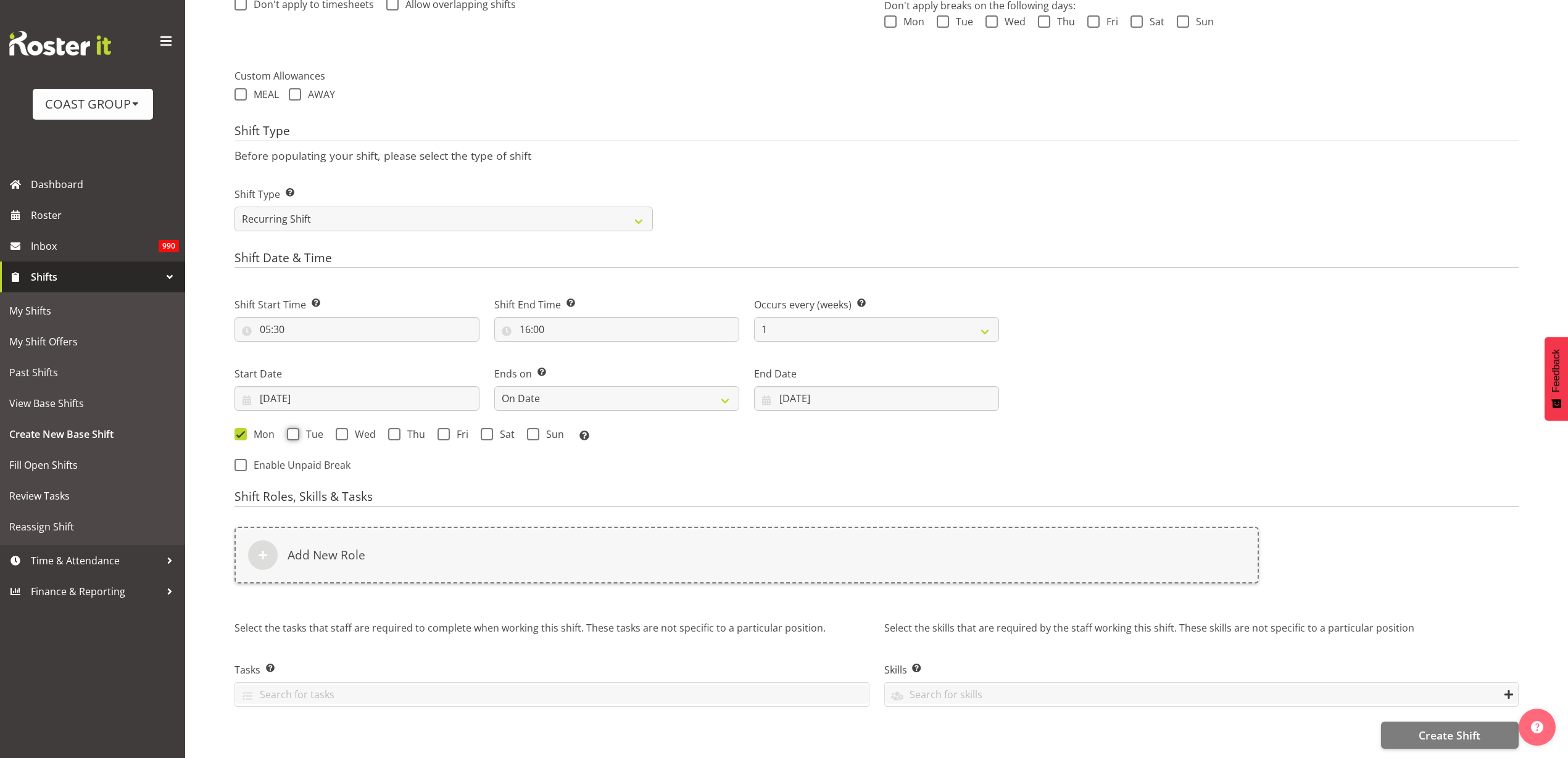
click at [295, 431] on input "Tue" at bounding box center [290, 435] width 8 height 8
checkbox input "true"
click at [347, 428] on span at bounding box center [342, 434] width 13 height 13
click at [344, 431] on input "Wed" at bounding box center [340, 435] width 8 height 8
checkbox input "true"
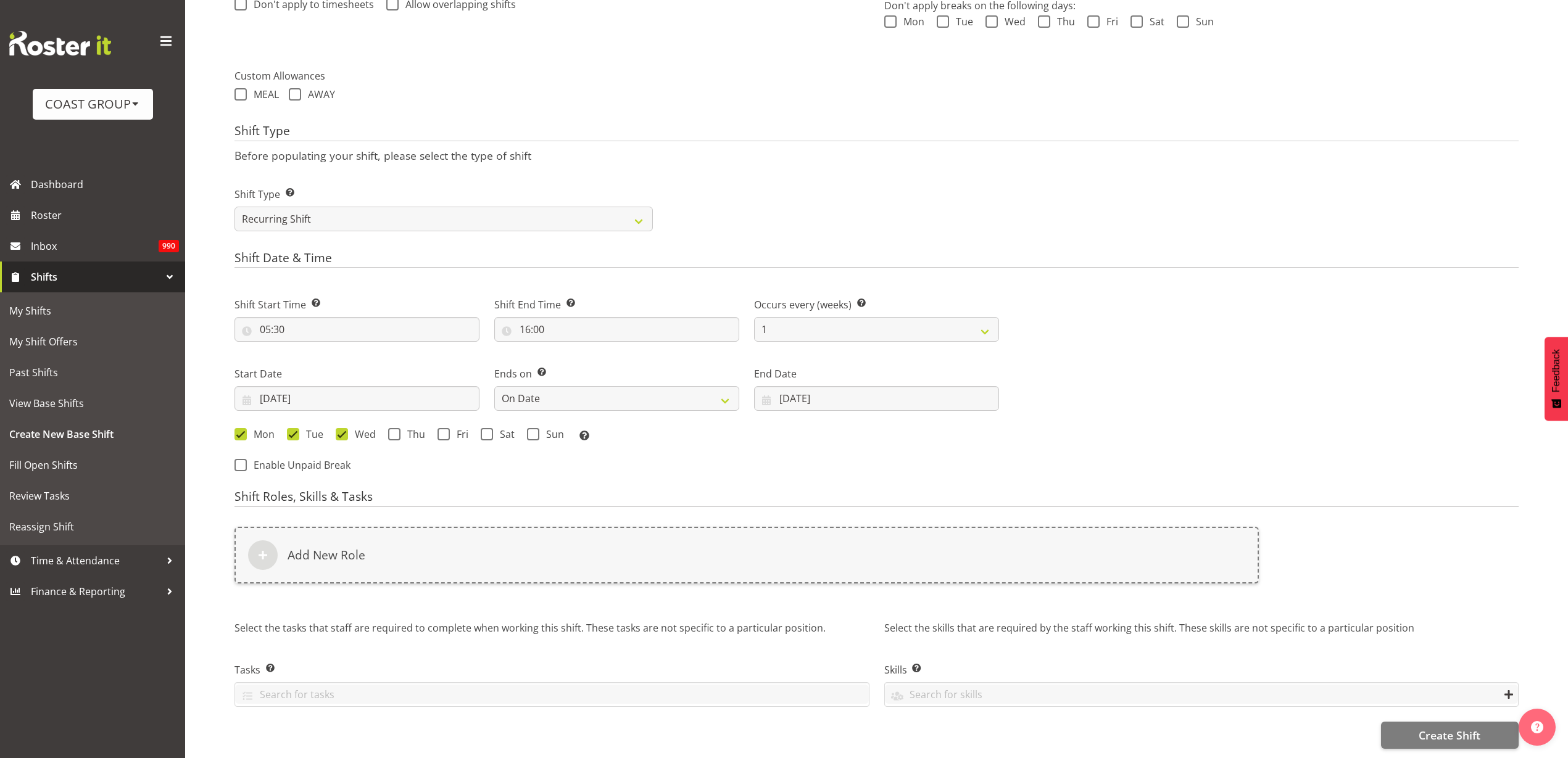
click at [400, 428] on span "Thu" at bounding box center [412, 434] width 24 height 13
click at [396, 431] on input "Thu" at bounding box center [392, 435] width 8 height 8
checkbox input "true"
click at [438, 428] on span at bounding box center [444, 434] width 13 height 13
click at [438, 431] on input "Fri" at bounding box center [442, 435] width 8 height 8
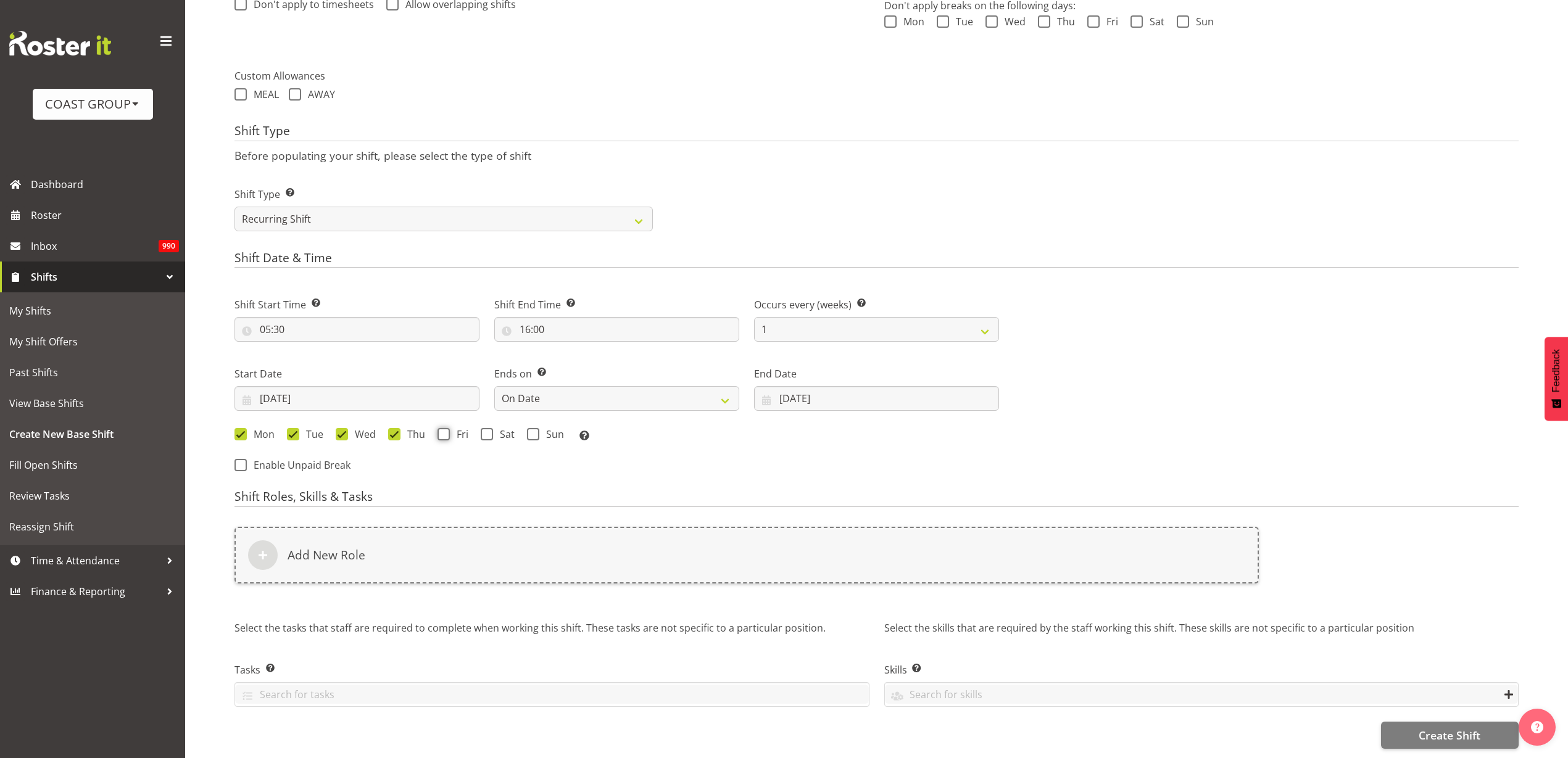
checkbox input "true"
click at [490, 428] on span at bounding box center [486, 434] width 13 height 13
click at [488, 431] on input "Sat" at bounding box center [484, 435] width 8 height 8
checkbox input "true"
click at [532, 428] on span at bounding box center [533, 434] width 13 height 13
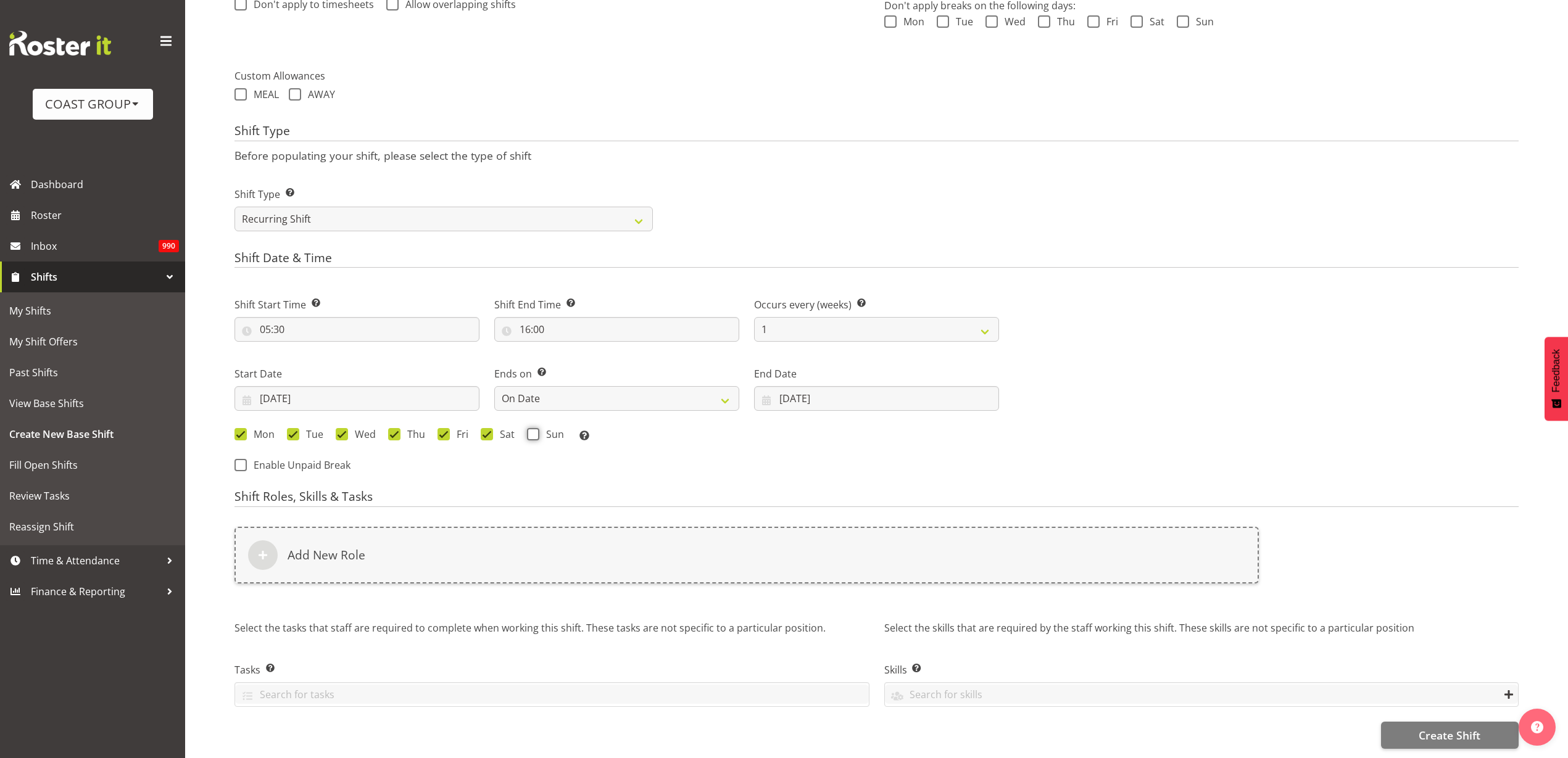
click at [532, 431] on input "Sun" at bounding box center [531, 435] width 8 height 8
checkbox input "true"
click at [445, 542] on div "Add New Role" at bounding box center [746, 555] width 1024 height 56
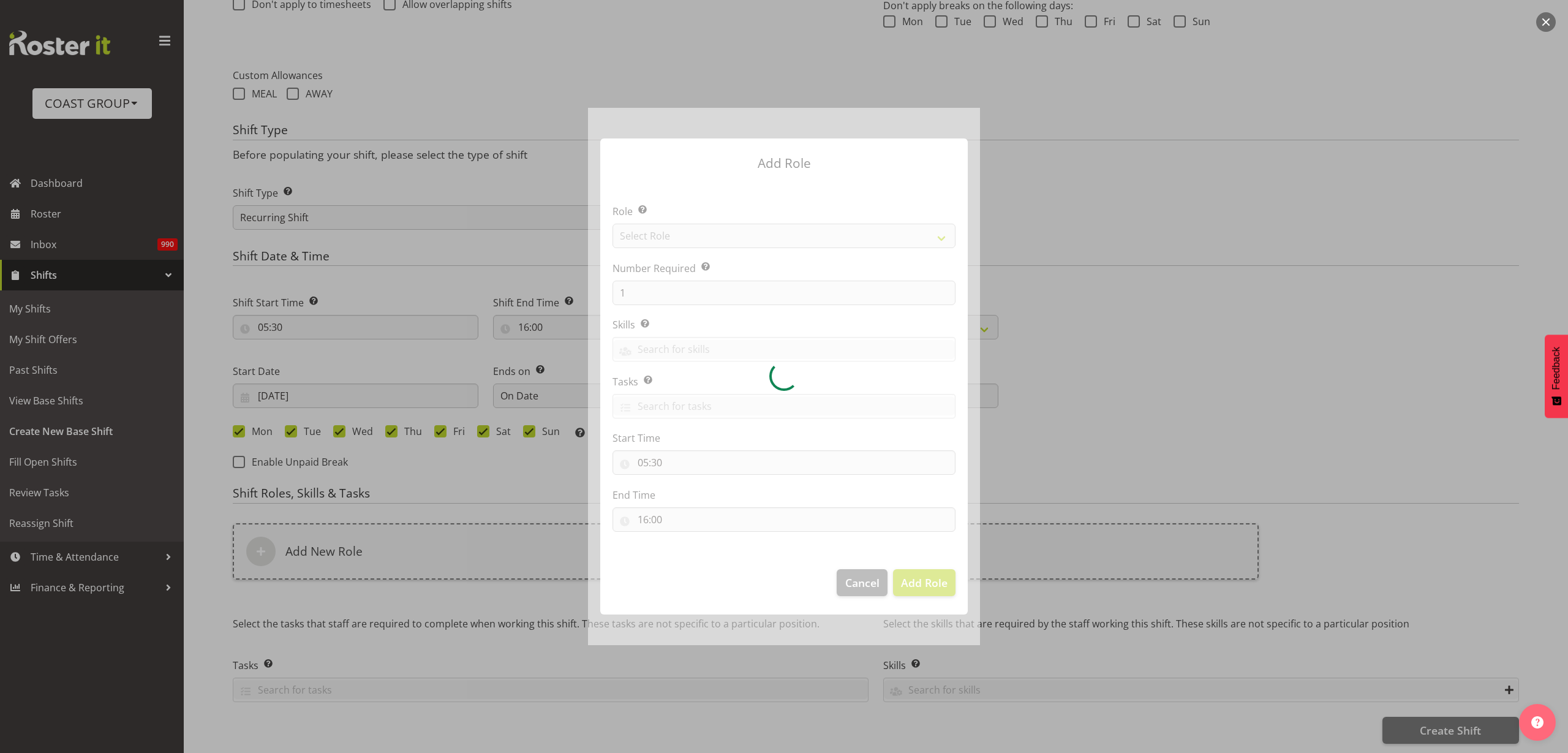
click at [723, 234] on div at bounding box center [784, 376] width 392 height 537
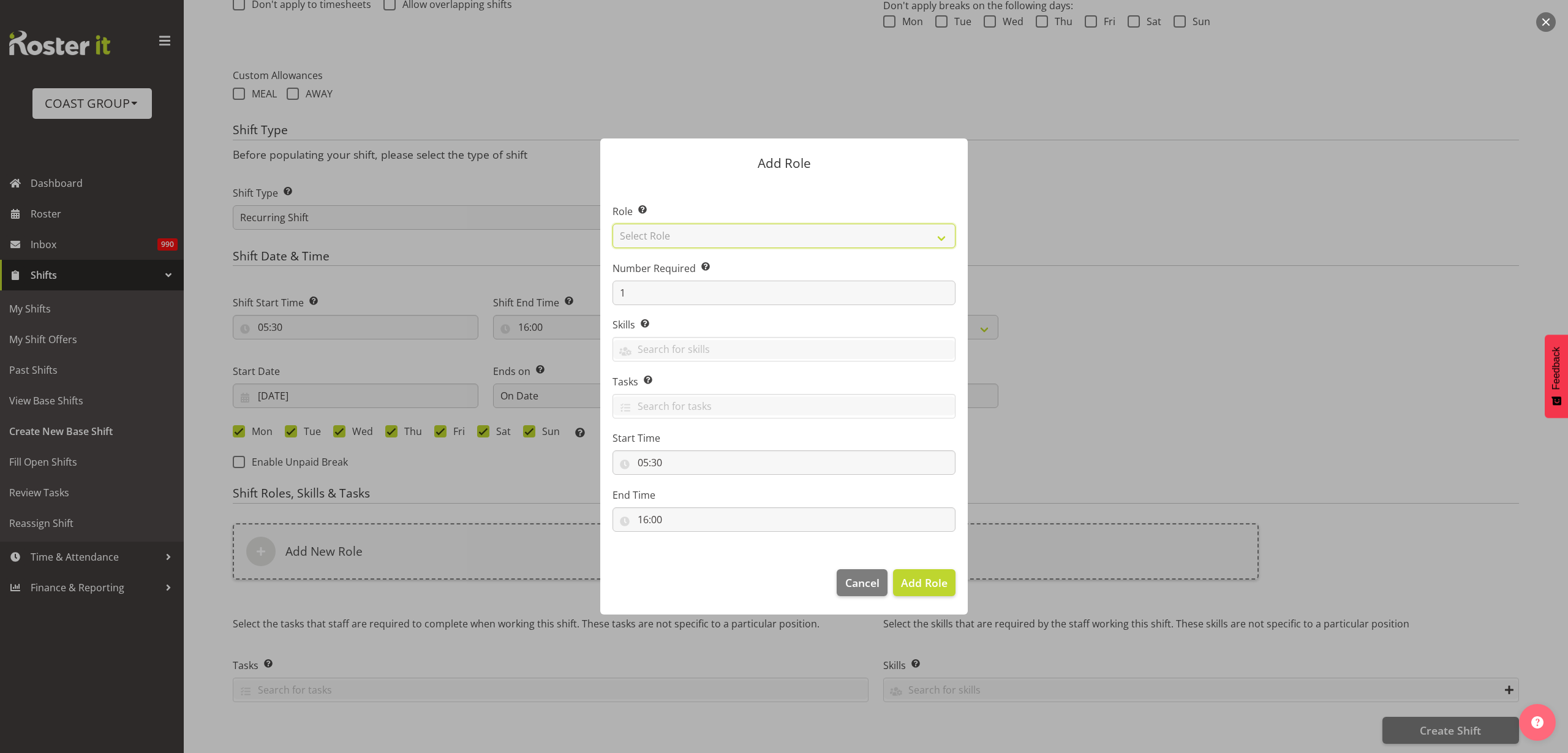
click at [726, 234] on select "Select Role ACCOUNT MANAGER ACCOUNT MANAGER DW ACCOUNTS AKL DIANNA VEHICLES AKL…" at bounding box center [784, 235] width 343 height 24
select select "123"
click at [612, 224] on select "Select Role ACCOUNT MANAGER ACCOUNT MANAGER DW ACCOUNTS AKL DIANNA VEHICLES AKL…" at bounding box center [784, 235] width 343 height 24
click at [927, 580] on span "Add Role" at bounding box center [924, 582] width 46 height 14
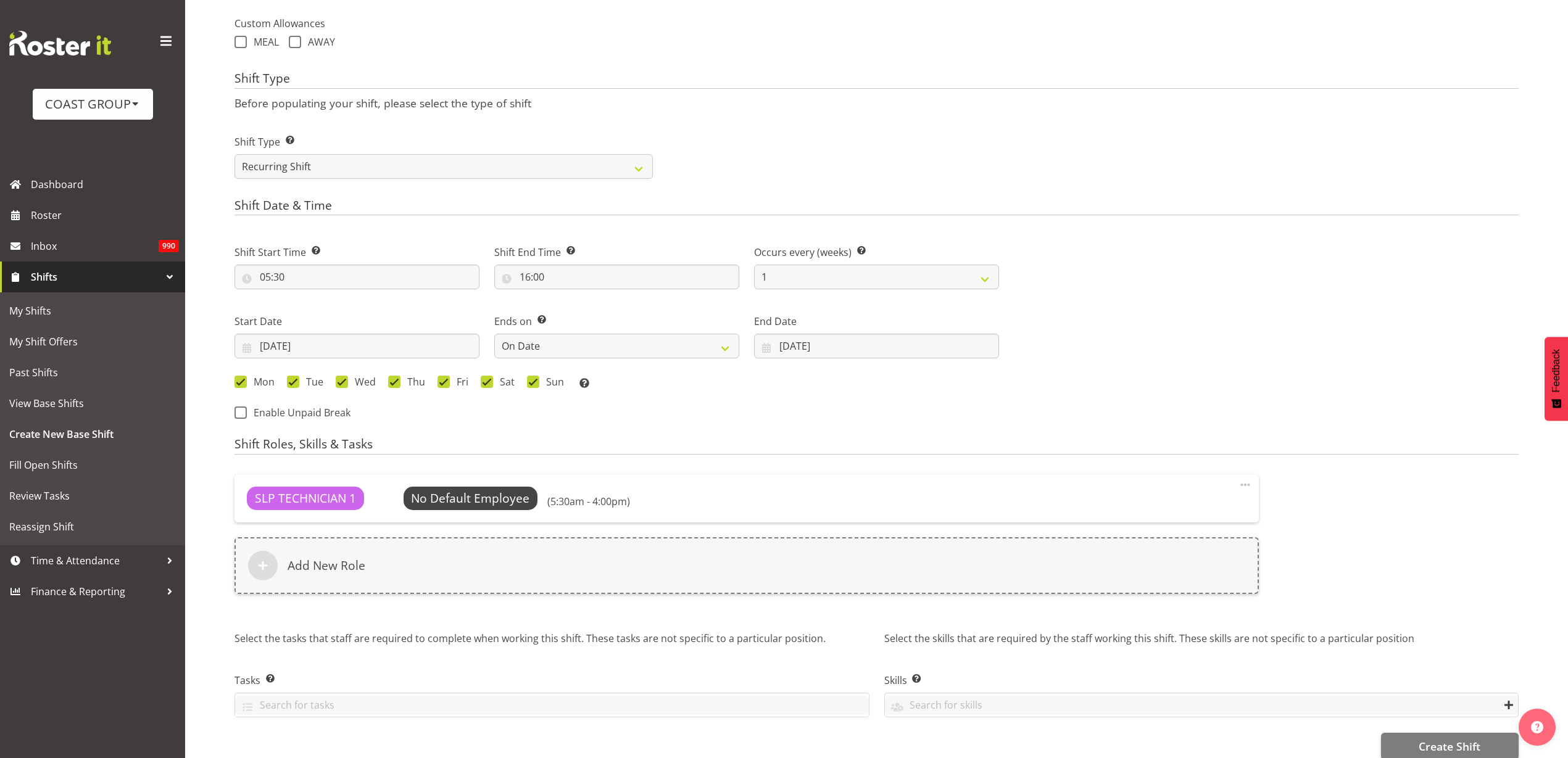
scroll to position [477, 0]
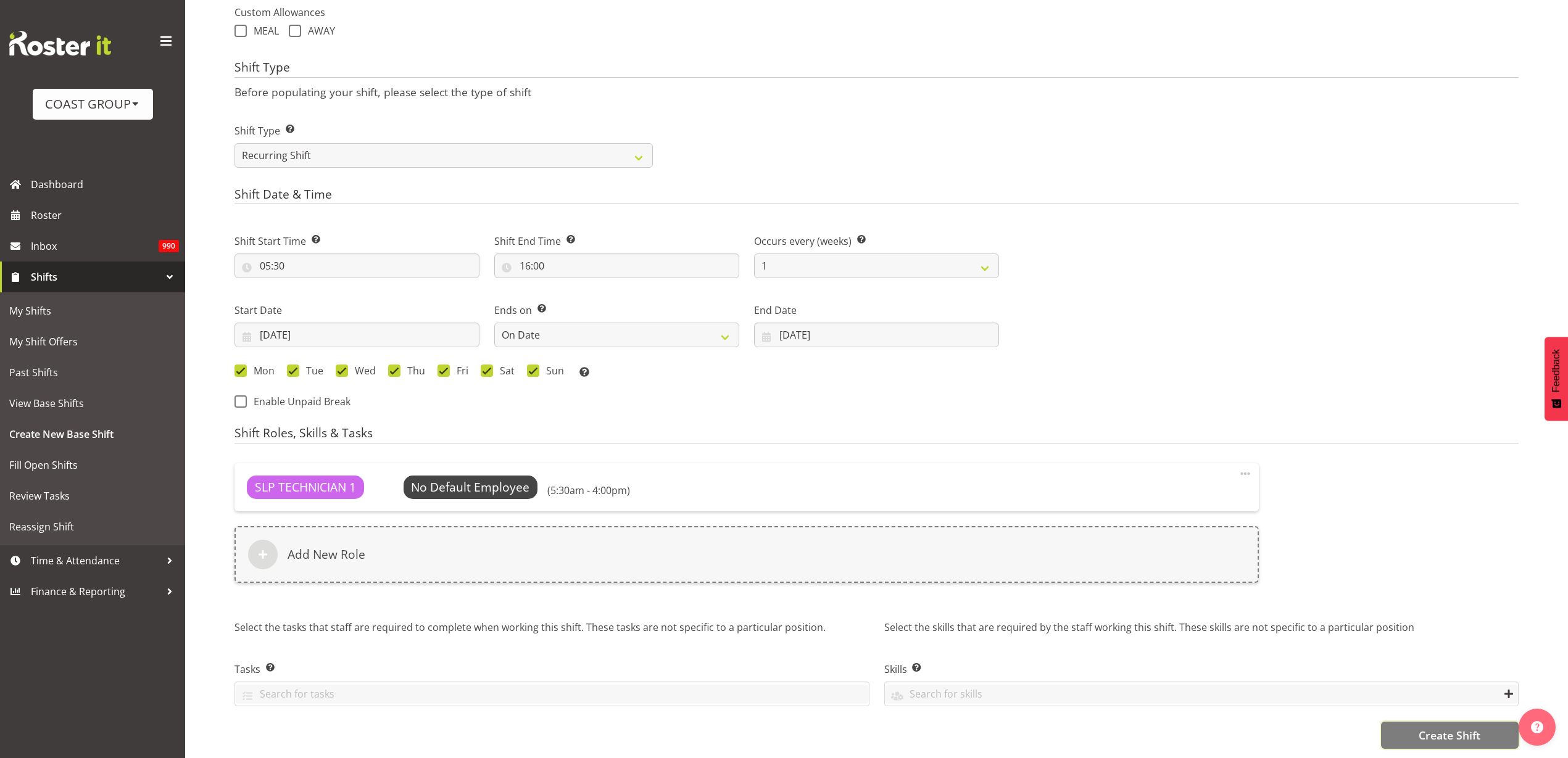
click at [1445, 727] on span "Create Shift" at bounding box center [1450, 735] width 62 height 16
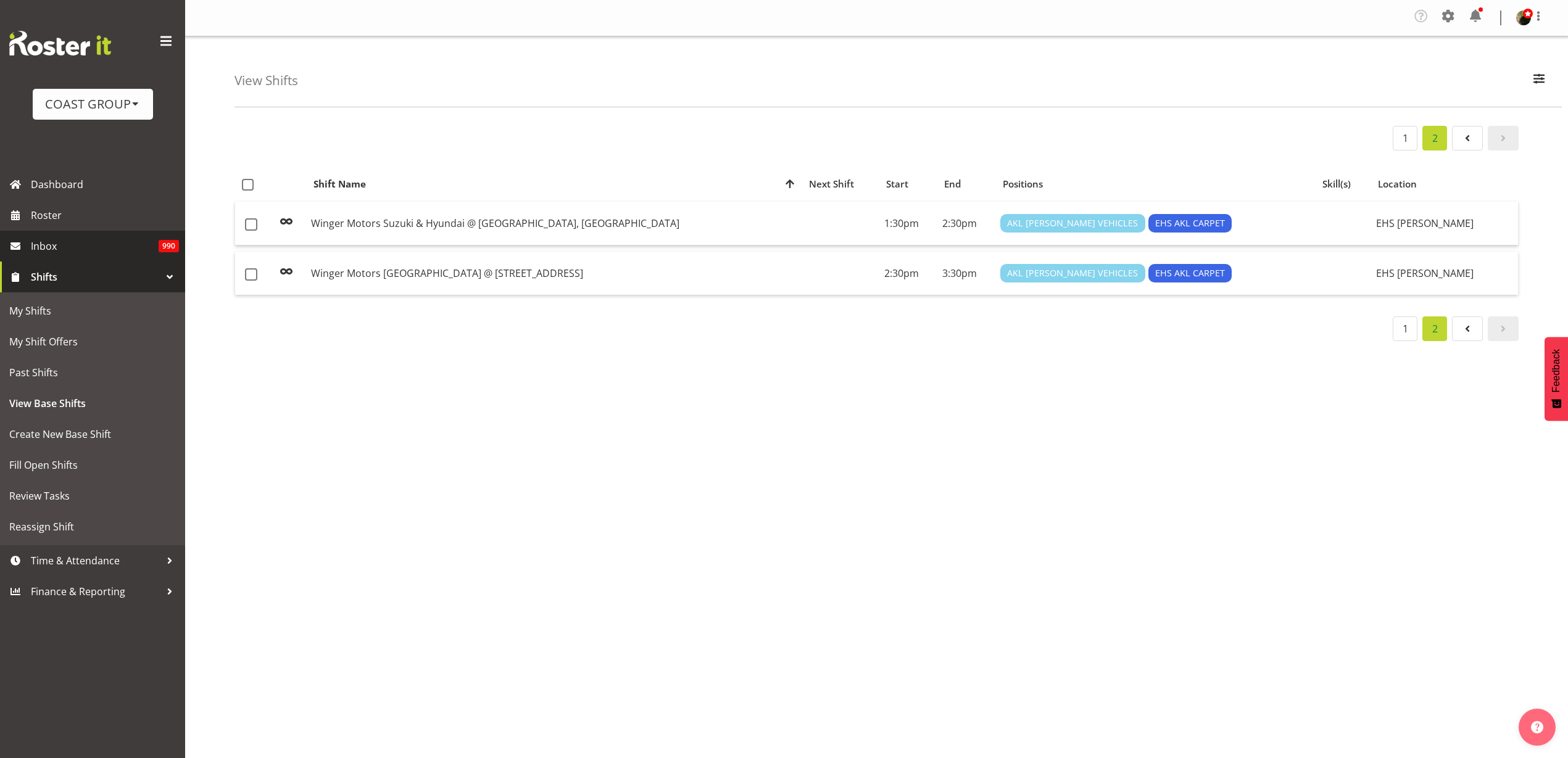
click at [86, 218] on span "Roster" at bounding box center [105, 214] width 149 height 18
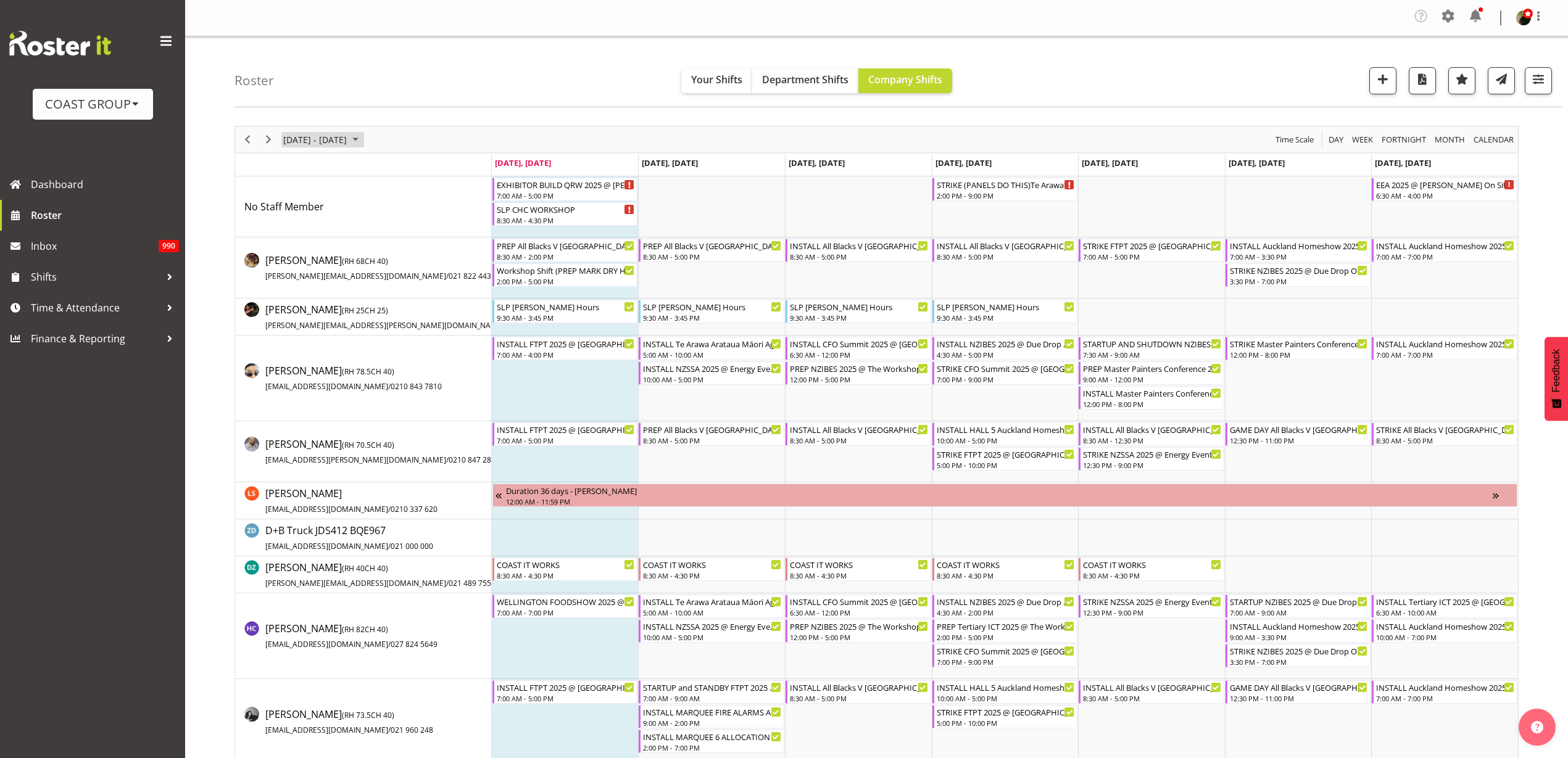
click at [313, 134] on span "[DATE] - [DATE]" at bounding box center [315, 140] width 66 height 16
click at [414, 163] on span "next month" at bounding box center [413, 170] width 21 height 22
click at [298, 234] on span "6" at bounding box center [295, 233] width 18 height 18
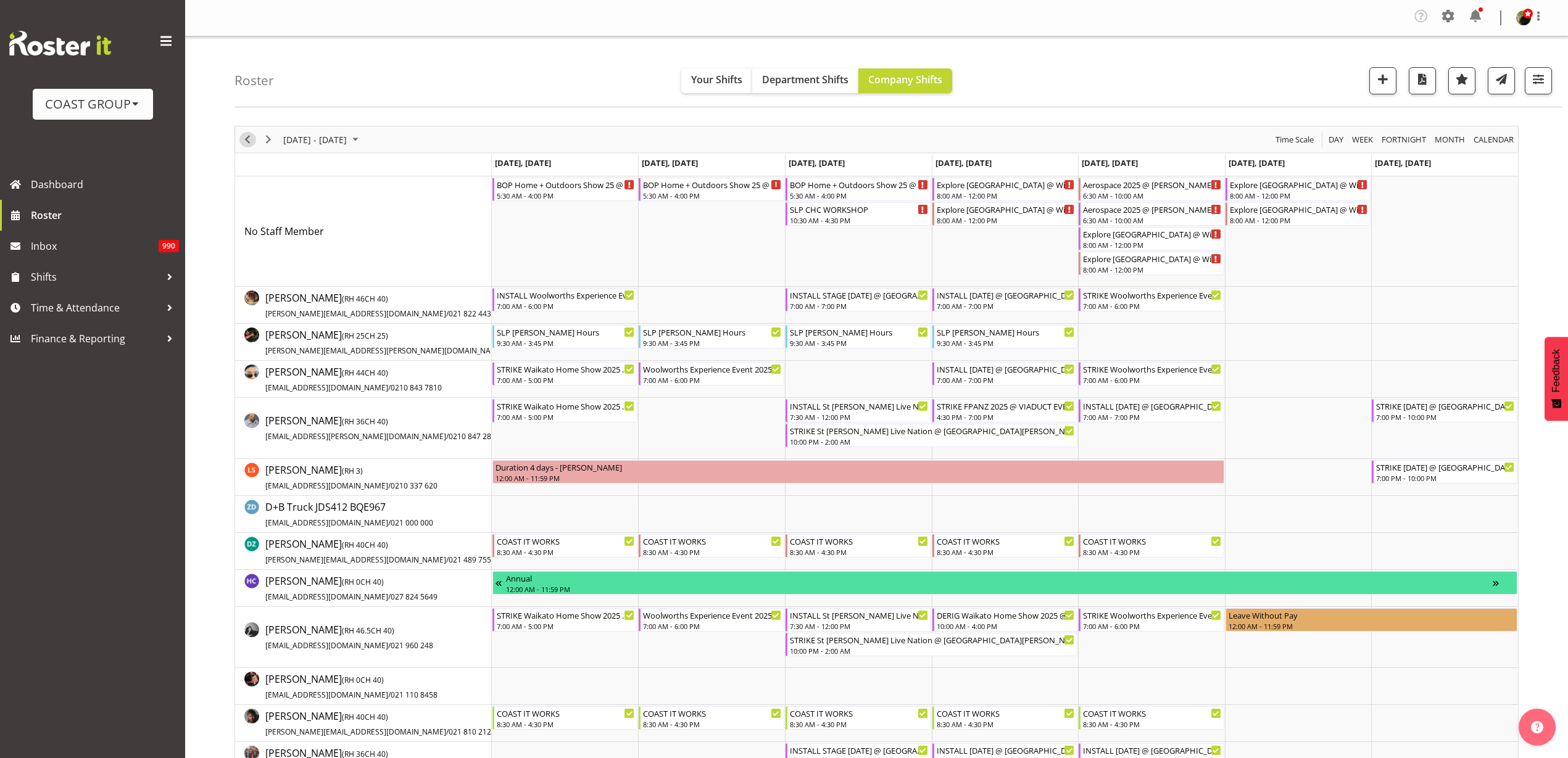
click at [243, 139] on span "Previous" at bounding box center [247, 140] width 15 height 16
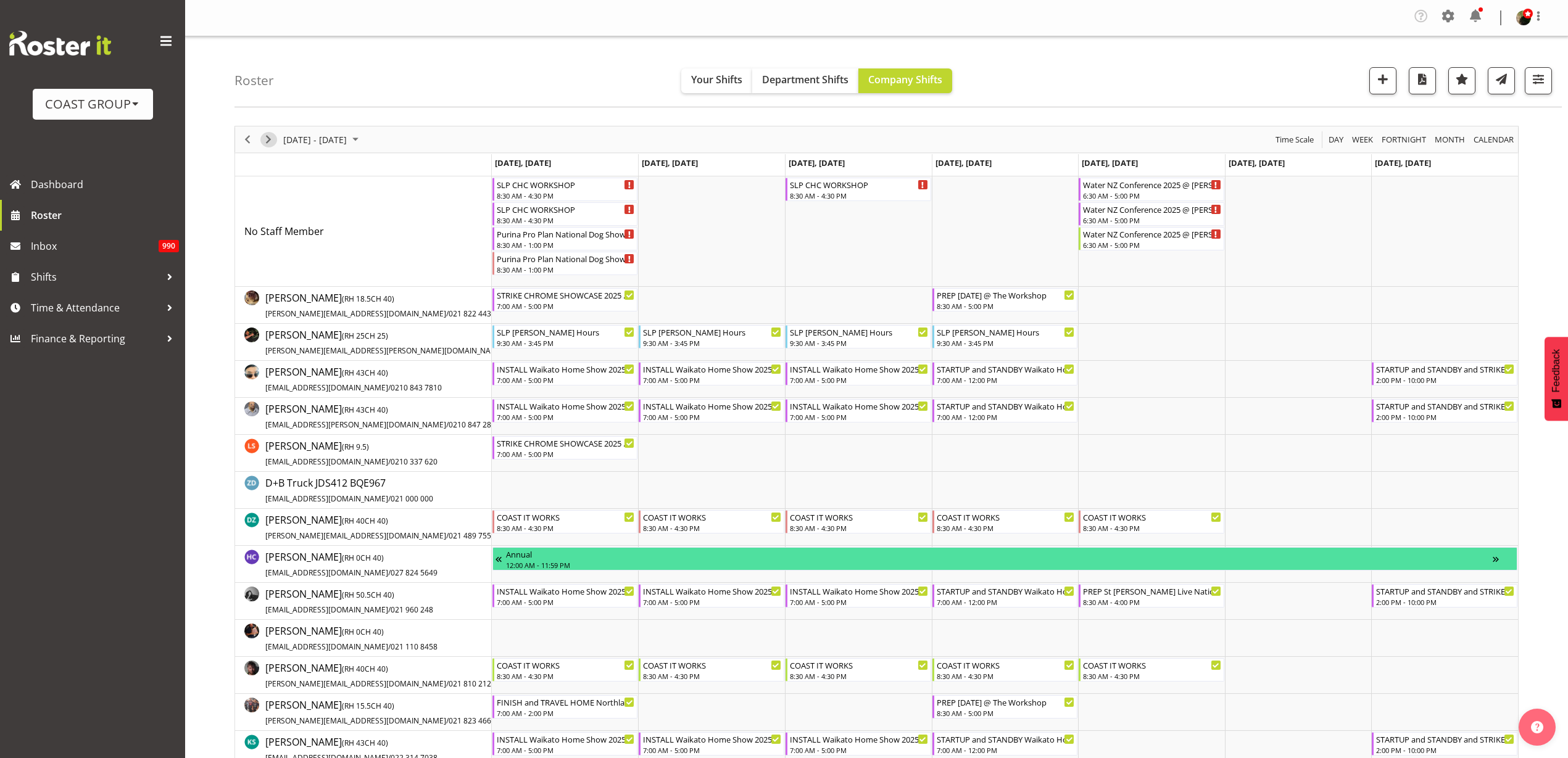
click at [267, 137] on span "Next" at bounding box center [268, 140] width 15 height 16
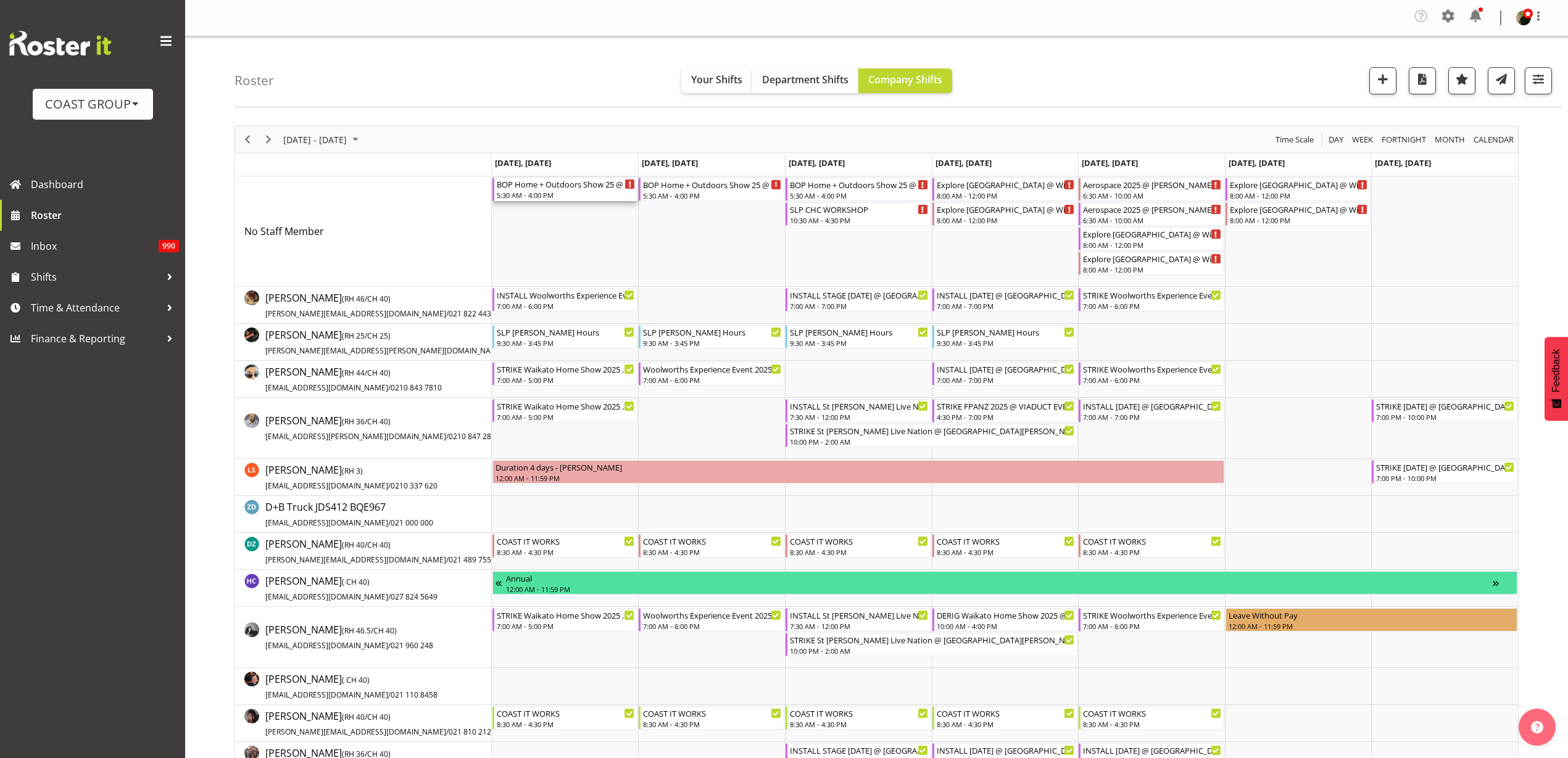
click at [517, 190] on div "5:30 AM - 4:00 PM" at bounding box center [566, 195] width 139 height 10
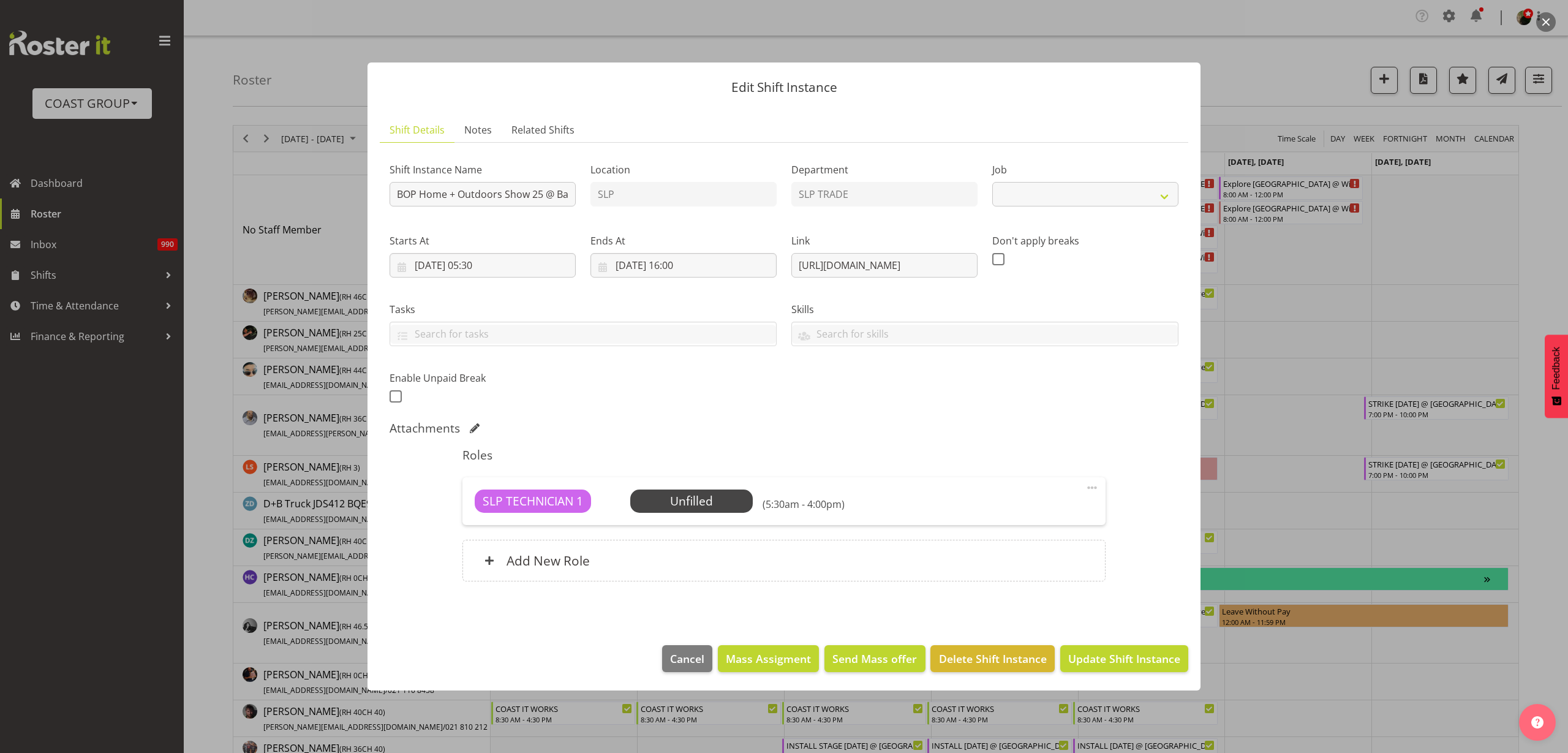
select select "10586"
click at [386, 190] on div "Shift Instance Name BOP Home + Outdoors Show 25 @ Baypark On Site @ 0800 With D…" at bounding box center [483, 181] width 200 height 71
click at [393, 191] on input "BOP Home + Outdoors Show 25 @ Baypark On Site @ 0800 With D+B" at bounding box center [482, 194] width 186 height 24
type input "PREP BOP Home + Outdoors Show 25 @ The Workshop"
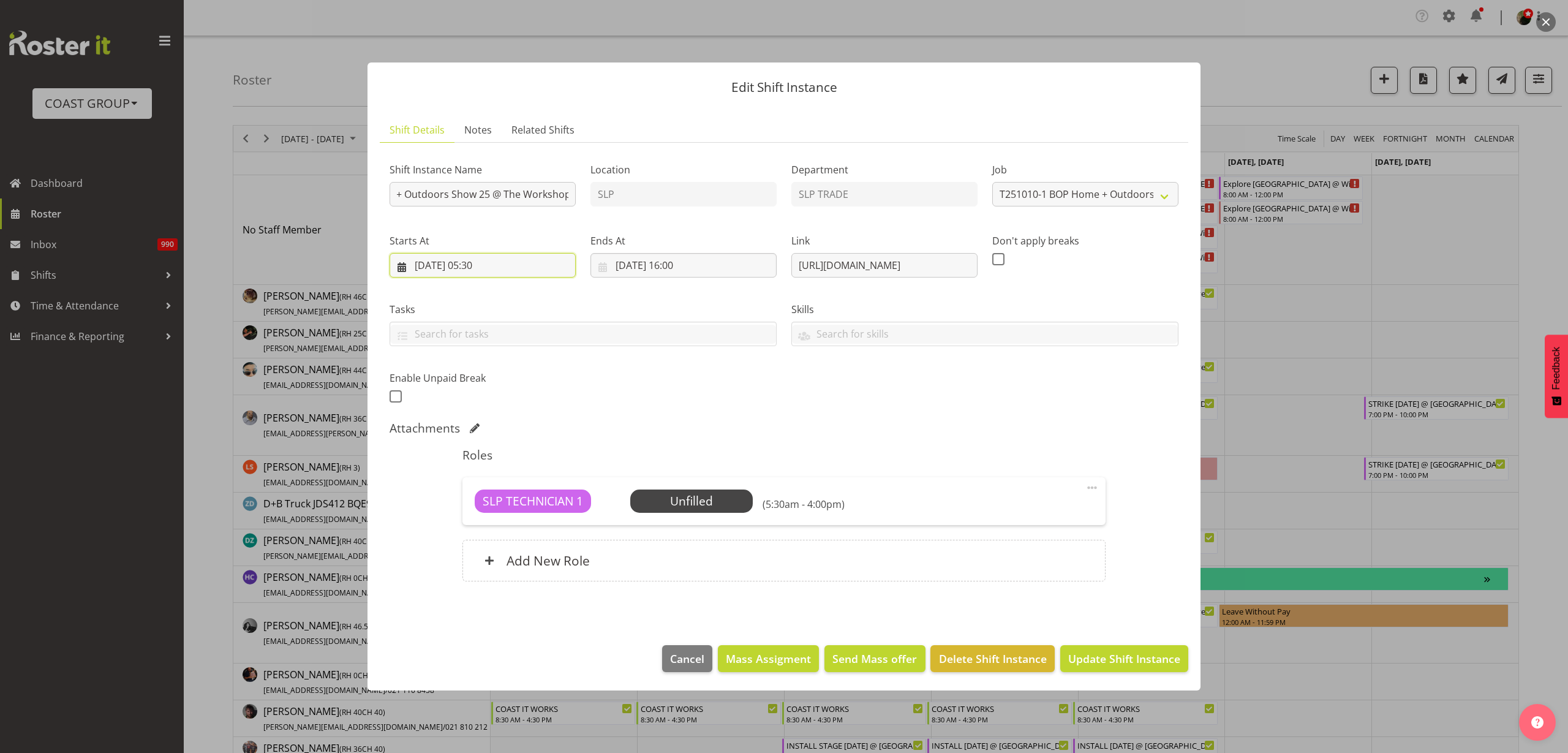
click at [487, 263] on input "06/10/2025, 05:30" at bounding box center [482, 264] width 186 height 24
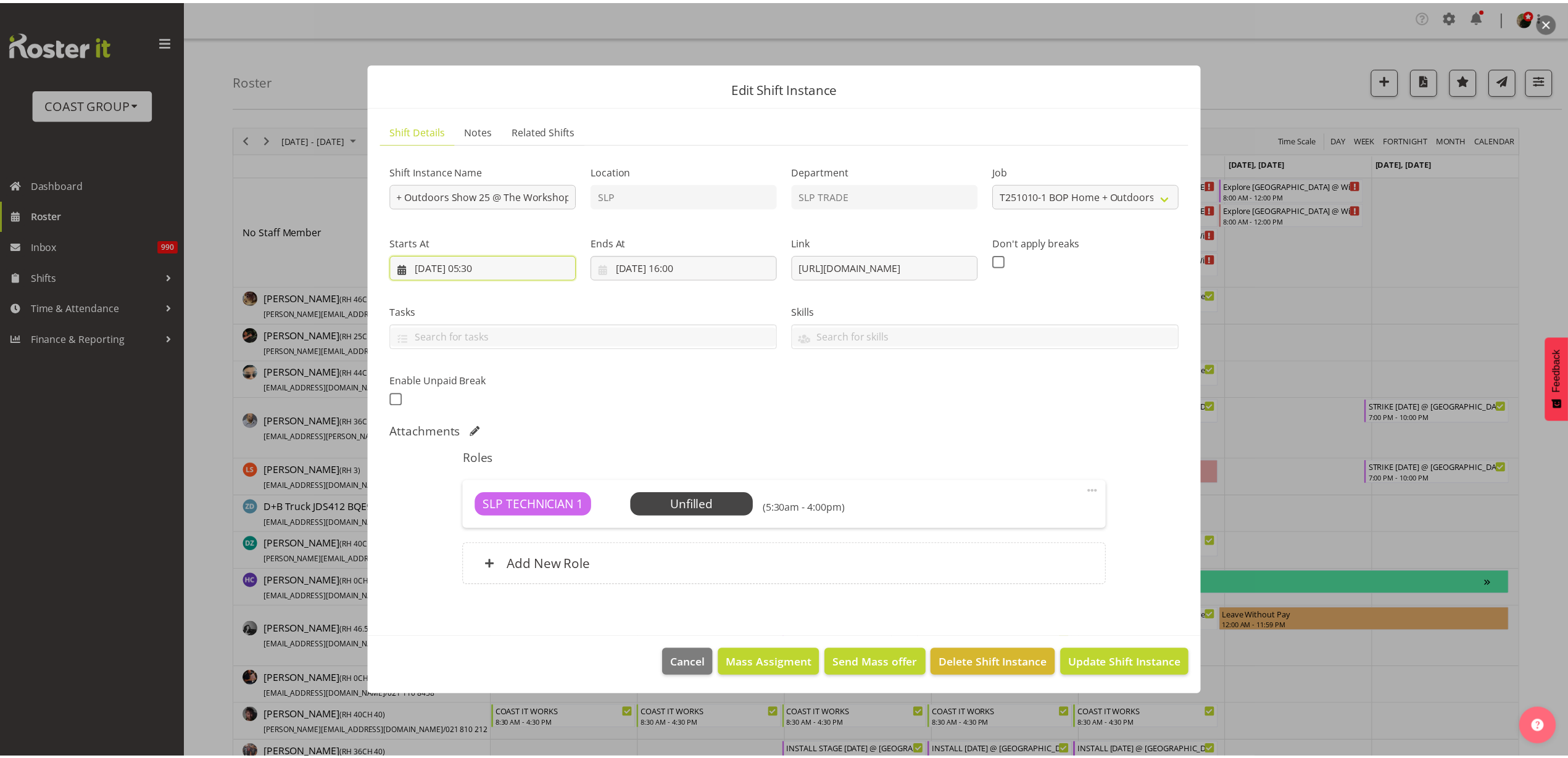
scroll to position [0, 0]
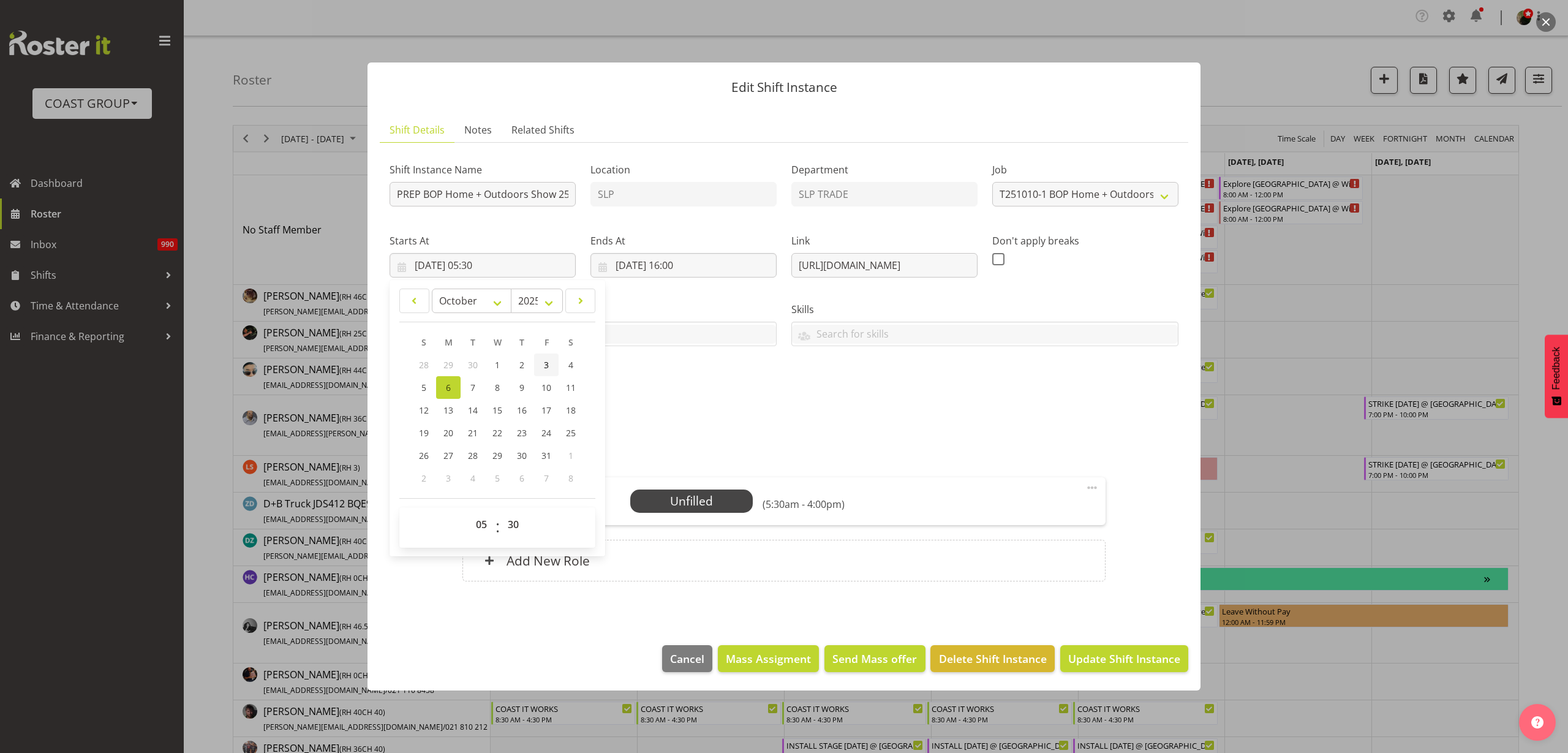
click at [542, 361] on link "3" at bounding box center [545, 365] width 24 height 23
type input "03/10/2025, 05:30"
click at [481, 524] on select "00 01 02 03 04 05 06 07 08 09 10 11 12 13 14 15 16 17 18 19 20 21 22 23" at bounding box center [483, 524] width 28 height 24
select select "8"
click at [469, 512] on select "00 01 02 03 04 05 06 07 08 09 10 11 12 13 14 15 16 17 18 19 20 21 22 23" at bounding box center [483, 524] width 28 height 24
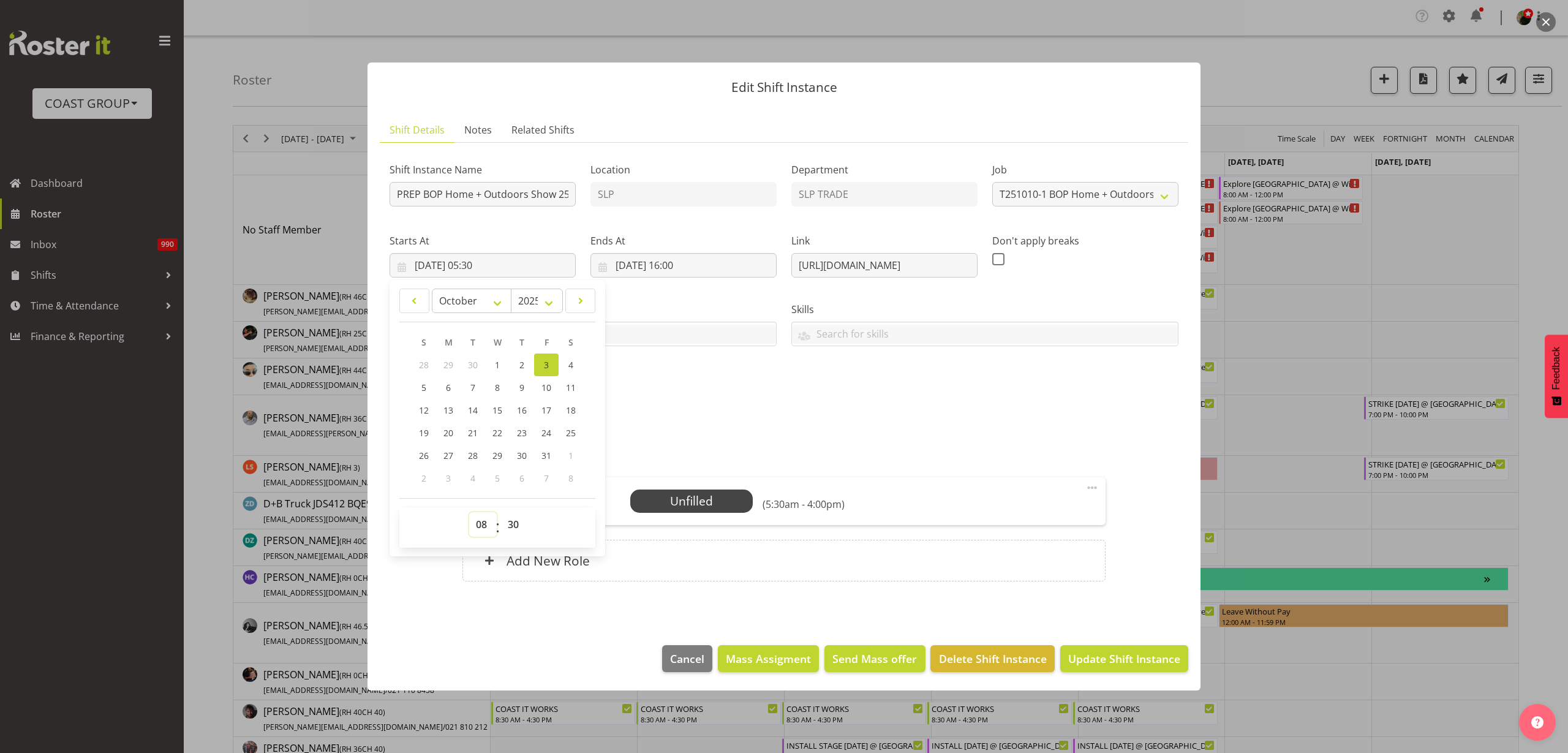
type input "03/10/2025, 08:30"
click at [636, 267] on input "06/10/2025, 16:00" at bounding box center [683, 264] width 186 height 24
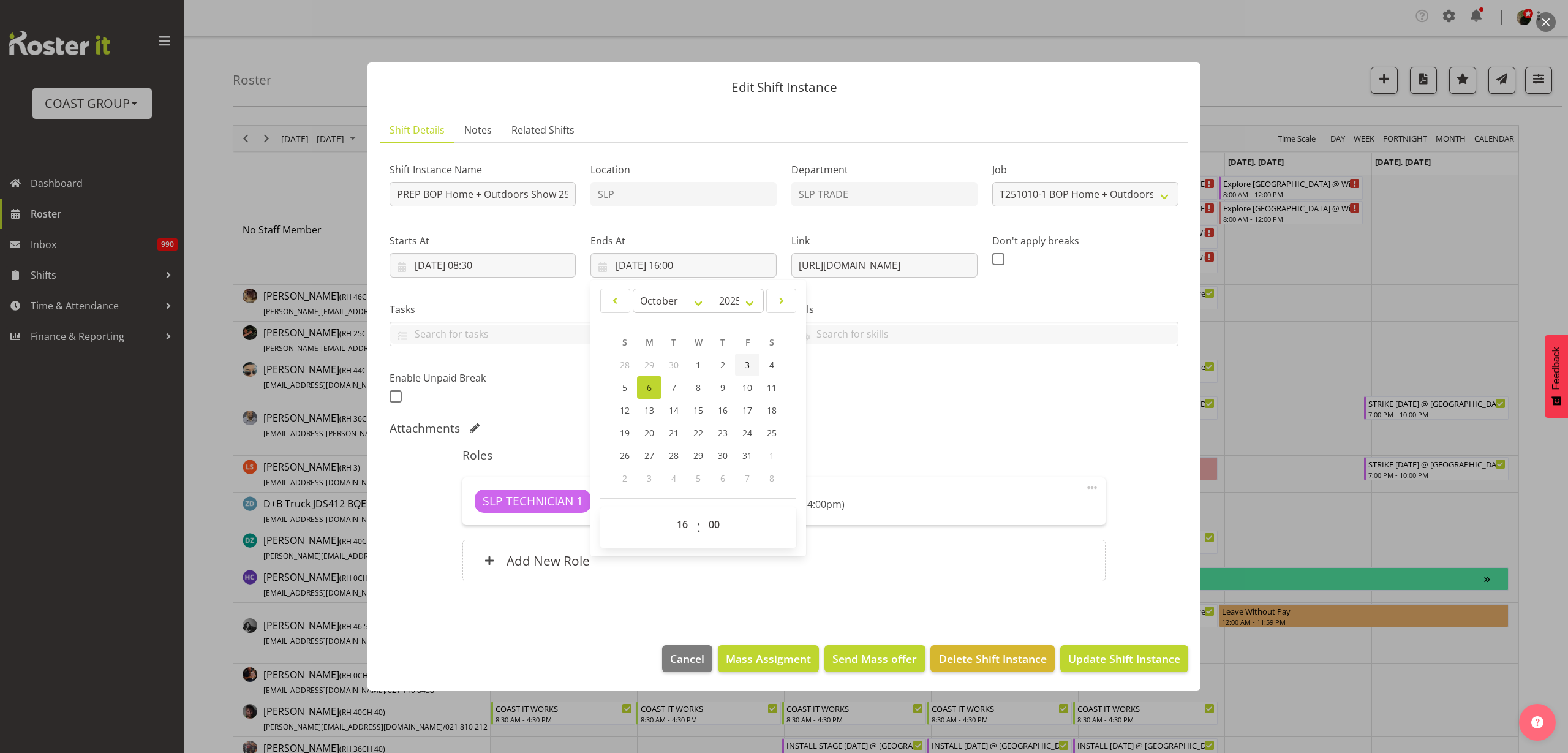
click at [747, 363] on span "3" at bounding box center [747, 364] width 5 height 12
type input "03/10/2025, 16:00"
click at [681, 524] on select "00 01 02 03 04 05 06 07 08 09 10 11 12 13 14 15 16 17 18 19 20 21 22 23" at bounding box center [683, 524] width 28 height 24
select select "11"
click at [670, 512] on select "00 01 02 03 04 05 06 07 08 09 10 11 12 13 14 15 16 17 18 19 20 21 22 23" at bounding box center [683, 524] width 28 height 24
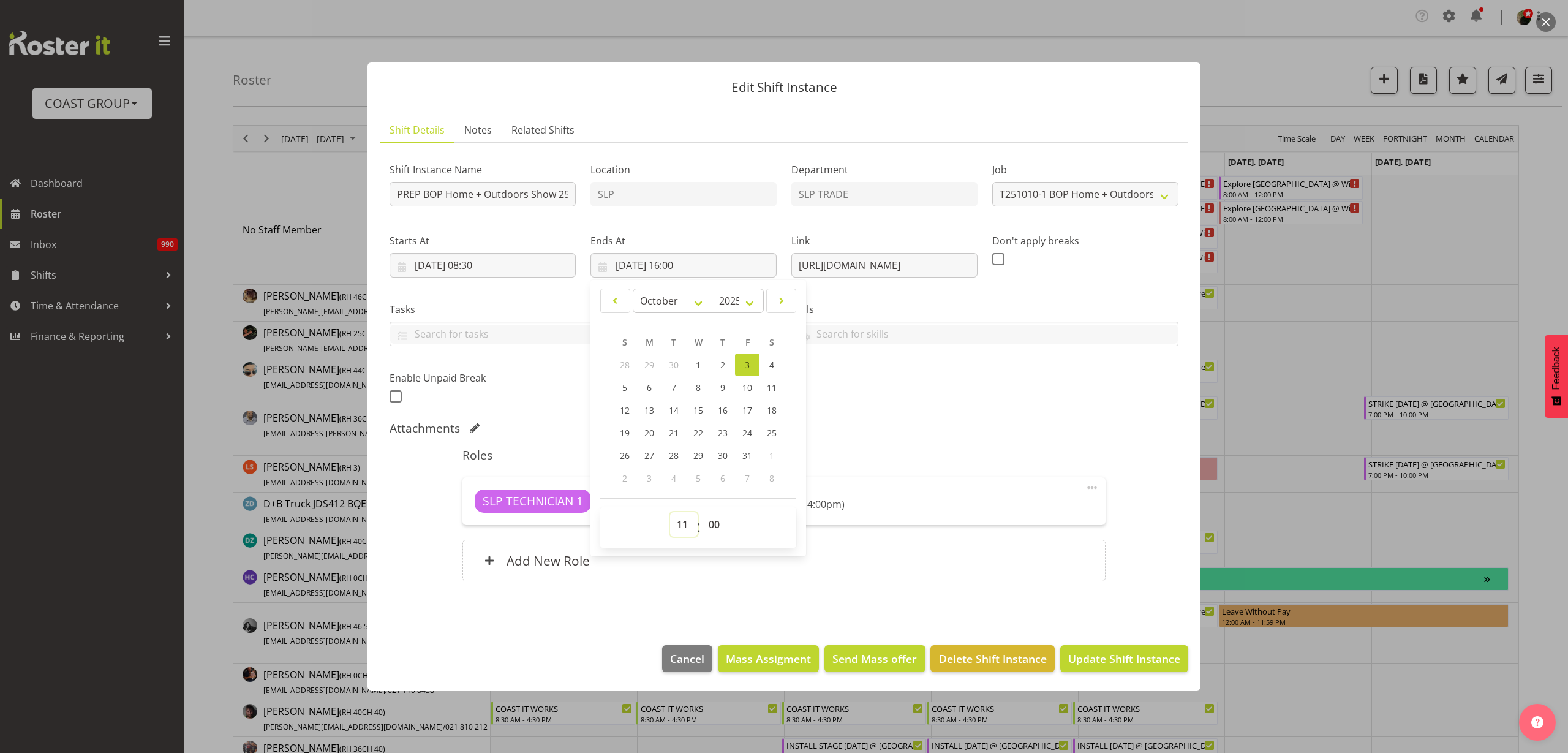
type input "03/10/2025, 11:00"
click at [1102, 654] on span "Update Shift Instance" at bounding box center [1124, 659] width 112 height 16
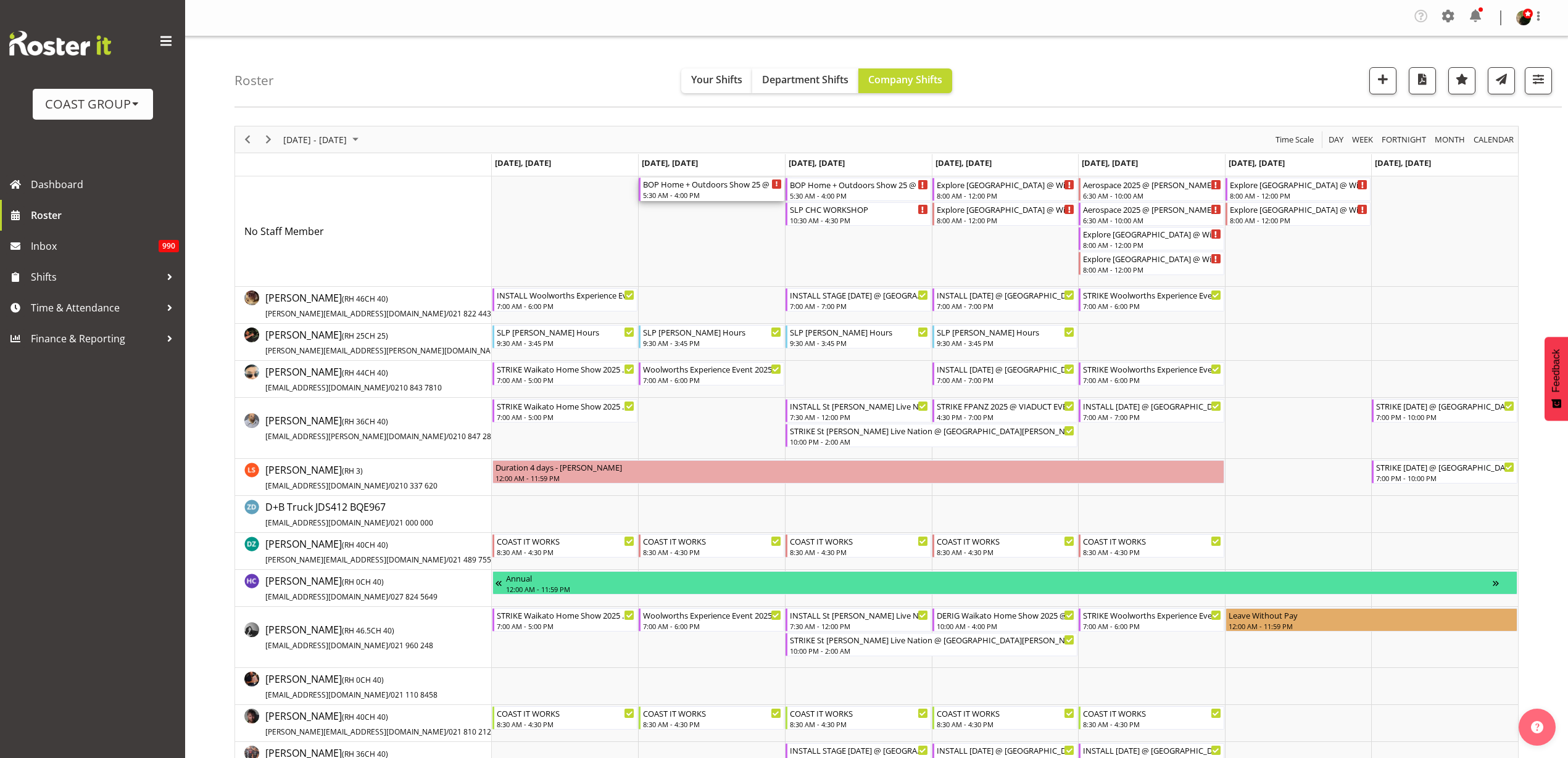
click at [687, 186] on div "BOP Home + Outdoors Show 25 @ Baypark On Site @ 0800 With D+B" at bounding box center [712, 183] width 139 height 13
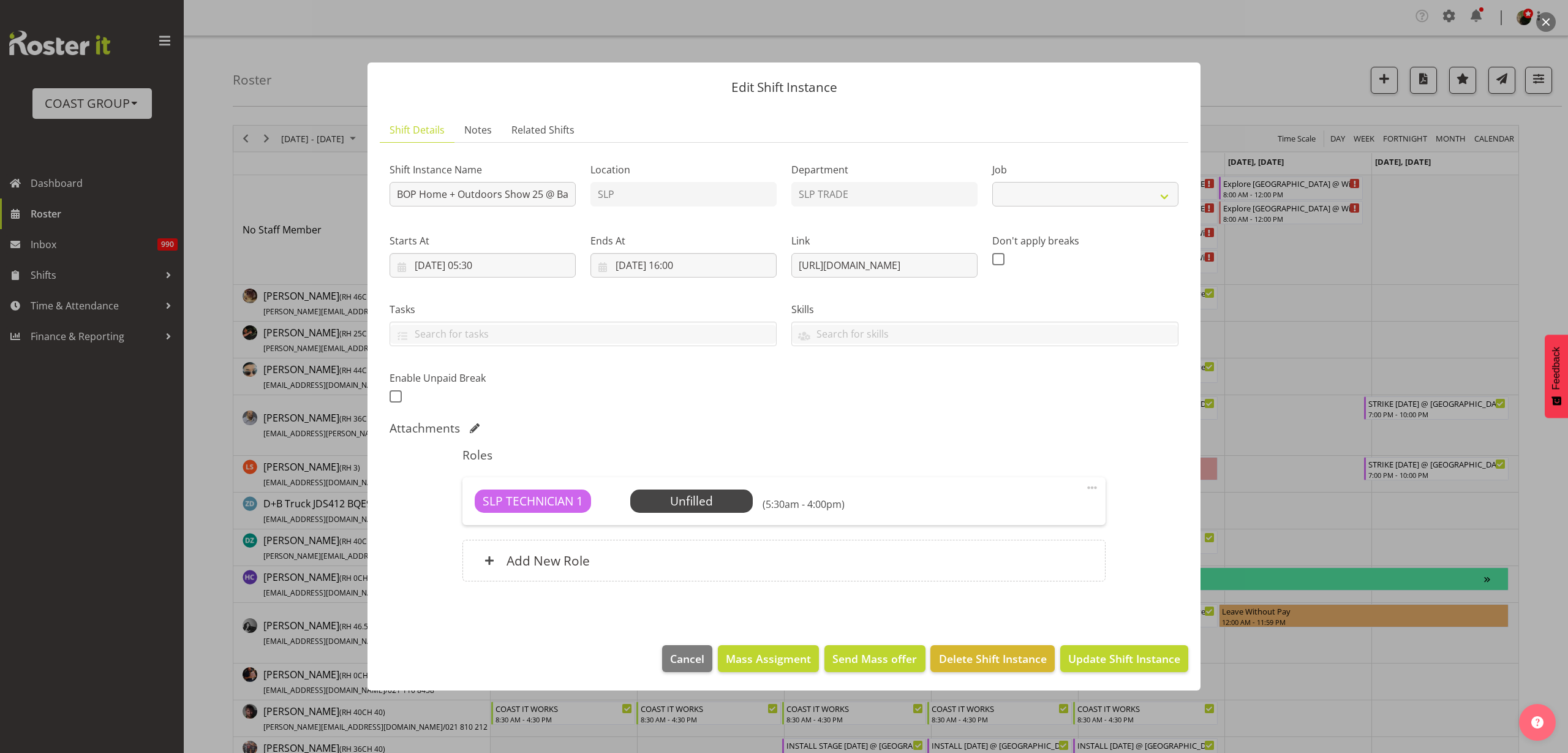
select select "10586"
click at [394, 196] on input "BOP Home + Outdoors Show 25 @ Baypark On Site @ 0800 With D+B" at bounding box center [482, 194] width 186 height 24
type input "INSTALL BOP Home + Outdoors Show 25 @ Baypark On Site @ 0800 With D+B"
click at [1131, 656] on span "Update Shift Instance" at bounding box center [1124, 659] width 112 height 16
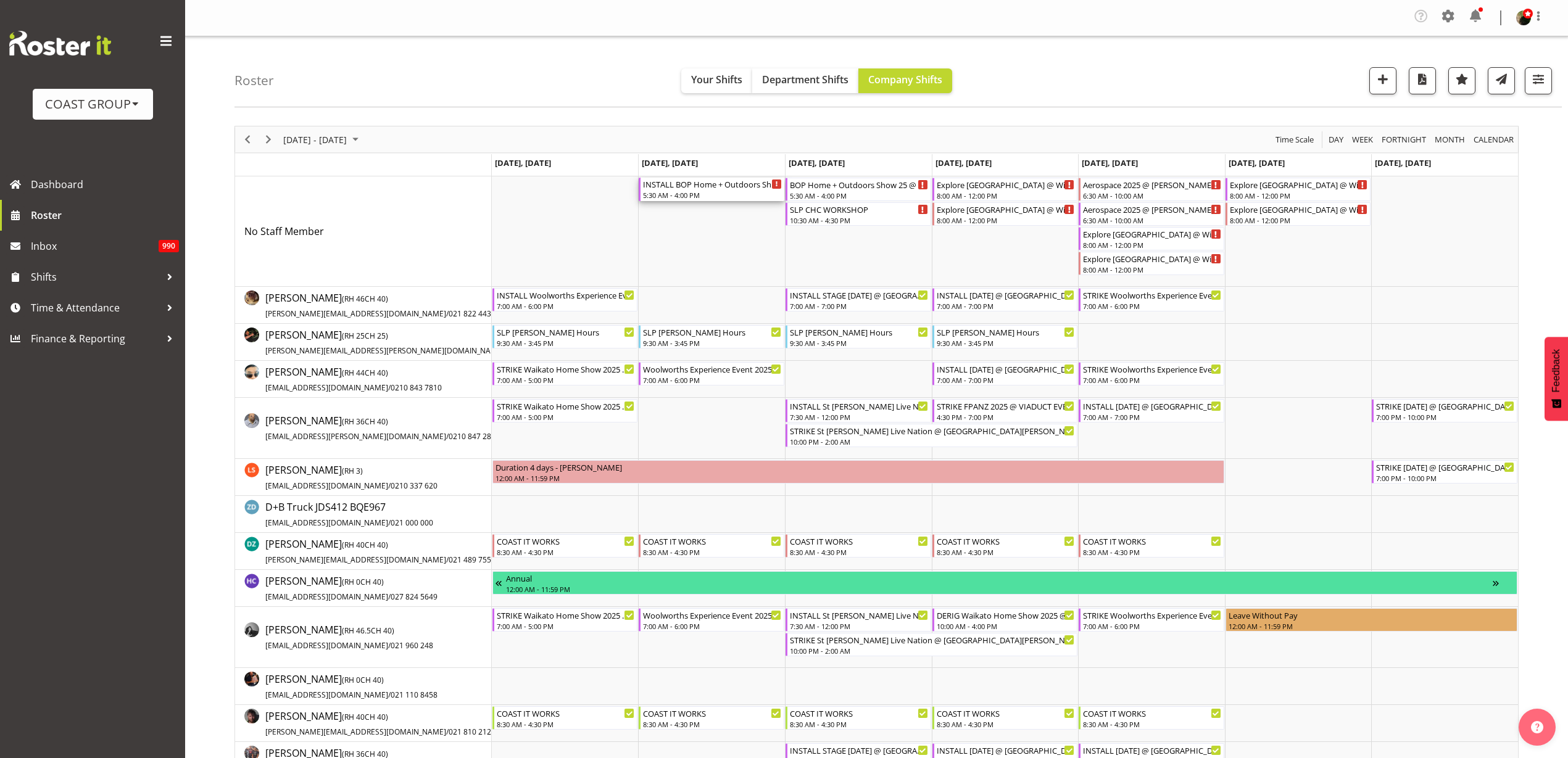
click at [683, 188] on div "INSTALL BOP Home + Outdoors Show 25 @ Baypark On Site @ 0800 With D+B" at bounding box center [712, 183] width 139 height 13
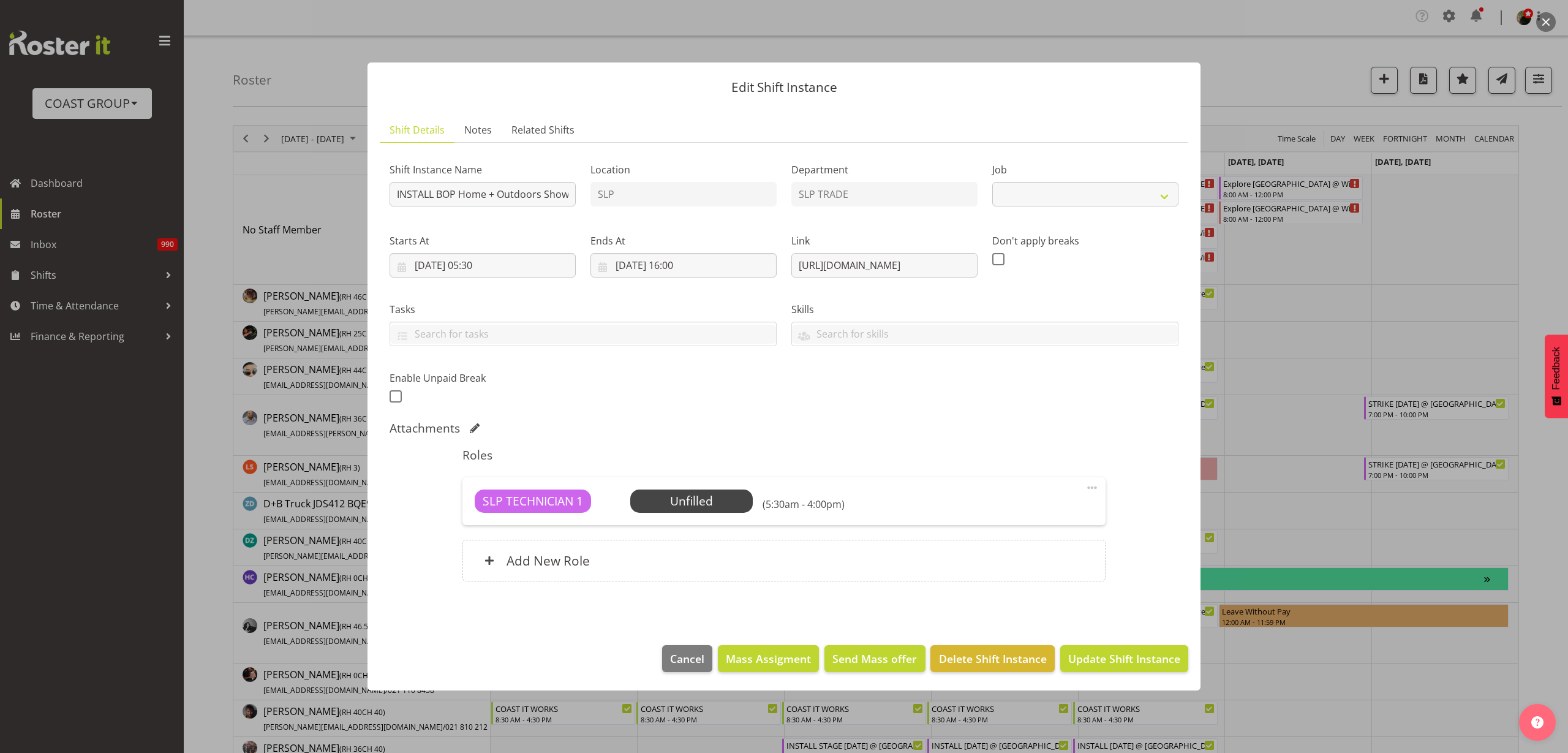
select select "10586"
click at [392, 193] on input "INSTALL BOP Home + Outdoors Show 25 @ Baypark On Site @ 0800 With D+B" at bounding box center [482, 194] width 186 height 24
click at [0, 0] on span "Select Employee" at bounding box center [0, 0] width 0 height 0
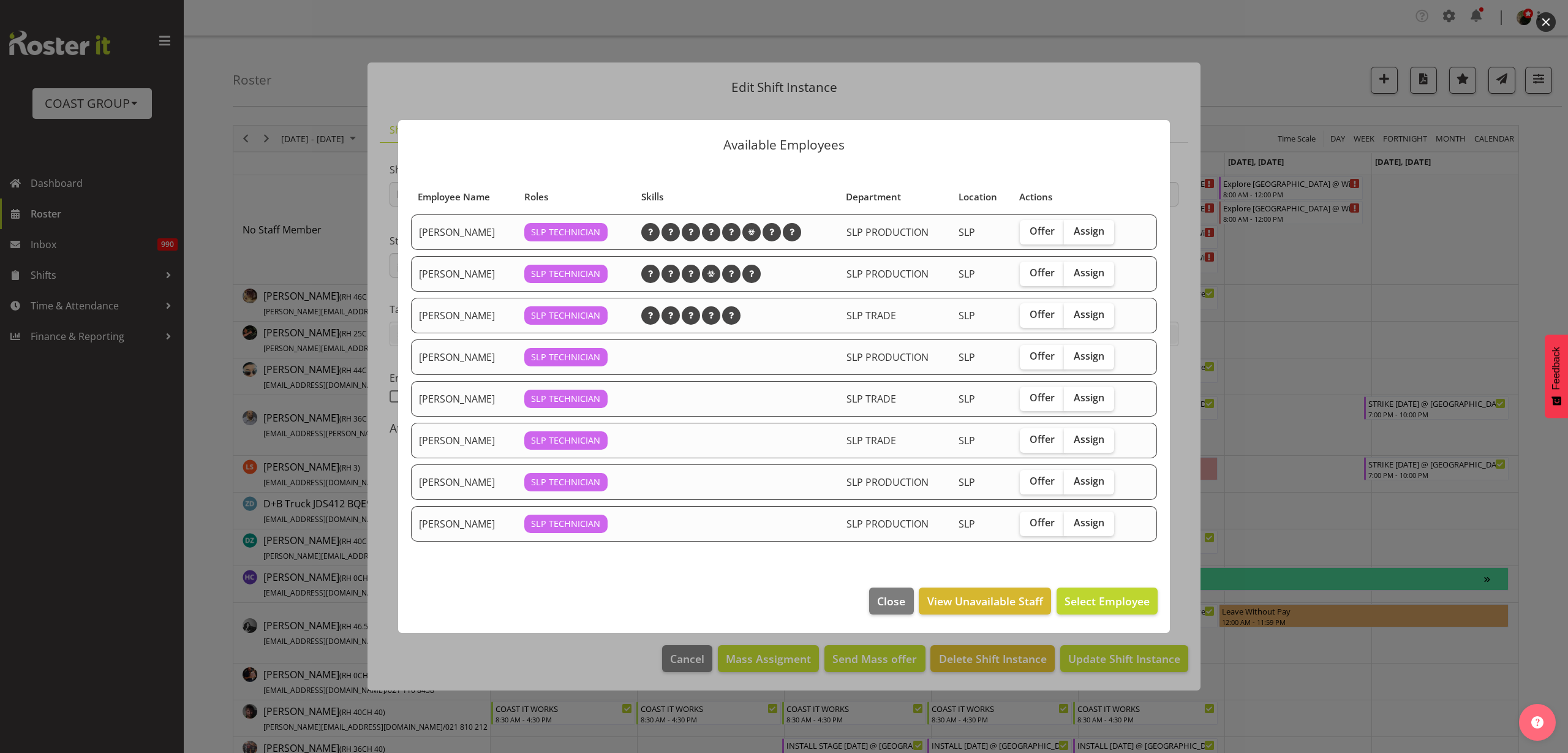
click at [1099, 228] on span "Assign" at bounding box center [1089, 230] width 31 height 13
click at [1072, 228] on input "Assign" at bounding box center [1068, 231] width 8 height 8
checkbox input "true"
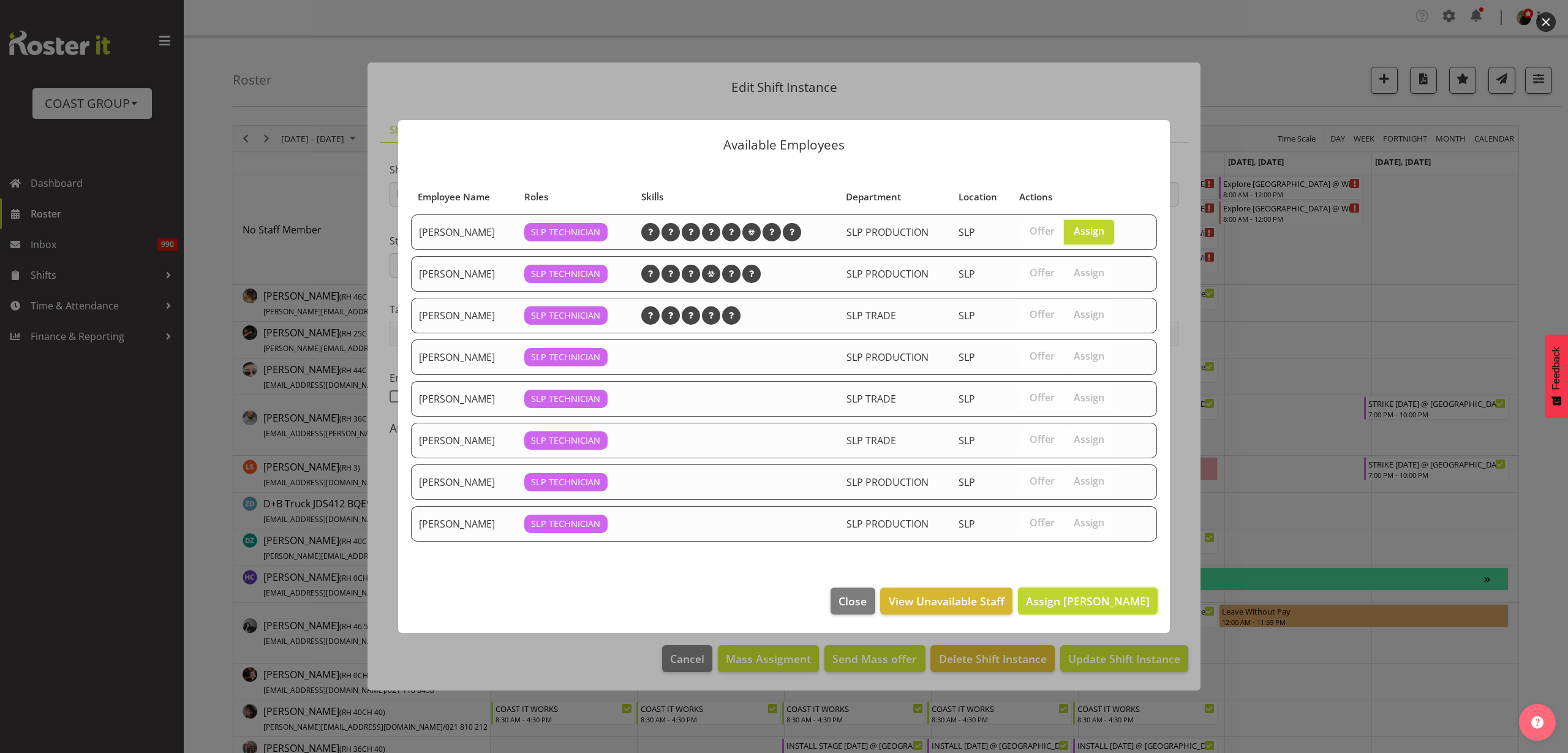
click at [1087, 603] on span "Assign Aaron Grant" at bounding box center [1087, 601] width 123 height 14
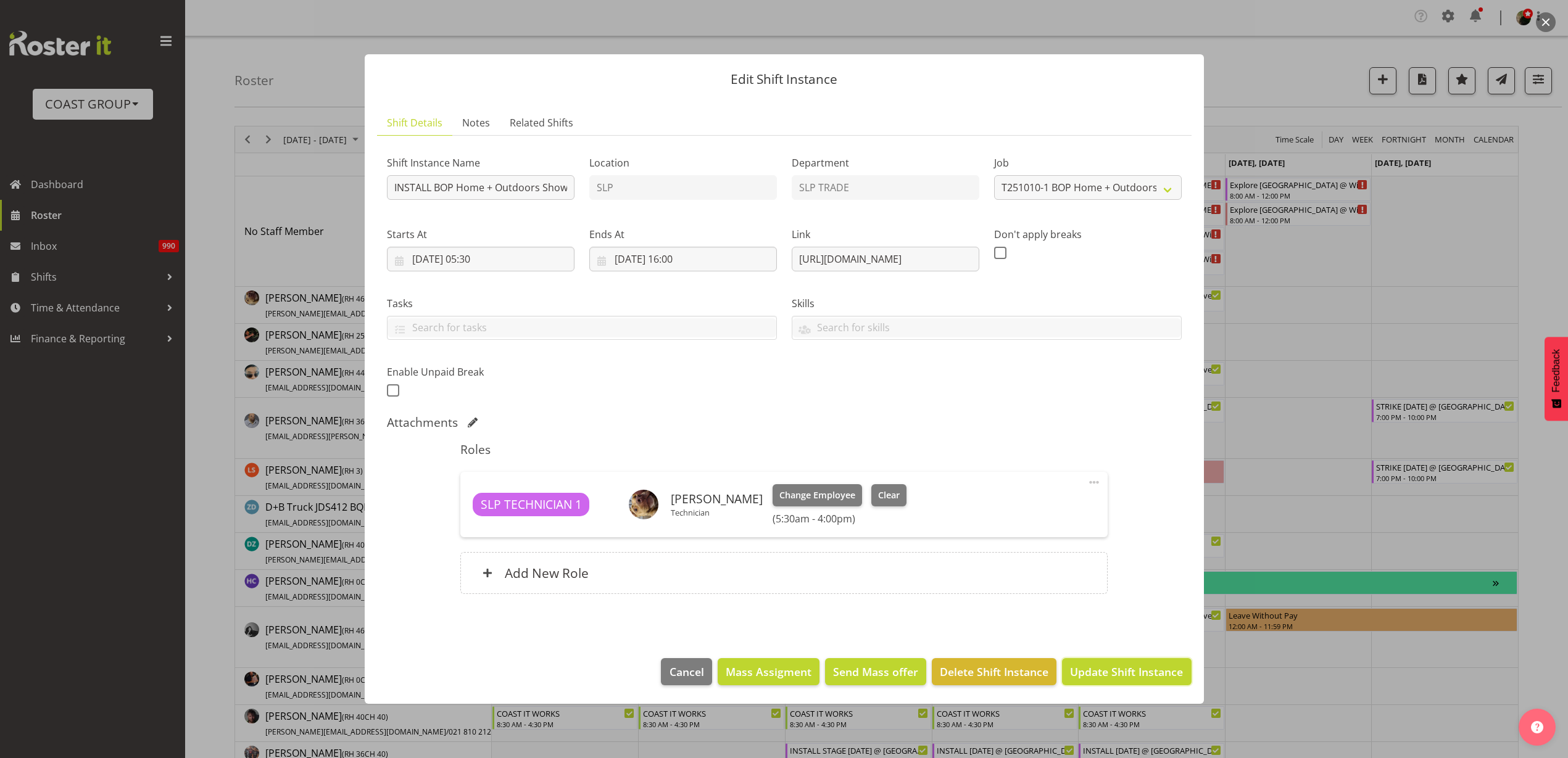
click at [1112, 669] on span "Update Shift Instance" at bounding box center [1126, 672] width 113 height 16
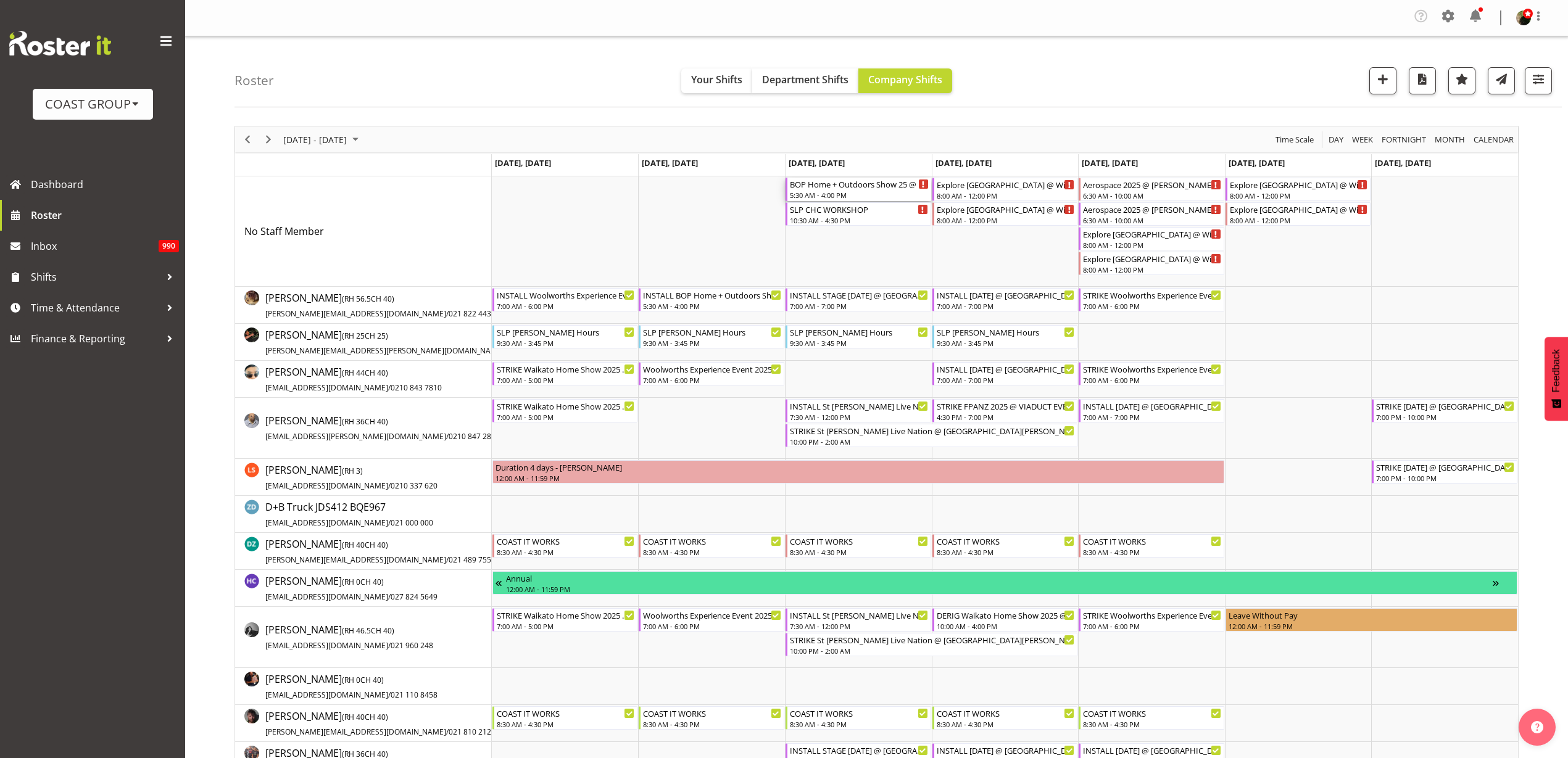
click at [820, 186] on div "BOP Home + Outdoors Show 25 @ Baypark On Site @ 0800 With D+B" at bounding box center [858, 183] width 139 height 13
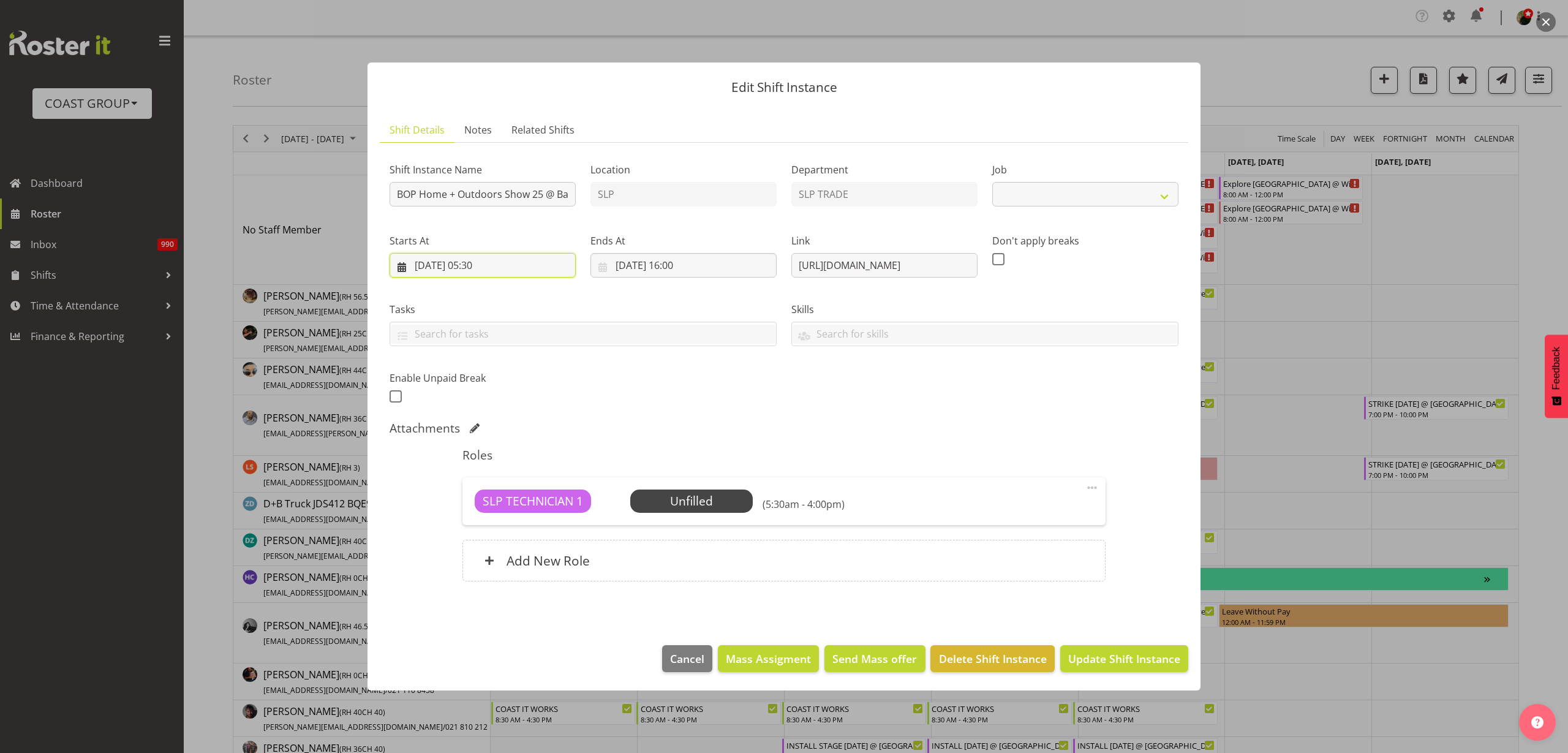
click at [438, 261] on input "08/10/2025, 05:30" at bounding box center [482, 264] width 186 height 24
select select "10586"
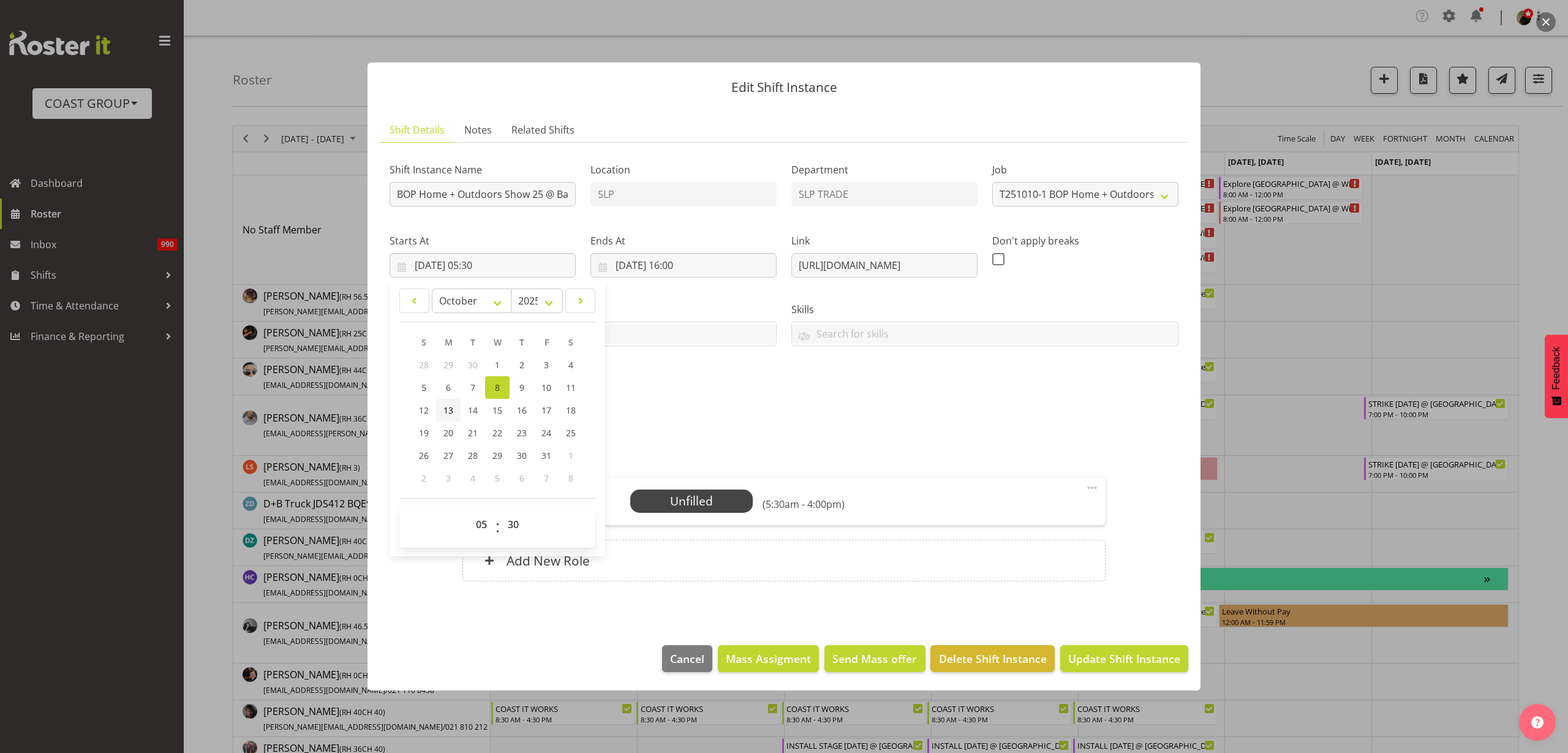
click at [443, 411] on span "13" at bounding box center [448, 410] width 10 height 12
type input "13/10/2025, 05:30"
click at [656, 265] on input "08/10/2025, 16:00" at bounding box center [683, 264] width 186 height 24
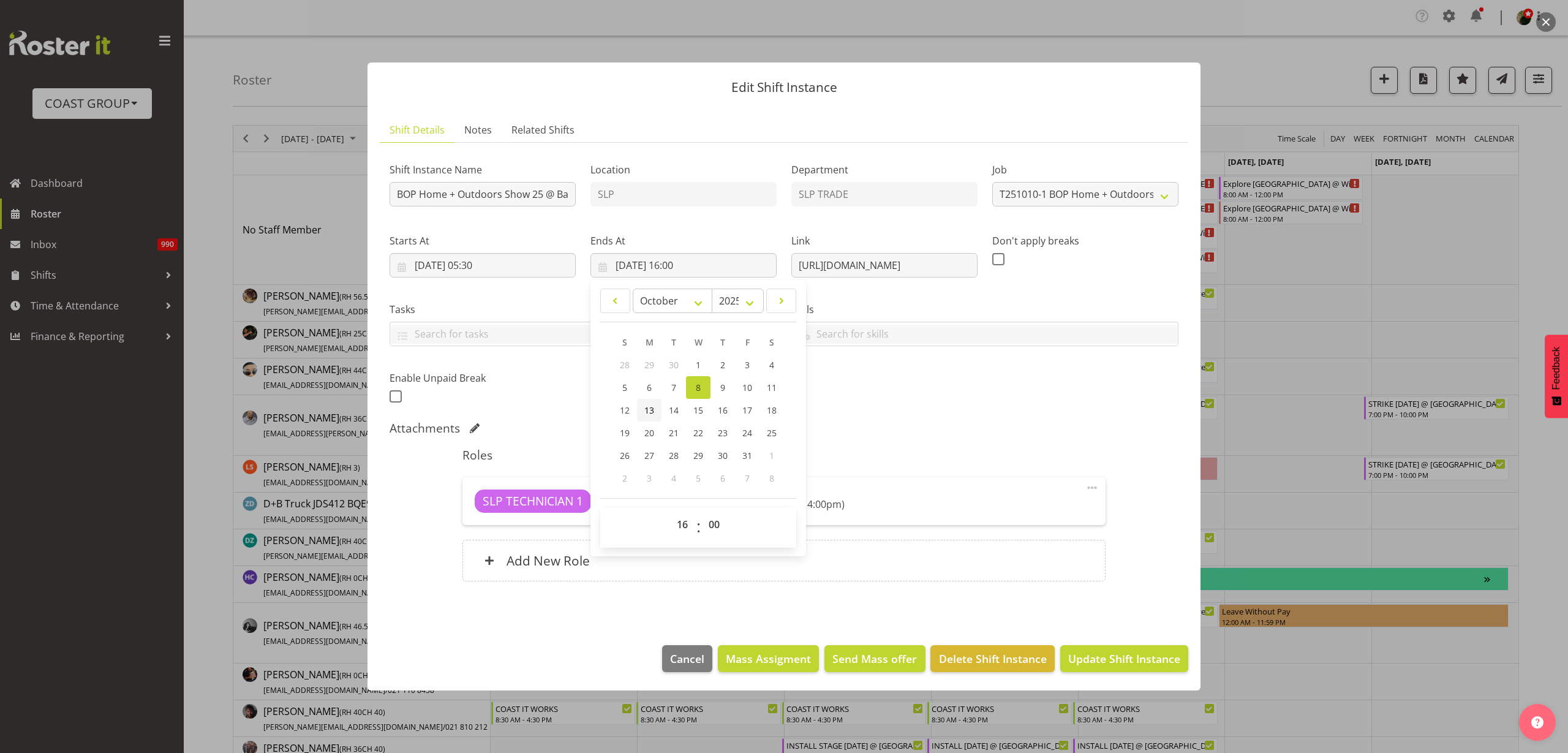
click at [644, 409] on span "13" at bounding box center [649, 410] width 10 height 12
type input "13/10/2025, 16:00"
click at [1141, 652] on span "Update Shift Instance" at bounding box center [1124, 659] width 112 height 16
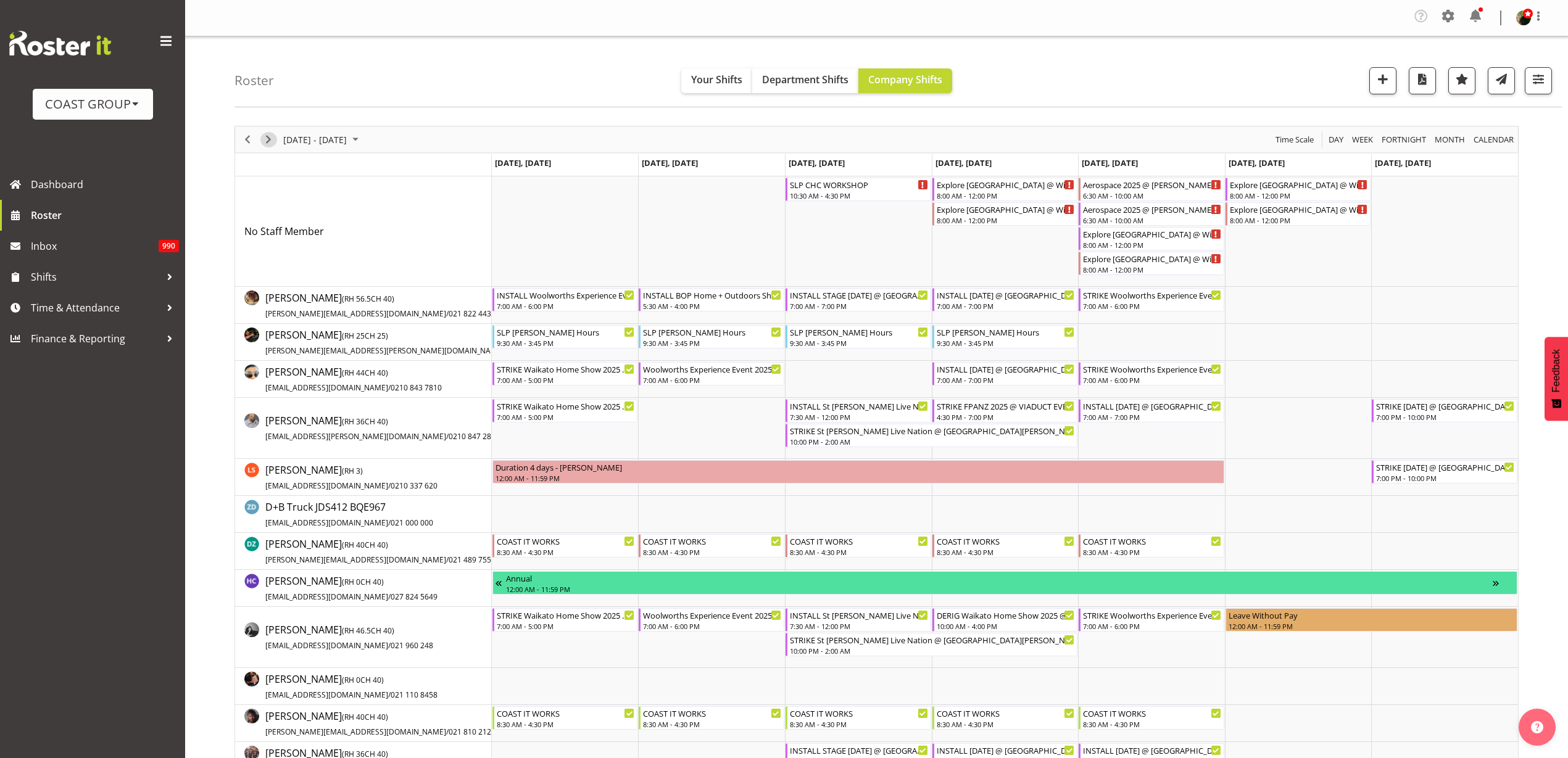
click at [260, 140] on button "Next" at bounding box center [268, 140] width 17 height 16
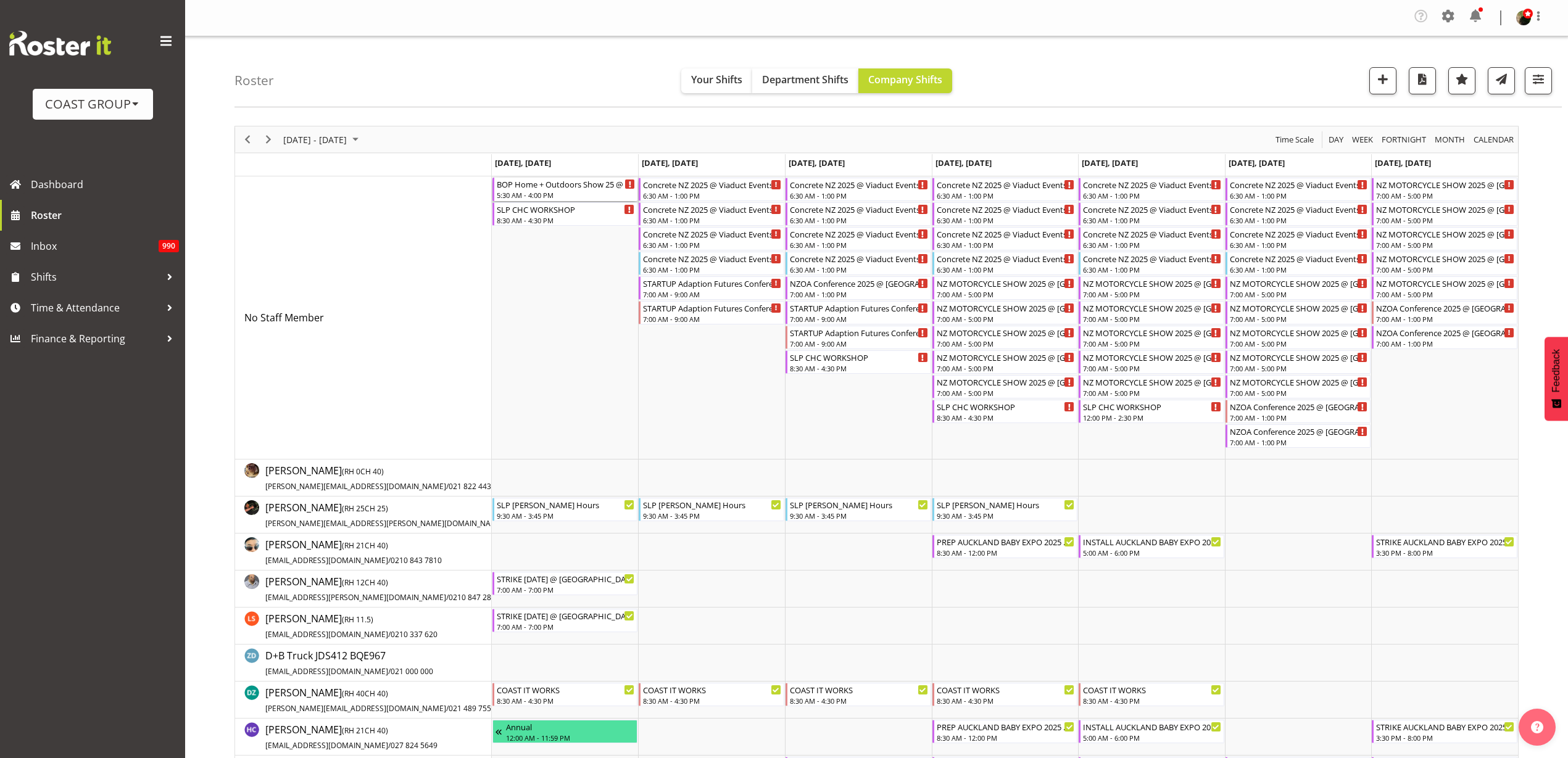
click at [536, 185] on div "BOP Home + Outdoors Show 25 @ Baypark On Site @ 0800 With D+B" at bounding box center [566, 183] width 139 height 13
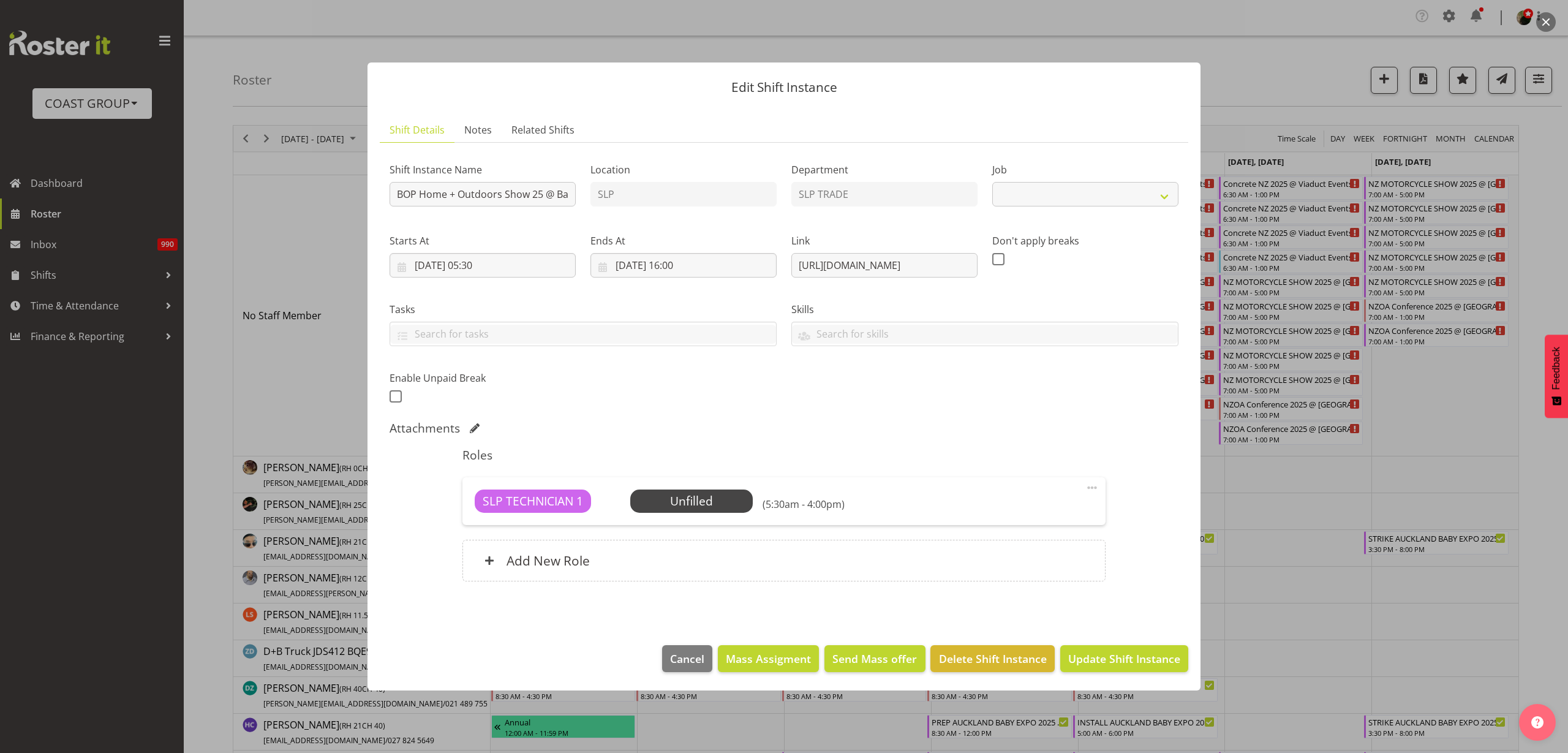
select select "10586"
click at [390, 195] on input "BOP Home + Outdoors Show 25 @ Baypark On Site @ 0800 With D+B" at bounding box center [482, 194] width 186 height 24
type input "STRIKE BOP Home + Outdoors Show 25 @ Baypark On Site @ 0800 With D+B"
click at [0, 0] on span "Select Employee" at bounding box center [0, 0] width 0 height 0
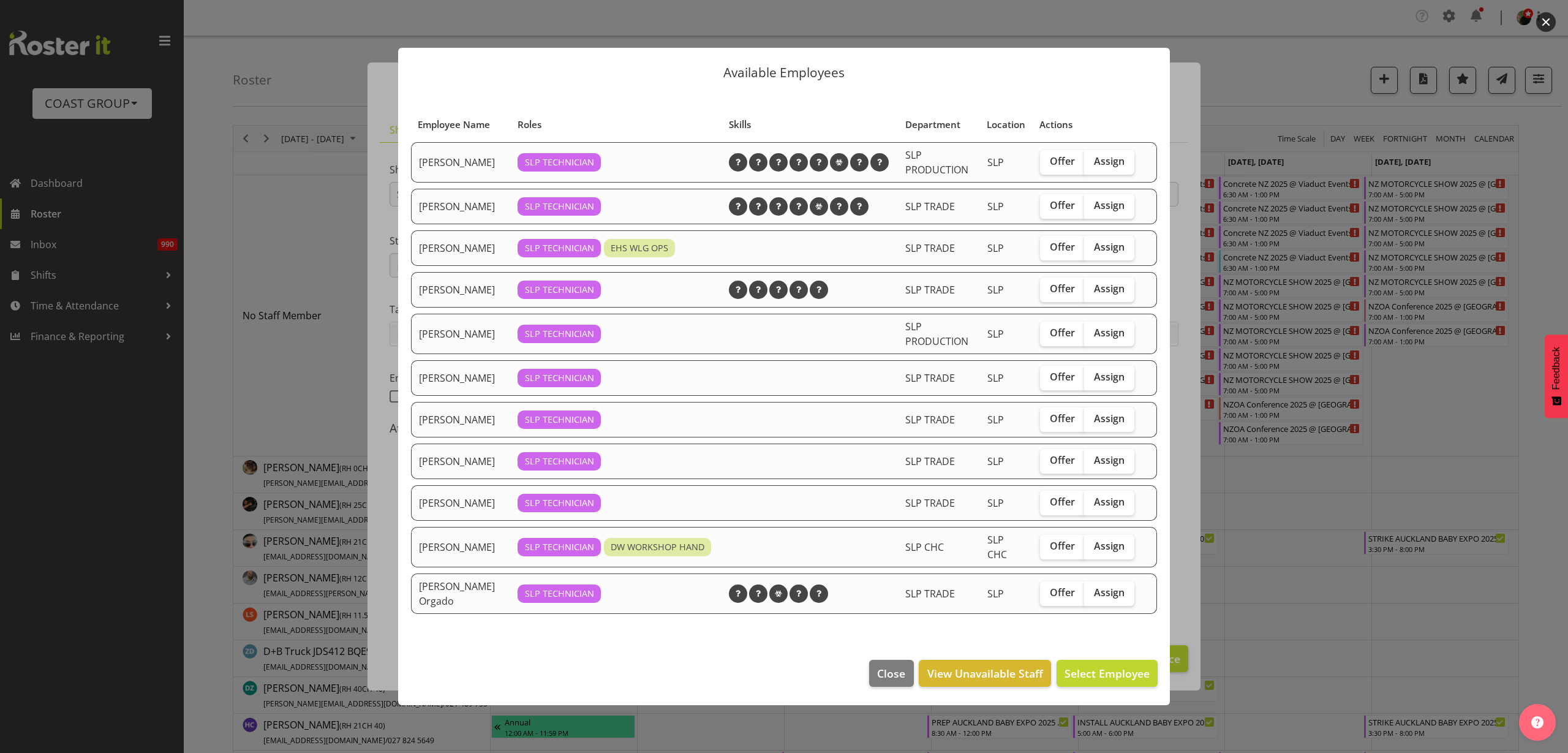
click at [1113, 157] on span "Assign" at bounding box center [1109, 161] width 31 height 13
click at [1092, 157] on input "Assign" at bounding box center [1088, 161] width 8 height 8
checkbox input "true"
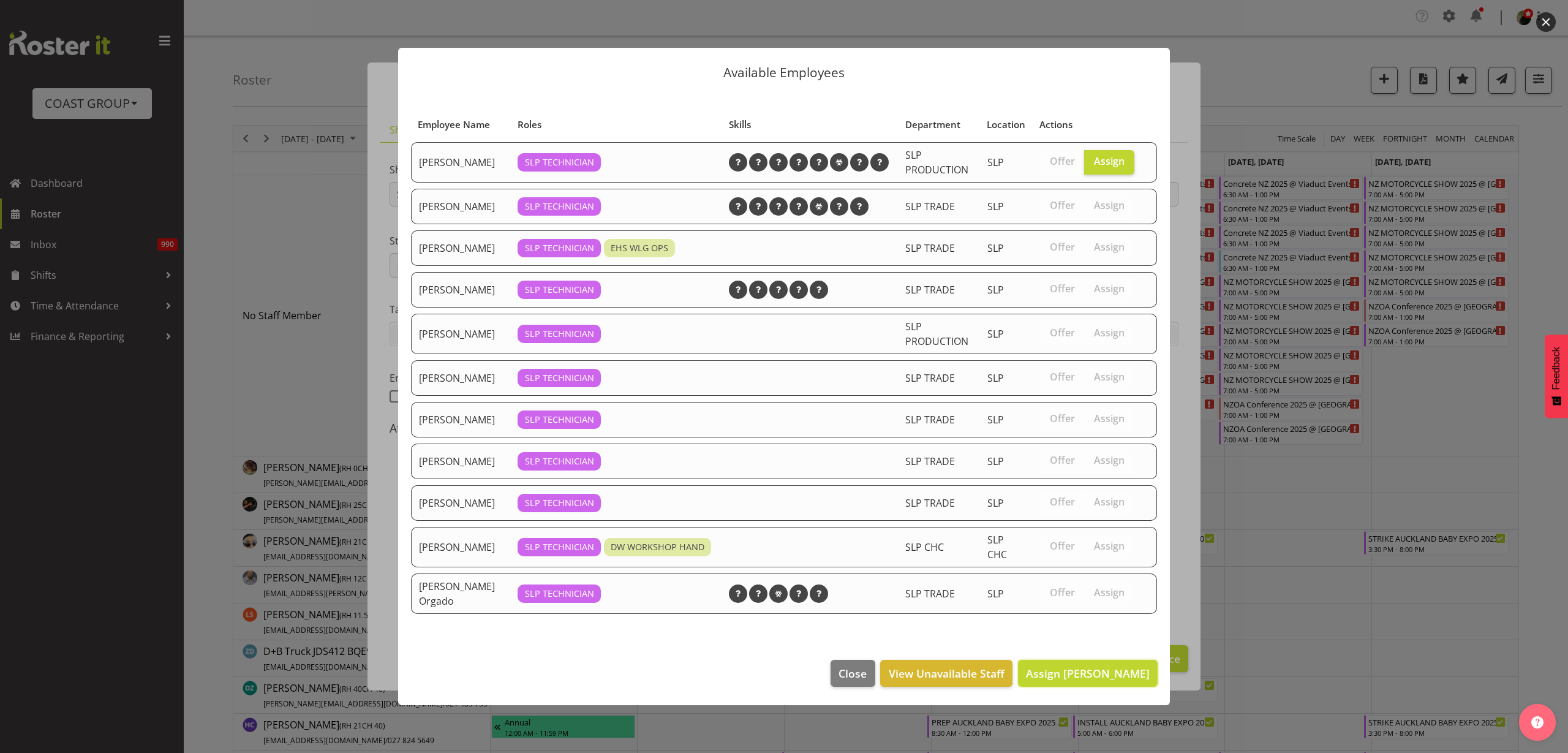
click at [1103, 677] on span "Assign Aaron Grant" at bounding box center [1087, 673] width 123 height 14
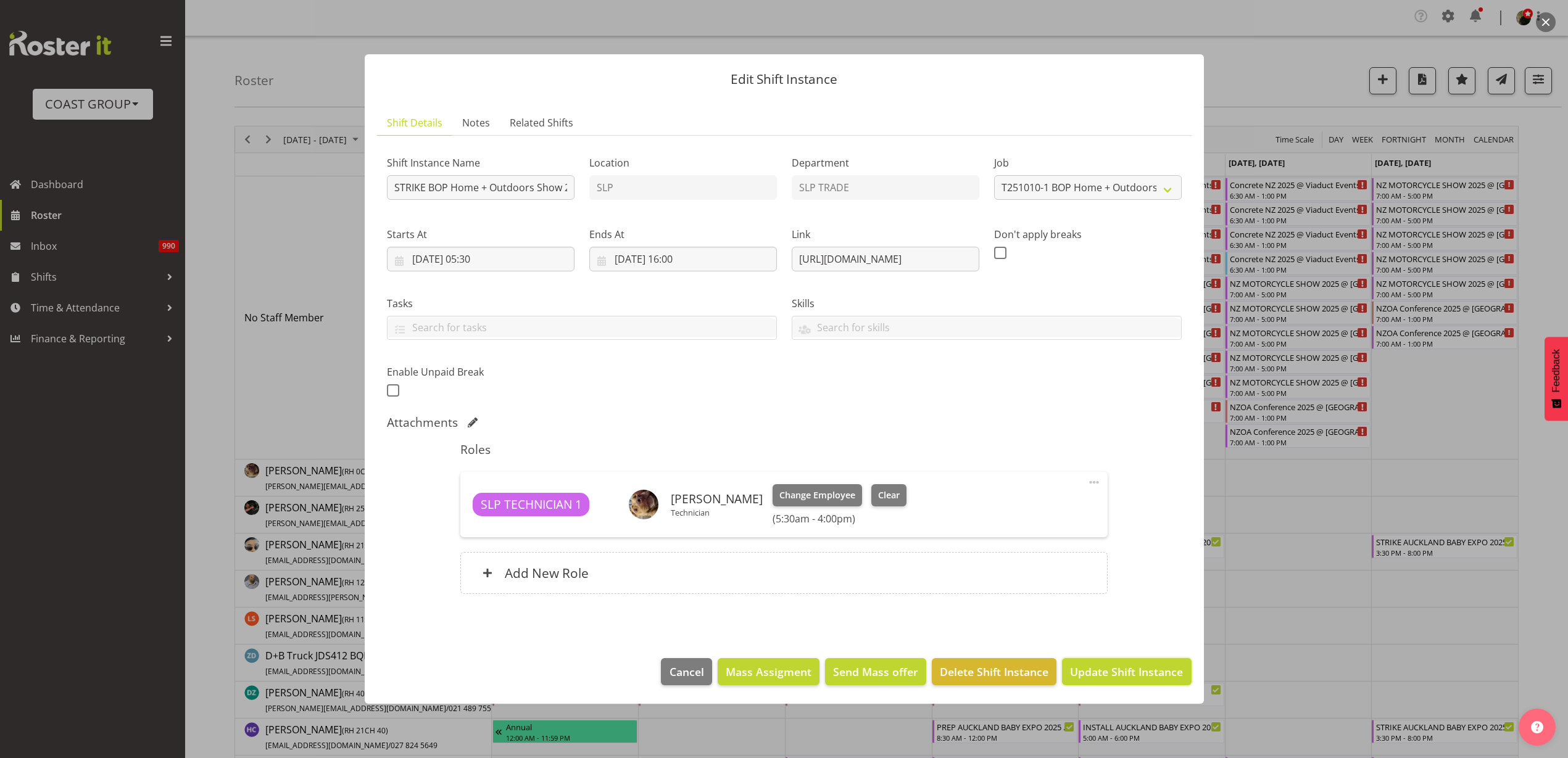
click at [1139, 664] on span "Update Shift Instance" at bounding box center [1126, 672] width 113 height 16
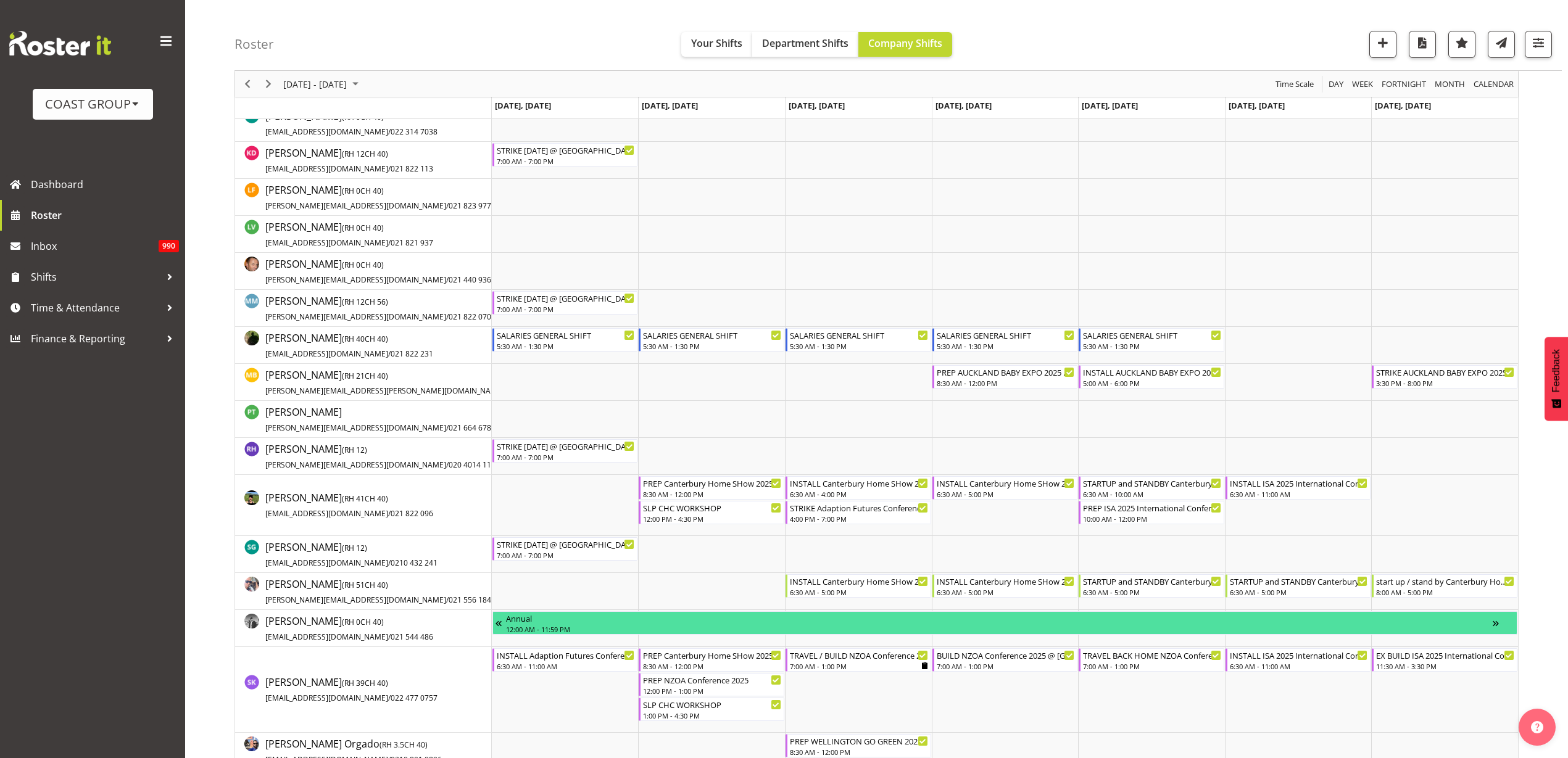
scroll to position [447, 0]
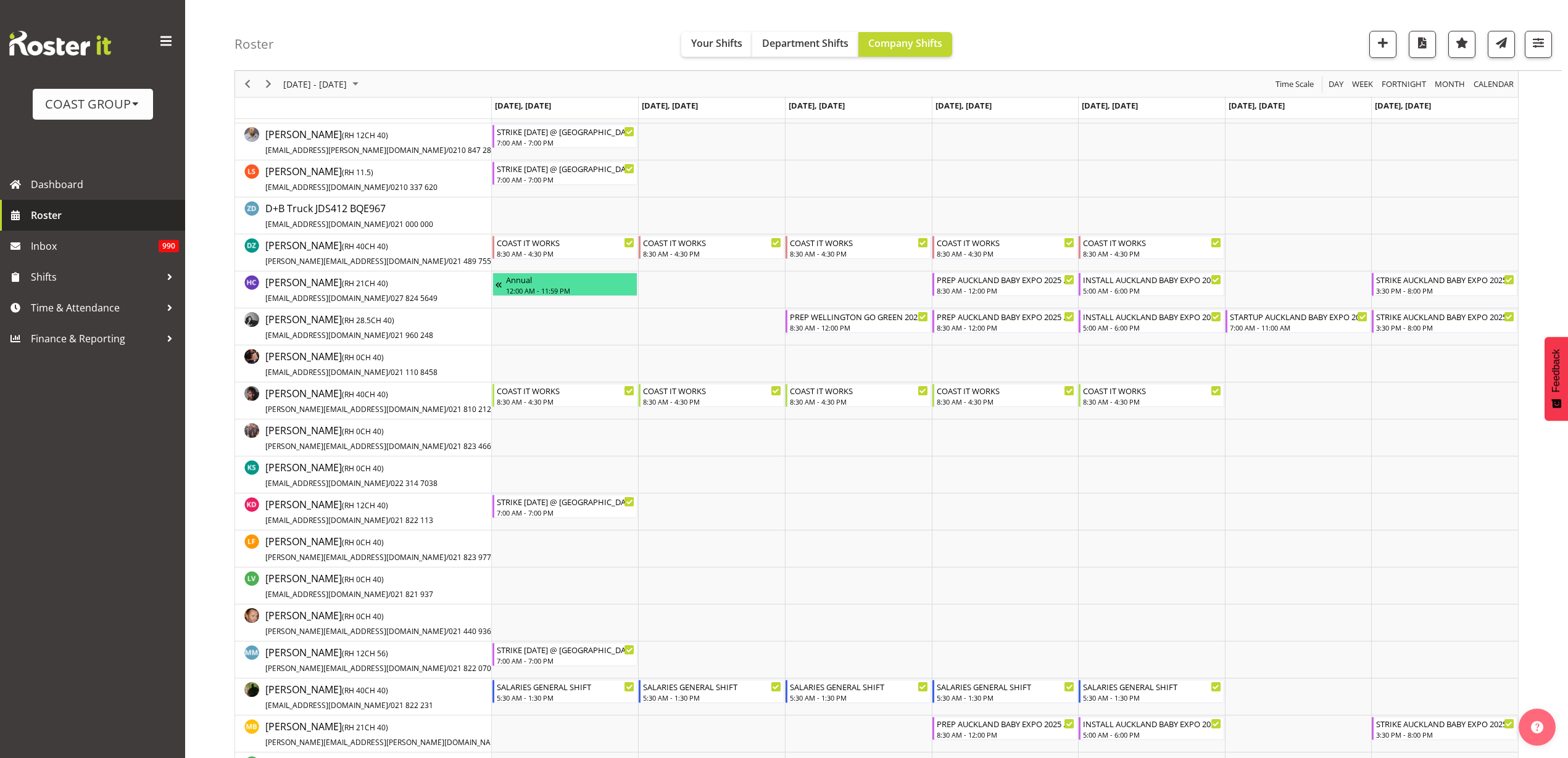
click at [51, 212] on span "Roster" at bounding box center [105, 214] width 149 height 18
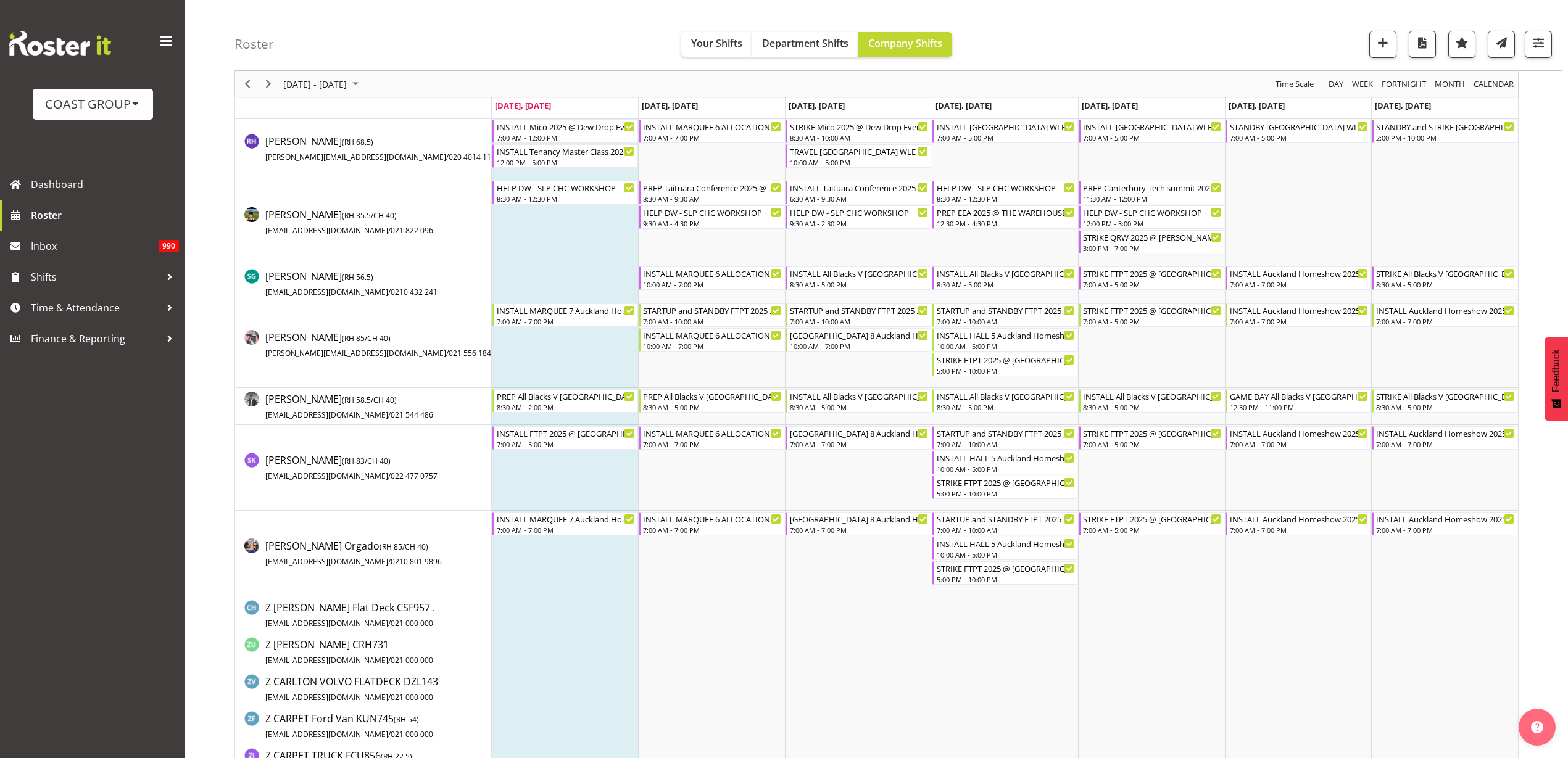
scroll to position [1388, 0]
